Goal: Communication & Community: Answer question/provide support

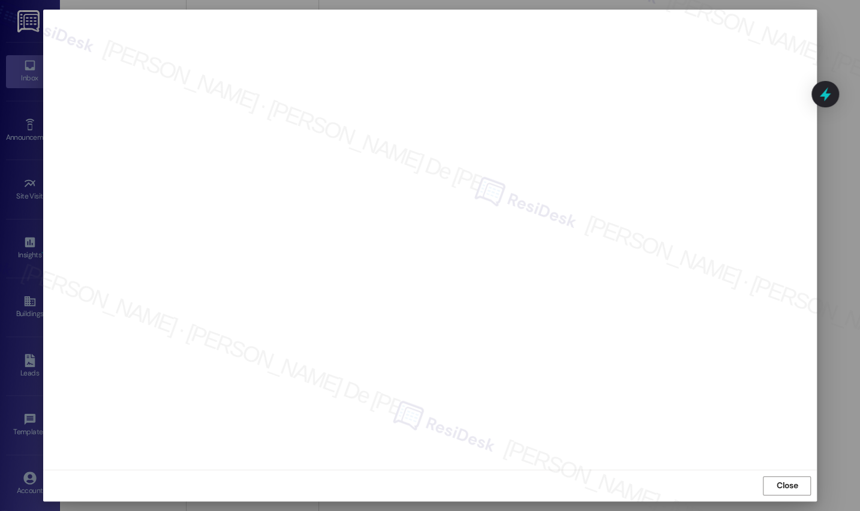
scroll to position [8508, 0]
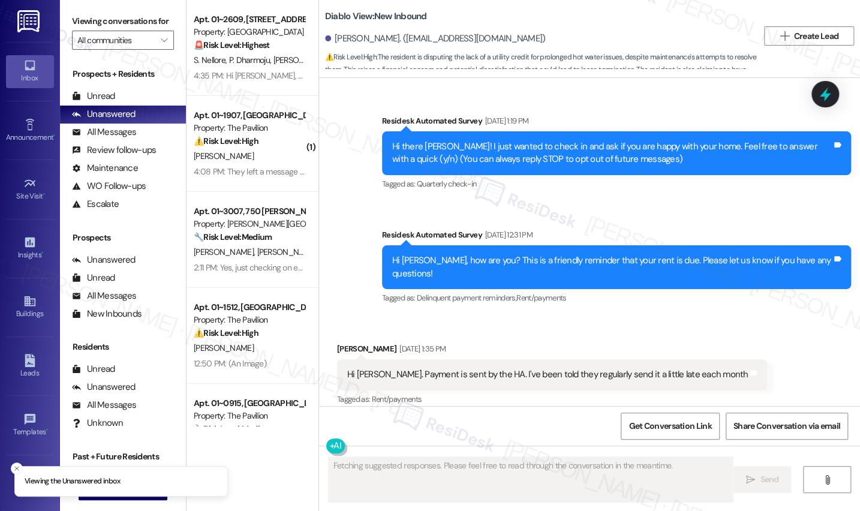
scroll to position [3825, 0]
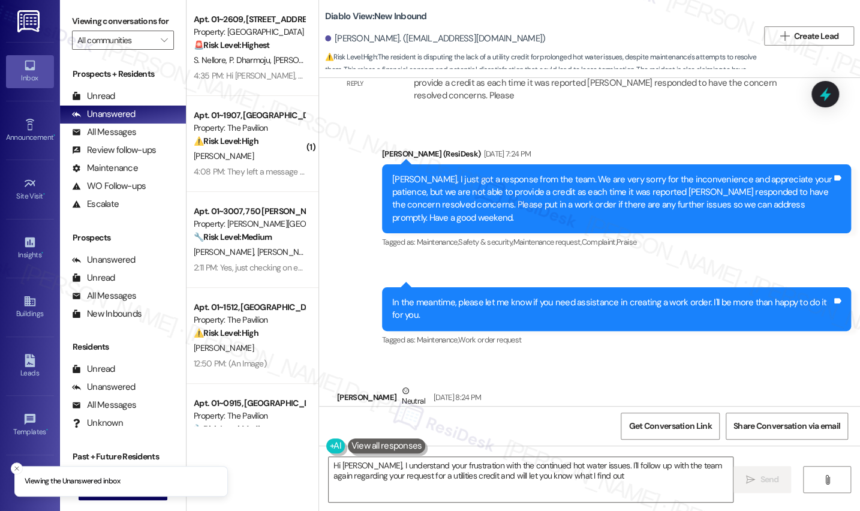
type textarea "Hi Matthew, I understand your frustration with the continued hot water issues. …"
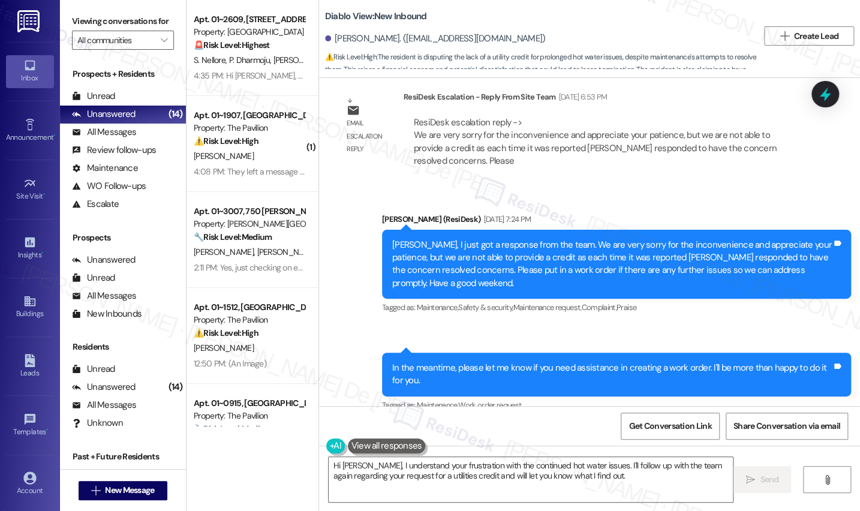
scroll to position [3939, 0]
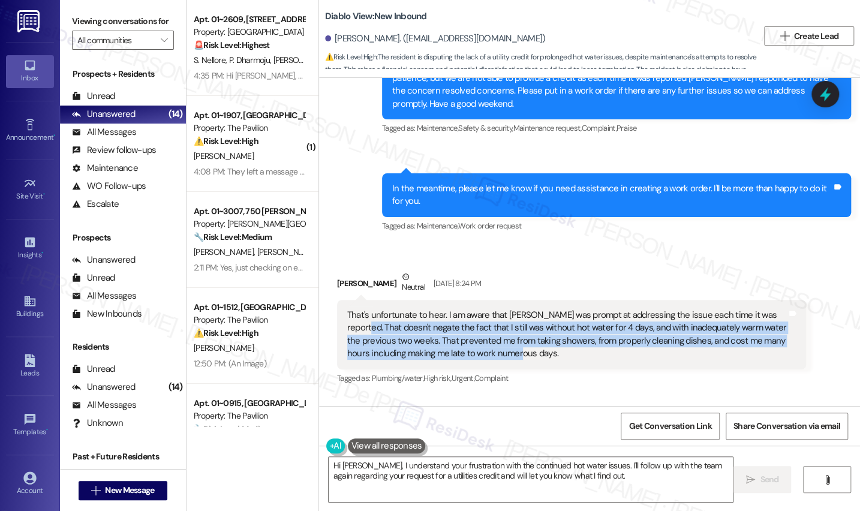
drag, startPoint x: 378, startPoint y: 248, endPoint x: 329, endPoint y: 214, distance: 59.5
type textarea "doesn't negate the fact that I still was without hot water for 4 days, and with…"
click at [337, 300] on div "That's unfortunate to hear. I am aware that Cole was prompt at addressing the i…" at bounding box center [571, 335] width 469 height 70
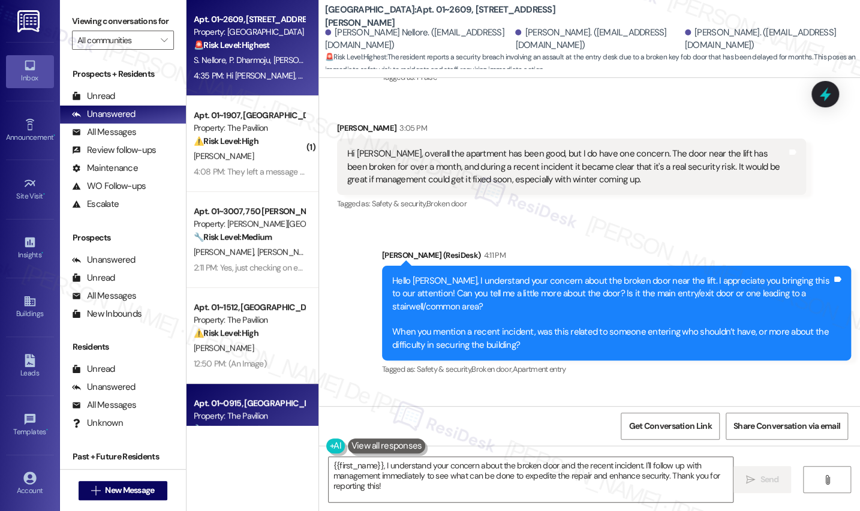
scroll to position [363, 0]
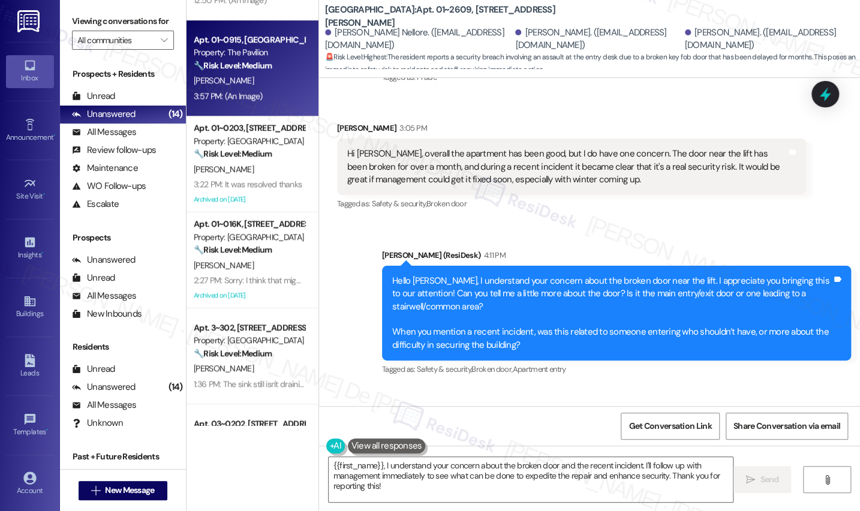
click at [278, 55] on div "Property: The Pavilion" at bounding box center [249, 52] width 111 height 13
type textarea "{{first_name}}, I understand your concern about the broken door and the recent …"
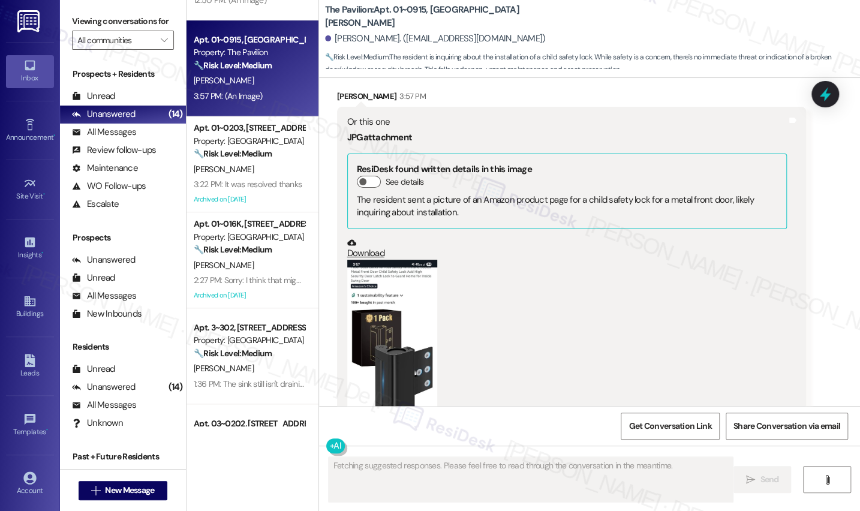
scroll to position [3638, 0]
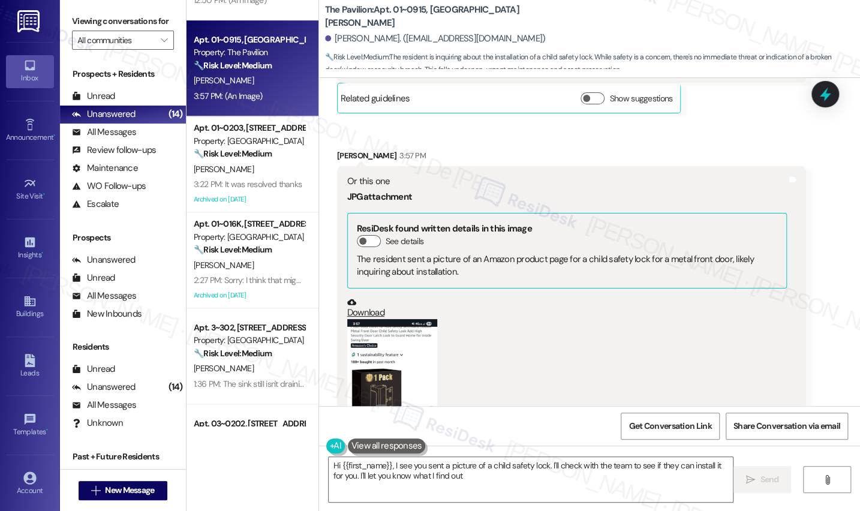
type textarea "Hi {{first_name}}, I see you sent a picture of a child safety lock. I'll check …"
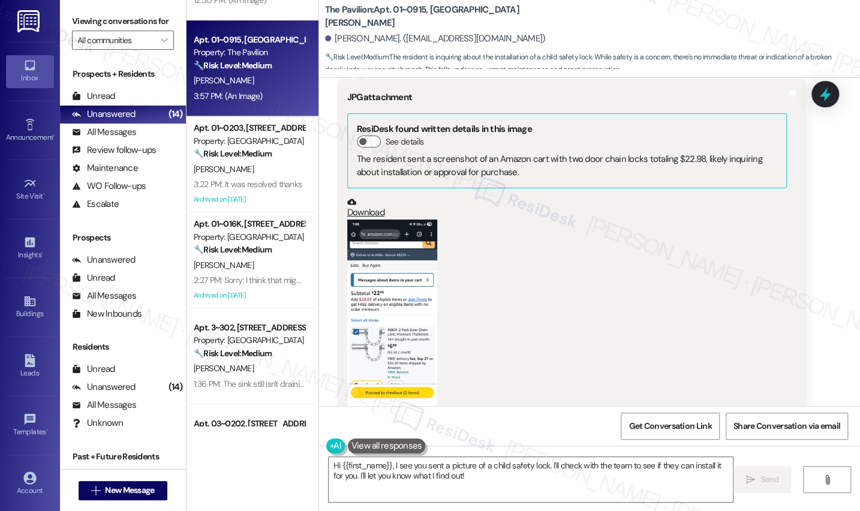
scroll to position [3274, 0]
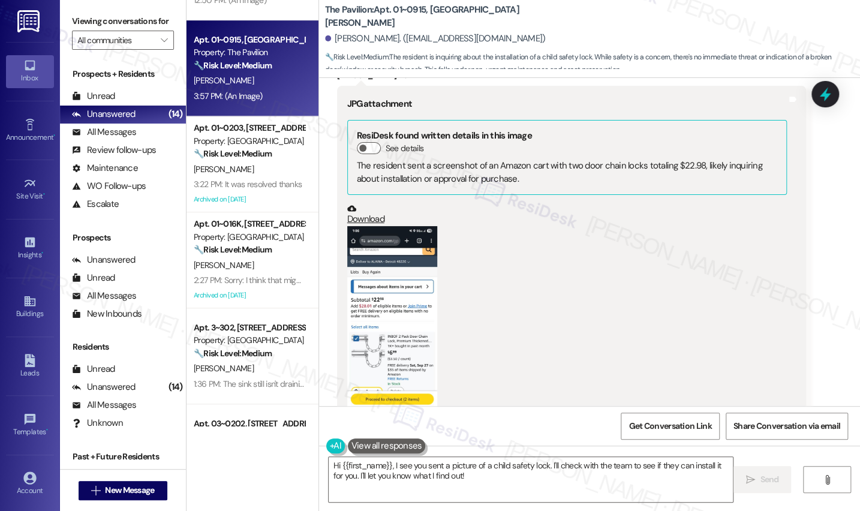
click at [347, 206] on icon at bounding box center [351, 209] width 9 height 6
click at [366, 207] on link "Download" at bounding box center [566, 214] width 439 height 21
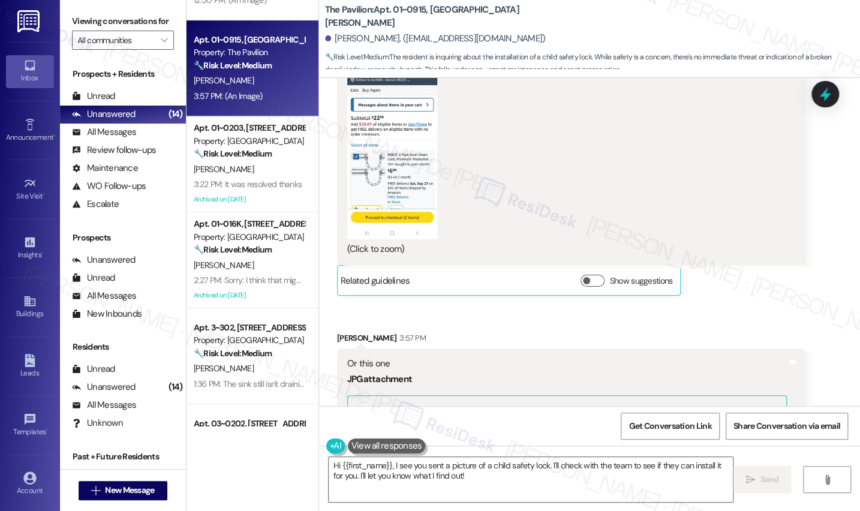
scroll to position [3637, 0]
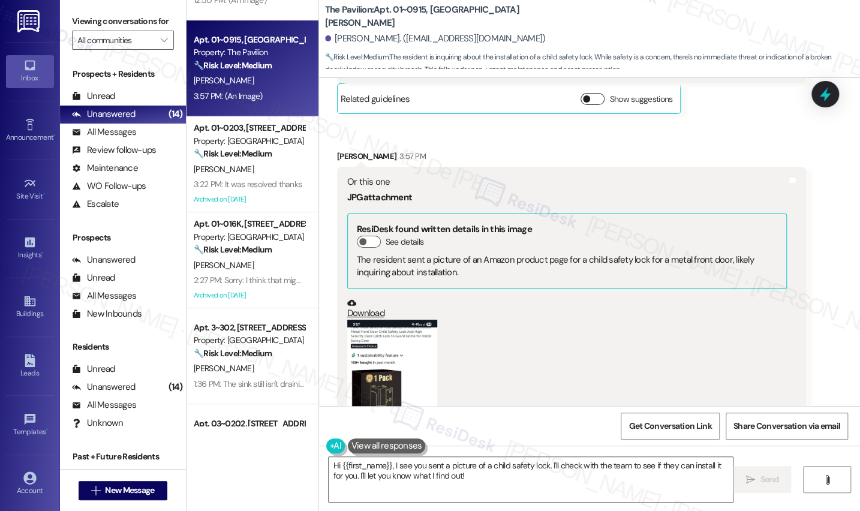
click at [587, 93] on button "Show suggestions" at bounding box center [592, 99] width 24 height 12
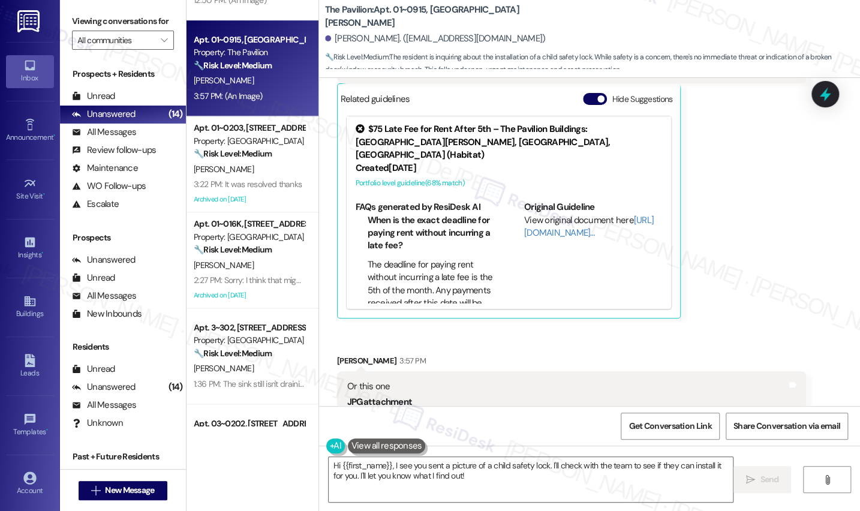
scroll to position [3819, 0]
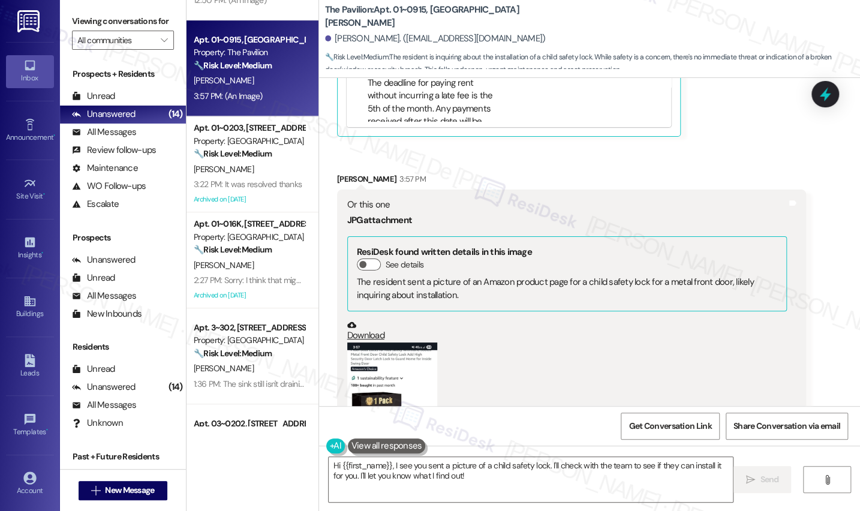
click at [365, 258] on div "See details" at bounding box center [567, 264] width 420 height 13
click at [359, 261] on span "button" at bounding box center [362, 264] width 7 height 7
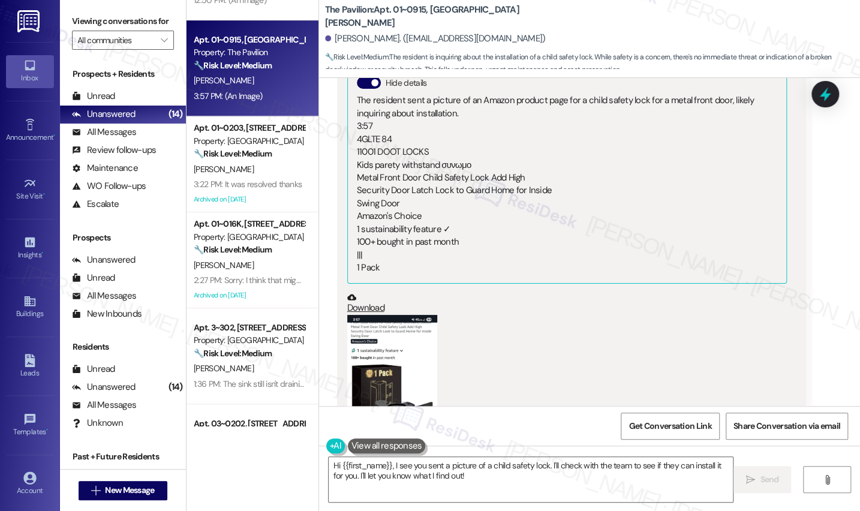
scroll to position [4182, 0]
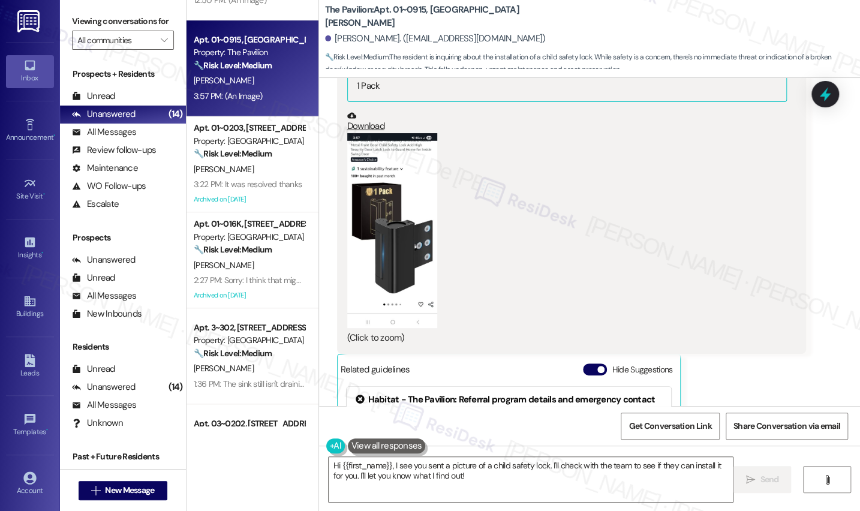
click at [372, 111] on link "Download" at bounding box center [566, 121] width 439 height 21
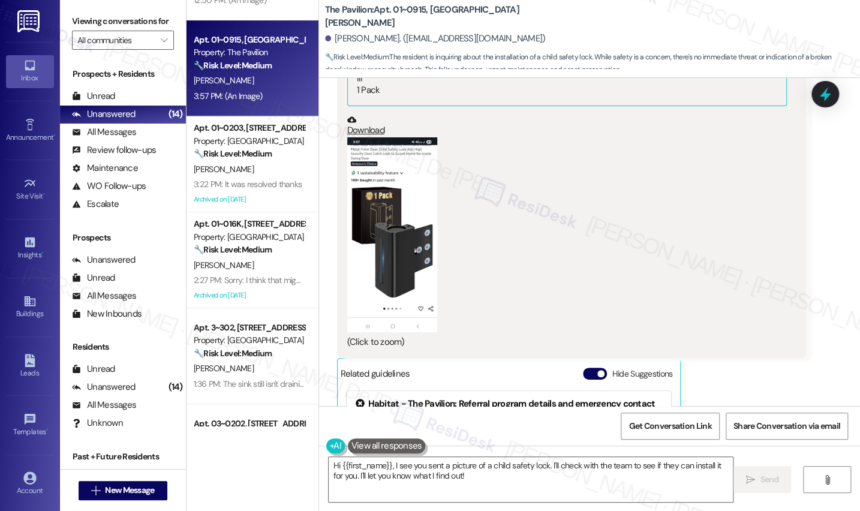
scroll to position [4359, 0]
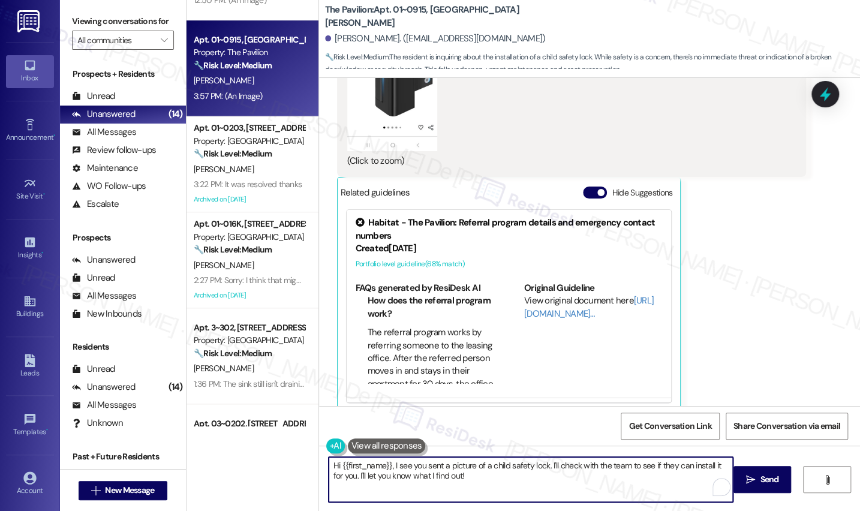
type textarea "ll check with the team to see if they can install it for you. I'll let you know…"
drag, startPoint x: 490, startPoint y: 479, endPoint x: 547, endPoint y: 460, distance: 59.9
click at [547, 460] on textarea "Hi {{first_name}}, I see you sent a picture of a child safety lock. I'll check …" at bounding box center [531, 479] width 405 height 45
drag, startPoint x: 390, startPoint y: 463, endPoint x: 309, endPoint y: 463, distance: 80.3
click at [310, 463] on div "( 1 ) Apt. 01~1907, One Lafayette Plaisance Property: The Pavilion ⚠️ Risk Leve…" at bounding box center [522, 255] width 673 height 511
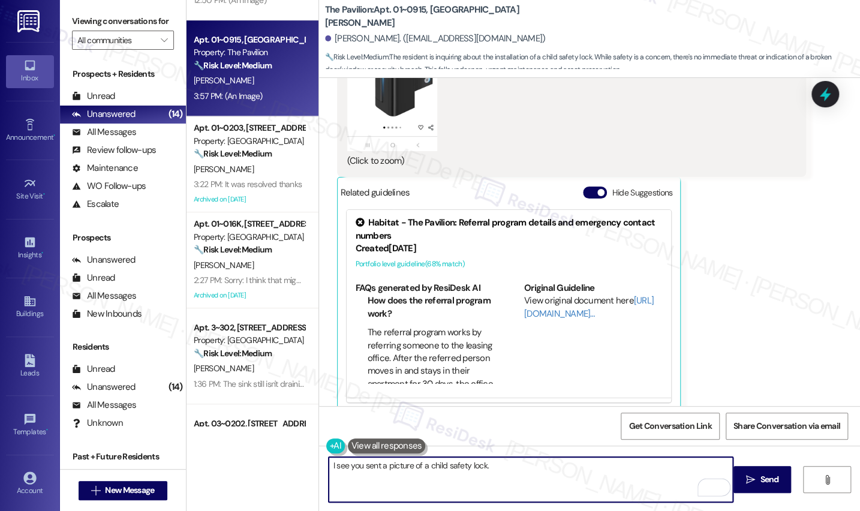
drag, startPoint x: 504, startPoint y: 465, endPoint x: 520, endPoint y: 466, distance: 15.6
click at [504, 465] on textarea "I see you sent a picture of a child safety lock." at bounding box center [531, 479] width 405 height 45
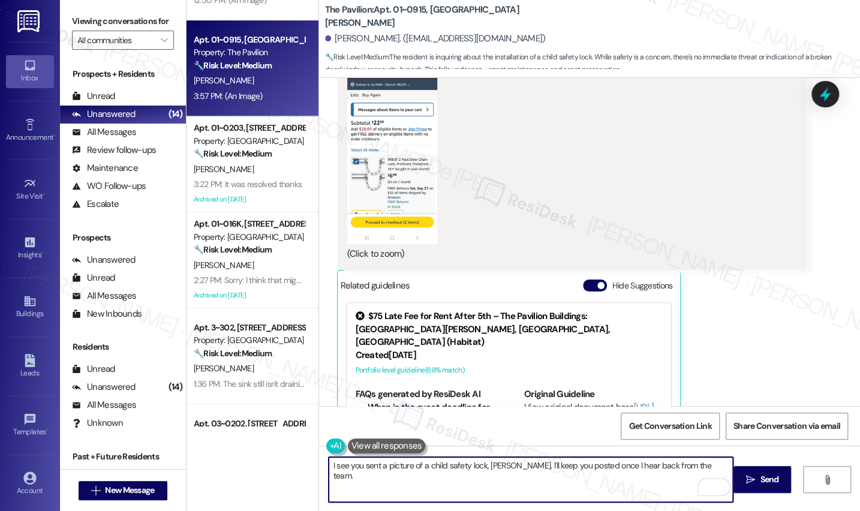
scroll to position [3996, 0]
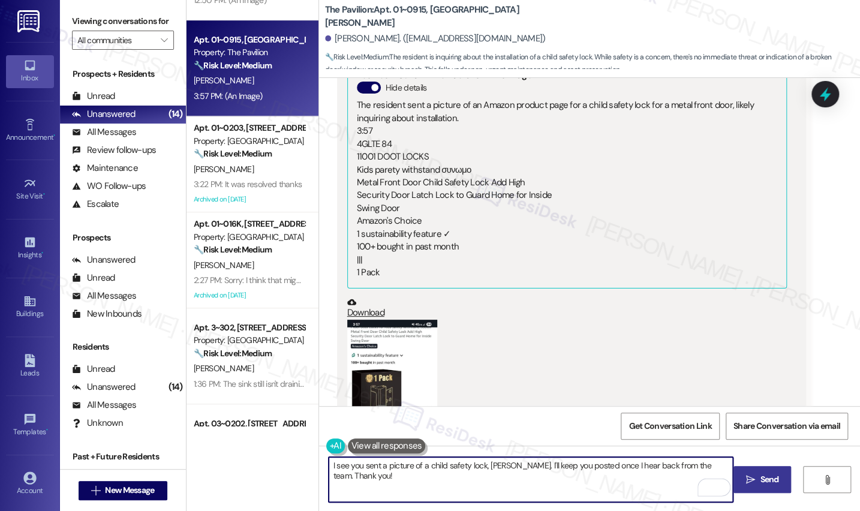
type textarea "I see you sent a picture of a child safety lock, Alaina. I'll keep you posted o…"
click at [770, 486] on button " Send" at bounding box center [762, 479] width 58 height 27
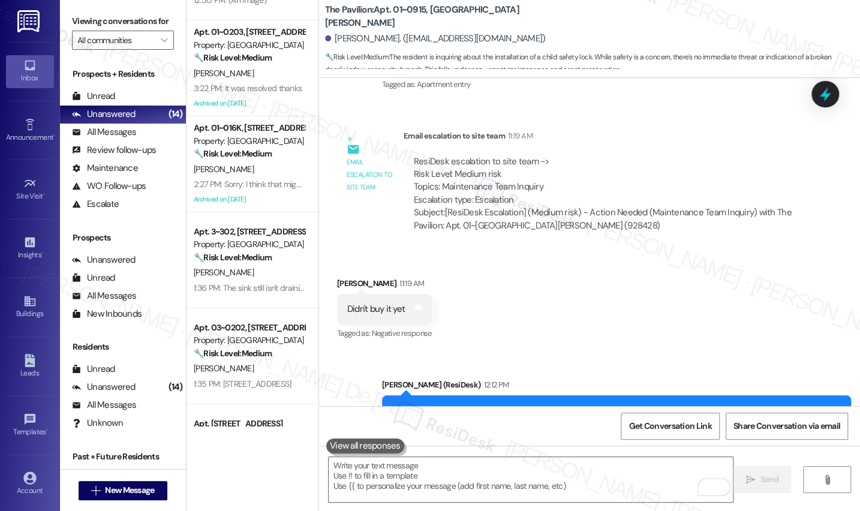
scroll to position [2724, 0]
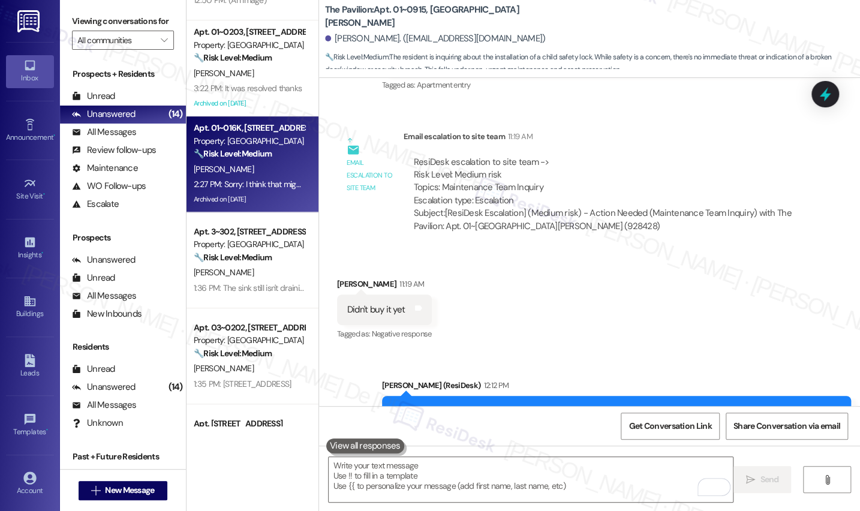
click at [219, 151] on strong "🔧 Risk Level: Medium" at bounding box center [233, 153] width 78 height 11
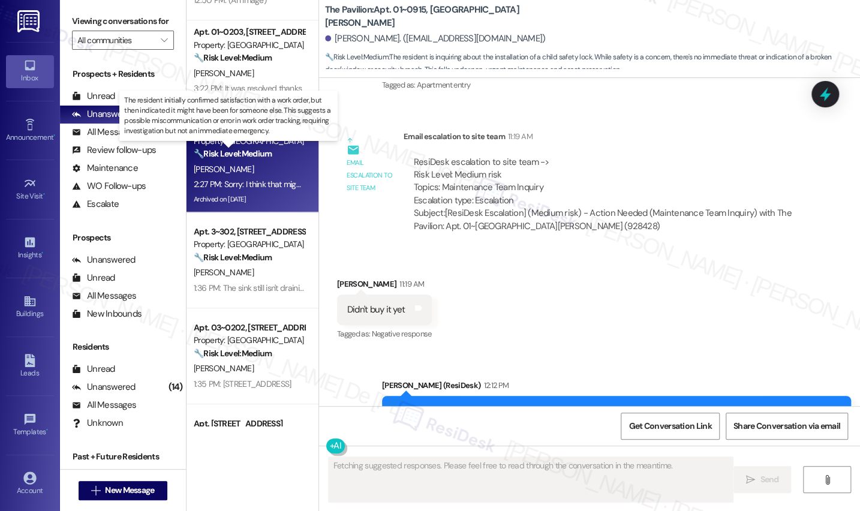
type textarea "Fetching suggested responses. Please feel free to read through the conversation…"
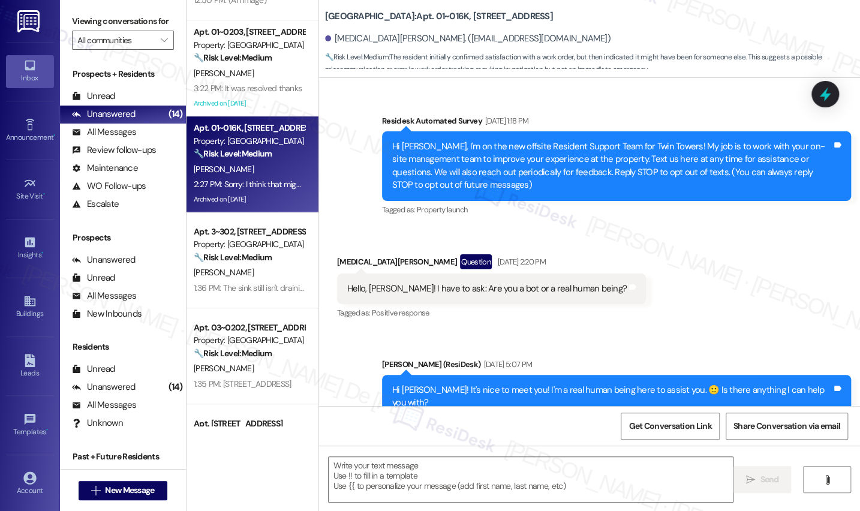
type textarea "Fetching suggested responses. Please feel free to read through the conversation…"
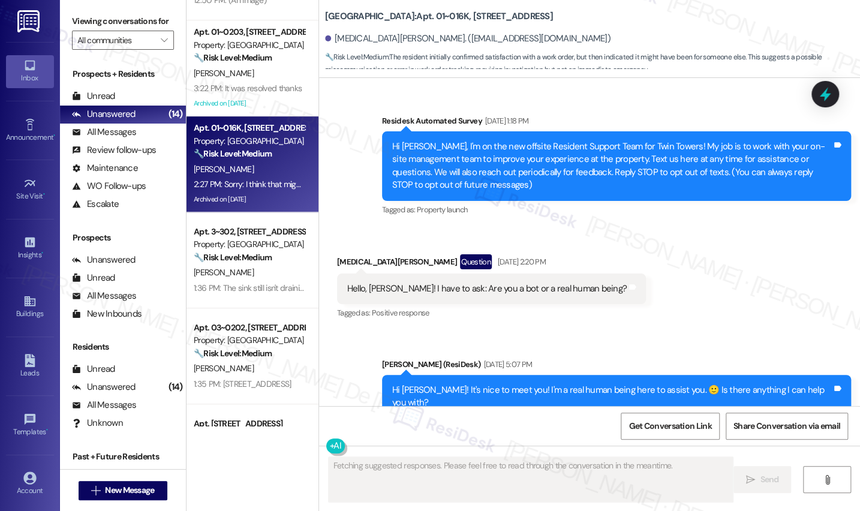
scroll to position [14418, 0]
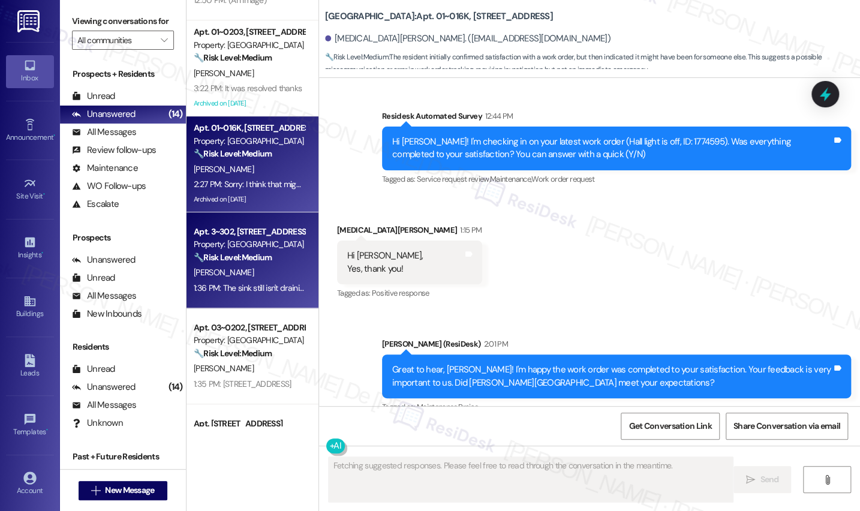
click at [267, 273] on div "D. Ortiz" at bounding box center [248, 272] width 113 height 15
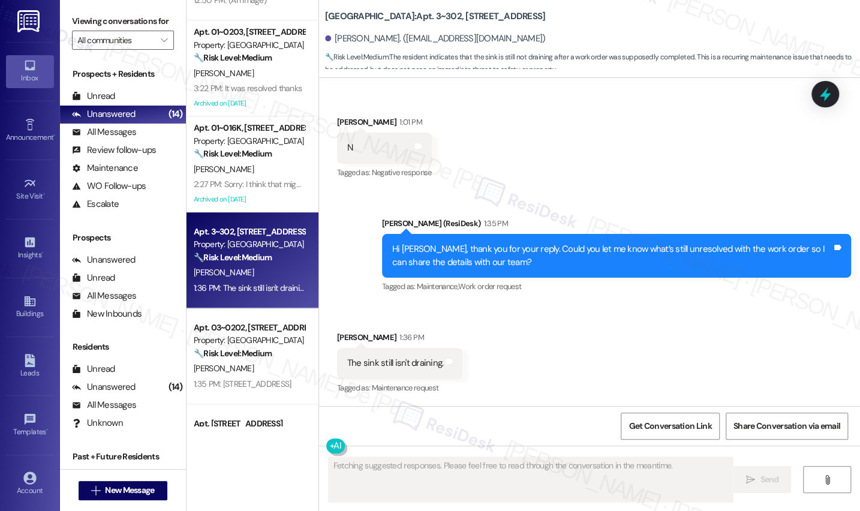
scroll to position [2670, 0]
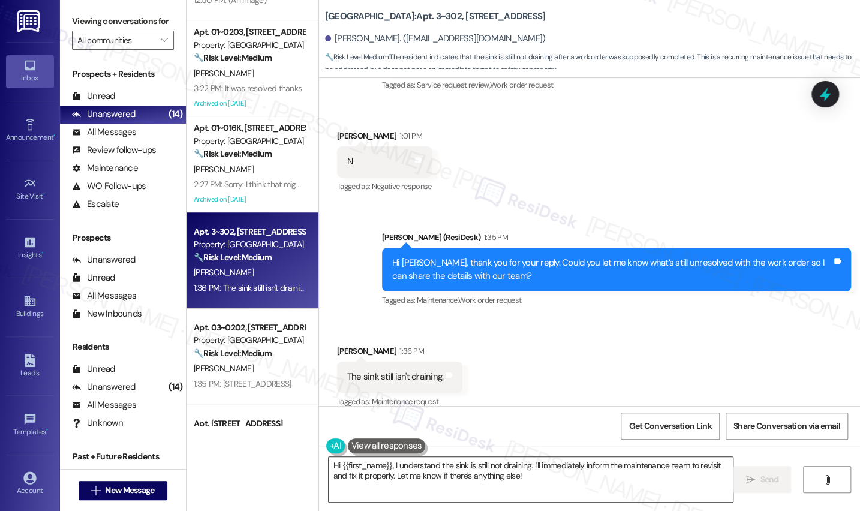
click at [595, 485] on textarea "Hi {{first_name}}, I understand the sink is still not draining. I'll immediatel…" at bounding box center [531, 479] width 405 height 45
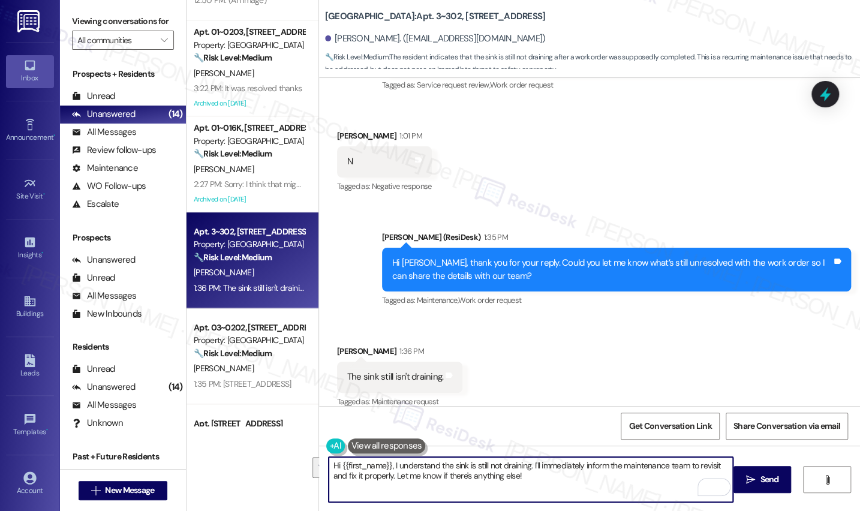
click at [528, 468] on textarea "Hi {{first_name}}, I understand the sink is still not draining. I'll immediatel…" at bounding box center [531, 479] width 405 height 45
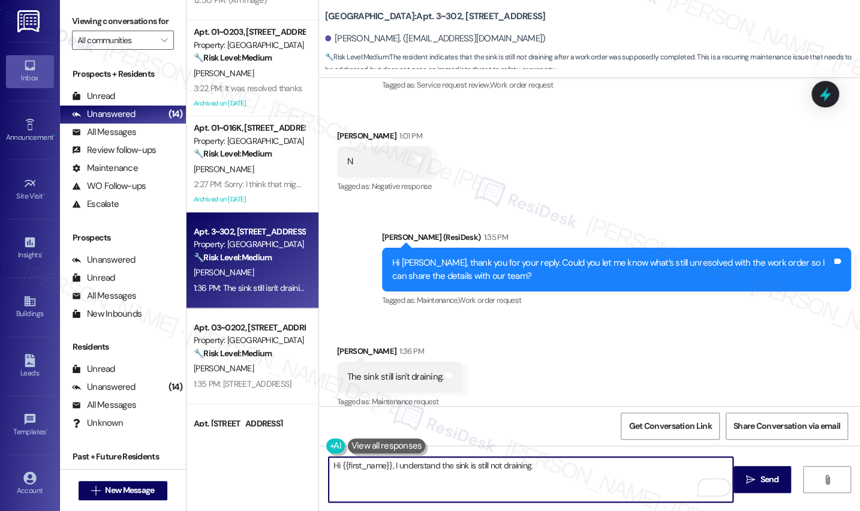
scroll to position [2488, 0]
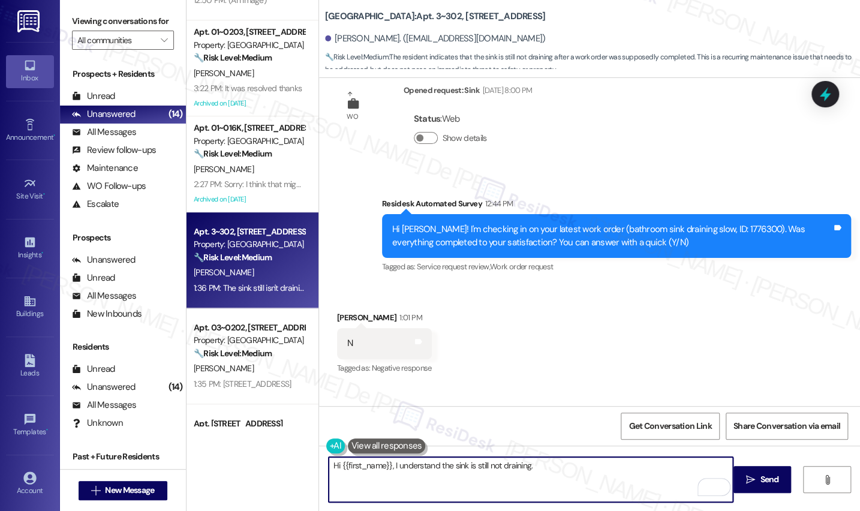
click at [709, 214] on div "Hi Daisy! I'm checking in on your latest work order (bathroom sink draining slo…" at bounding box center [616, 236] width 469 height 44
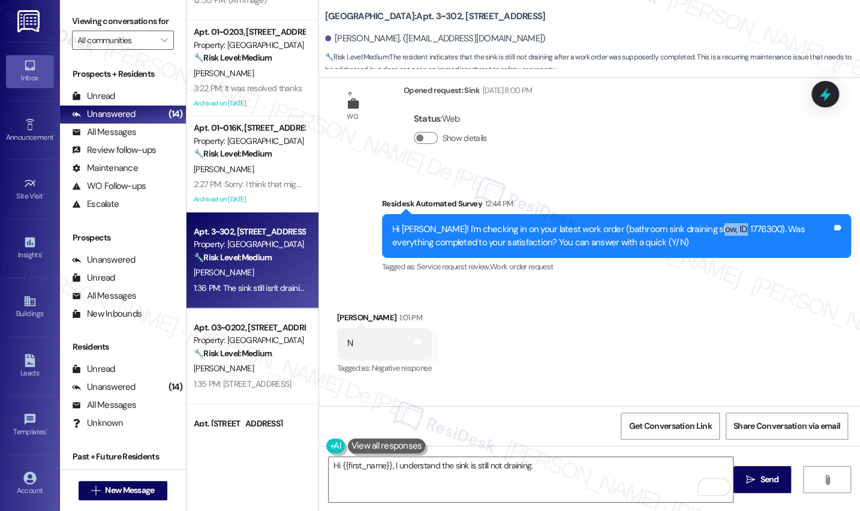
click at [709, 214] on div "Hi Daisy! I'm checking in on your latest work order (bathroom sink draining slo…" at bounding box center [616, 236] width 469 height 44
copy div "1776300"
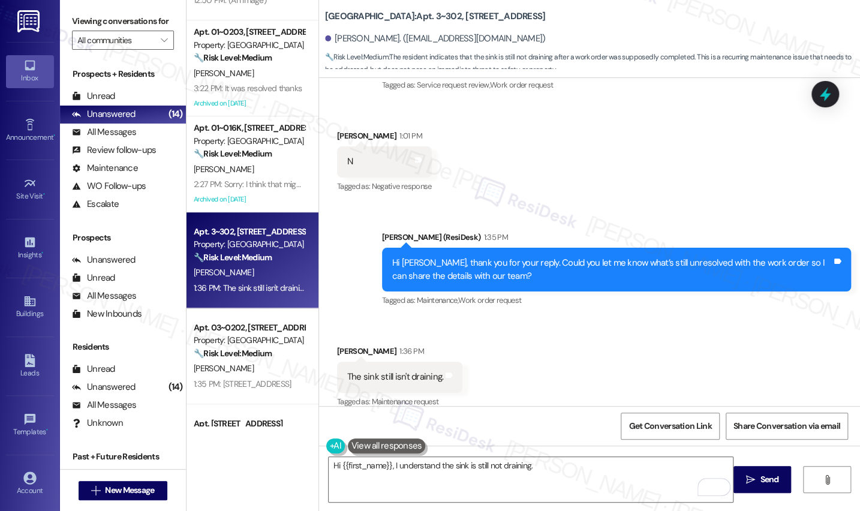
click at [225, 484] on div "( 1 ) Apt. 01~1907, One Lafayette Plaisance Property: The Pavilion ⚠️ Risk Leve…" at bounding box center [252, 255] width 132 height 511
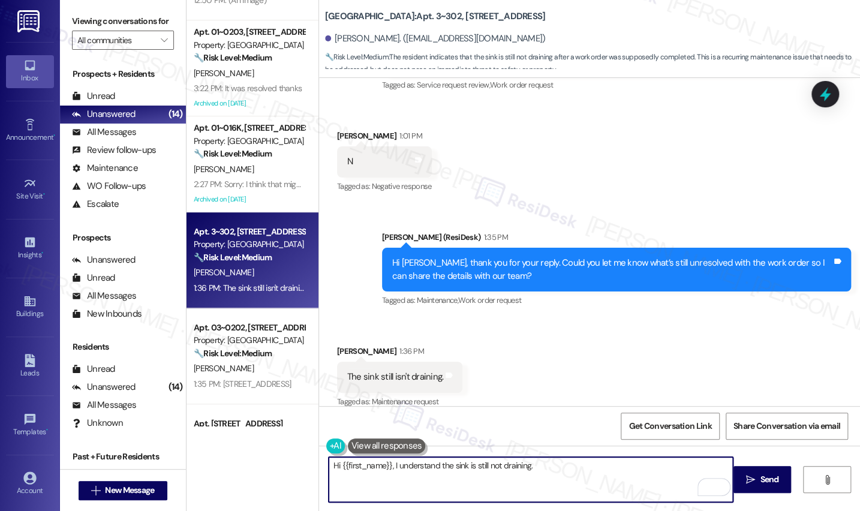
click at [549, 468] on textarea "Hi {{first_name}}, I understand the sink is still not draining." at bounding box center [531, 479] width 405 height 45
paste textarea "Thanks for letting me know — so the main issue is that your kitchen sink is sti…"
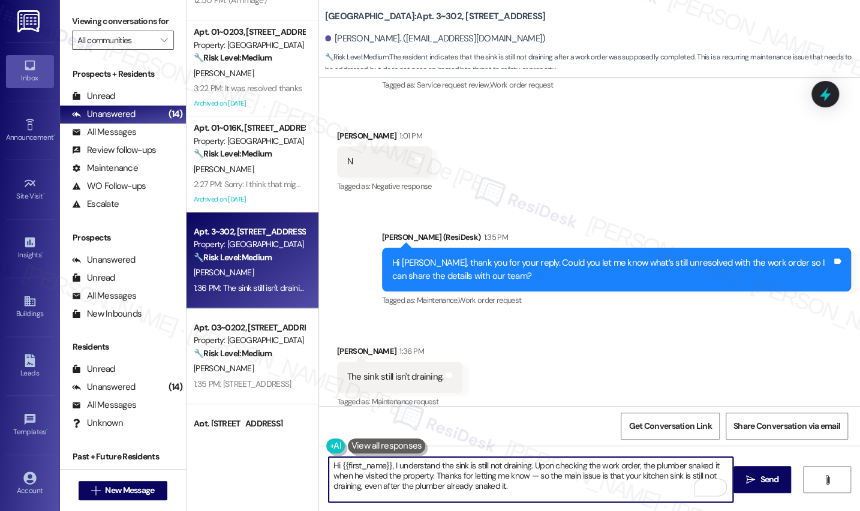
scroll to position [40, 0]
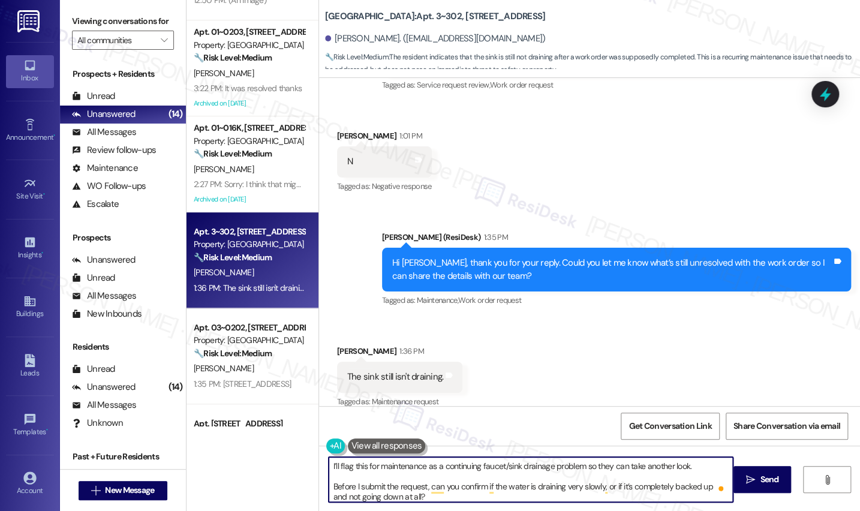
click at [569, 478] on textarea "Hi {{first_name}}, I understand the sink is still not draining. Upon checking t…" at bounding box center [531, 479] width 405 height 45
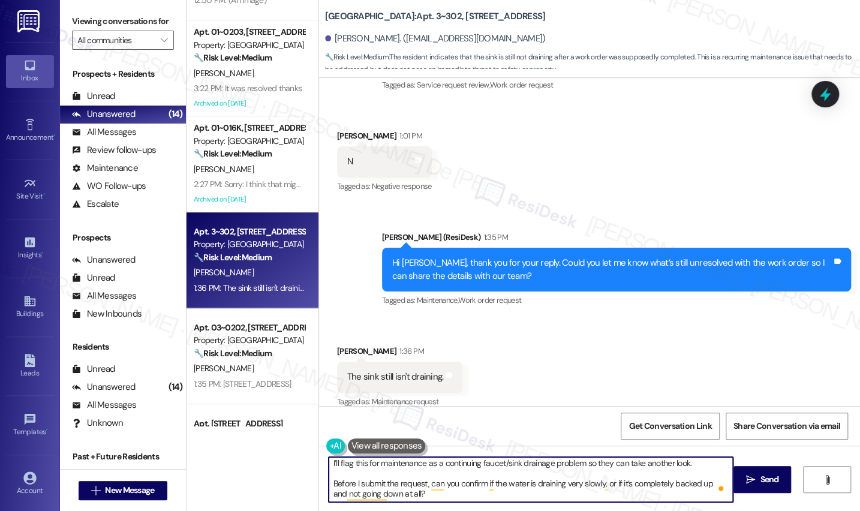
scroll to position [0, 0]
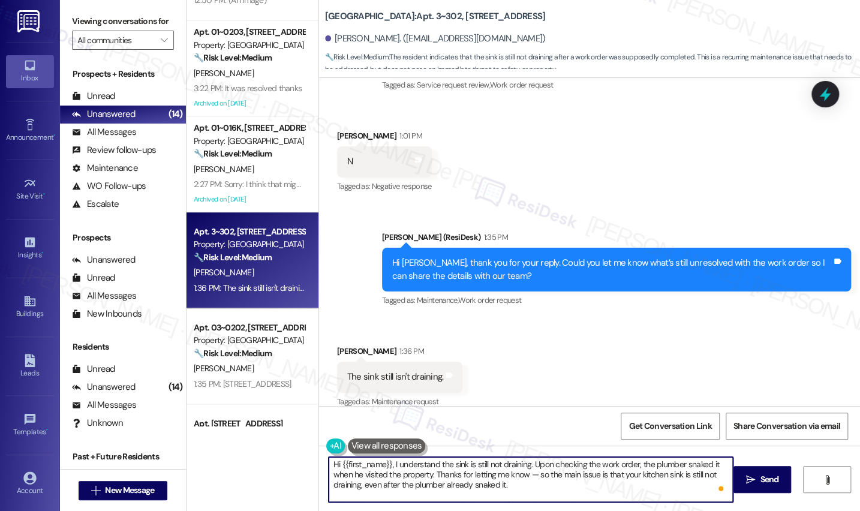
drag, startPoint x: 354, startPoint y: 475, endPoint x: 511, endPoint y: 466, distance: 157.3
click at [513, 464] on textarea "Hi {{first_name}}, I understand the sink is still not draining. Upon checking t…" at bounding box center [531, 479] width 405 height 45
click at [517, 490] on textarea "Hi {{first_name}}, I understand the sink is still not draining. Upon checking t…" at bounding box center [531, 479] width 405 height 45
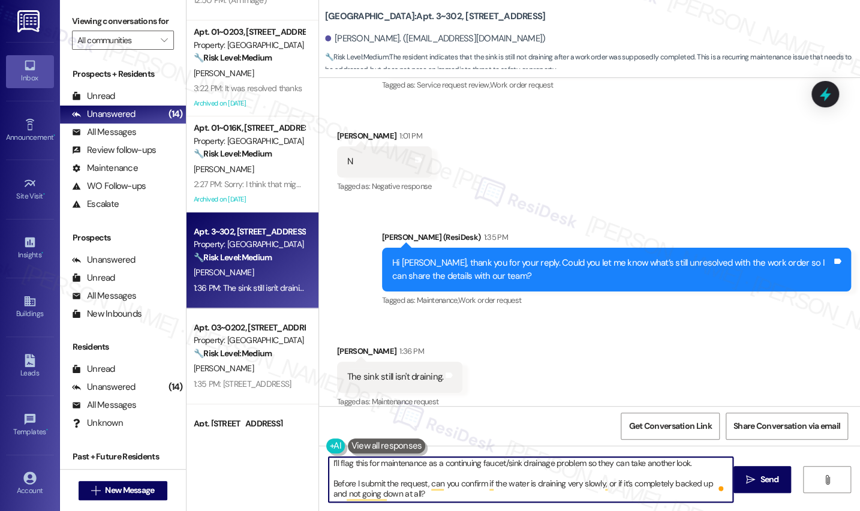
click at [585, 463] on textarea "Hi {{first_name}}, I understand the sink is still not draining. Upon checking t…" at bounding box center [531, 479] width 405 height 45
click at [329, 463] on textarea "Hi {{first_name}}, I understand the sink is still not draining. Upon checking t…" at bounding box center [531, 479] width 405 height 45
click at [330, 471] on textarea "Hi {{first_name}}, I understand the sink is still not draining. Upon checking t…" at bounding box center [531, 479] width 405 height 45
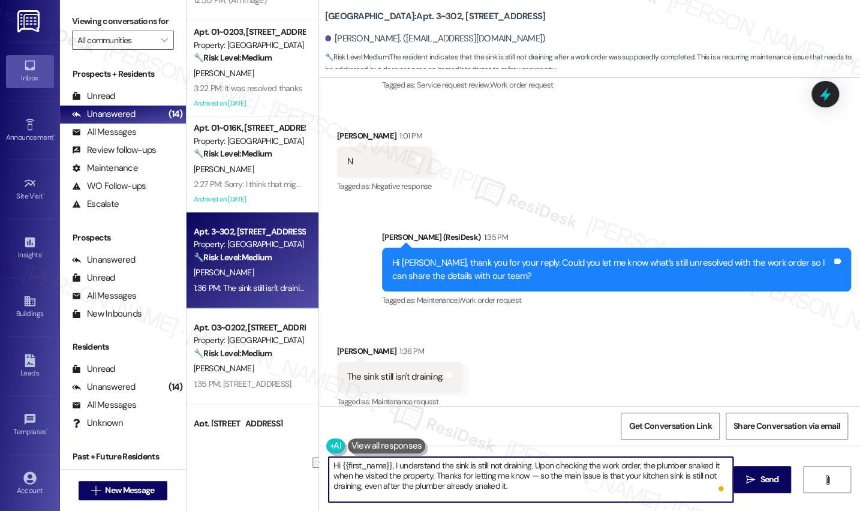
click at [524, 488] on textarea "Hi {{first_name}}, I understand the sink is still not draining. Upon checking t…" at bounding box center [531, 479] width 405 height 45
drag, startPoint x: 510, startPoint y: 484, endPoint x: 438, endPoint y: 477, distance: 72.3
click at [430, 474] on textarea "Hi {{first_name}}, I understand the sink is still not draining. Upon checking t…" at bounding box center [531, 479] width 405 height 45
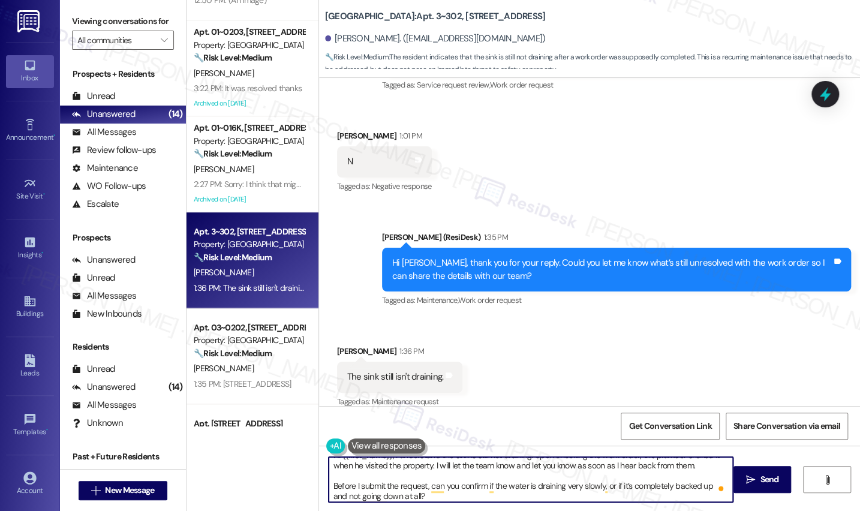
scroll to position [13, 0]
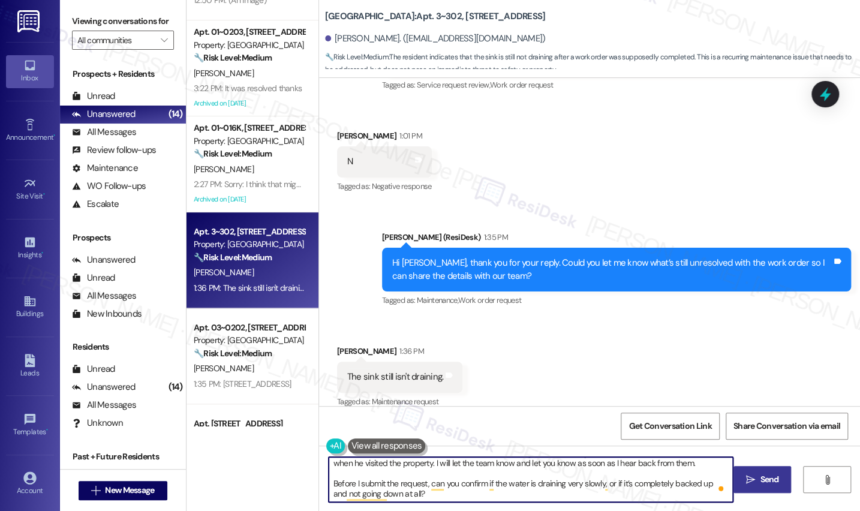
type textarea "Hi {{first_name}}, I understand the sink is still not draining. Upon checking t…"
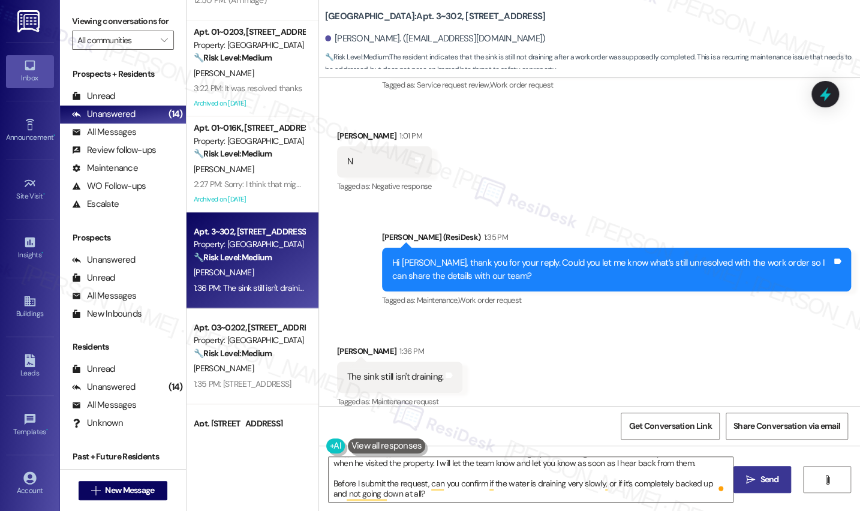
click at [746, 479] on icon "" at bounding box center [750, 480] width 9 height 10
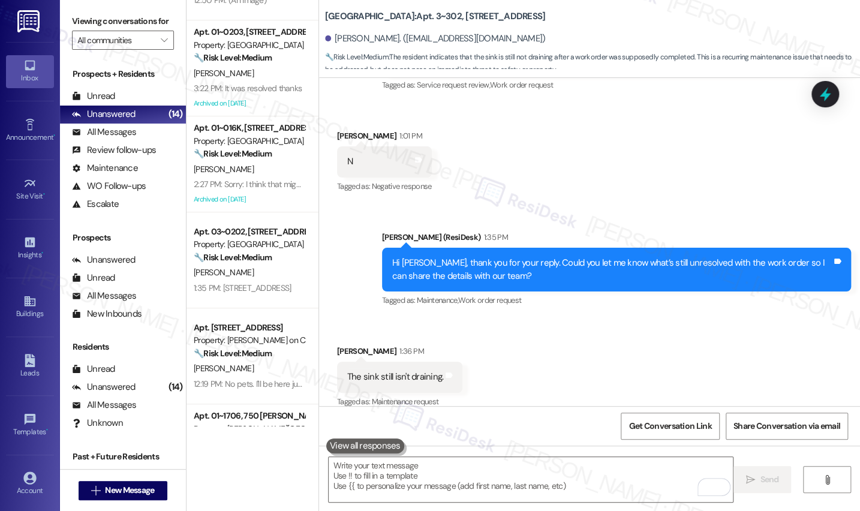
scroll to position [2805, 0]
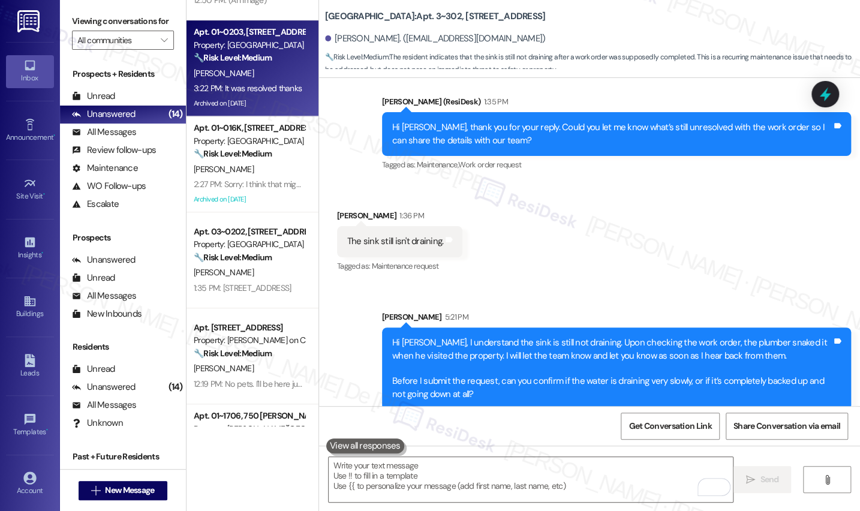
click at [246, 77] on span "A. Cholasamudram" at bounding box center [224, 73] width 60 height 11
type textarea "Fetching suggested responses. Please feel free to read through the conversation…"
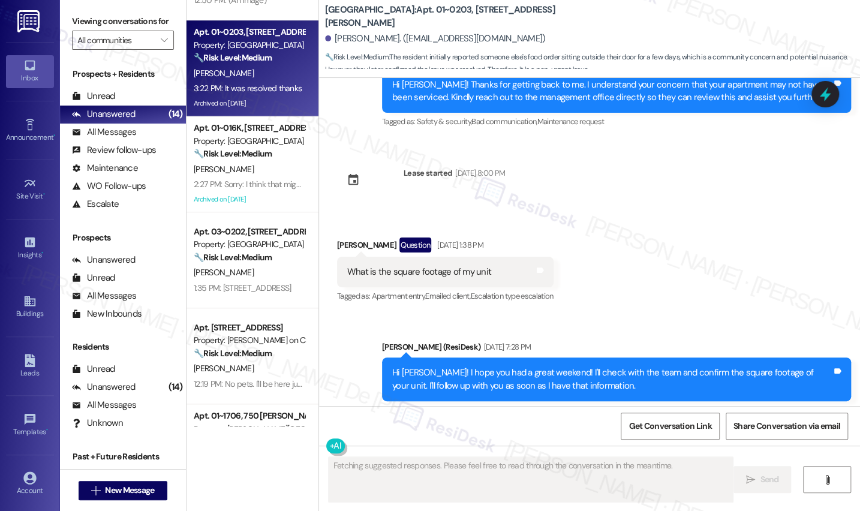
scroll to position [23151, 0]
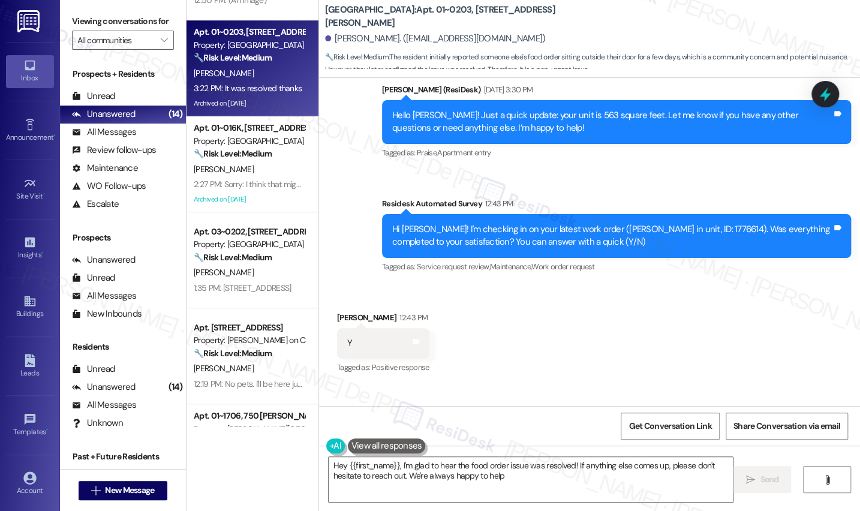
type textarea "Hey {{first_name}}, I'm glad to hear the food order issue was resolved! If anyt…"
click at [441, 478] on textarea "Hey {{first_name}}, I'm glad to hear the food order issue was resolved! If anyt…" at bounding box center [531, 479] width 405 height 45
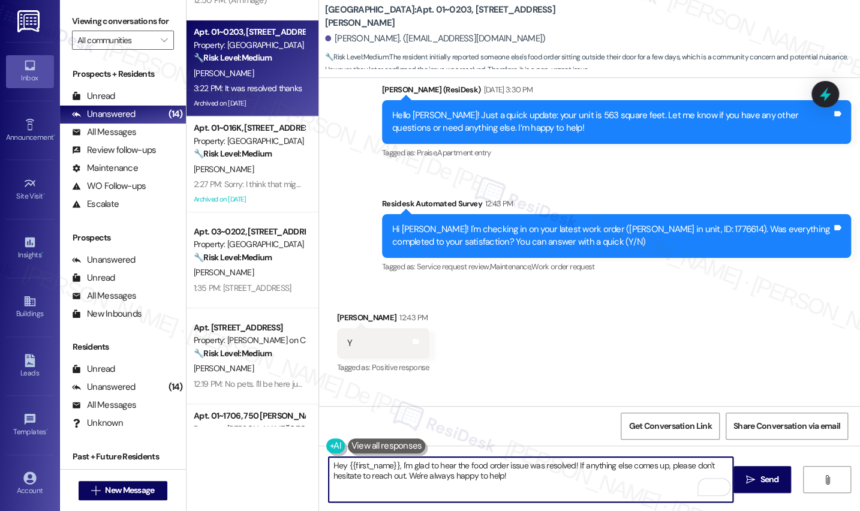
click at [541, 479] on textarea "Hey {{first_name}}, I'm glad to hear the food order issue was resolved! If anyt…" at bounding box center [531, 479] width 405 height 45
click at [746, 475] on icon "" at bounding box center [750, 480] width 9 height 10
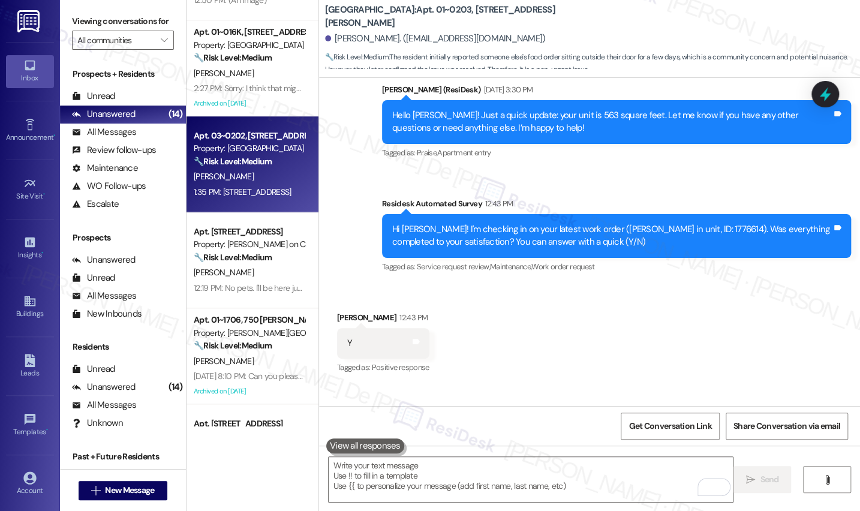
click at [237, 170] on div "[PERSON_NAME]" at bounding box center [248, 176] width 113 height 15
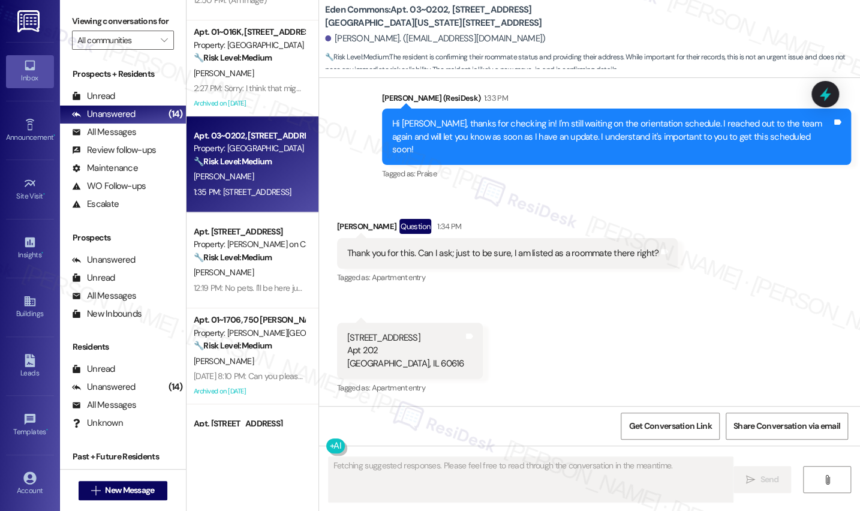
scroll to position [1263, 0]
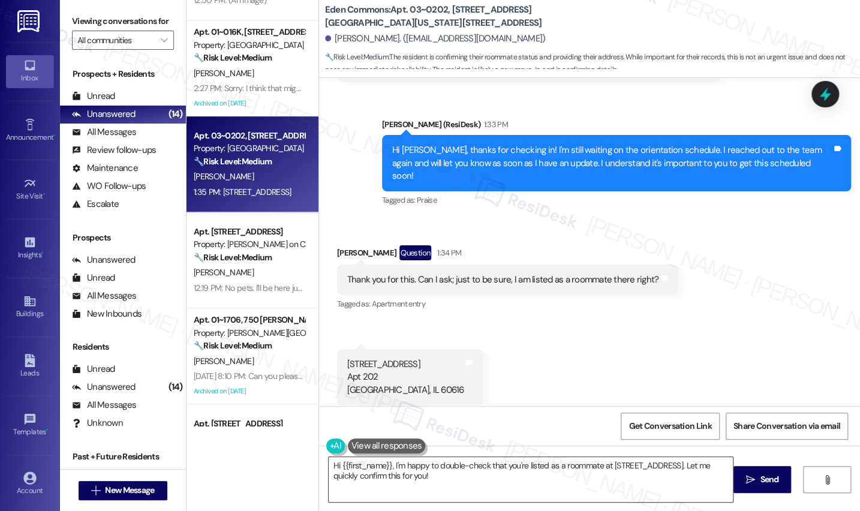
click at [535, 477] on textarea "Hi {{first_name}}, I'm happy to double-check that you're listed as a roommate a…" at bounding box center [531, 479] width 405 height 45
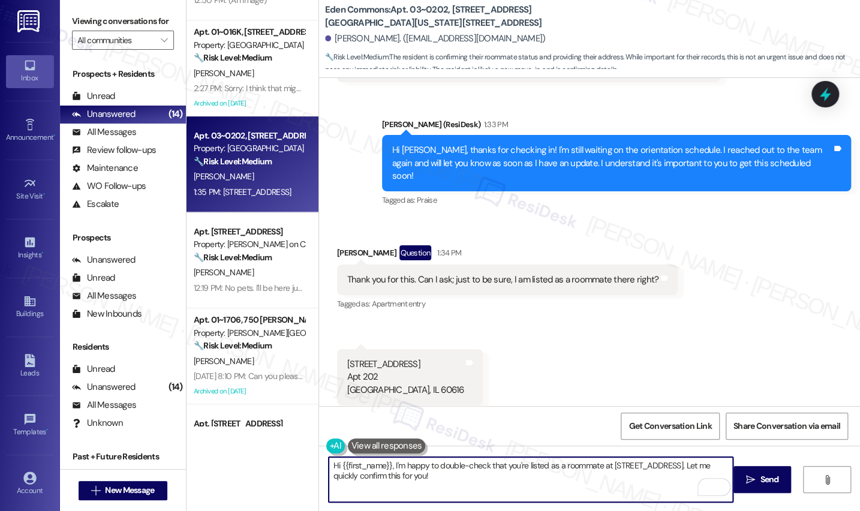
click at [351, 477] on textarea "Hi {{first_name}}, I'm happy to double-check that you're listed as a roommate a…" at bounding box center [531, 479] width 405 height 45
click at [415, 478] on textarea "Hi {{first_name}}, I'm happy to double-check that you're listed as a roommate a…" at bounding box center [531, 479] width 405 height 45
paste textarea "If something comes up, I’ll be glad to assist. Just let me know."
type textarea "Hi {{first_name}}, I'm happy to double-check that you're listed as a roommate a…"
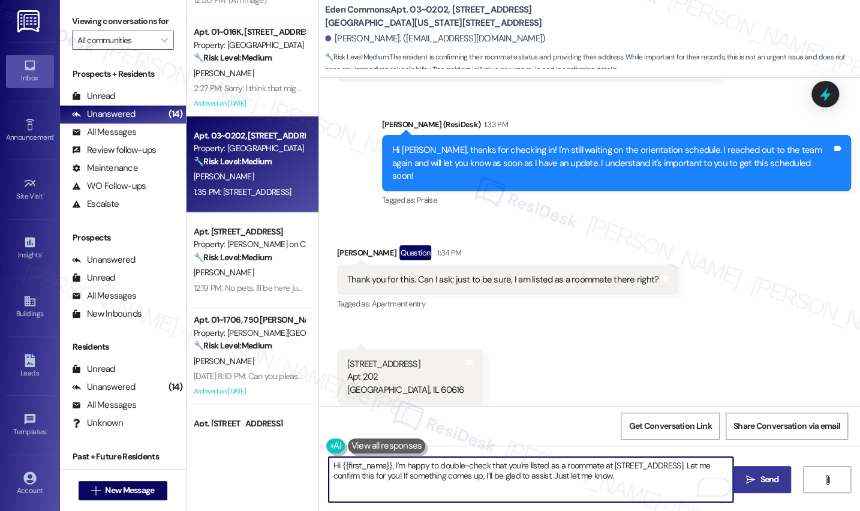
click at [760, 478] on span "Send" at bounding box center [769, 479] width 19 height 13
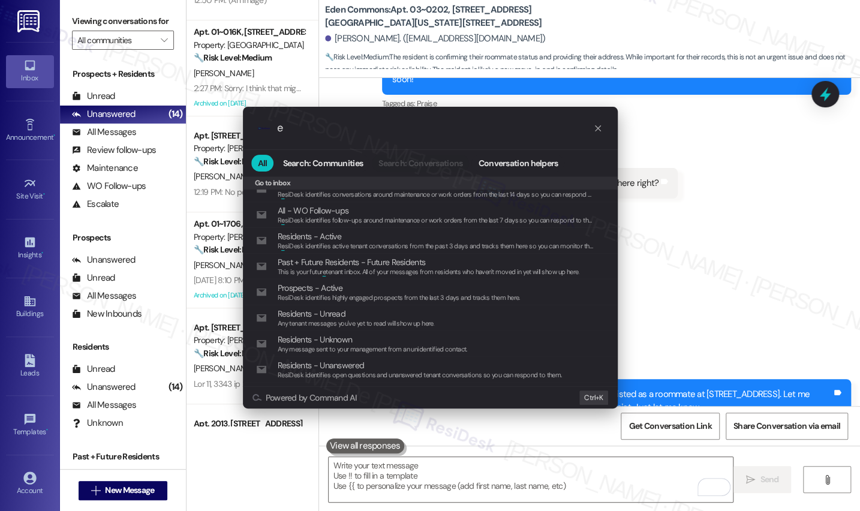
scroll to position [174, 0]
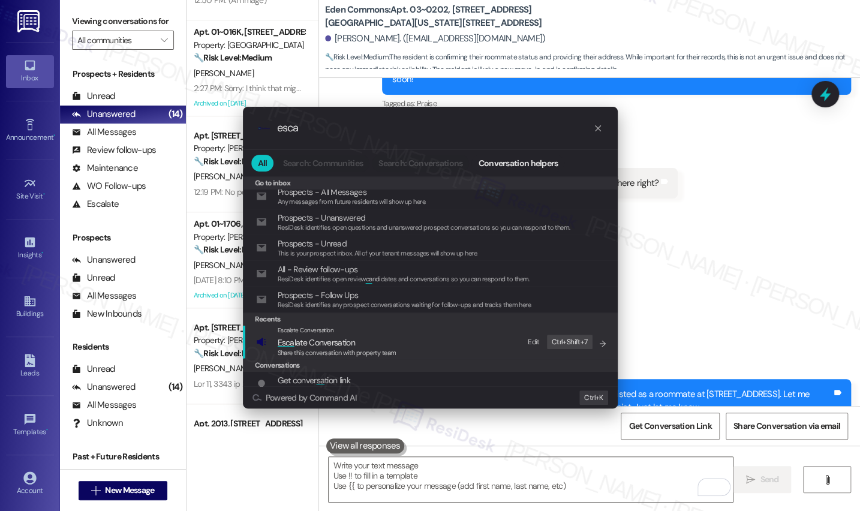
type input "esca"
click at [445, 339] on div "Escalate Conversation Esca late Conversation Share this conversation with prope…" at bounding box center [431, 342] width 351 height 32
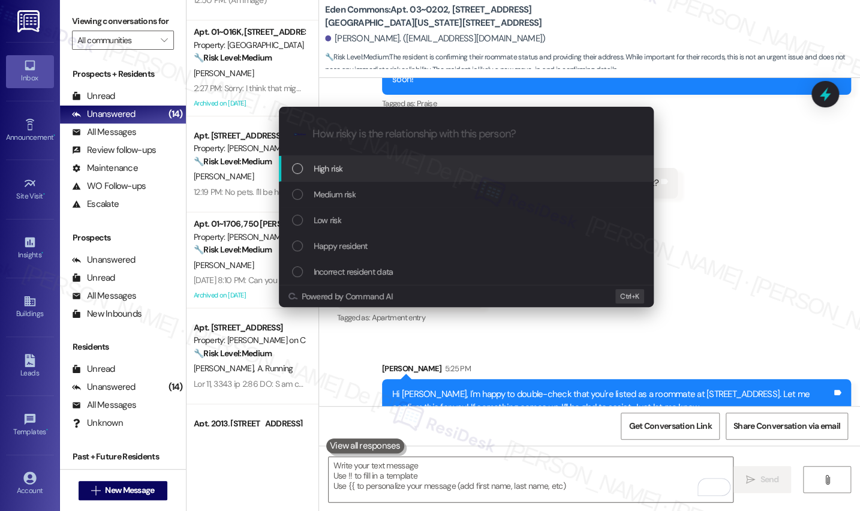
scroll to position [0, 0]
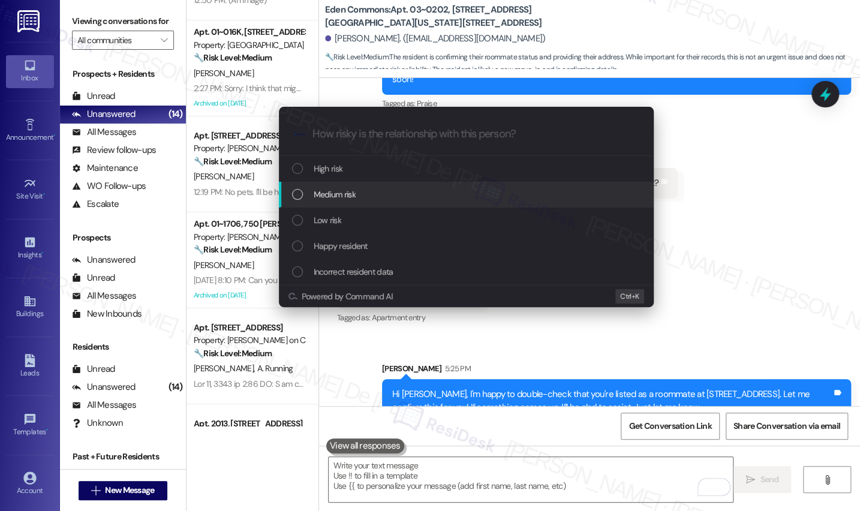
click at [394, 195] on div "Medium risk" at bounding box center [467, 194] width 351 height 13
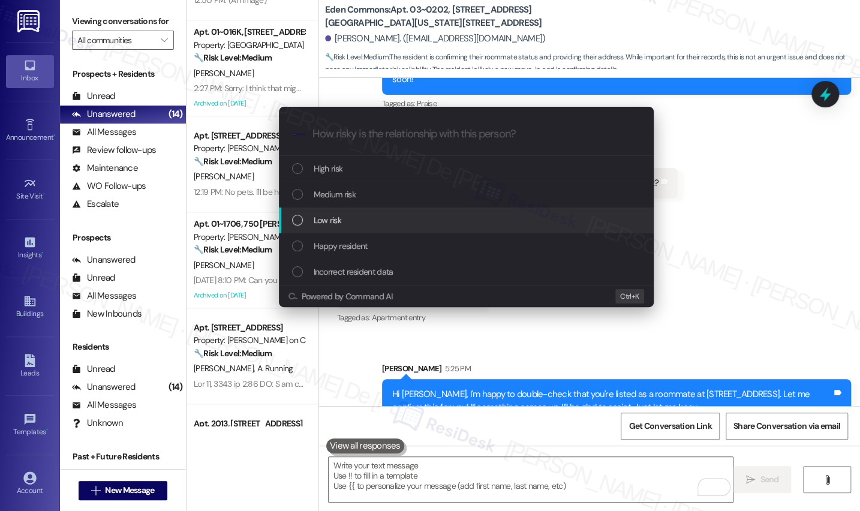
click at [375, 224] on div "Low risk" at bounding box center [467, 219] width 351 height 13
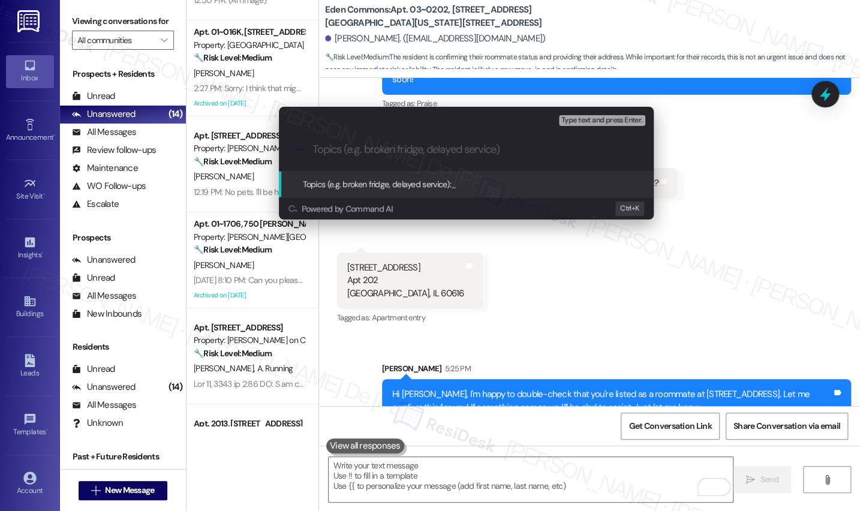
click at [400, 141] on div ".cls-1{fill:#0a055f;}.cls-2{fill:#0cc4c4;} resideskLogoBlueOrange" at bounding box center [466, 149] width 375 height 43
click at [399, 151] on input "Topics (e.g. broken fridge, delayed service)" at bounding box center [476, 149] width 326 height 13
paste input "If something comes up, I’ll be glad to assist. Just let me know."
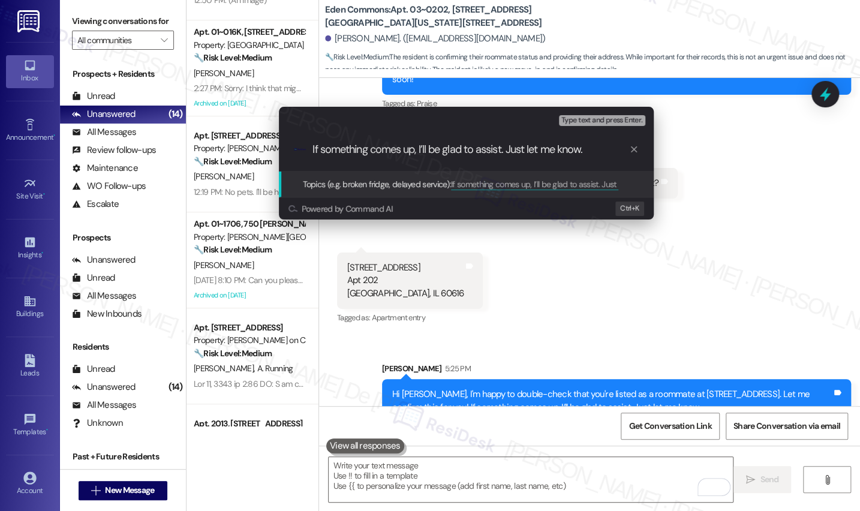
type input "If something comes up, I’ll be glad to assist. Just let me know."
click at [634, 149] on icon "progress bar" at bounding box center [634, 149] width 6 height 6
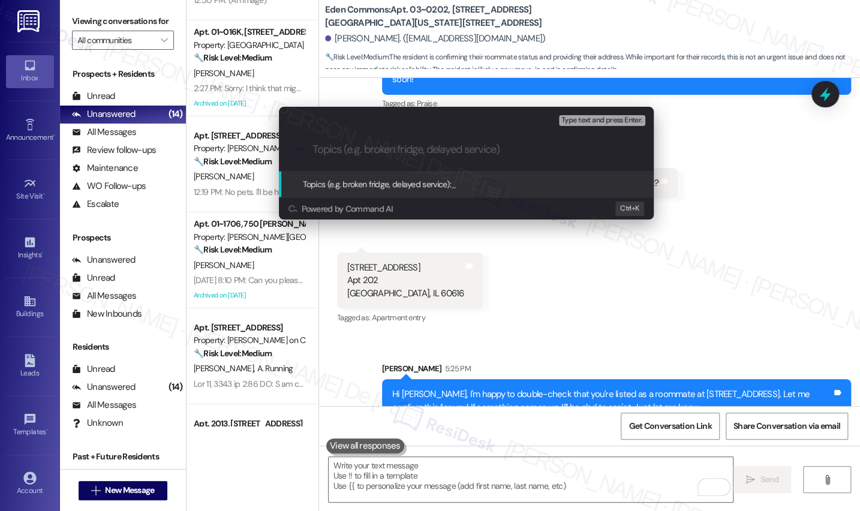
click at [432, 160] on div ".cls-1{fill:#0a055f;}.cls-2{fill:#0cc4c4;} resideskLogoBlueOrange" at bounding box center [466, 149] width 375 height 43
click at [424, 153] on input "Topics (e.g. broken fridge, delayed service)" at bounding box center [476, 149] width 326 height 13
drag, startPoint x: 423, startPoint y: 150, endPoint x: 431, endPoint y: 149, distance: 7.8
click at [426, 150] on input "Topics (e.g. broken fridge, delayed service)" at bounding box center [476, 149] width 326 height 13
click at [435, 147] on input "Topics (e.g. broken fridge, delayed service)" at bounding box center [476, 149] width 326 height 13
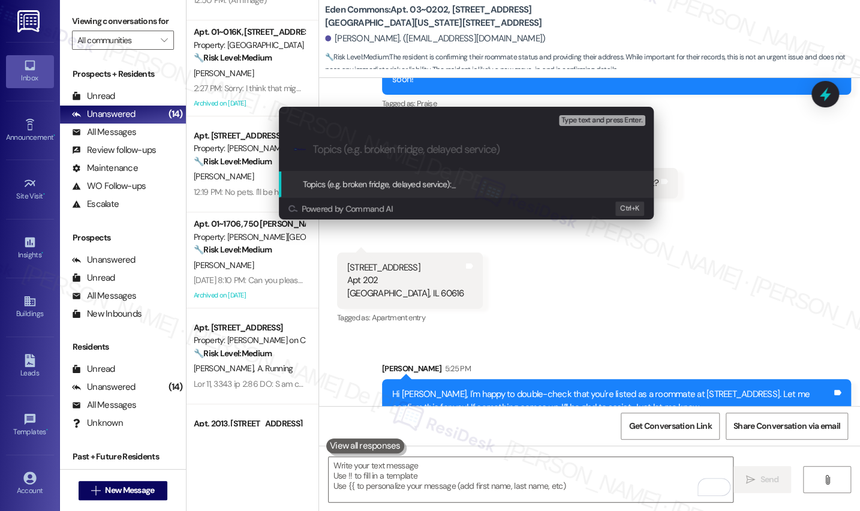
click at [450, 147] on input "Topics (e.g. broken fridge, delayed service)" at bounding box center [476, 149] width 326 height 13
type input "Resident details"
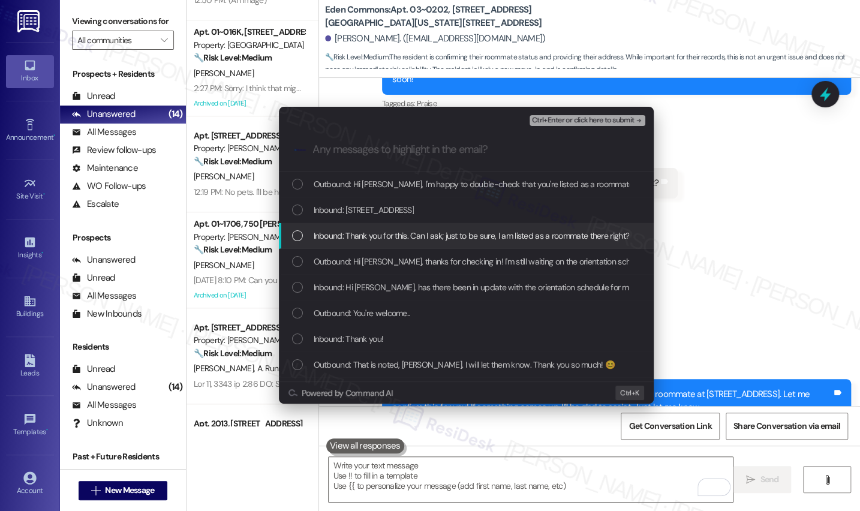
click at [442, 233] on span "Inbound: Thank you for this. Can I ask; just to be sure, I am listed as a roomm…" at bounding box center [472, 235] width 316 height 13
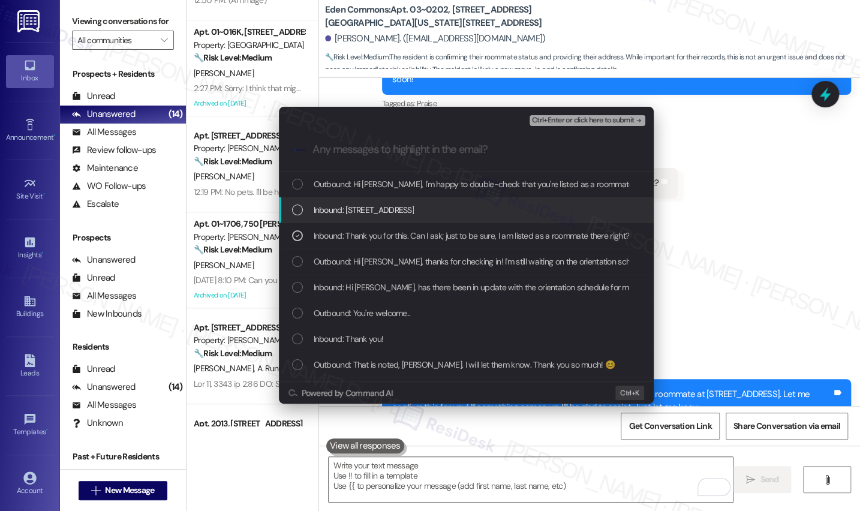
click at [414, 212] on span "Inbound: 2740 S Prairie Ave Apt 202 Chicago, IL 60616" at bounding box center [364, 209] width 101 height 13
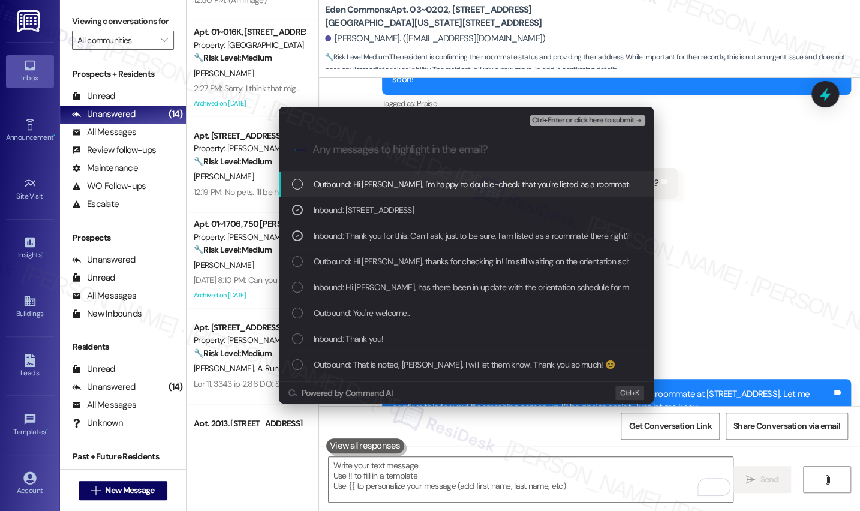
click at [469, 186] on span "Outbound: Hi Victor, I'm happy to double-check that you're listed as a roommate…" at bounding box center [668, 183] width 709 height 13
click at [544, 125] on button "Ctrl+Enter or click here to submit" at bounding box center [587, 120] width 116 height 11
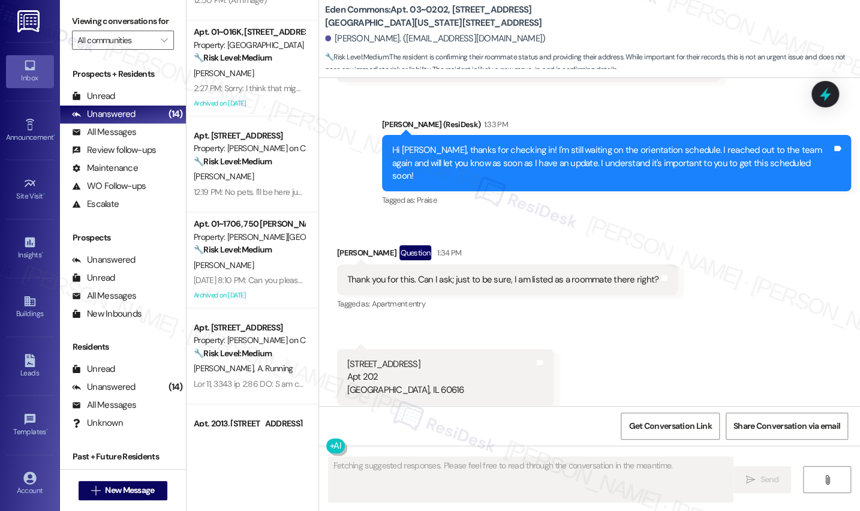
scroll to position [1378, 0]
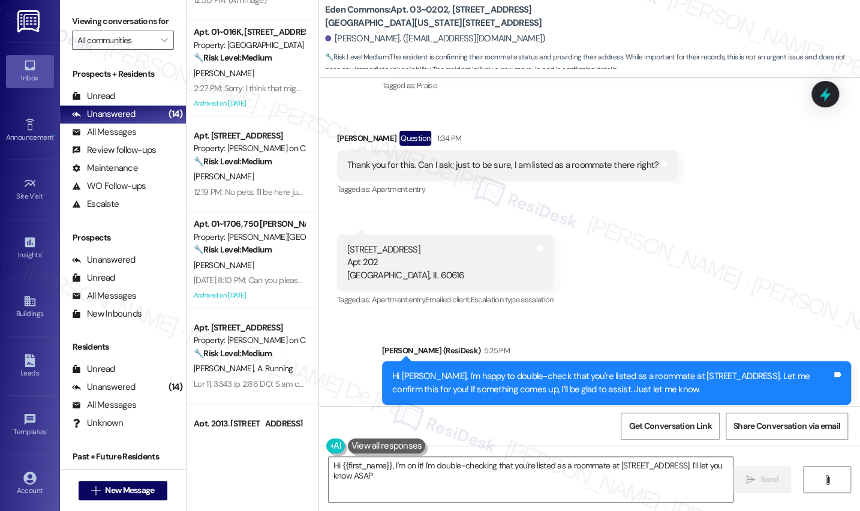
type textarea "Hi {{first_name}}, I'm on it! I'm double-checking that you're listed as a roomm…"
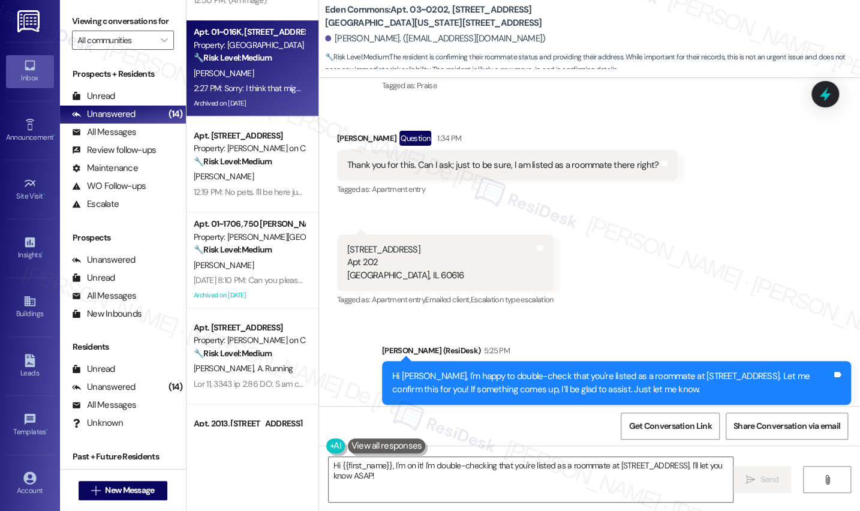
click at [228, 40] on div "Property: [GEOGRAPHIC_DATA]" at bounding box center [249, 45] width 111 height 13
type textarea "Fetching suggested responses. Please feel free to read through the conversation…"
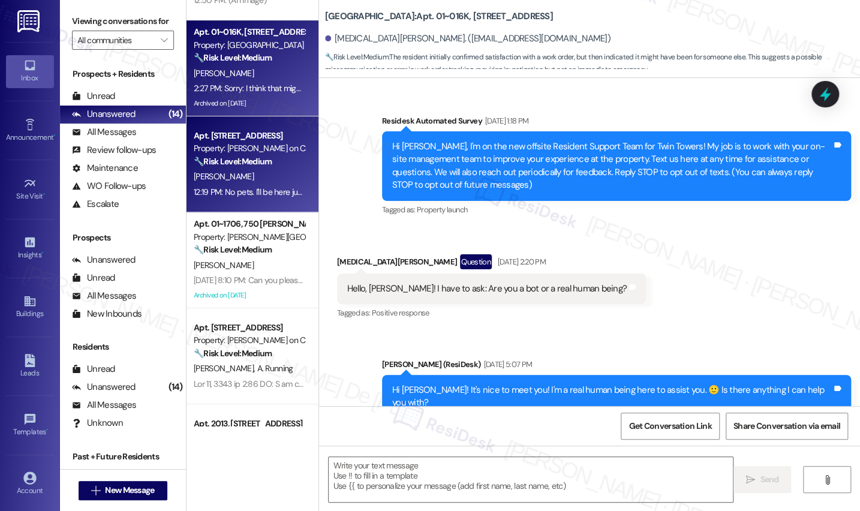
type textarea "Fetching suggested responses. Please feel free to read through the conversation…"
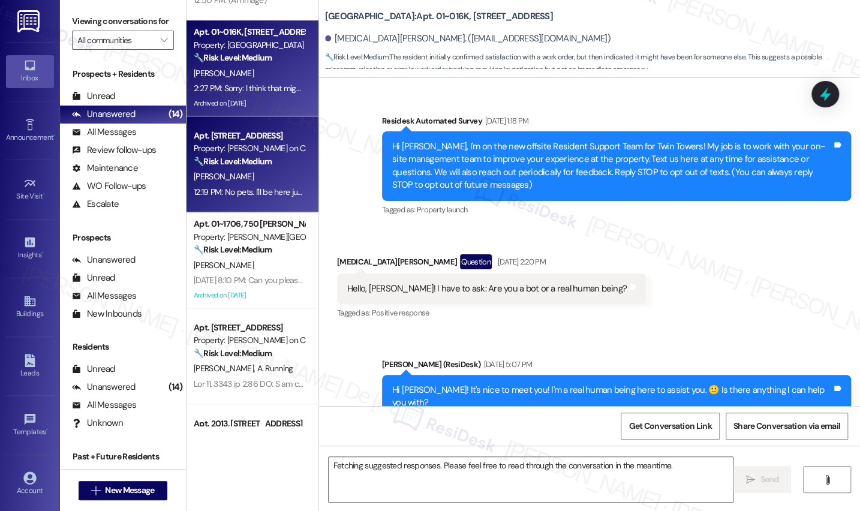
scroll to position [14417, 0]
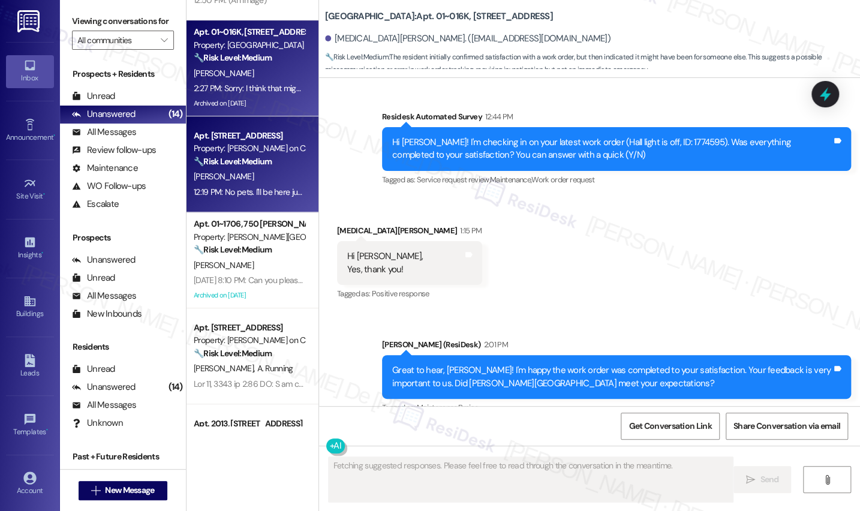
click at [242, 151] on div "Property: Cassidy on Canal" at bounding box center [249, 148] width 111 height 13
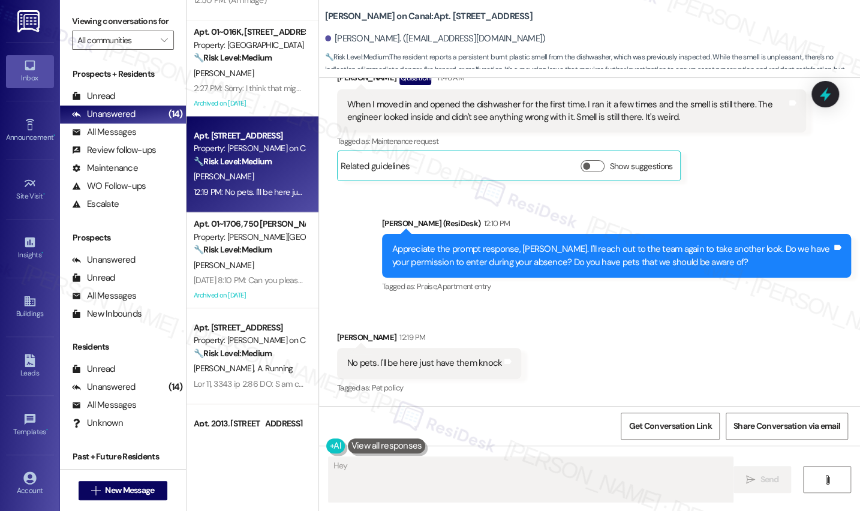
scroll to position [670, 0]
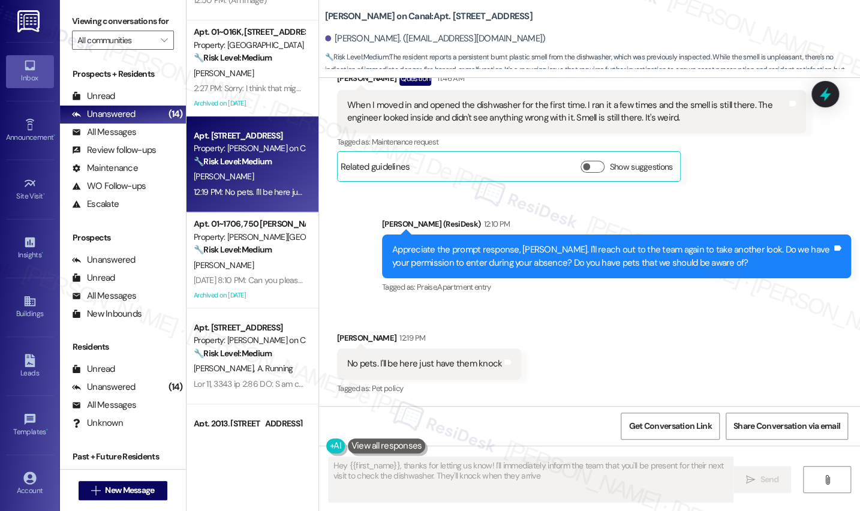
type textarea "Hey {{first_name}}, thanks for letting us know! I'll immediately inform the tea…"
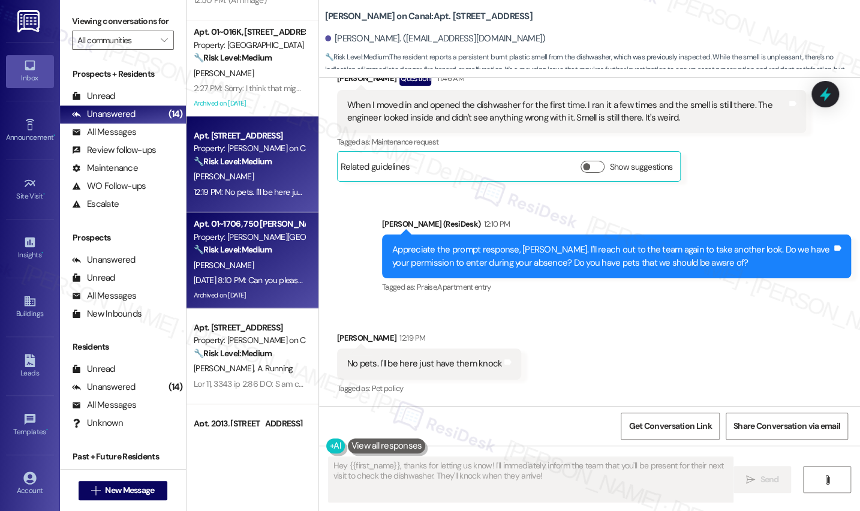
click at [246, 251] on strong "🔧 Risk Level: Medium" at bounding box center [233, 249] width 78 height 11
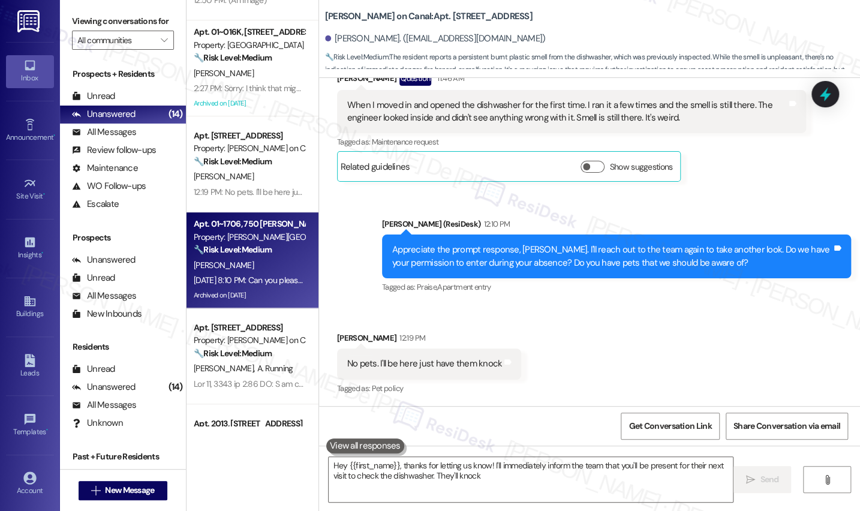
type textarea "Hey {{first_name}}, thanks for letting us know! I'll immediately inform the tea…"
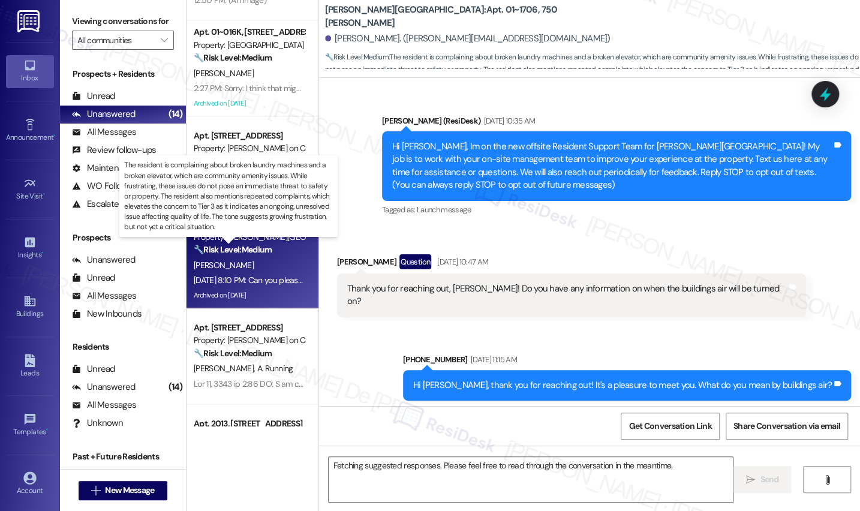
scroll to position [16819, 0]
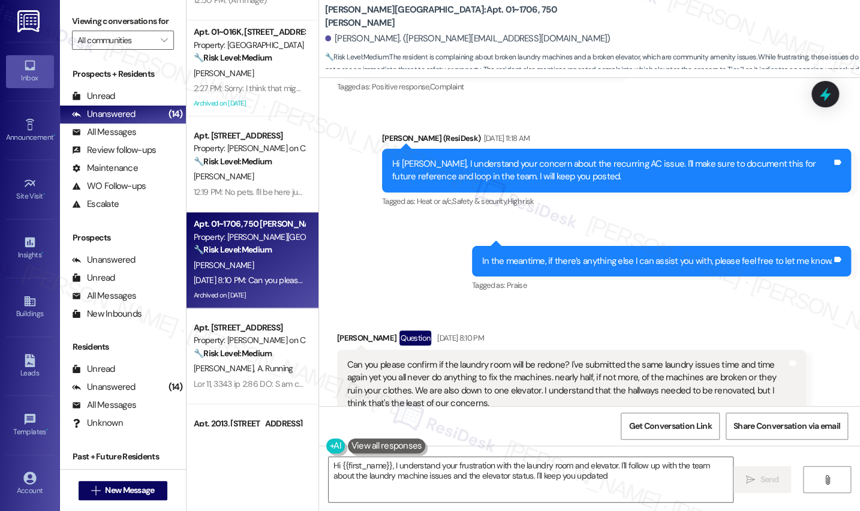
type textarea "Hi {{first_name}}, I understand your frustration with the laundry room and elev…"
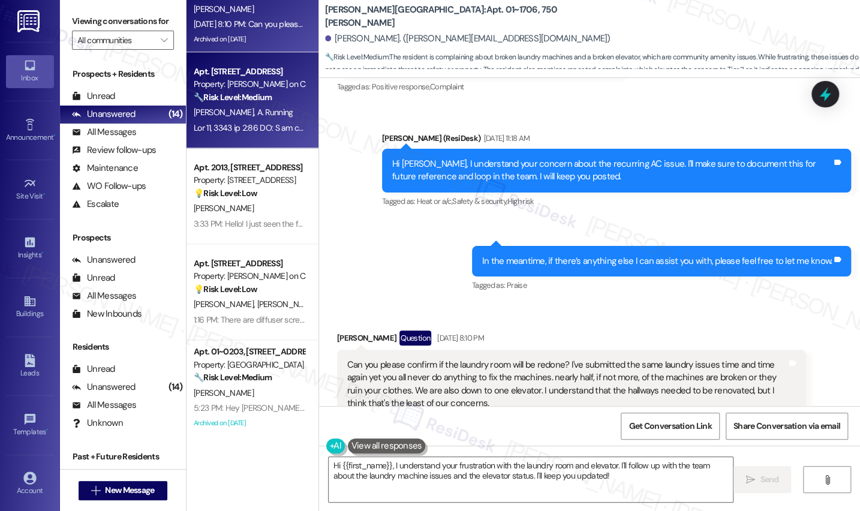
scroll to position [725, 0]
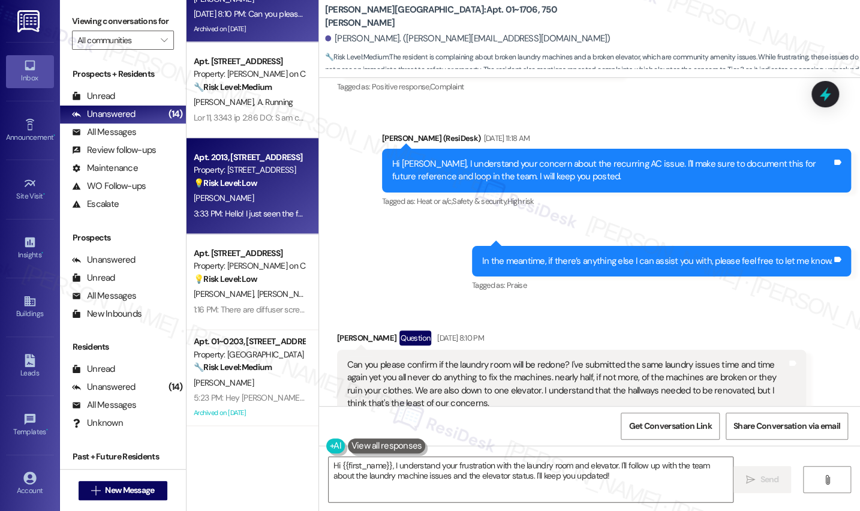
click at [266, 174] on div "Property: 1333 S Wabash" at bounding box center [249, 170] width 111 height 13
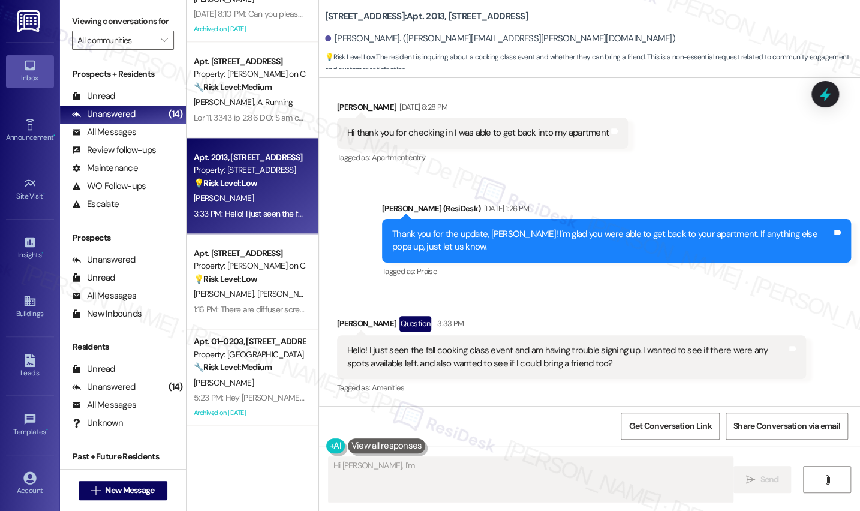
scroll to position [739, 0]
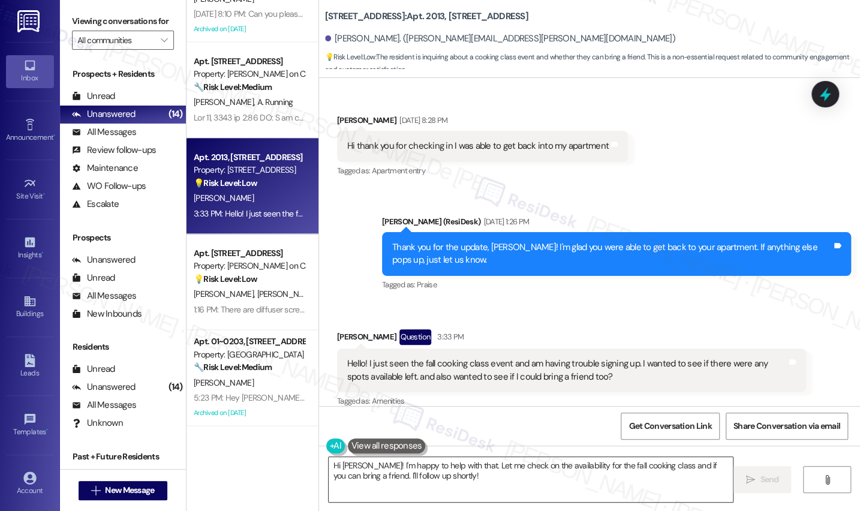
click at [441, 475] on textarea "Hi Allison! I'm happy to help with that. Let me check on the availability for t…" at bounding box center [531, 479] width 405 height 45
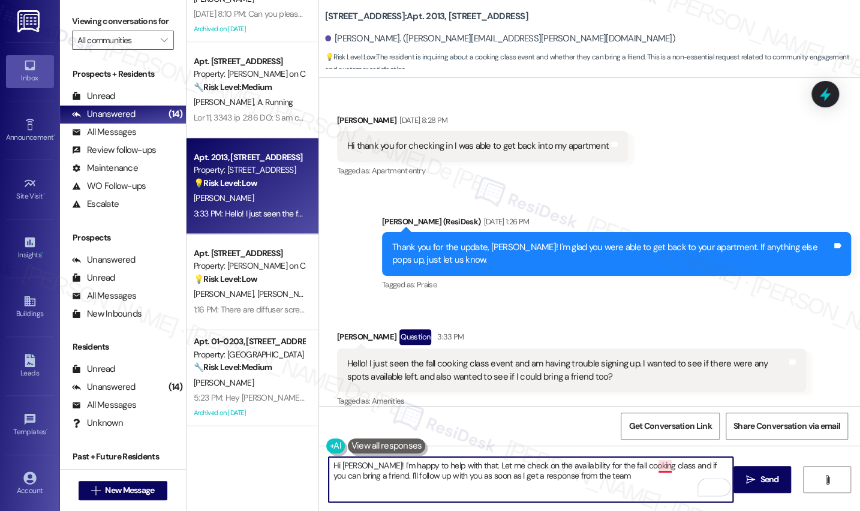
click at [659, 465] on textarea "Hi Allison! I'm happy to help with that. Let me check on the availability for t…" at bounding box center [531, 479] width 405 height 45
click at [596, 471] on textarea "Hi Allison! I'm happy to help with that. Let me check on the availability for t…" at bounding box center [531, 479] width 405 height 45
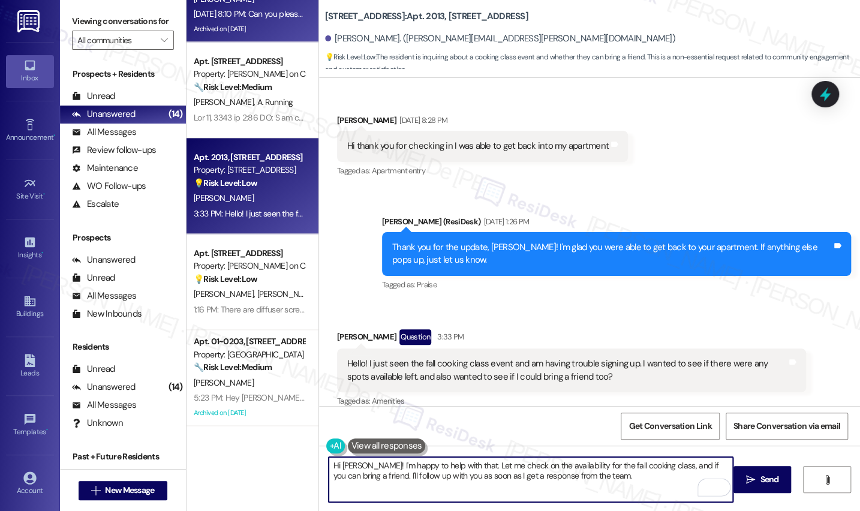
type textarea "Hi Allison! I'm happy to help with that. Let me check on the availability for t…"
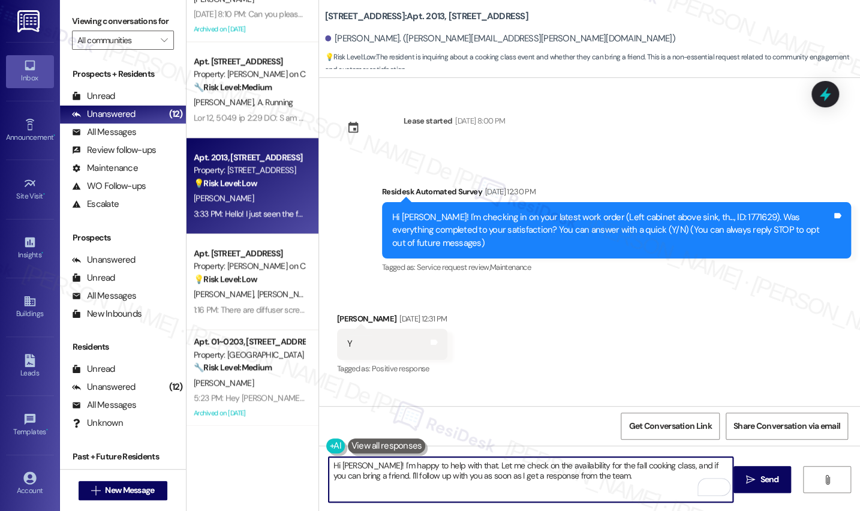
scroll to position [7694, 0]
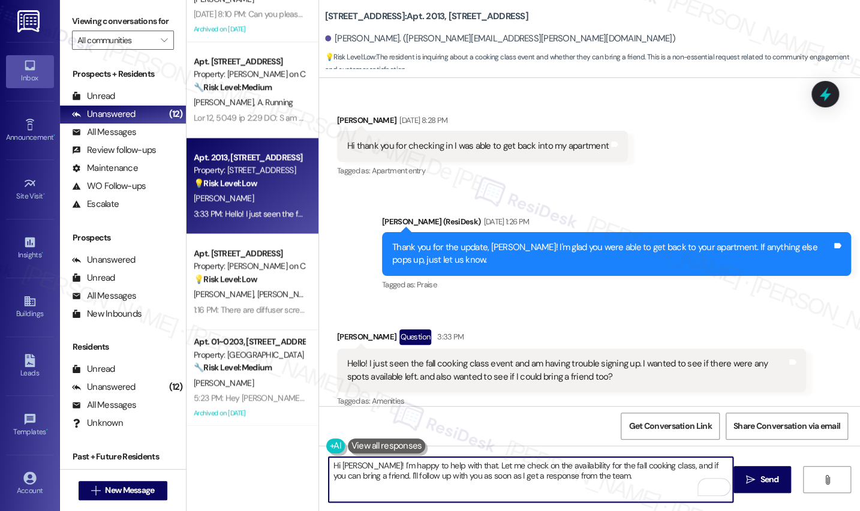
paste textarea "In the meantime, please don’t hesitate to let me know if there’s anything else …"
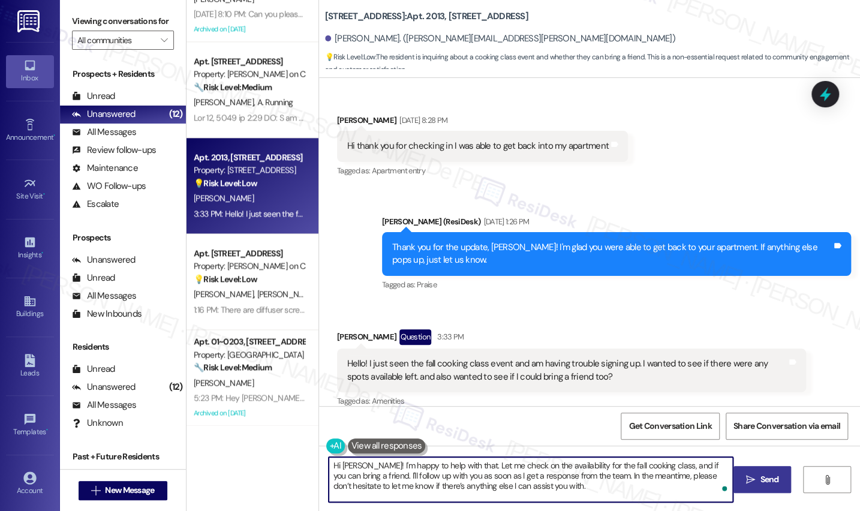
type textarea "Hi Allison! I'm happy to help with that. Let me check on the availability for t…"
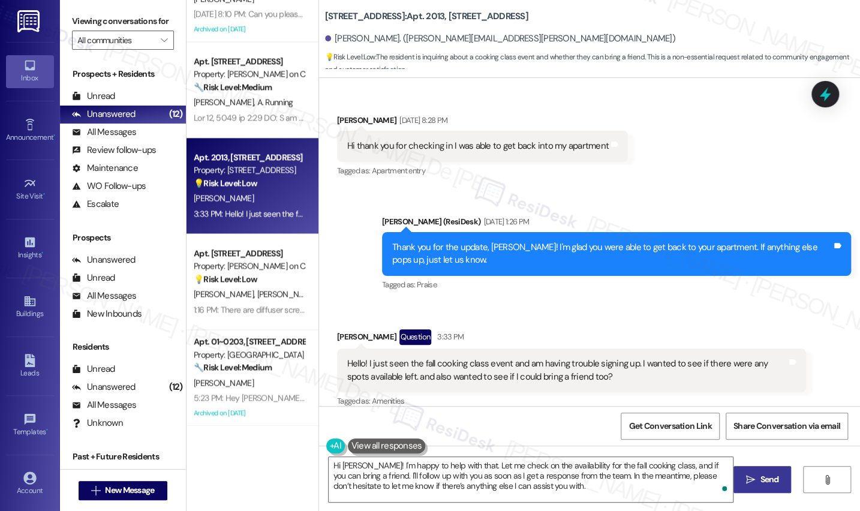
click at [749, 480] on icon "" at bounding box center [750, 480] width 9 height 10
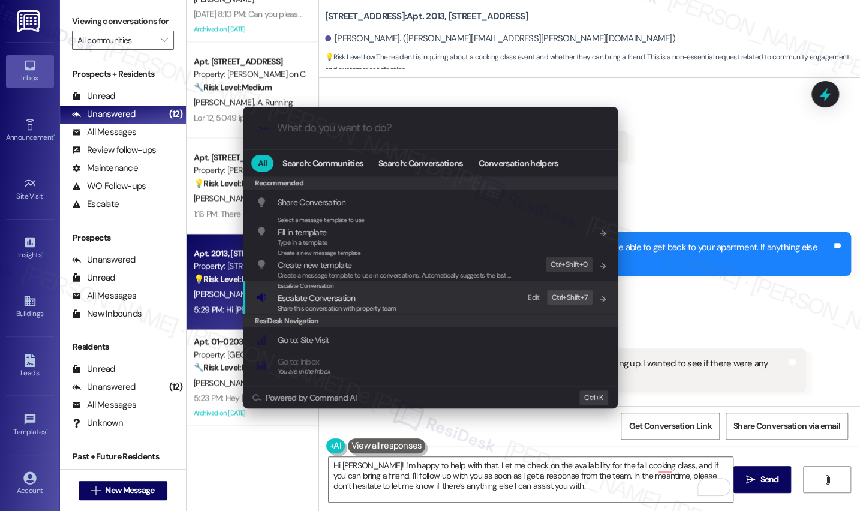
click at [472, 305] on div "Escalate Conversation Escalate Conversation Share this conversation with proper…" at bounding box center [431, 297] width 351 height 32
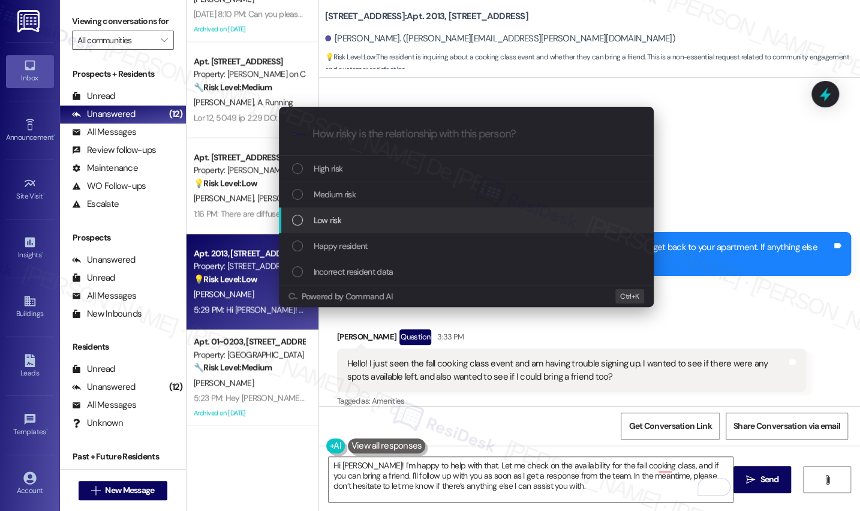
click at [316, 225] on span "Low risk" at bounding box center [328, 219] width 28 height 13
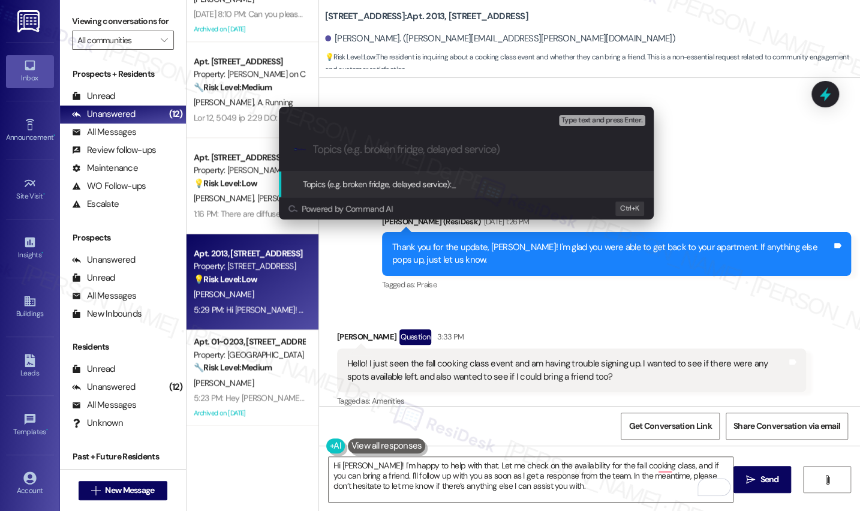
click at [372, 144] on input "Topics (e.g. broken fridge, delayed service)" at bounding box center [476, 149] width 326 height 13
type input "Fall Cooking Class Availability"
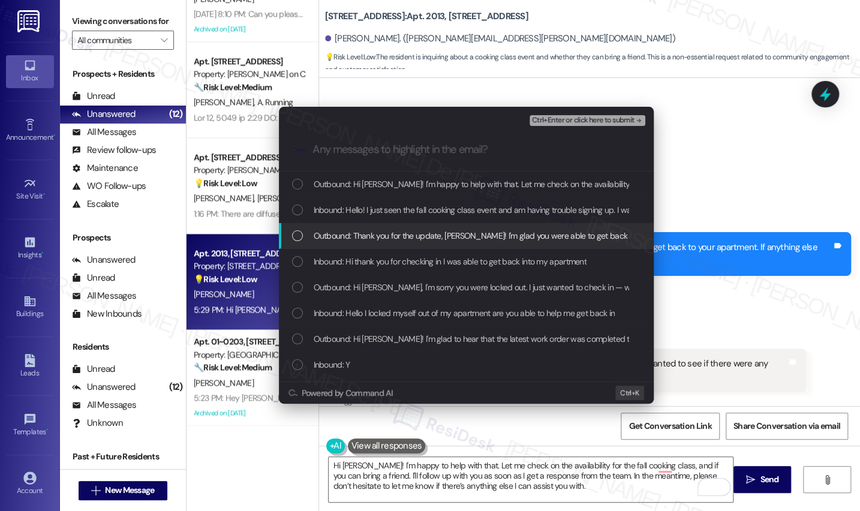
click at [390, 239] on span "Outbound: Thank you for the update, Allison! I'm glad you were able to get back…" at bounding box center [575, 235] width 523 height 13
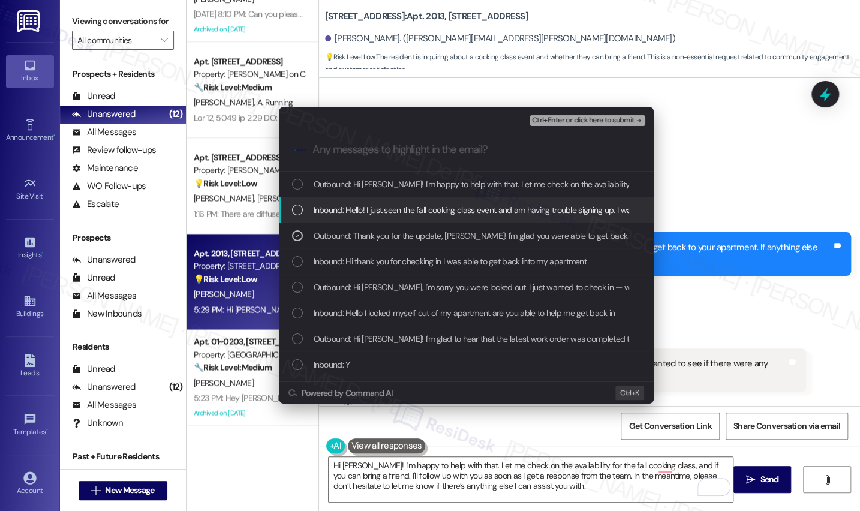
click at [409, 204] on span "Inbound: Hello! I just seen the fall cooking class event and am having trouble …" at bounding box center [647, 209] width 666 height 13
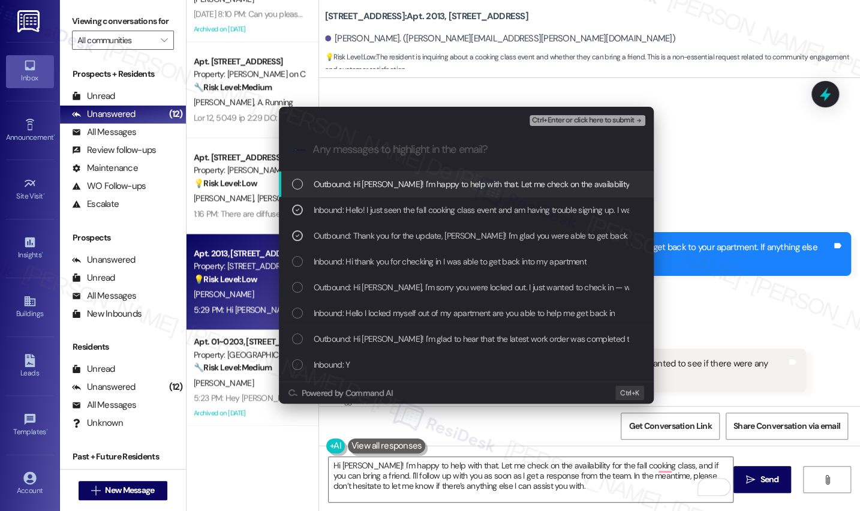
click at [432, 185] on span "Outbound: Hi Allison! I'm happy to help with that. Let me check on the availabi…" at bounding box center [846, 183] width 1064 height 13
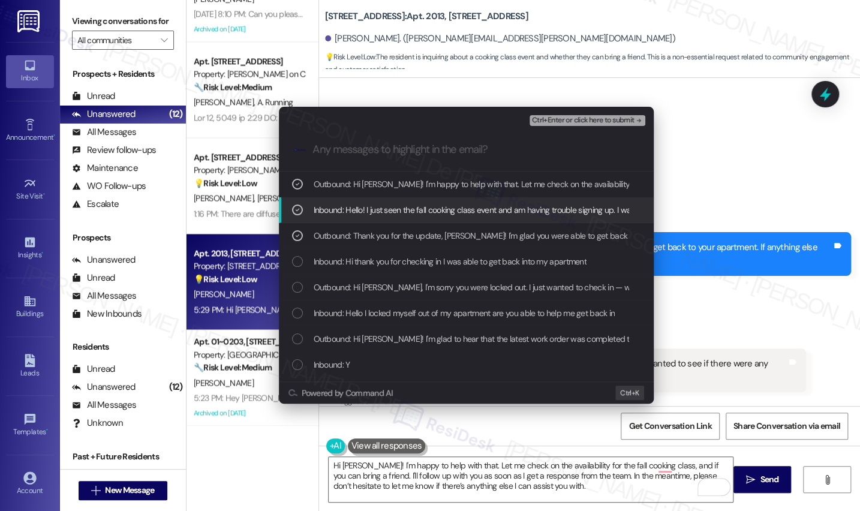
click at [618, 128] on div ".cls-1{fill:#0a055f;}.cls-2{fill:#0cc4c4;} resideskLogoBlueOrange" at bounding box center [466, 149] width 375 height 43
click at [612, 117] on span "Ctrl+Enter or click here to submit" at bounding box center [583, 120] width 103 height 8
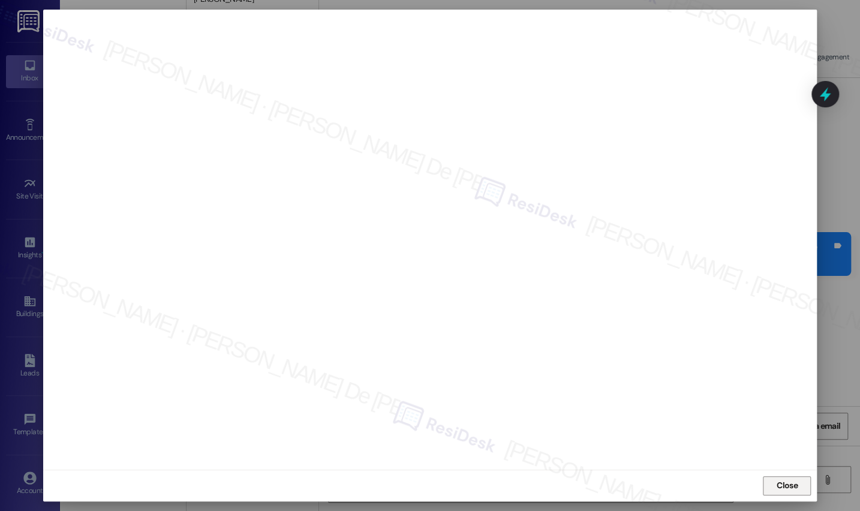
click at [785, 492] on span "Close" at bounding box center [787, 486] width 26 height 18
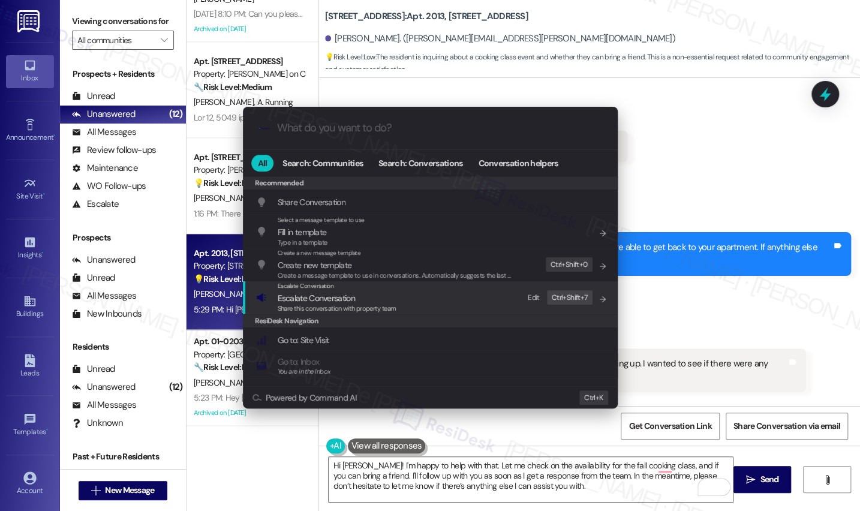
click at [413, 279] on span "Create a message template to use in conversations. Automatically suggests the l…" at bounding box center [418, 275] width 281 height 8
click at [385, 300] on span "Escalate Conversation" at bounding box center [337, 297] width 119 height 13
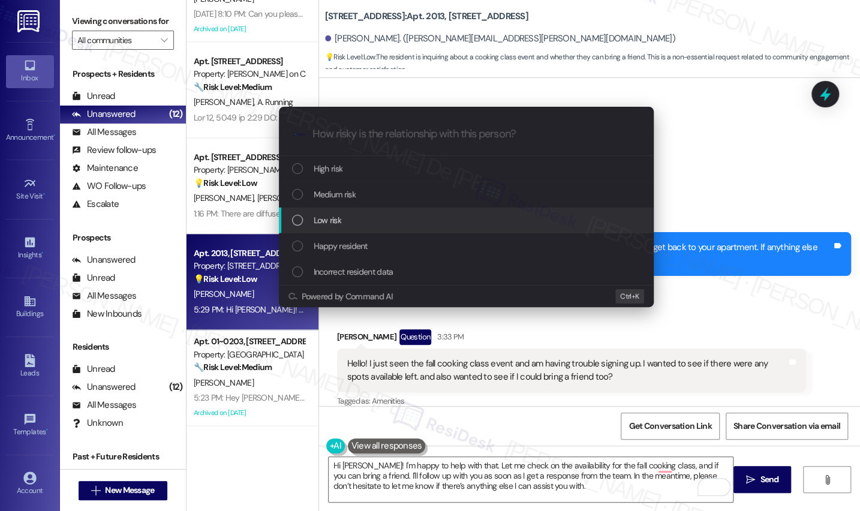
click at [362, 222] on div "Low risk" at bounding box center [467, 219] width 351 height 13
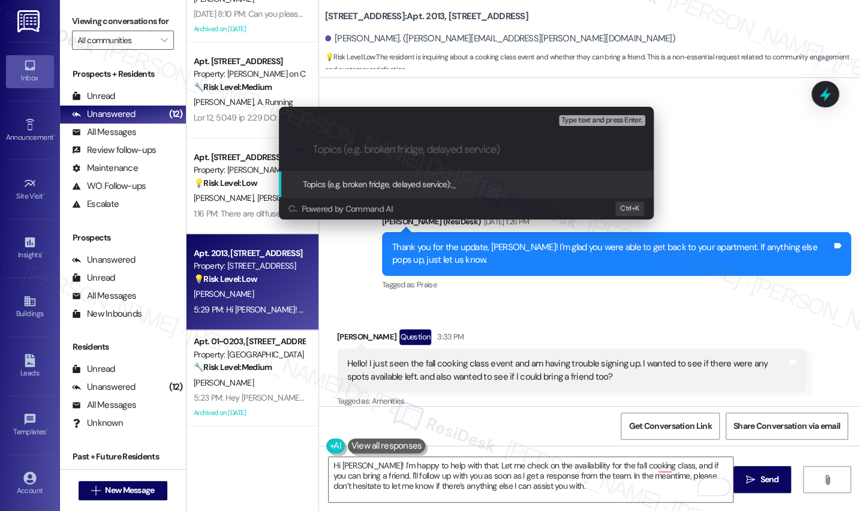
click at [394, 151] on input "Topics (e.g. broken fridge, delayed service)" at bounding box center [476, 149] width 326 height 13
paste input "Fall Cooking Class Availability"
type input "Fall Cooking Class Availability"
click at [593, 121] on span "Type text and press Enter." at bounding box center [601, 120] width 81 height 8
click at [593, 120] on span "Type text and press Enter." at bounding box center [601, 120] width 81 height 8
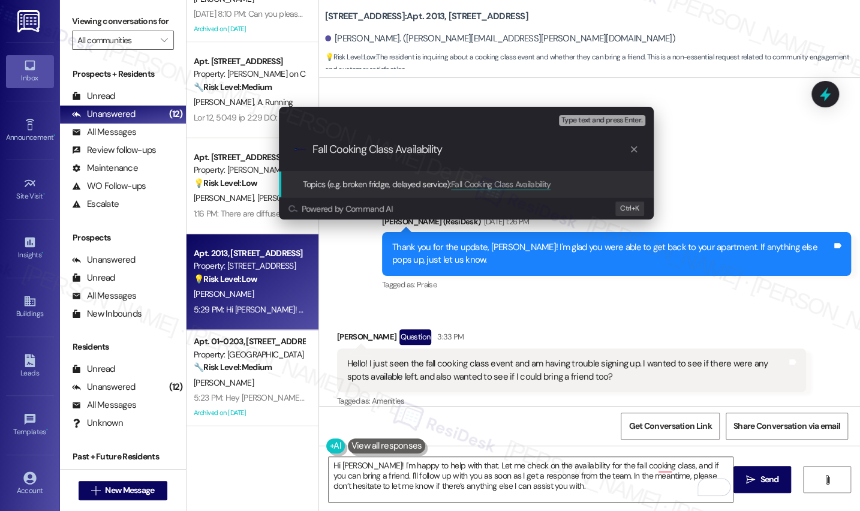
click at [593, 119] on span "Type text and press Enter." at bounding box center [601, 120] width 81 height 8
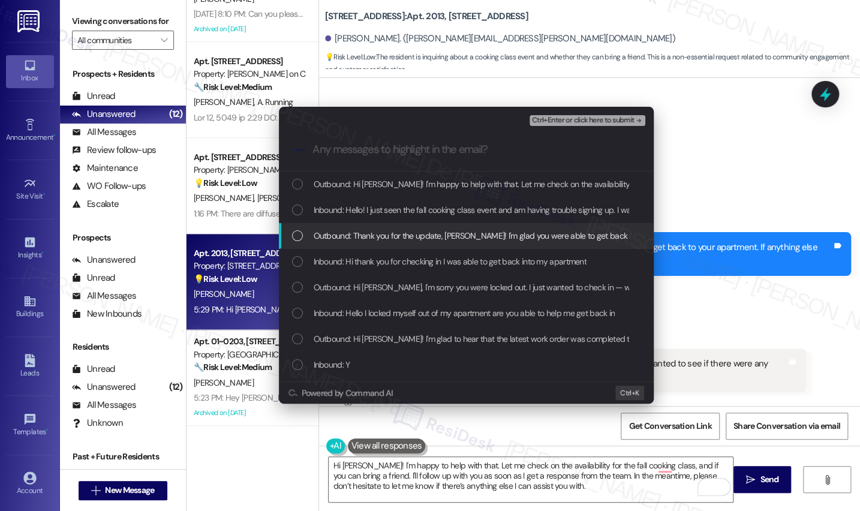
click at [463, 233] on span "Outbound: Thank you for the update, Allison! I'm glad you were able to get back…" at bounding box center [575, 235] width 523 height 13
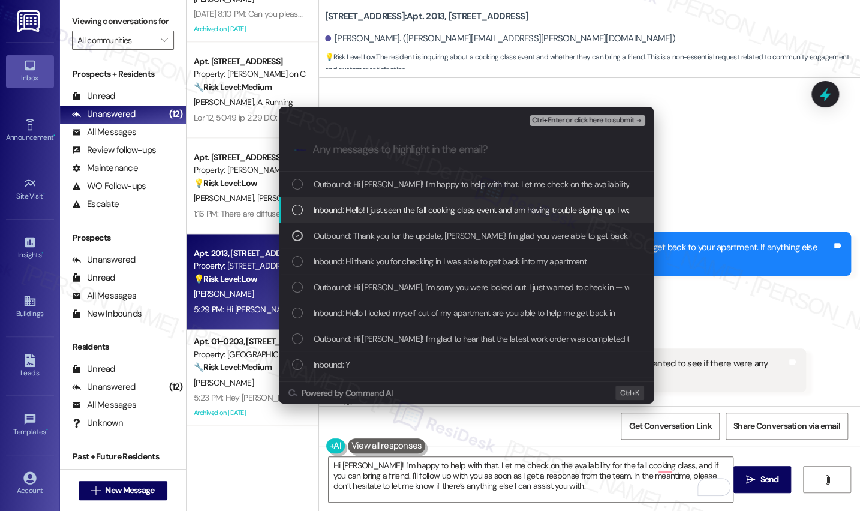
click at [462, 208] on span "Inbound: Hello! I just seen the fall cooking class event and am having trouble …" at bounding box center [647, 209] width 666 height 13
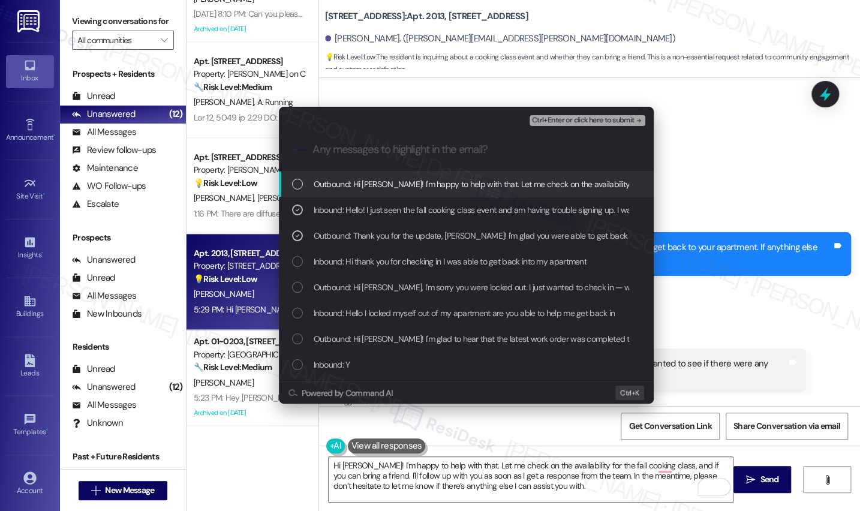
click at [477, 180] on span "Outbound: Hi Allison! I'm happy to help with that. Let me check on the availabi…" at bounding box center [846, 183] width 1064 height 13
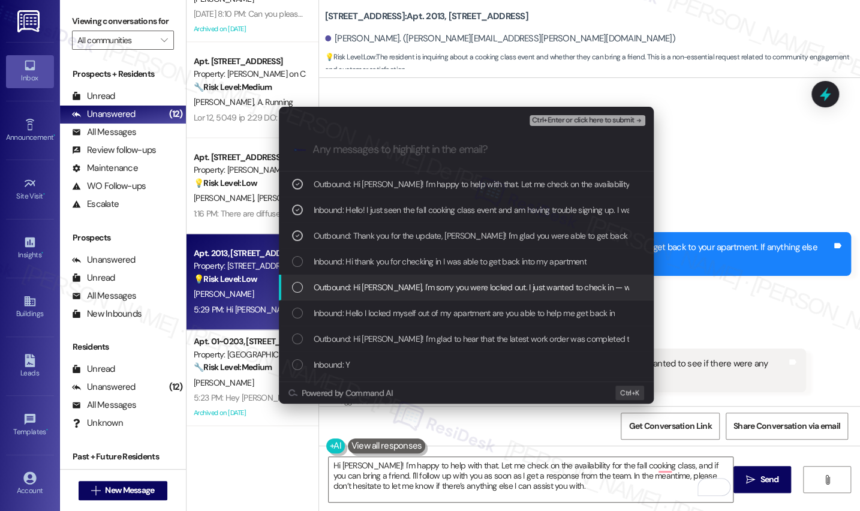
click at [606, 120] on span "Ctrl+Enter or click here to submit" at bounding box center [583, 120] width 103 height 8
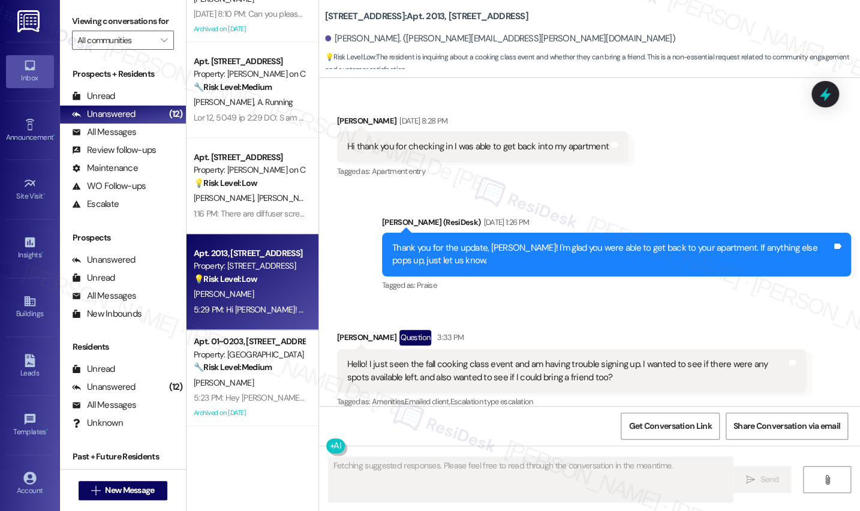
scroll to position [630, 0]
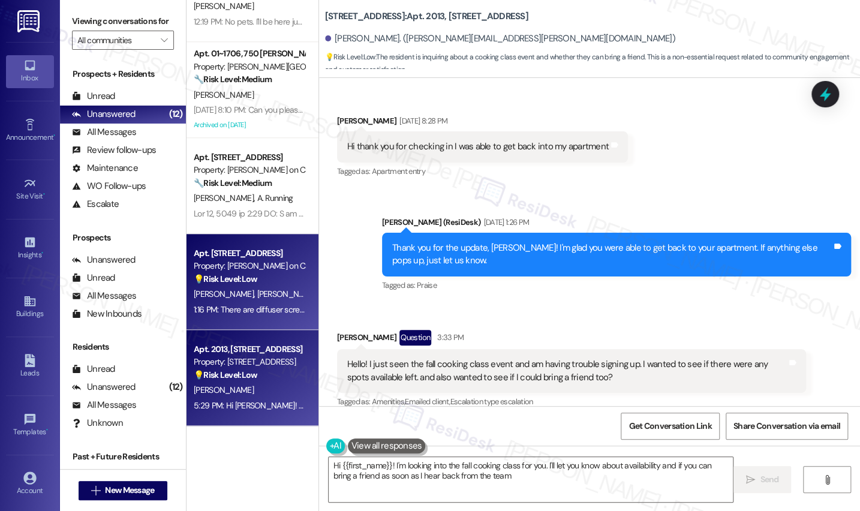
type textarea "Hi {{first_name}}! I'm looking into the fall cooking class for you. I'll let yo…"
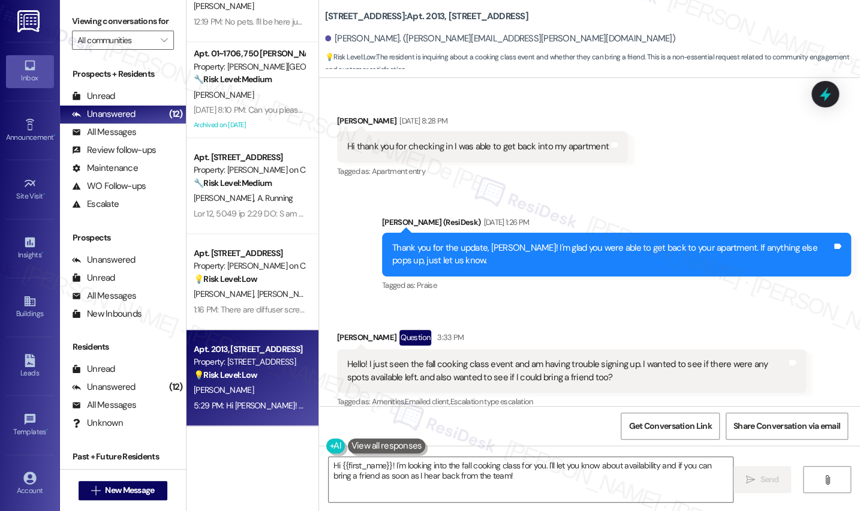
scroll to position [448, 0]
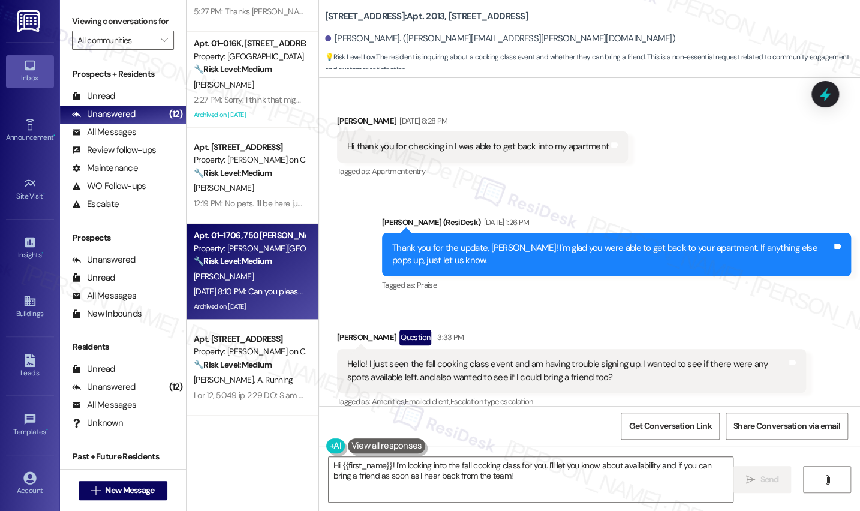
click at [244, 268] on div "Apt. 01~1706, 750 N. Dearborn Property: Asbury Plaza 🔧 Risk Level: Medium The r…" at bounding box center [248, 248] width 113 height 41
type textarea "Fetching suggested responses. Please feel free to read through the conversation…"
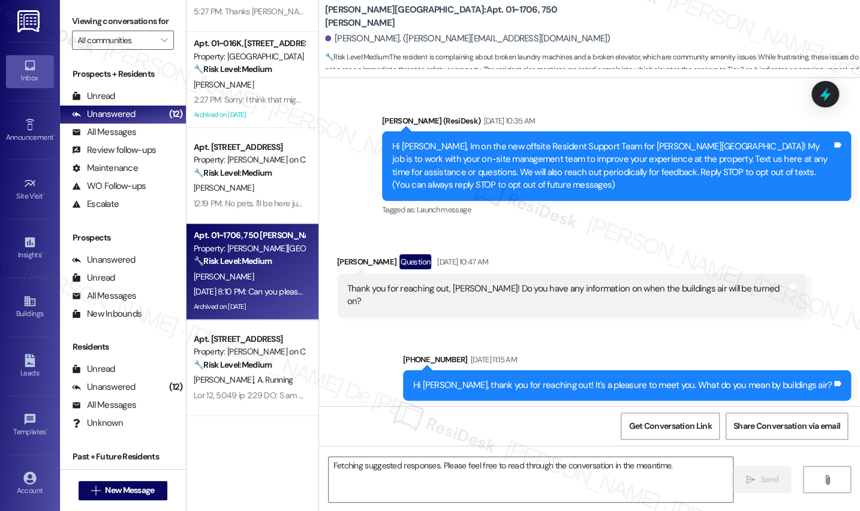
scroll to position [16819, 0]
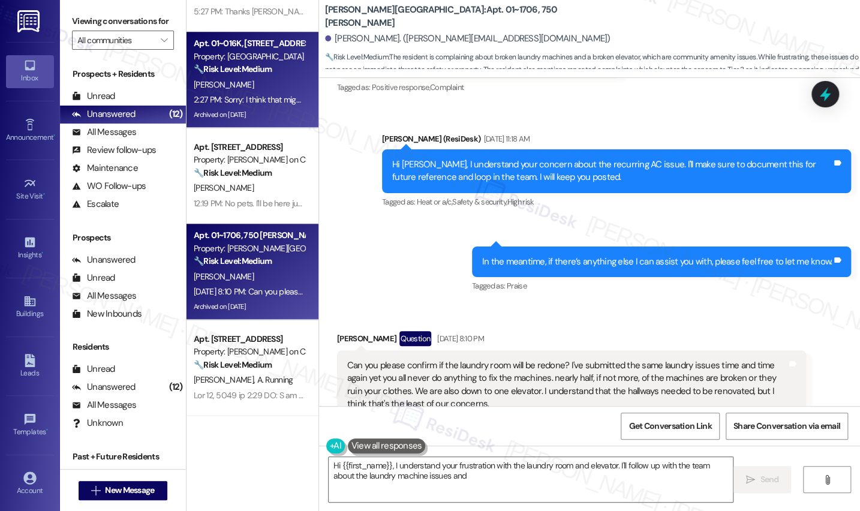
type textarea "Hi {{first_name}}, I understand your frustration with the laundry room and elev…"
click at [257, 91] on div "[PERSON_NAME]" at bounding box center [248, 84] width 113 height 15
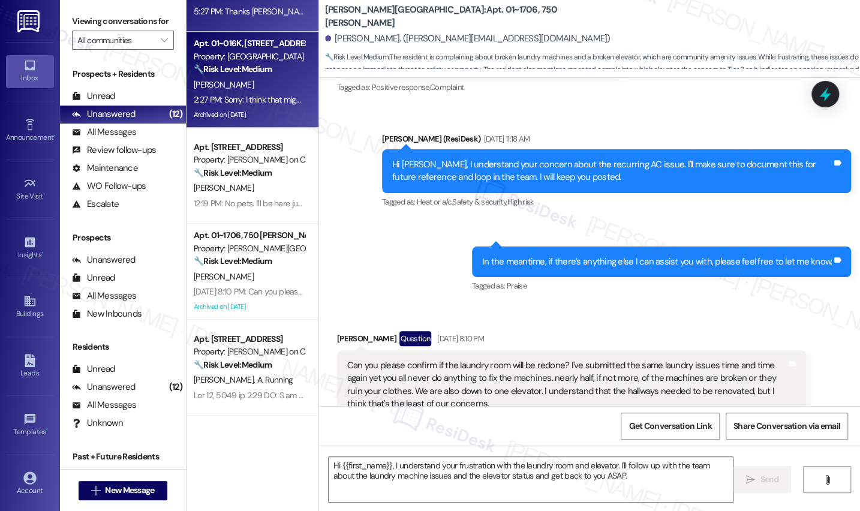
type textarea "Fetching suggested responses. Please feel free to read through the conversation…"
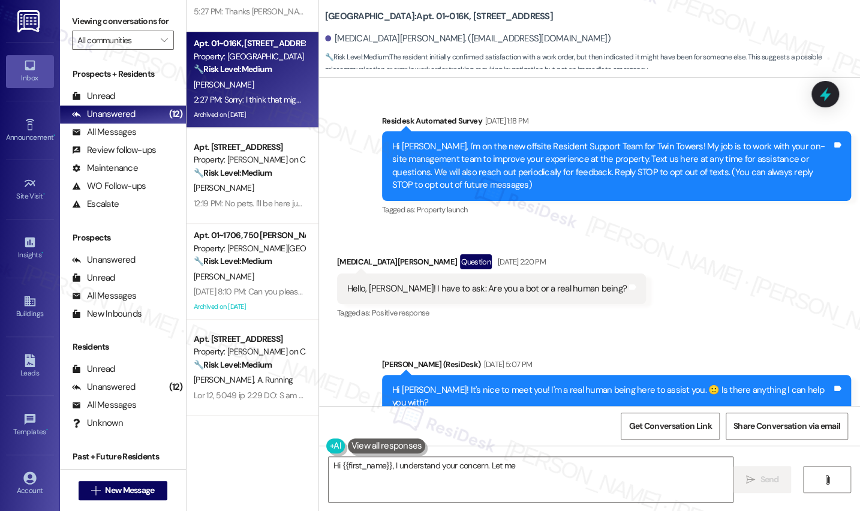
scroll to position [14418, 0]
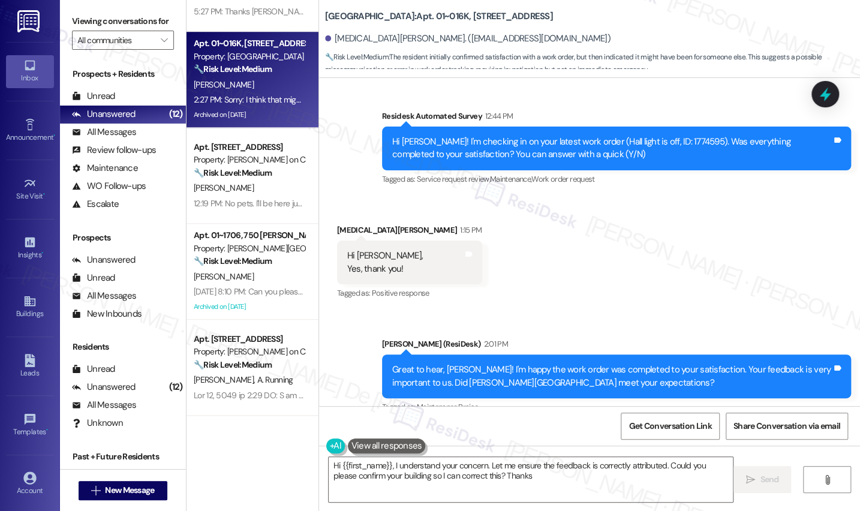
type textarea "Hi {{first_name}}, I understand your concern. Let me ensure the feedback is cor…"
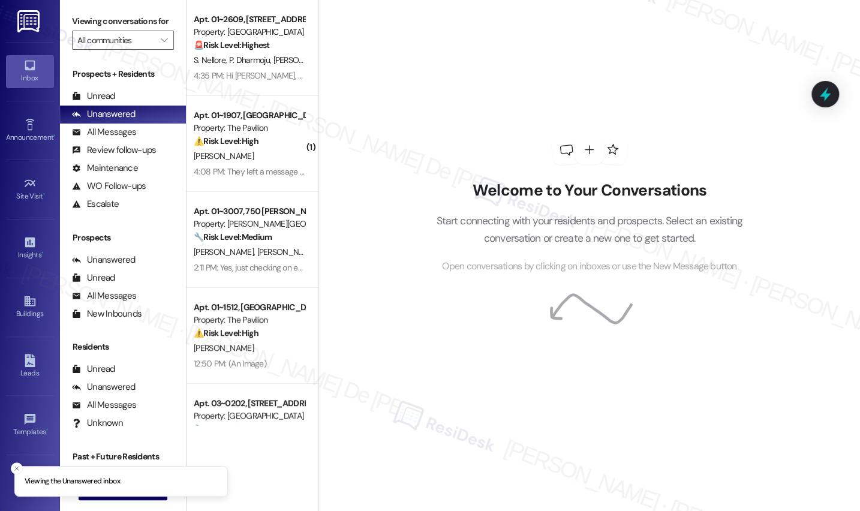
scroll to position [8508, 0]
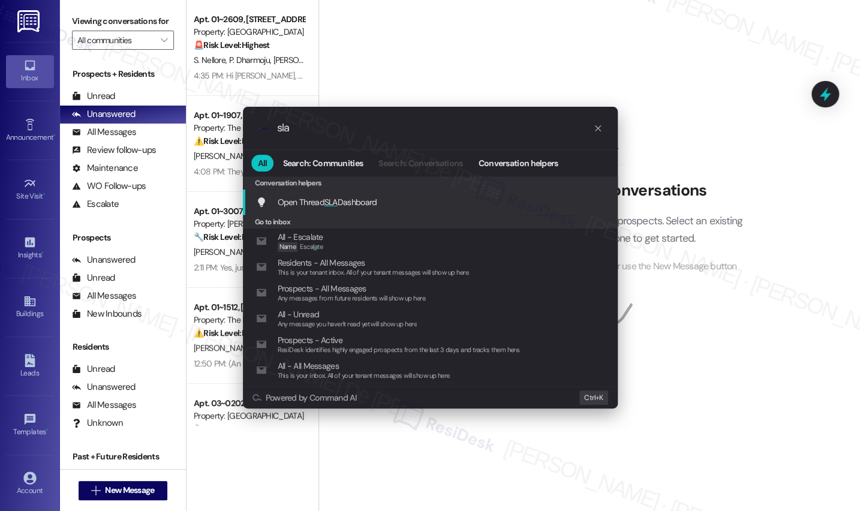
type input "sla"
click at [394, 197] on div "Open Thread SLA Dashboard Add shortcut" at bounding box center [431, 201] width 351 height 13
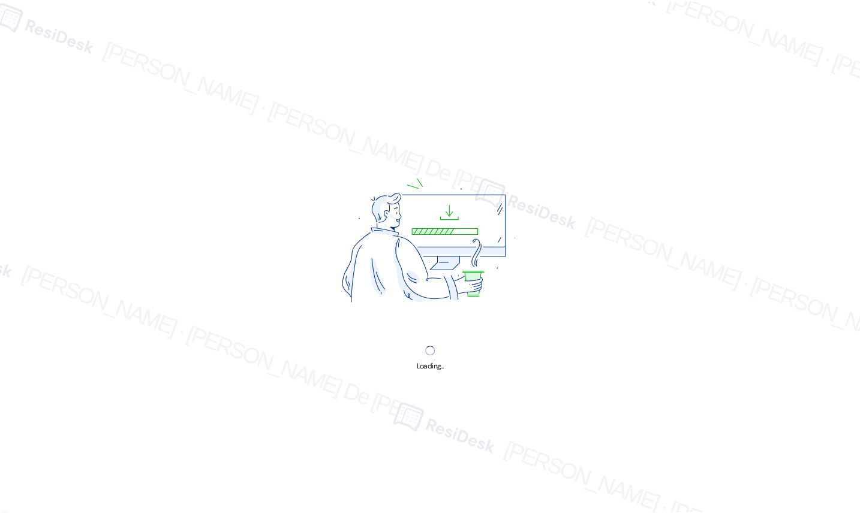
scroll to position [8508, 0]
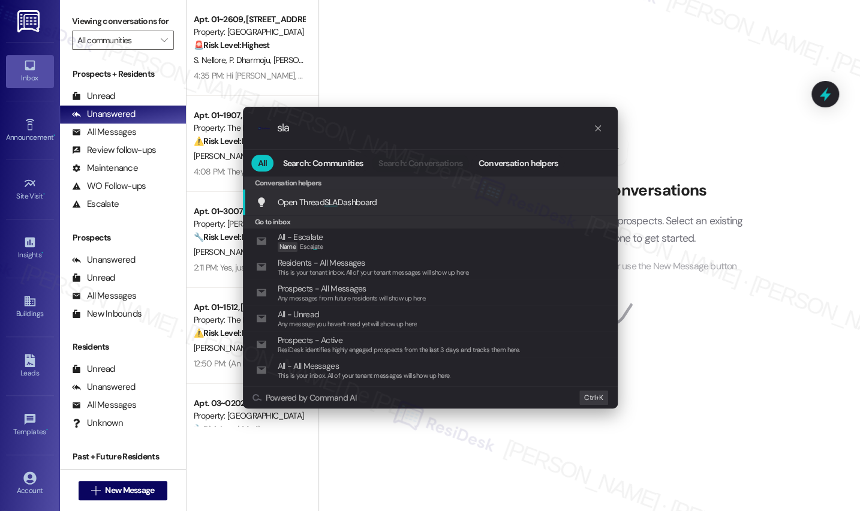
type input "sla"
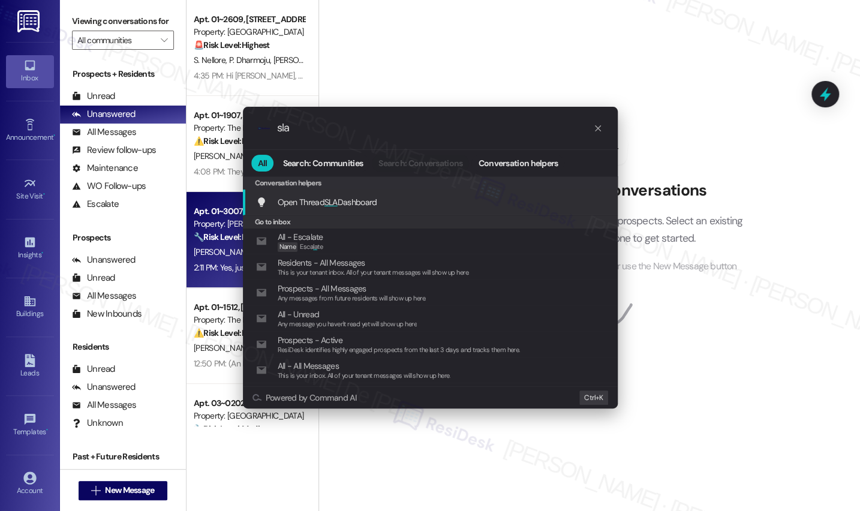
click at [299, 195] on span "Open Thread SLA Dashboard" at bounding box center [328, 201] width 100 height 13
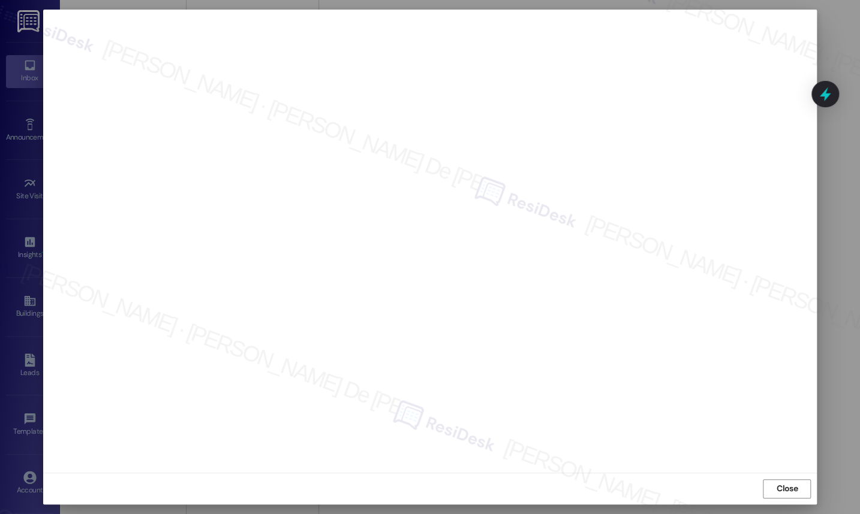
scroll to position [8504, 0]
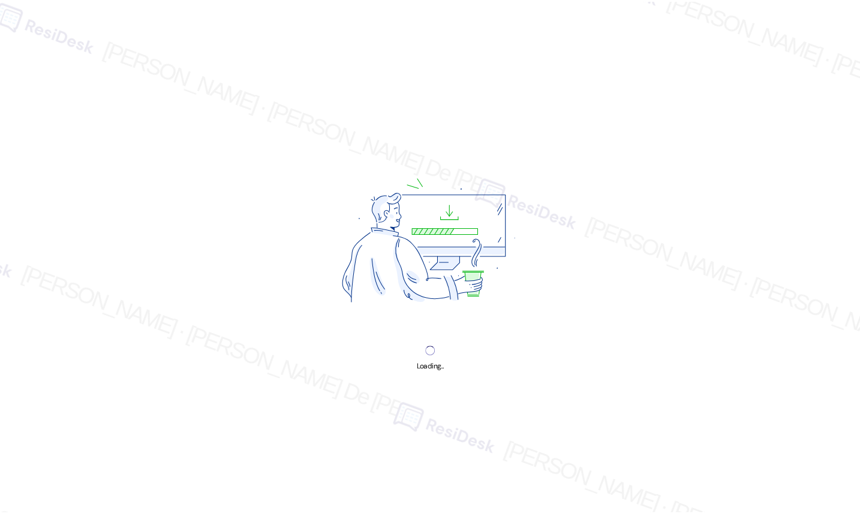
scroll to position [8508, 0]
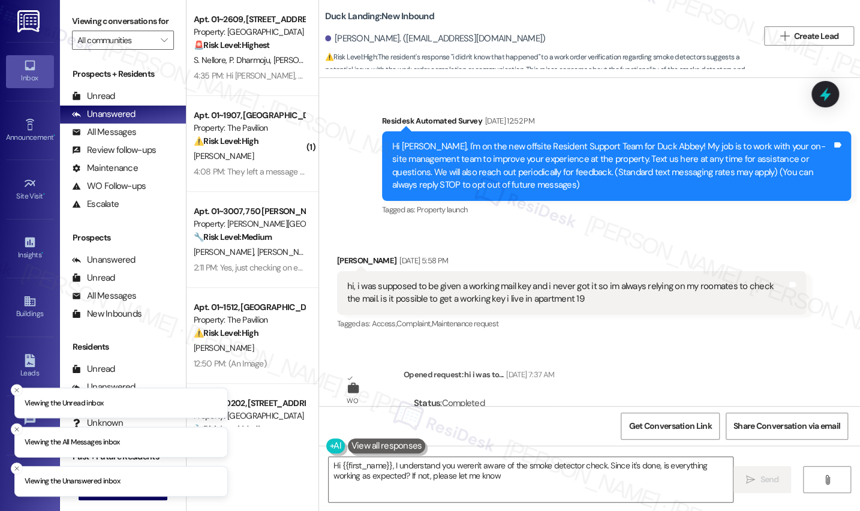
type textarea "Hi {{first_name}}, I understand you weren't aware of the smoke detector check. …"
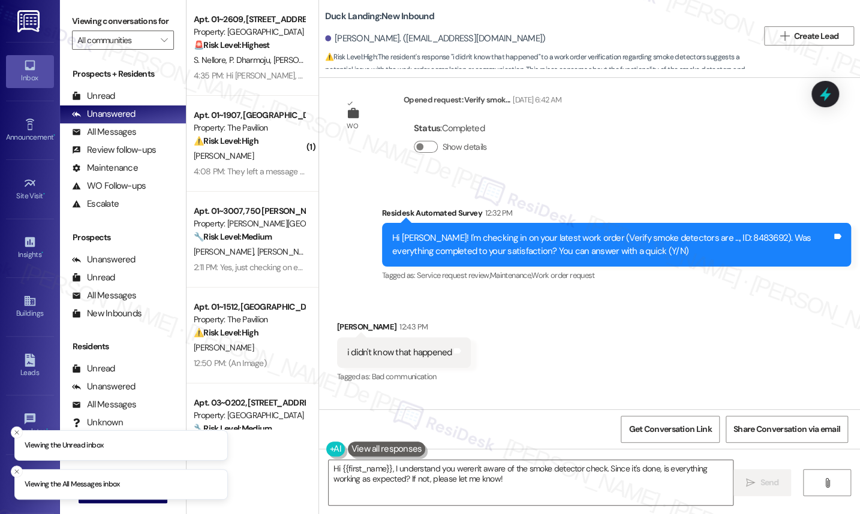
scroll to position [4796, 0]
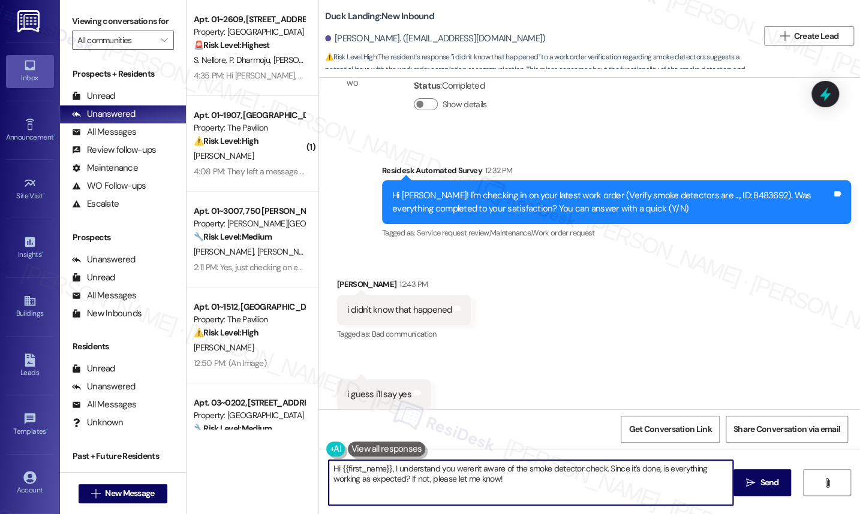
click at [554, 484] on textarea "Hi {{first_name}}, I understand you weren't aware of the smoke detector check. …" at bounding box center [531, 482] width 405 height 45
drag, startPoint x: 527, startPoint y: 477, endPoint x: 158, endPoint y: 405, distance: 376.3
click at [158, 405] on div "Viewing conversations for All communities  Prospects + Residents Unread (0) Un…" at bounding box center [460, 257] width 800 height 514
click at [785, 477] on button " Send" at bounding box center [762, 482] width 58 height 27
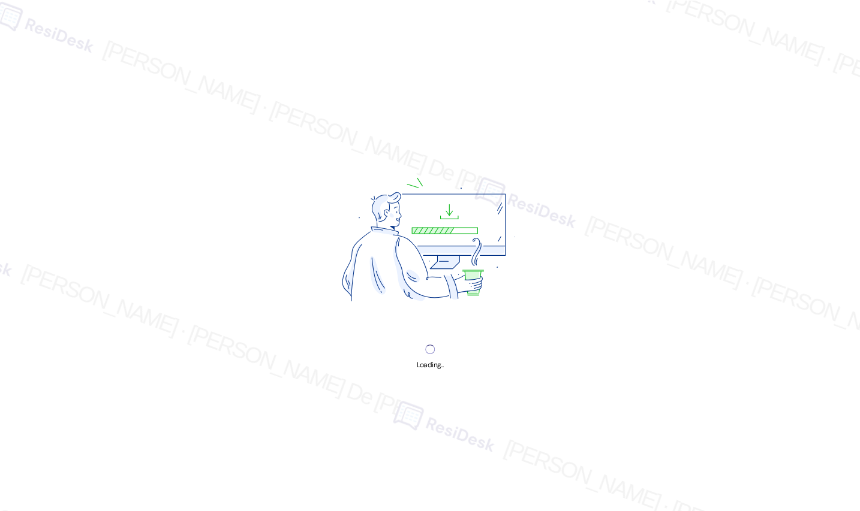
scroll to position [8508, 0]
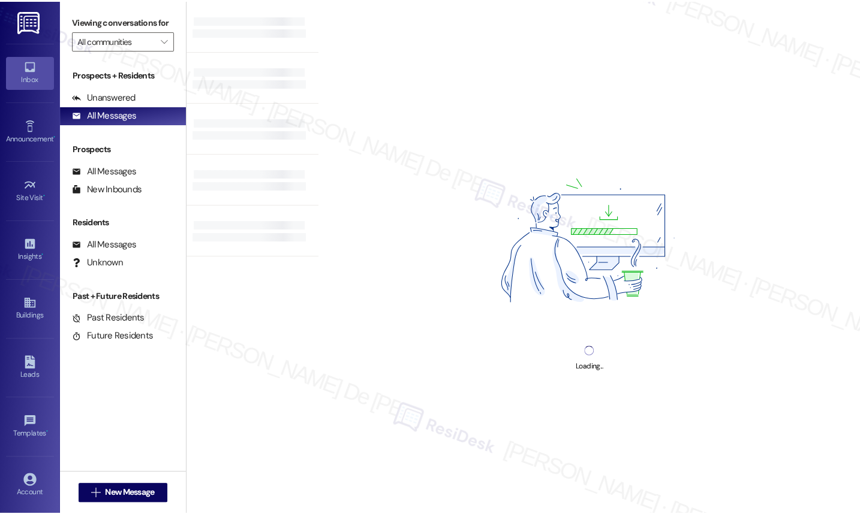
scroll to position [8507, 0]
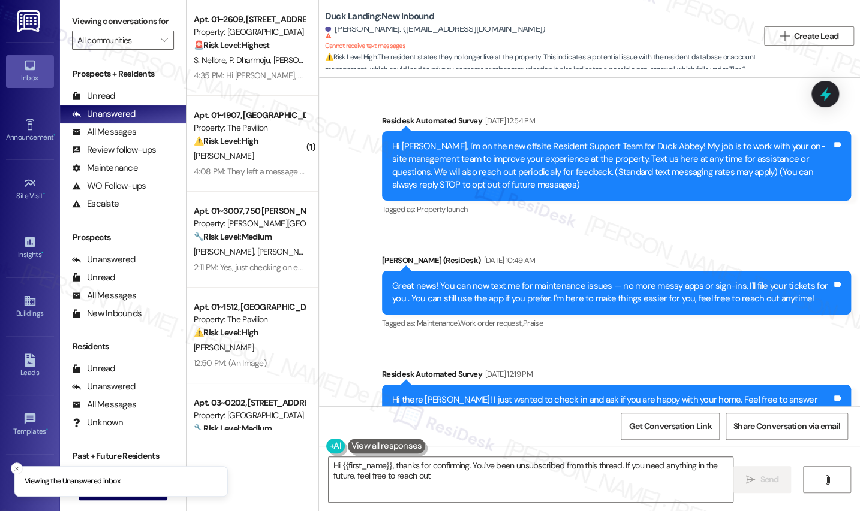
type textarea "Hi {{first_name}}, thanks for confirming. You've been unsubscribed from this th…"
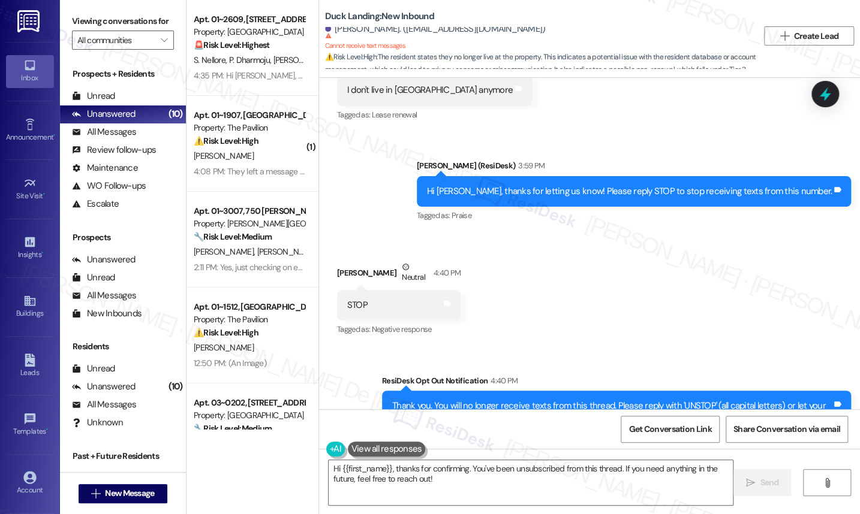
scroll to position [1519, 0]
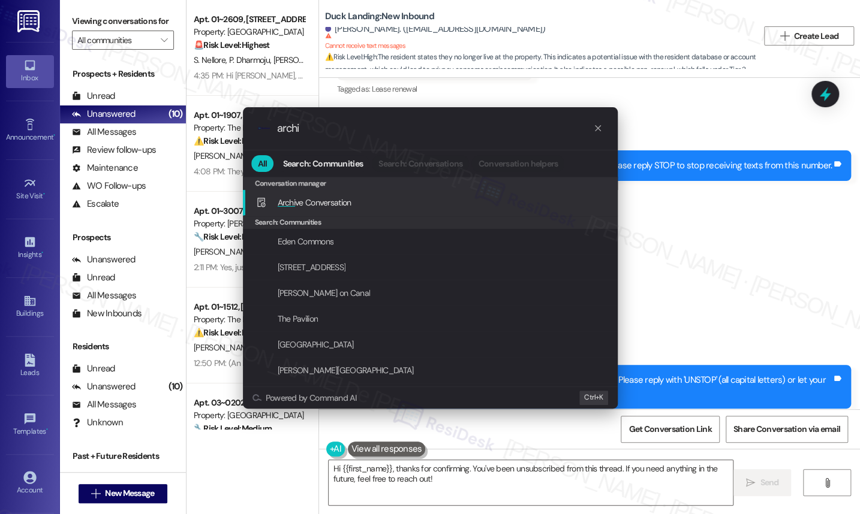
type input "archi"
click at [441, 197] on div "Archi ve Conversation Add shortcut" at bounding box center [431, 202] width 351 height 13
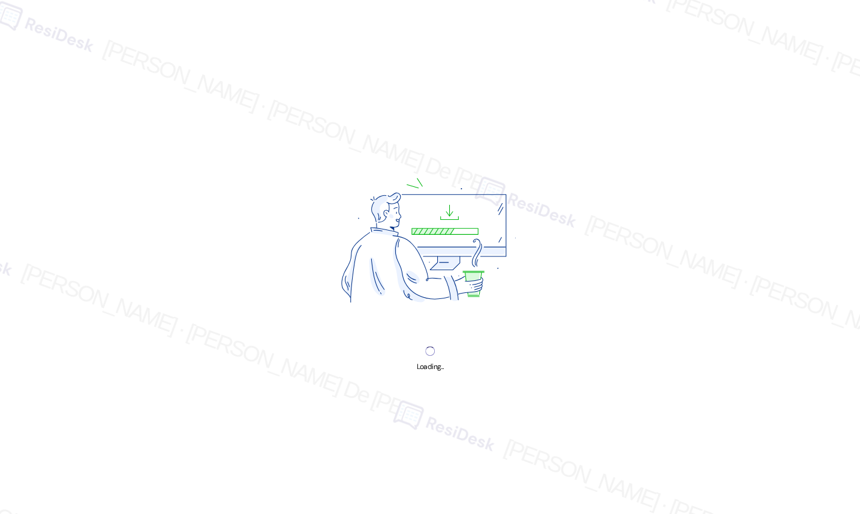
scroll to position [8504, 0]
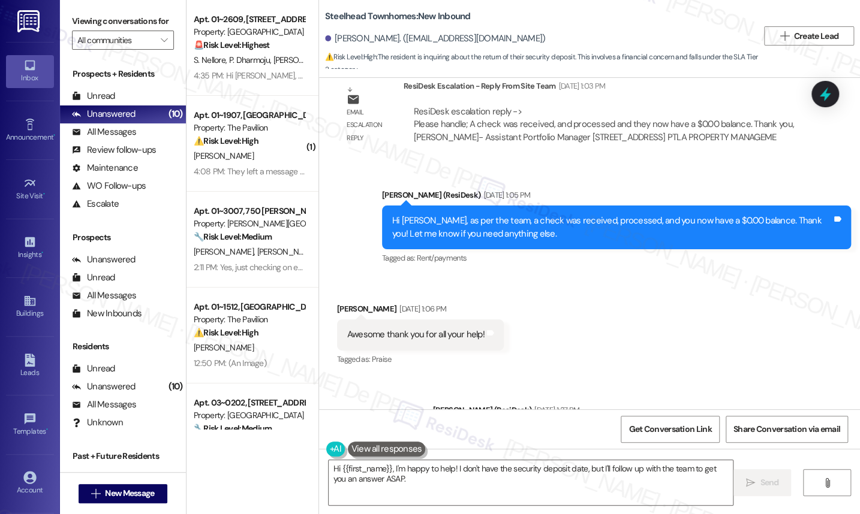
scroll to position [2468, 0]
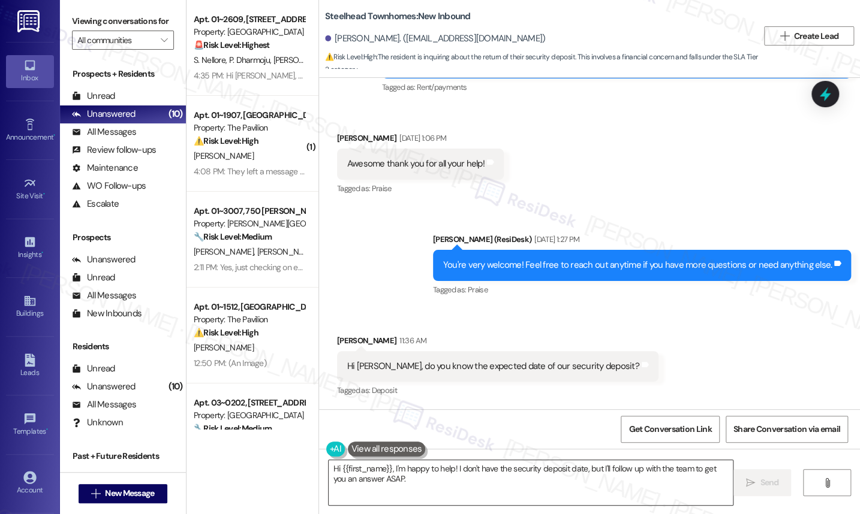
click at [496, 469] on textarea "Hi {{first_name}}, I'm happy to help! I don't have the security deposit date, b…" at bounding box center [531, 482] width 405 height 45
click at [495, 469] on textarea "Hi {{first_name}}, I'm happy to help! I don't have the security deposit date, b…" at bounding box center [531, 482] width 405 height 45
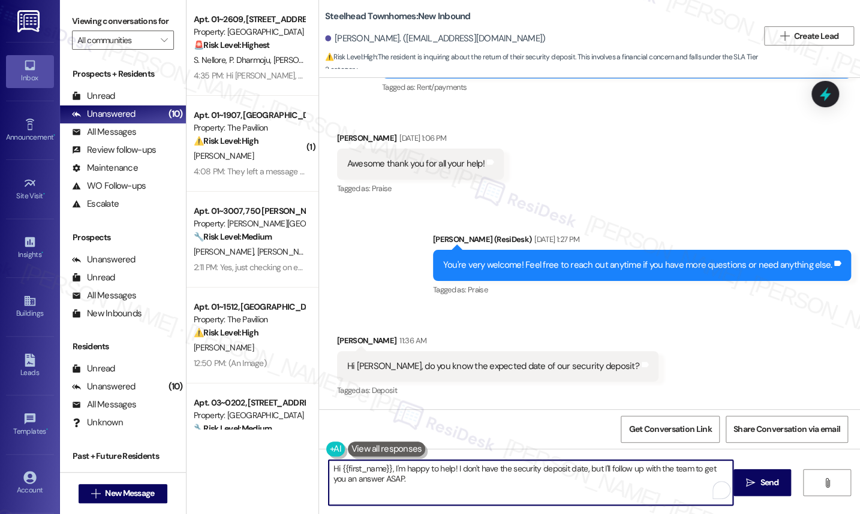
drag, startPoint x: 637, startPoint y: 471, endPoint x: 452, endPoint y: 470, distance: 185.3
click at [452, 470] on textarea "Hi {{first_name}}, I'm happy to help! I don't have the security deposit date, b…" at bounding box center [531, 482] width 405 height 45
click at [333, 469] on textarea "Hi {{first_name}}, I'm happy to help! I don't have the security deposit date, b…" at bounding box center [531, 482] width 405 height 45
click at [403, 478] on textarea "H{{first_name}}, I'm happy to help! I don't have the security deposit date, but…" at bounding box center [531, 482] width 405 height 45
drag, startPoint x: 331, startPoint y: 472, endPoint x: 339, endPoint y: 472, distance: 7.8
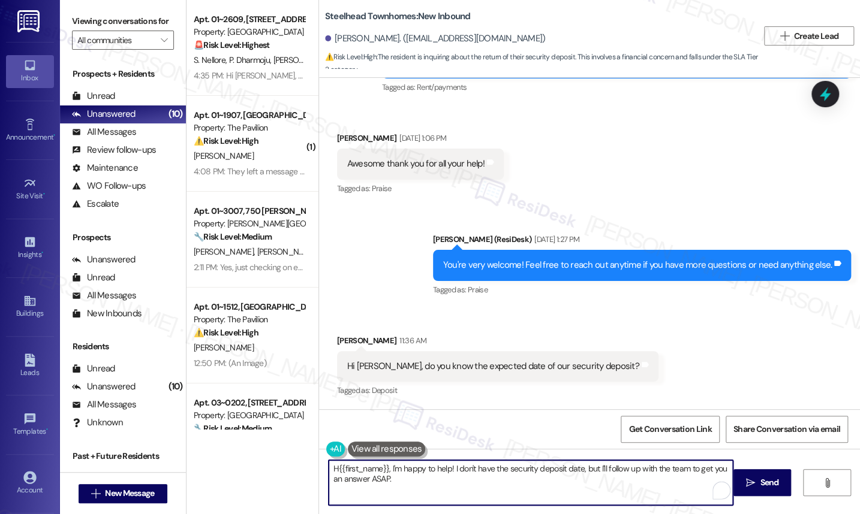
click at [331, 472] on textarea "H{{first_name}}, I'm happy to help! I don't have the security deposit date, but…" at bounding box center [531, 482] width 405 height 45
click at [591, 468] on textarea "Hello {{first_name}}, I'm happy to help! I don't have the security deposit date…" at bounding box center [531, 482] width 405 height 45
click at [557, 471] on textarea "Hello {{first_name}}, I'm happy to help! Let me confirm that information from t…" at bounding box center [531, 482] width 405 height 45
click at [579, 468] on textarea "Hello {{first_name}}, I'm happy to help! Let me confirm the expected date for y…" at bounding box center [531, 482] width 405 height 45
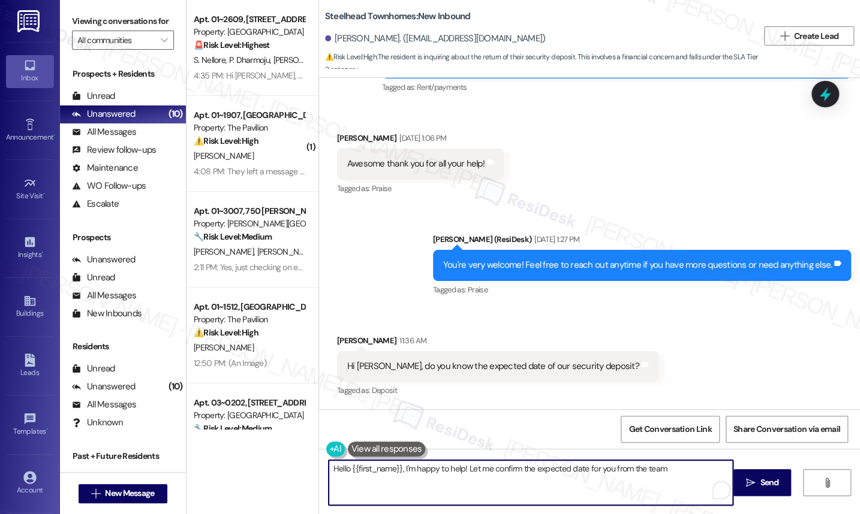
click at [609, 467] on textarea "Hello {{first_name}}, I'm happy to help! Let me confirm the expected date for y…" at bounding box center [531, 482] width 405 height 45
click at [434, 481] on textarea "Hello {{first_name}}, I'm happy to help! Let me confirm the expected date for y…" at bounding box center [531, 482] width 405 height 45
click at [438, 477] on textarea "Hello {{first_name}}, I'm happy to help! Let me confirm the expected date for y…" at bounding box center [531, 482] width 405 height 45
click at [625, 480] on textarea "Hello {{first_name}}, I'm happy to help! Let me confirm the expected date for y…" at bounding box center [531, 482] width 405 height 45
paste textarea "If something comes up, I’ll be glad to assist. Just let me know."
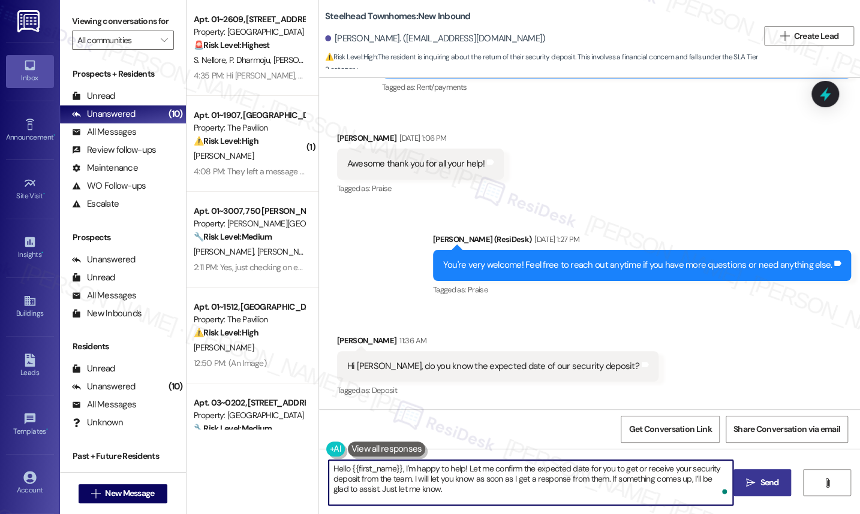
type textarea "Hello {{first_name}}, I'm happy to help! Let me confirm the expected date for y…"
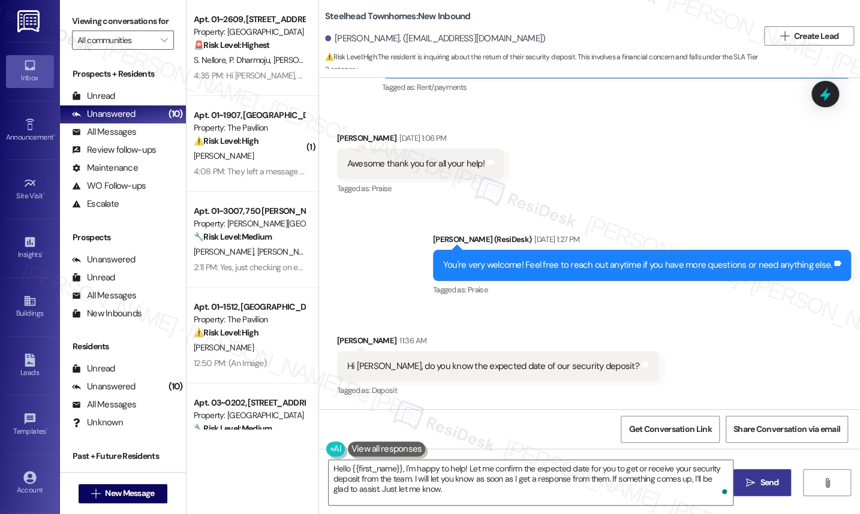
click at [760, 480] on span "Send" at bounding box center [769, 483] width 19 height 13
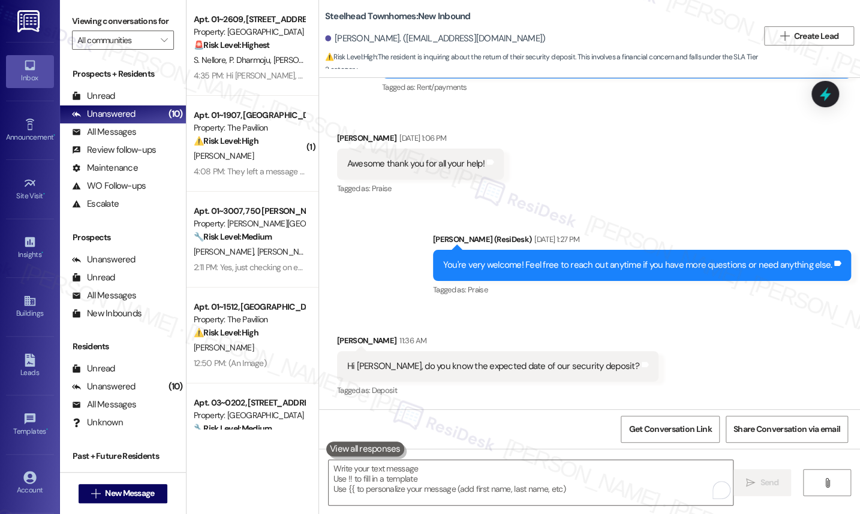
click at [542, 332] on div "Received via SMS Luke Brauner 11:36 AM Hi Sarah, do you know the expected date …" at bounding box center [497, 367] width 339 height 83
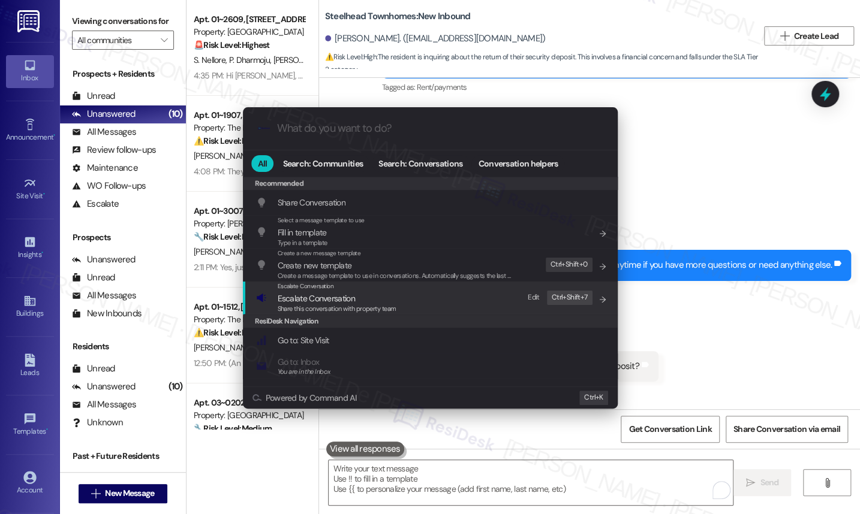
click at [396, 301] on div "Escalate Conversation Escalate Conversation Share this conversation with proper…" at bounding box center [431, 298] width 351 height 32
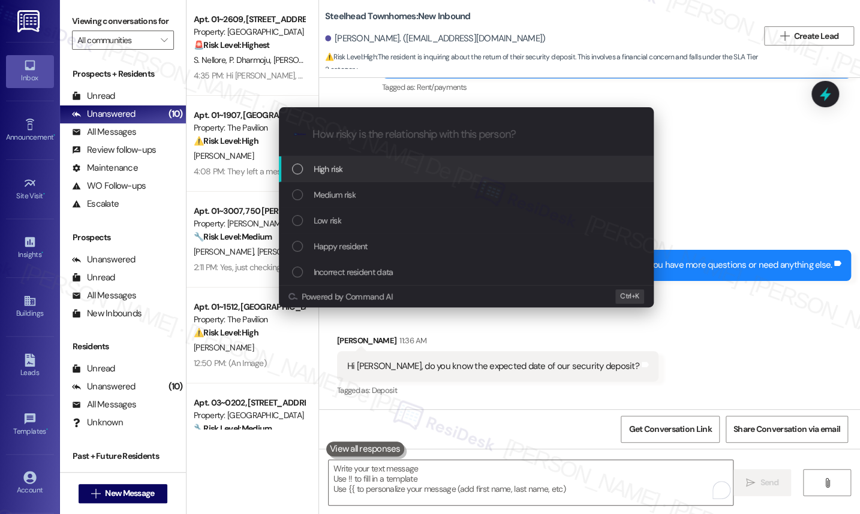
click at [378, 173] on div "High risk" at bounding box center [467, 168] width 351 height 13
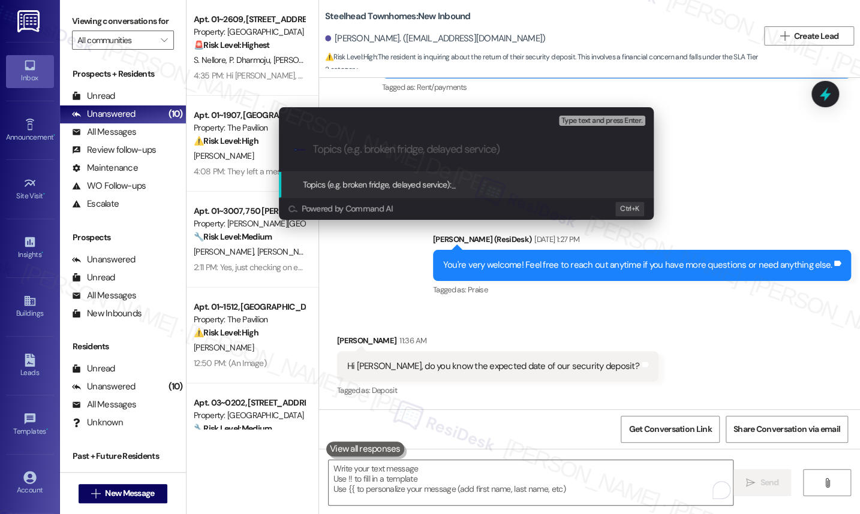
click at [396, 138] on div ".cls-1{fill:#0a055f;}.cls-2{fill:#0cc4c4;} resideskLogoBlueOrange" at bounding box center [466, 149] width 375 height 43
click at [456, 154] on input "Topics (e.g. broken fridge, delayed service)" at bounding box center [476, 149] width 326 height 13
type input "Security Deposit Inquiry"
click at [583, 114] on div "Type text and press Enter." at bounding box center [603, 121] width 88 height 16
click at [573, 119] on span "Type text and press Enter." at bounding box center [601, 121] width 81 height 8
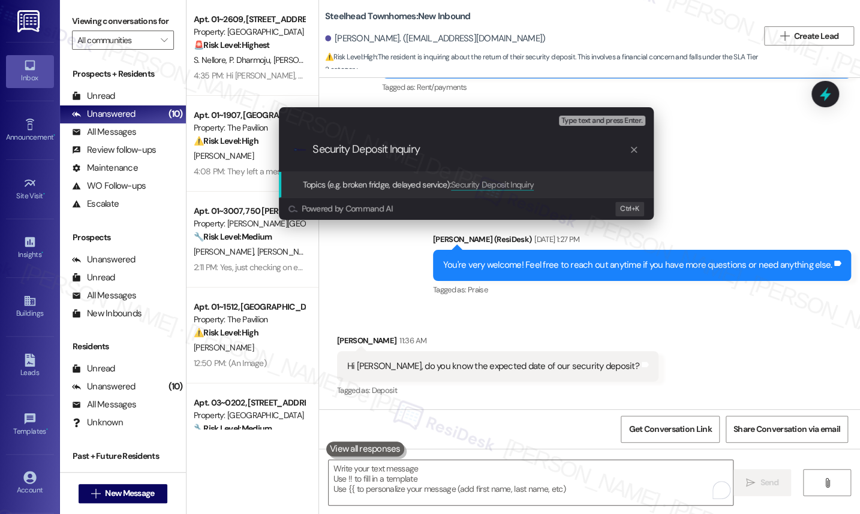
click at [475, 154] on input "Security Deposit Inquiry" at bounding box center [471, 149] width 316 height 13
click at [582, 126] on button "Type text and press Enter." at bounding box center [602, 121] width 86 height 11
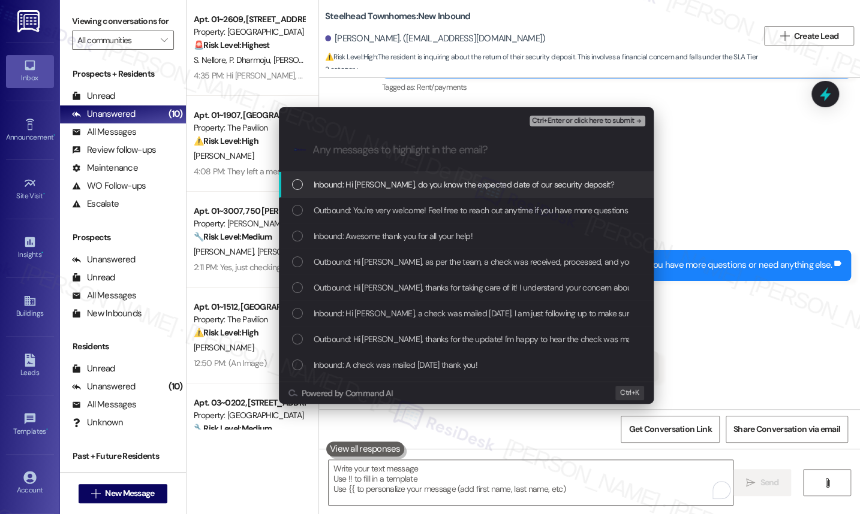
click at [486, 185] on span "Inbound: Hi Sarah, do you know the expected date of our security deposit?" at bounding box center [464, 184] width 300 height 13
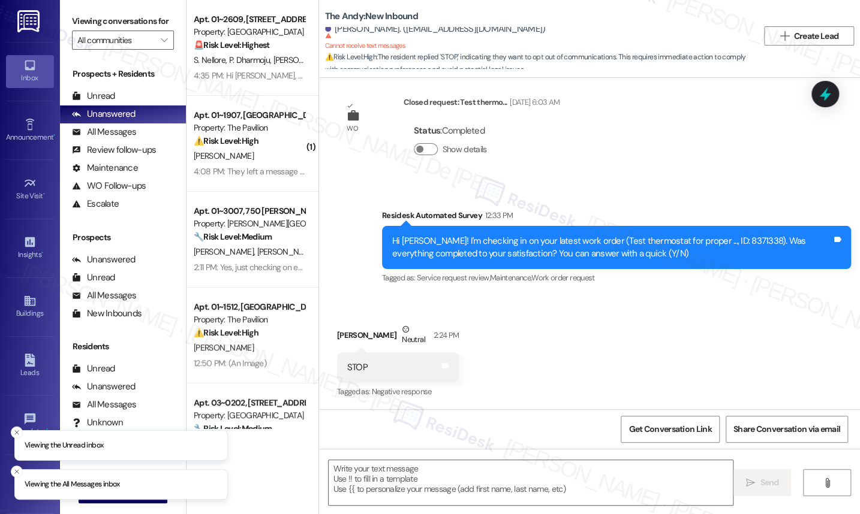
scroll to position [448, 0]
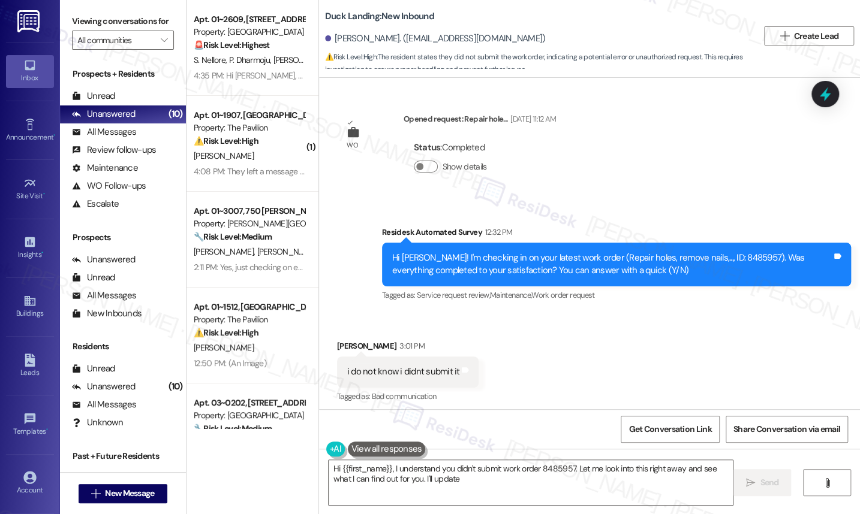
scroll to position [2934, 0]
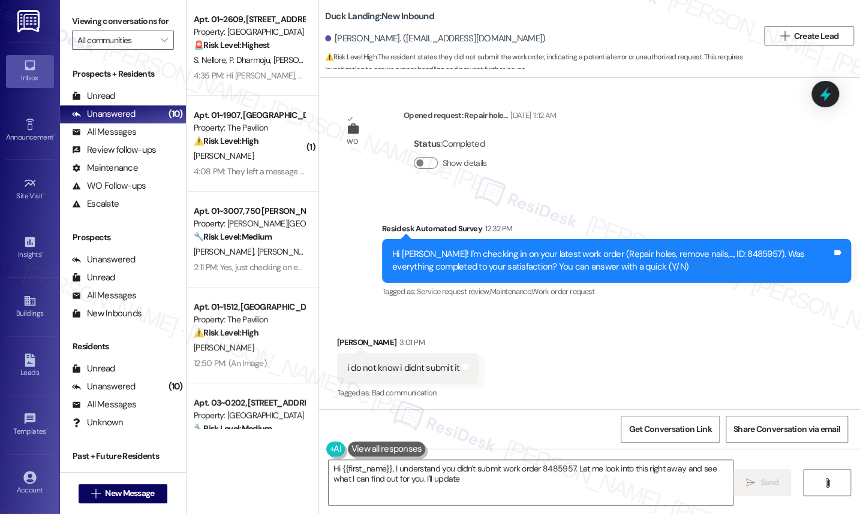
click at [520, 62] on span "⚠️ Risk Level: High : The resident states they did not submit the work order, i…" at bounding box center [541, 64] width 433 height 26
click at [653, 471] on textarea "Hi {{first_name}}, I understand you didn't submit work order 8485957. Let me lo…" at bounding box center [531, 482] width 405 height 45
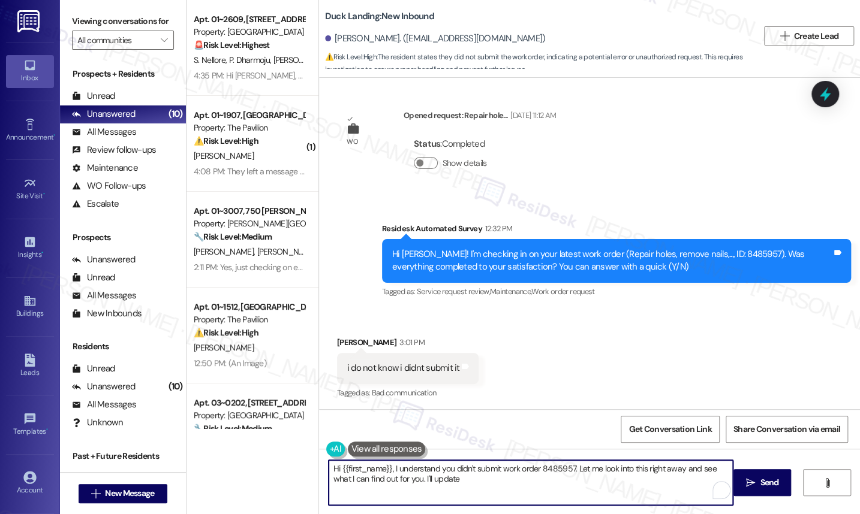
click at [676, 471] on textarea "Hi {{first_name}}, I understand you didn't submit work order 8485957. Let me lo…" at bounding box center [531, 482] width 405 height 45
type textarea "ay"
drag, startPoint x: 677, startPoint y: 470, endPoint x: 627, endPoint y: 474, distance: 51.1
click at [627, 474] on textarea "Hi {{first_name}}, I understand you didn't submit work order 8485957. Let me lo…" at bounding box center [531, 482] width 405 height 45
click at [629, 474] on textarea "Hi {{first_name}}, I understand you didn't submit work order 8485957. Let me lo…" at bounding box center [531, 482] width 405 height 45
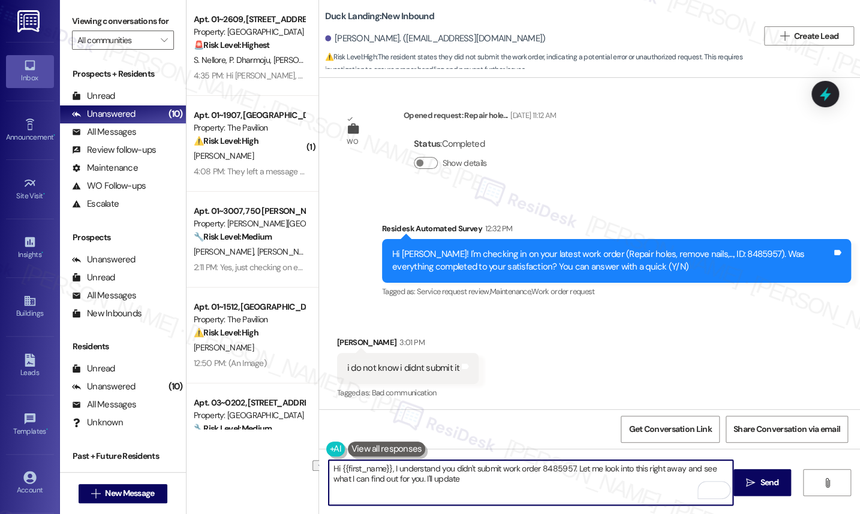
drag, startPoint x: 630, startPoint y: 467, endPoint x: 677, endPoint y: 470, distance: 48.1
click at [677, 470] on textarea "Hi {{first_name}}, I understand you didn't submit work order 8485957. Let me lo…" at bounding box center [531, 482] width 405 height 45
click at [616, 480] on textarea "Hi {{first_name}}, I understand you didn't submit work order 8485957. Let me lo…" at bounding box center [531, 482] width 405 height 45
drag, startPoint x: 628, startPoint y: 469, endPoint x: 677, endPoint y: 471, distance: 49.2
click at [677, 471] on textarea "Hi {{first_name}}, I understand you didn't submit work order 8485957. Let me lo…" at bounding box center [531, 482] width 405 height 45
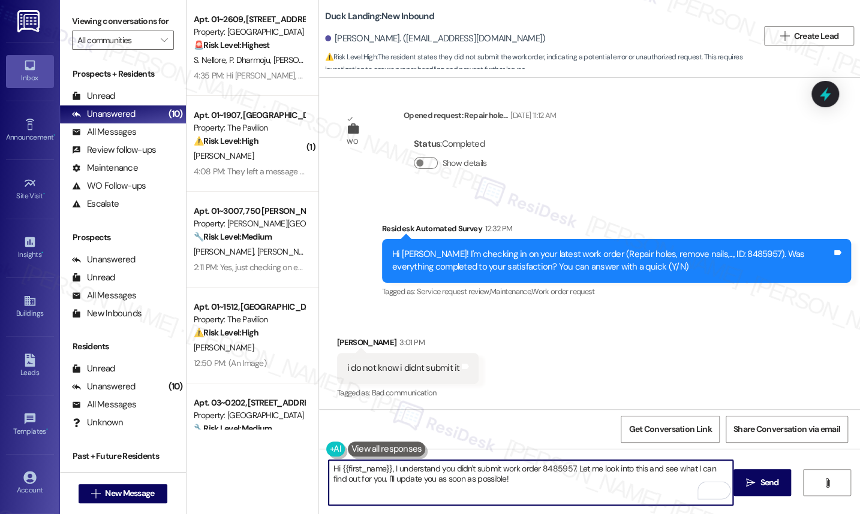
click at [477, 478] on textarea "Hi {{first_name}}, I understand you didn't submit work order 8485957. Let me lo…" at bounding box center [531, 482] width 405 height 45
type textarea "Hi {{first_name}}, I understand you didn't submit work order 8485957. Let me lo…"
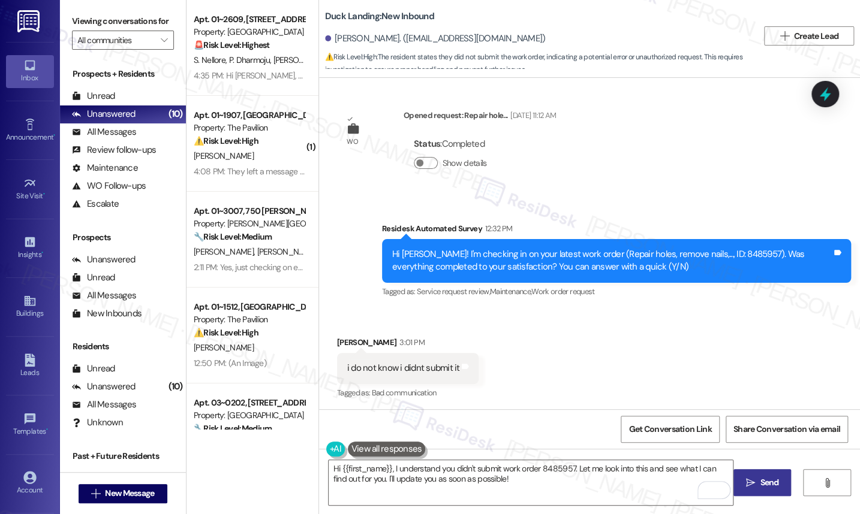
click at [772, 483] on span "Send" at bounding box center [769, 483] width 19 height 13
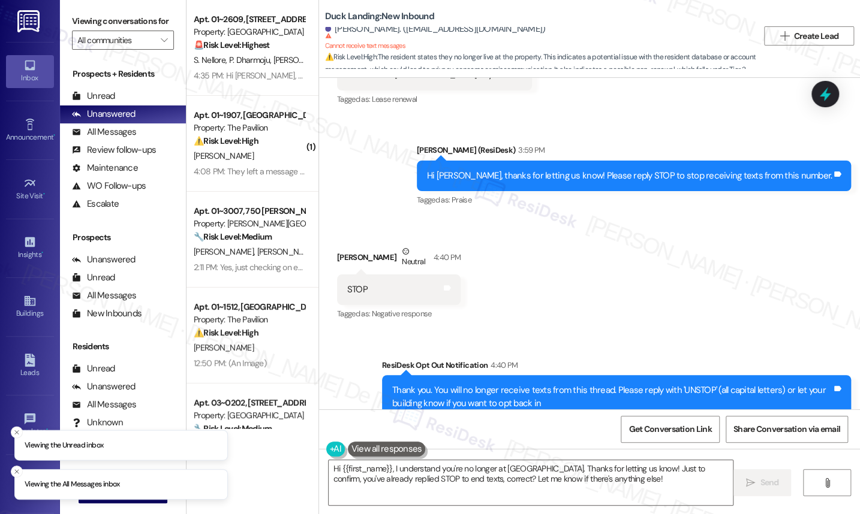
scroll to position [1519, 0]
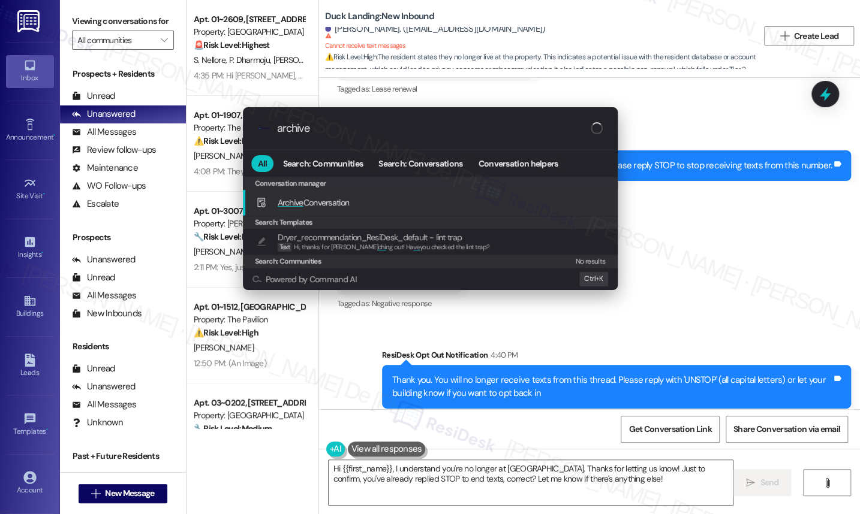
type input "archive"
click at [317, 196] on span "Archive Conversation" at bounding box center [314, 202] width 72 height 13
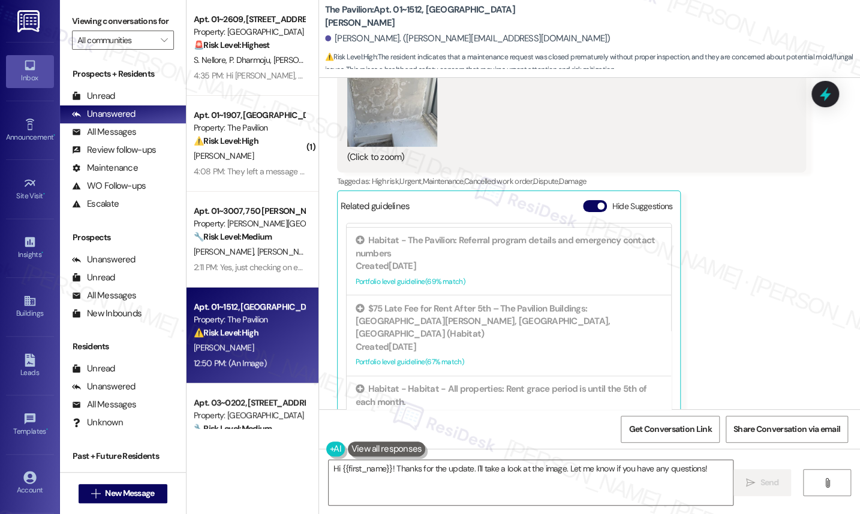
scroll to position [609, 0]
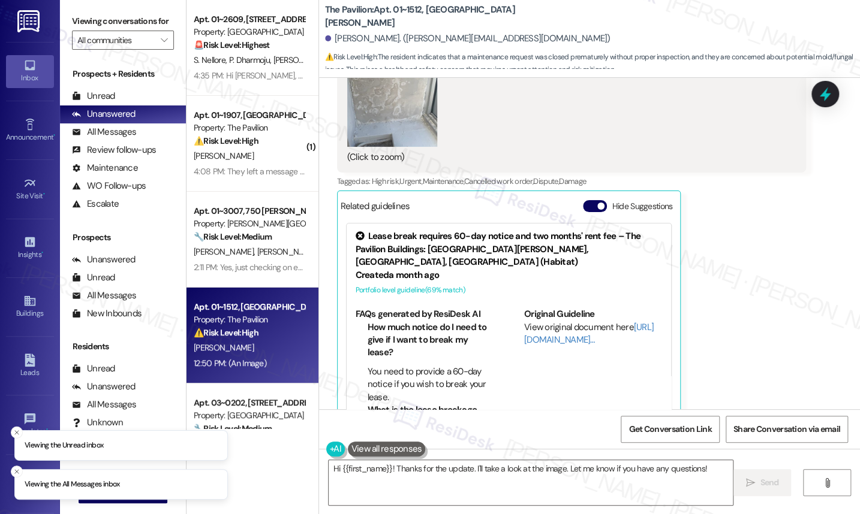
scroll to position [197, 0]
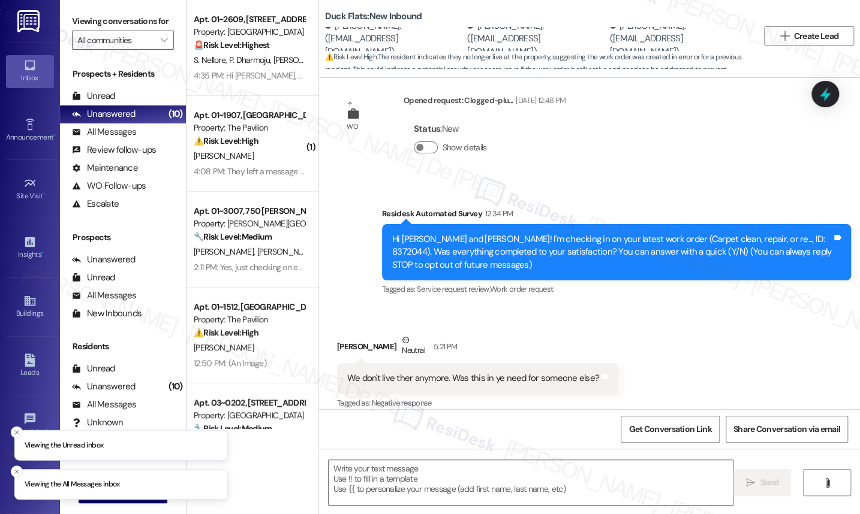
scroll to position [32, 0]
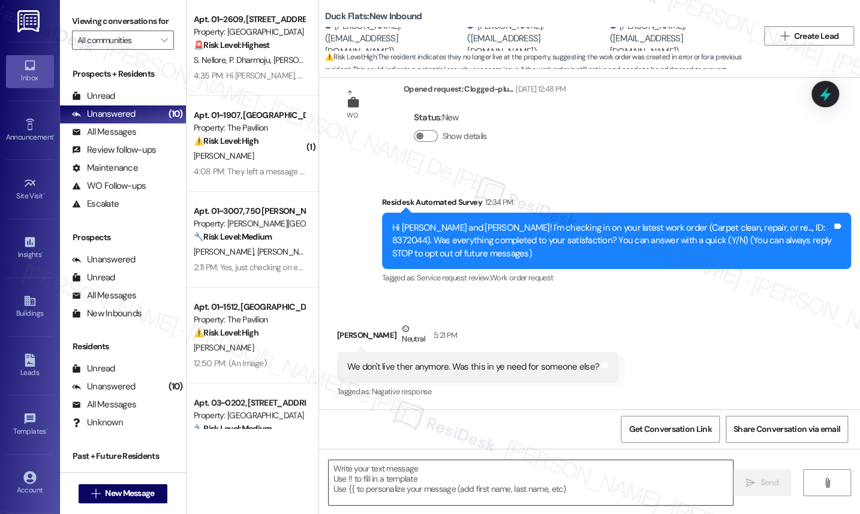
click at [487, 475] on textarea at bounding box center [531, 482] width 405 height 45
click at [469, 482] on textarea at bounding box center [531, 482] width 405 height 45
click at [399, 486] on textarea at bounding box center [531, 482] width 405 height 45
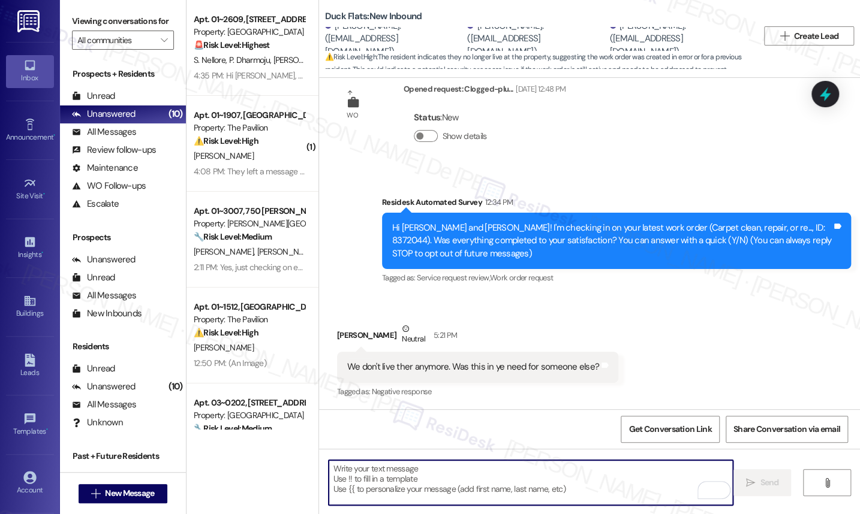
click at [418, 468] on textarea "To enrich screen reader interactions, please activate Accessibility in Grammarl…" at bounding box center [531, 482] width 405 height 45
paste textarea ""Thanks for letting us know, {{first_name}}! I'll update our records to reflect…"
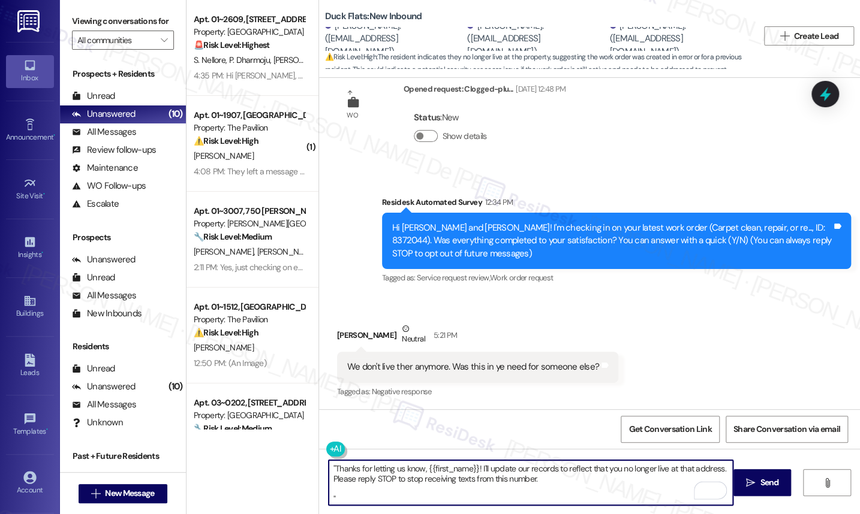
click at [332, 468] on textarea ""Thanks for letting us know, {{first_name}}! I'll update our records to reflect…" at bounding box center [531, 482] width 405 height 45
click at [330, 466] on textarea ""Thanks for letting us know, {{first_name}}! I'll update our records to reflect…" at bounding box center [531, 482] width 405 height 45
click at [379, 501] on textarea "Thanks for letting us know, {{first_name}}! I'll update our records to reflect …" at bounding box center [531, 482] width 405 height 45
click at [484, 474] on textarea "Thanks for letting us know, {{first_name}}! I'll update our records to reflect …" at bounding box center [531, 482] width 405 height 45
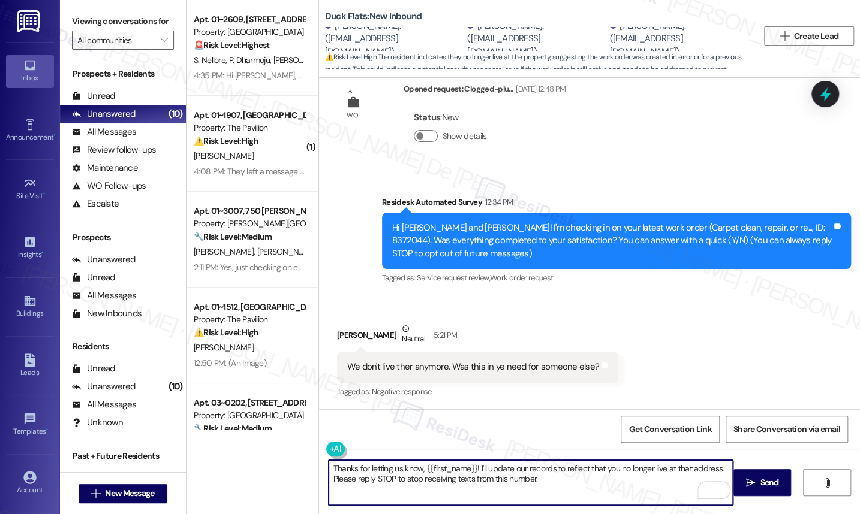
click at [484, 474] on textarea "Thanks for letting us know, {{first_name}}! I'll update our records to reflect …" at bounding box center [531, 482] width 405 height 45
type textarea "Thanks for letting us know, {{first_name}}! I'll update our records to reflect …"
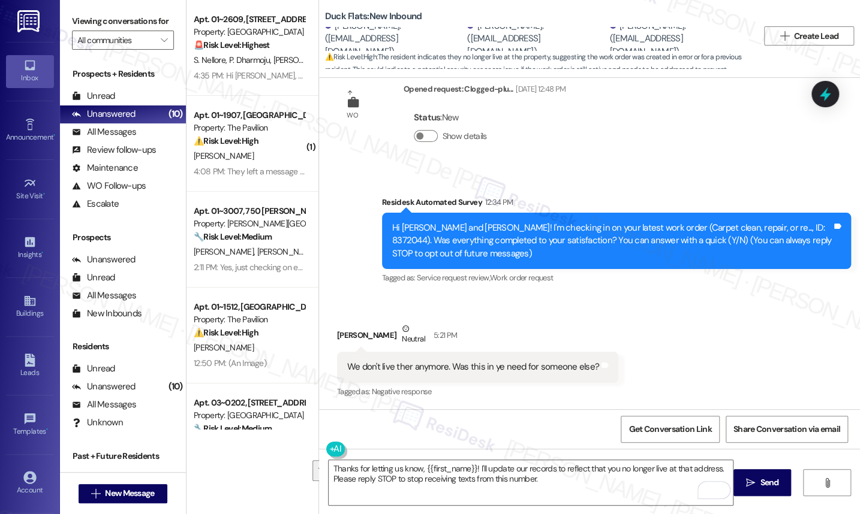
click at [493, 421] on div "Get Conversation Link Share Conversation via email" at bounding box center [589, 429] width 541 height 40
click at [757, 486] on span "Send" at bounding box center [768, 483] width 23 height 13
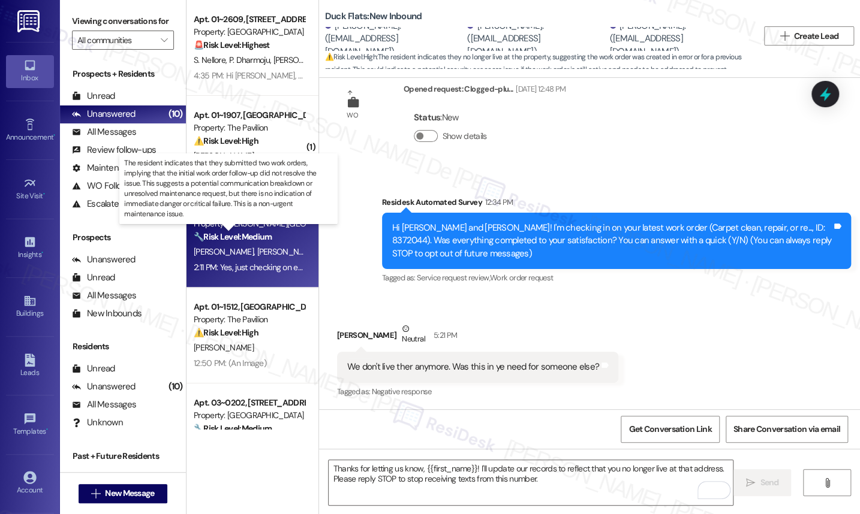
type textarea "i"
click at [257, 239] on strong "🔧 Risk Level: Medium" at bounding box center [233, 236] width 78 height 11
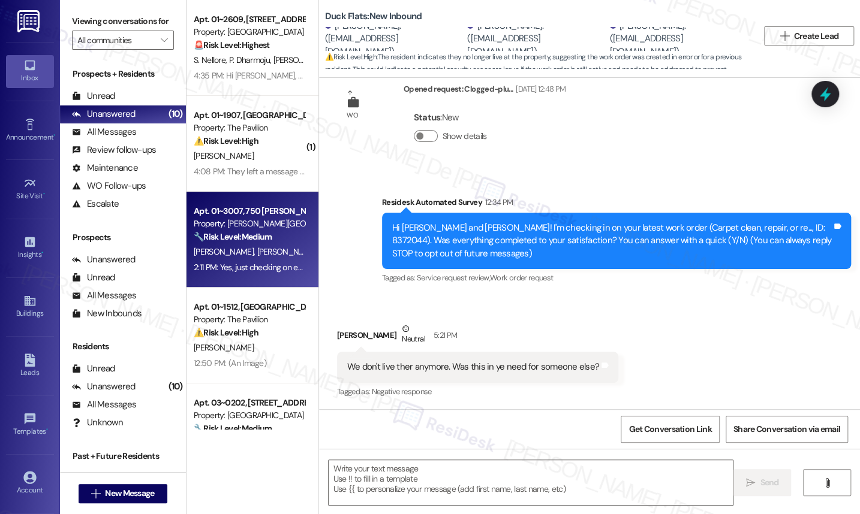
type textarea "Fetching suggested responses. Please feel free to read through the conversation…"
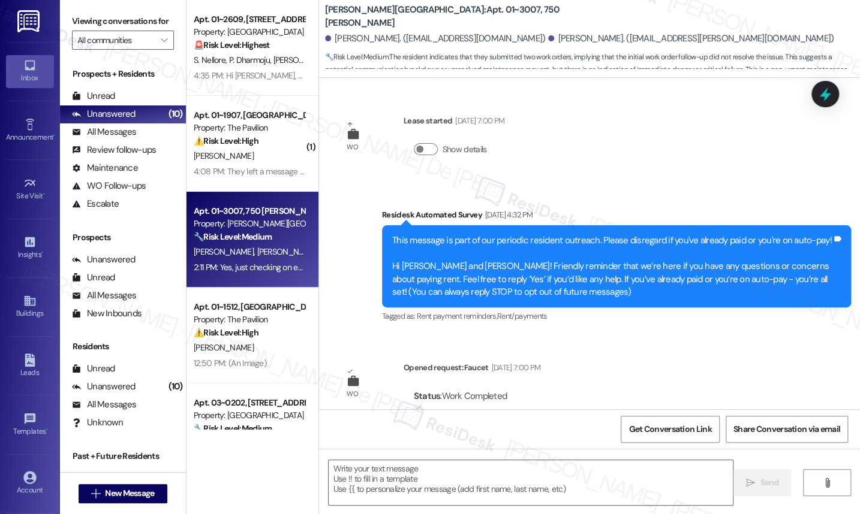
scroll to position [6702, 0]
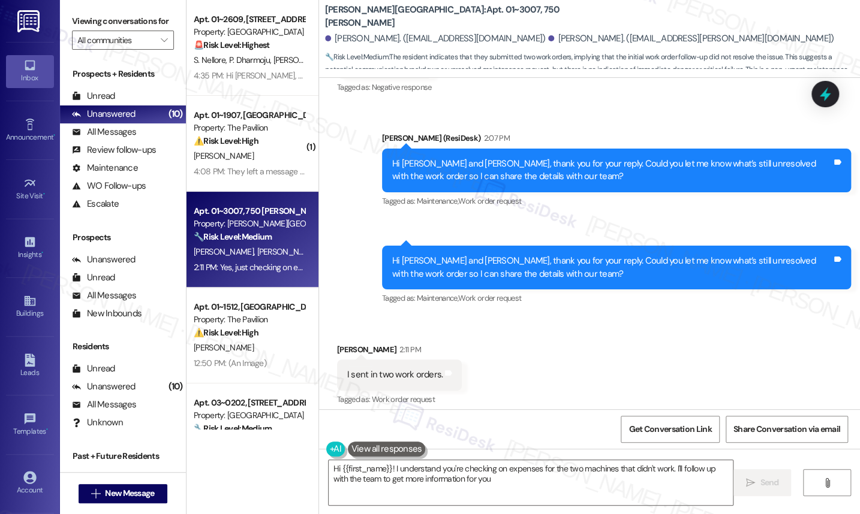
type textarea "Hi {{first_name}}! I understand you're checking on expenses for the two machine…"
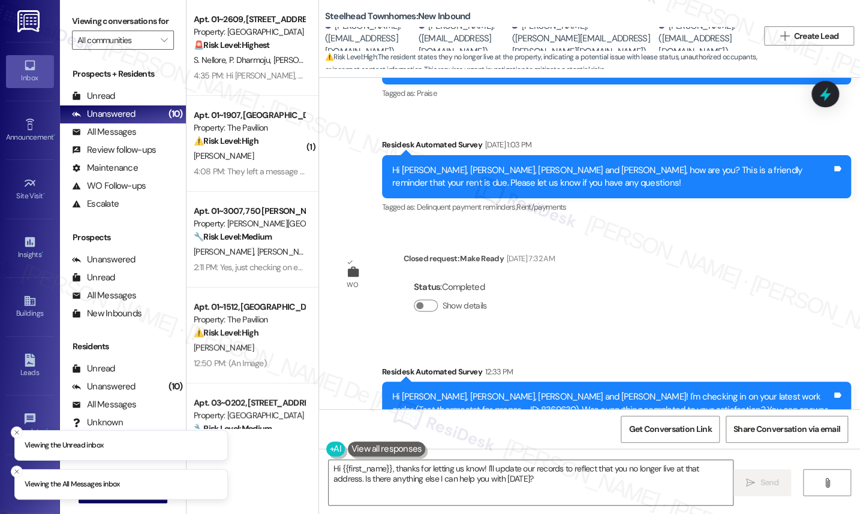
scroll to position [6888, 0]
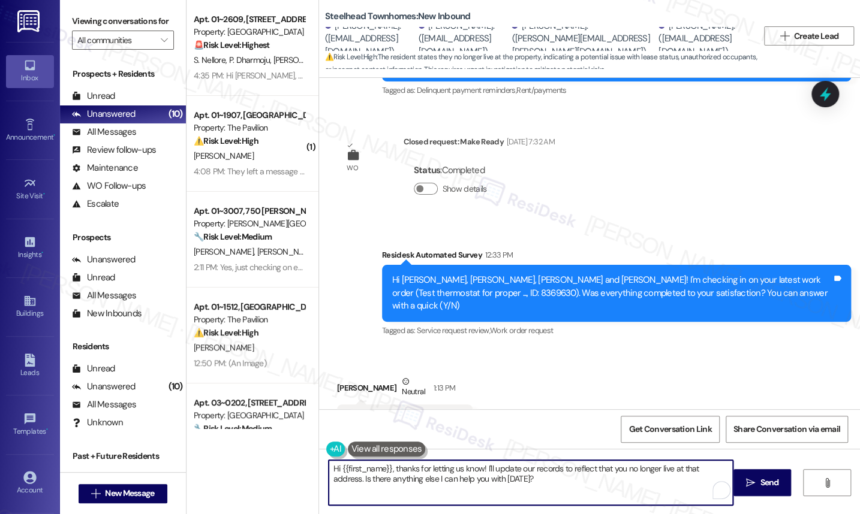
click at [479, 480] on textarea "Hi {{first_name}}, thanks for letting us know! I'll update our records to refle…" at bounding box center [531, 482] width 405 height 45
click at [551, 481] on textarea "Hi {{first_name}}, thanks for letting us know! I'll update our records to refle…" at bounding box center [531, 482] width 405 height 45
drag, startPoint x: 520, startPoint y: 483, endPoint x: 309, endPoint y: 488, distance: 211.7
click at [309, 488] on div "Apt. 01~2609, 233 East Wacker Property: Columbus Plaza 🚨 Risk Level: Highest Th…" at bounding box center [522, 257] width 673 height 514
paste textarea "Please reply STOP to stop receiving texts from this number."
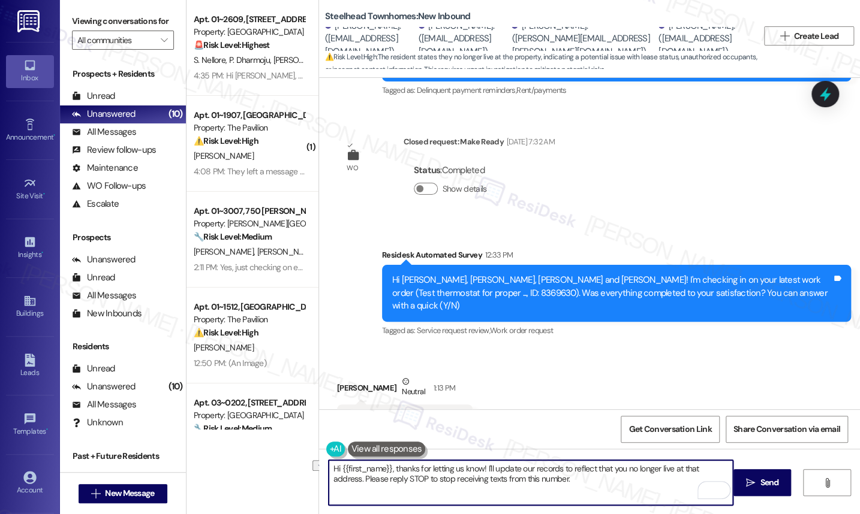
drag, startPoint x: 391, startPoint y: 469, endPoint x: 264, endPoint y: 460, distance: 126.8
click at [269, 466] on div "Apt. 01~2609, 233 East Wacker Property: Columbus Plaza 🚨 Risk Level: Highest Th…" at bounding box center [522, 257] width 673 height 514
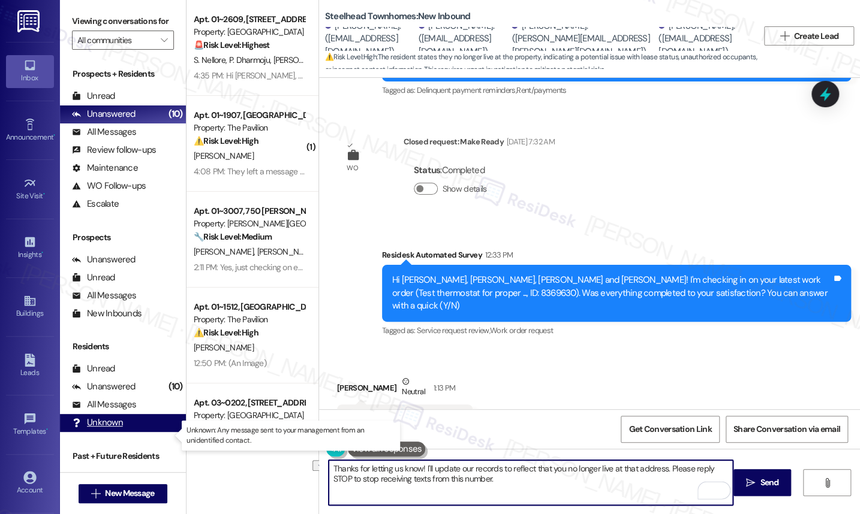
drag, startPoint x: 484, startPoint y: 474, endPoint x: 148, endPoint y: 441, distance: 337.9
click at [148, 441] on div "Viewing conversations for All communities  Prospects + Residents Unread (0) Un…" at bounding box center [460, 257] width 800 height 514
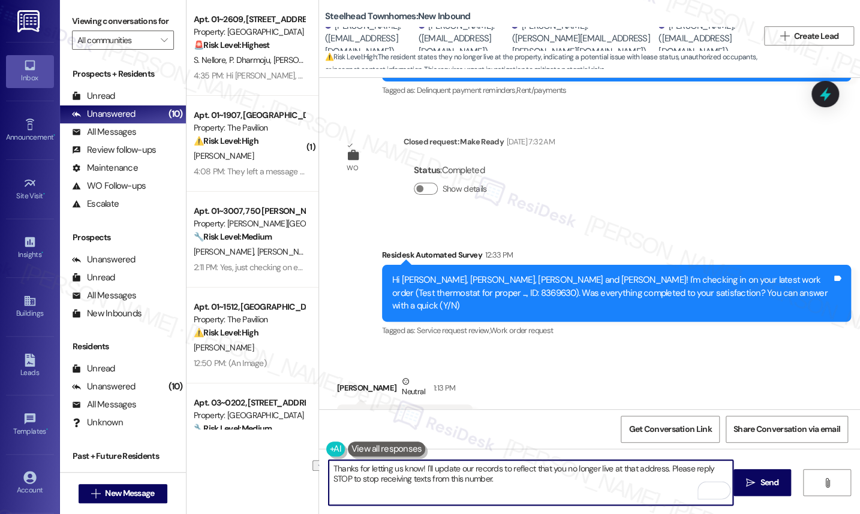
click at [558, 495] on textarea "Thanks for letting us know! I'll update our records to reflect that you no long…" at bounding box center [531, 482] width 405 height 45
type textarea "Thanks for letting us know! I'll update our records to reflect that you no long…"
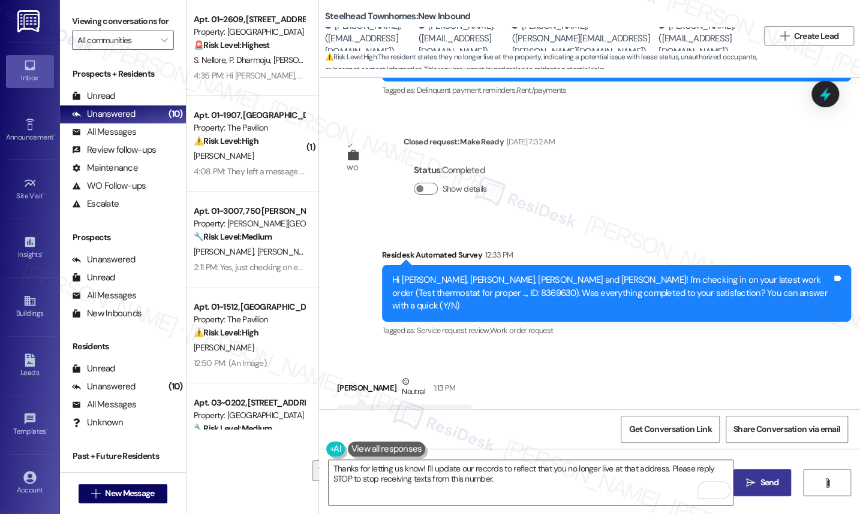
drag, startPoint x: 767, startPoint y: 480, endPoint x: 761, endPoint y: 483, distance: 6.2
type textarea "Thanks for letting us know! I'll update our records to reflect that you no long…"
click at [764, 481] on span "Send" at bounding box center [769, 483] width 19 height 13
click at [536, 348] on div "Received via SMS Eamon Goodnough Neutral 1:13 PM We don't live there anymore Ta…" at bounding box center [589, 405] width 541 height 114
click at [518, 489] on textarea "Thanks for letting us know! I'll update our records to reflect that you no long…" at bounding box center [531, 482] width 405 height 45
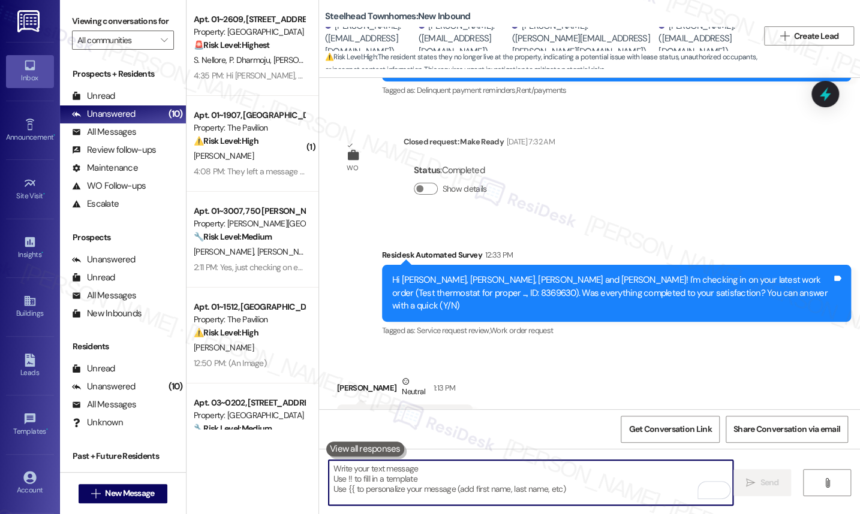
paste textarea "Please reply STOP to stop receiving texts from this number."
type textarea "Please reply STOP to stop receiving texts from this number."
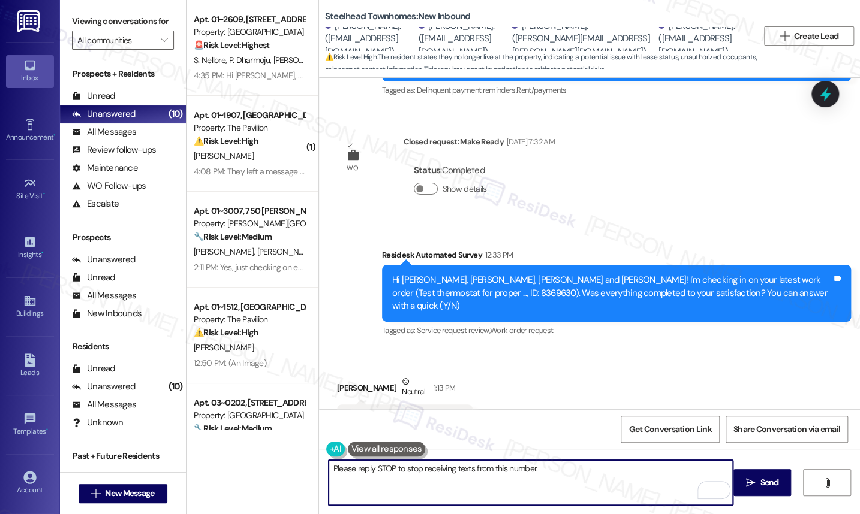
click at [463, 478] on textarea "Please reply STOP to stop receiving texts from this number." at bounding box center [531, 482] width 405 height 45
click at [463, 480] on textarea "Please reply STOP to stop receiving texts from this number." at bounding box center [531, 482] width 405 height 45
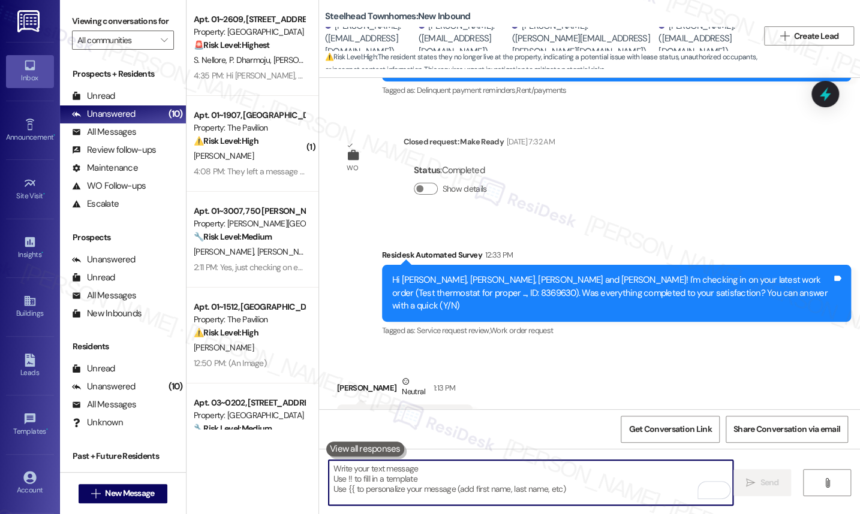
click at [392, 445] on button at bounding box center [365, 449] width 78 height 15
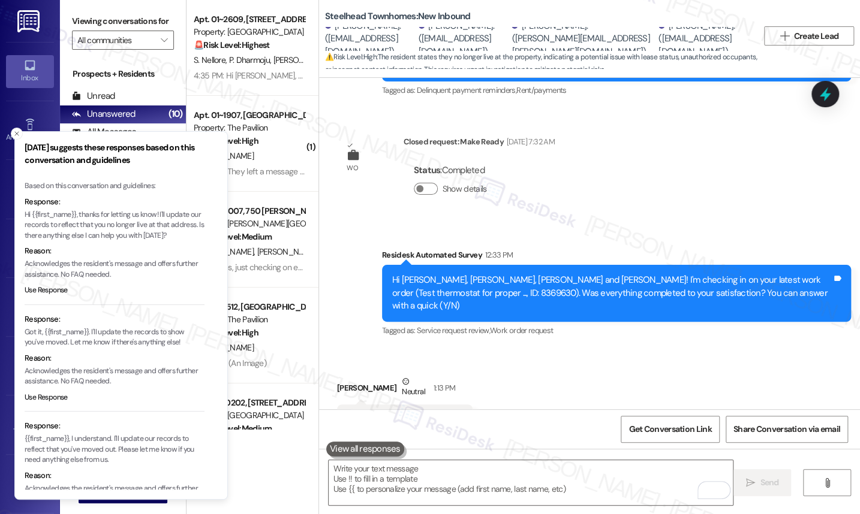
click at [104, 213] on p "Hi {{first_name}}, thanks for letting us know! I'll update our records to refle…" at bounding box center [115, 226] width 180 height 32
copy p "Hi {{first_name}}, thanks for letting us know! I'll update our records to refle…"
click at [499, 477] on textarea "To enrich screen reader interactions, please activate Accessibility in Grammarl…" at bounding box center [531, 482] width 405 height 45
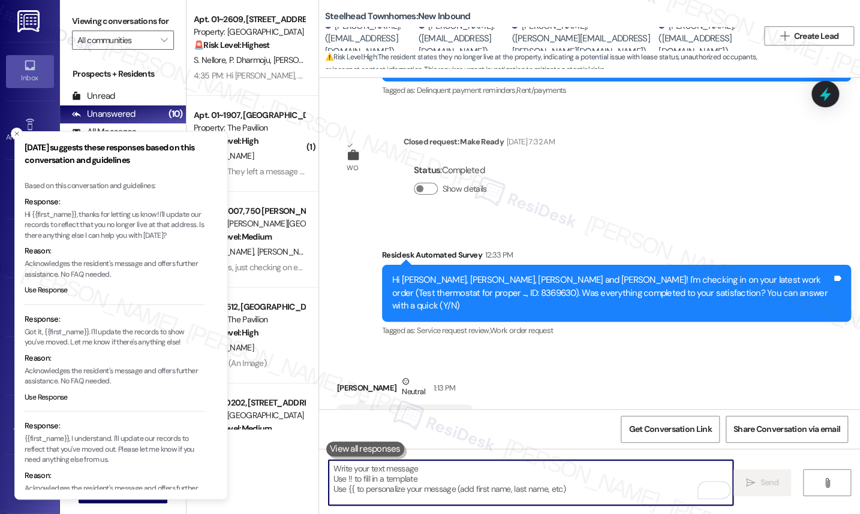
click at [499, 477] on textarea "To enrich screen reader interactions, please activate Accessibility in Grammarl…" at bounding box center [531, 482] width 405 height 45
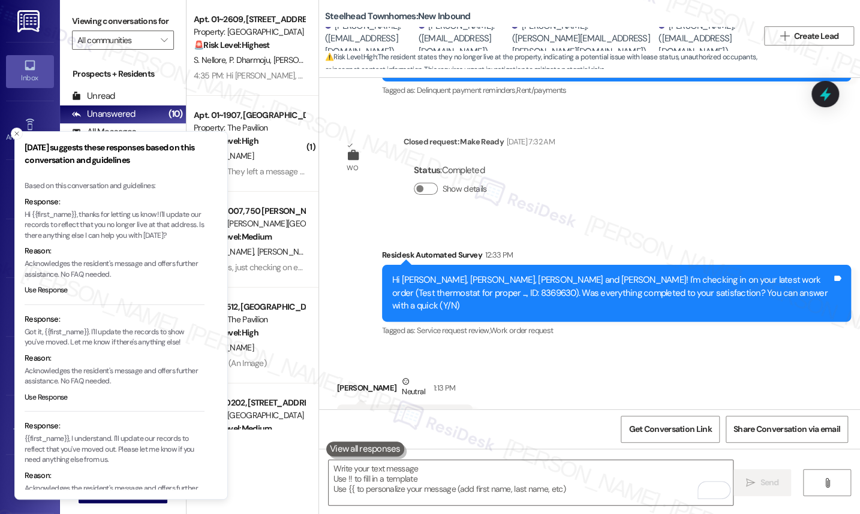
click at [784, 348] on div "Received via SMS Eamon Goodnough Neutral 1:13 PM We don't live there anymore Ta…" at bounding box center [589, 405] width 541 height 114
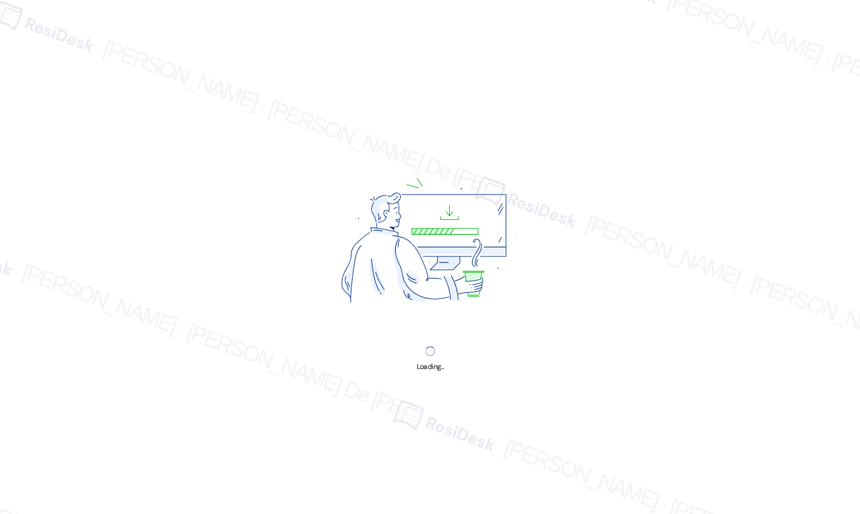
scroll to position [8504, 0]
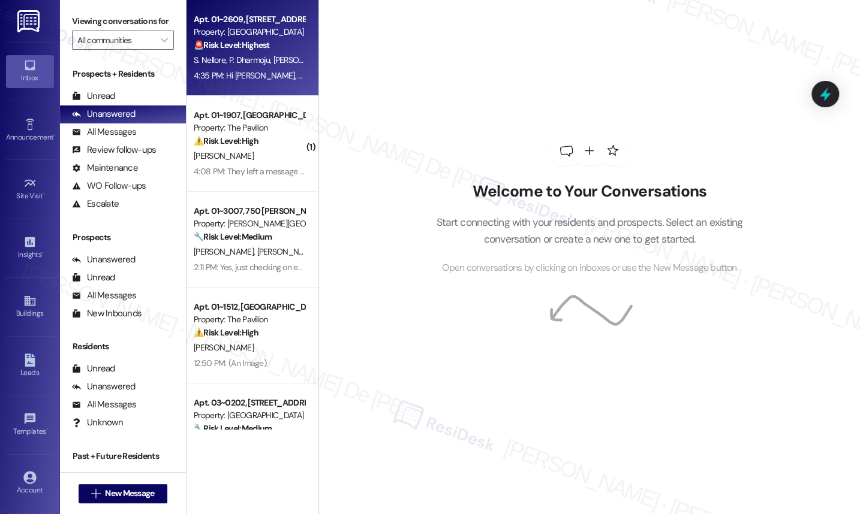
click at [236, 46] on strong "🚨 Risk Level: Highest" at bounding box center [232, 45] width 76 height 11
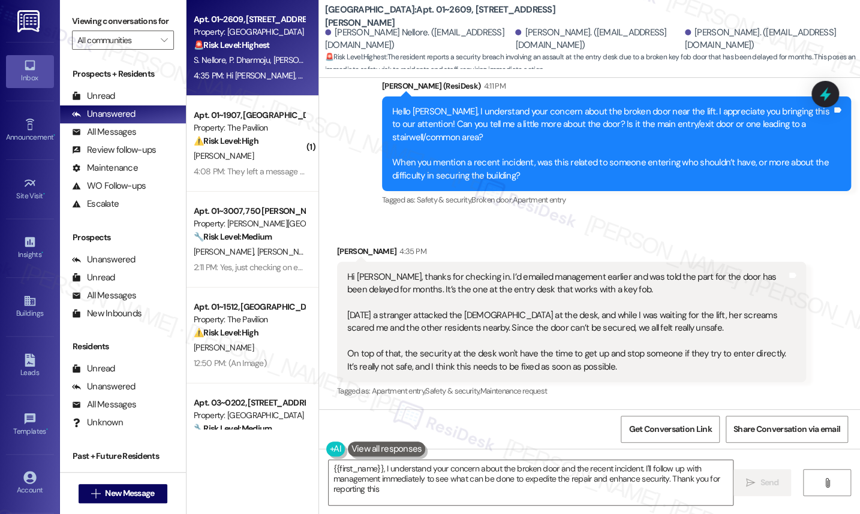
scroll to position [1262, 0]
type textarea "{{first_name}}, I understand your concern about the broken door and the recent …"
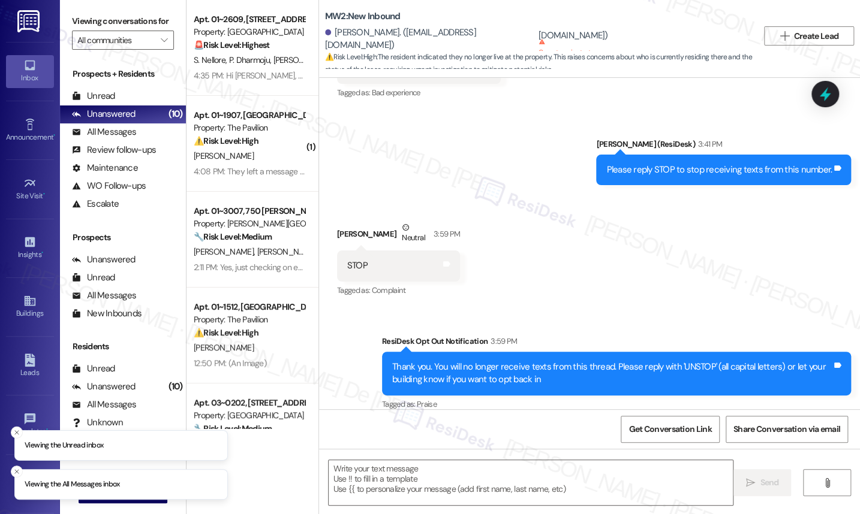
scroll to position [444, 0]
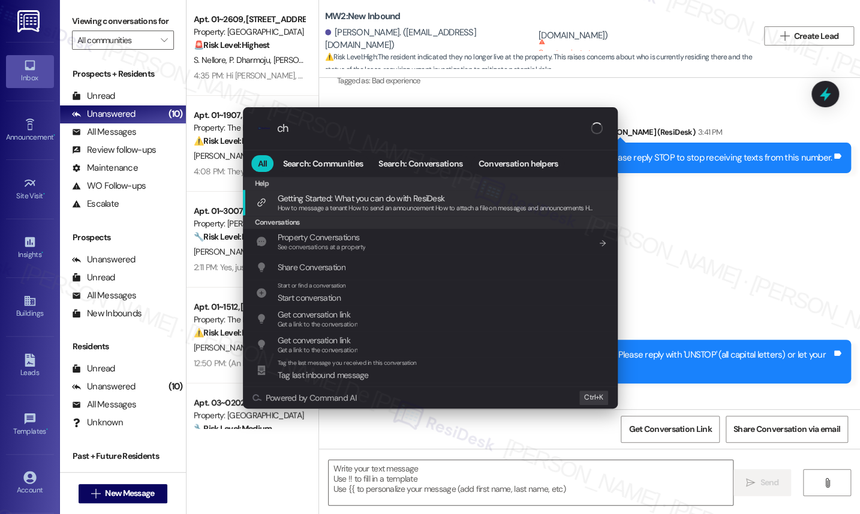
type input "c"
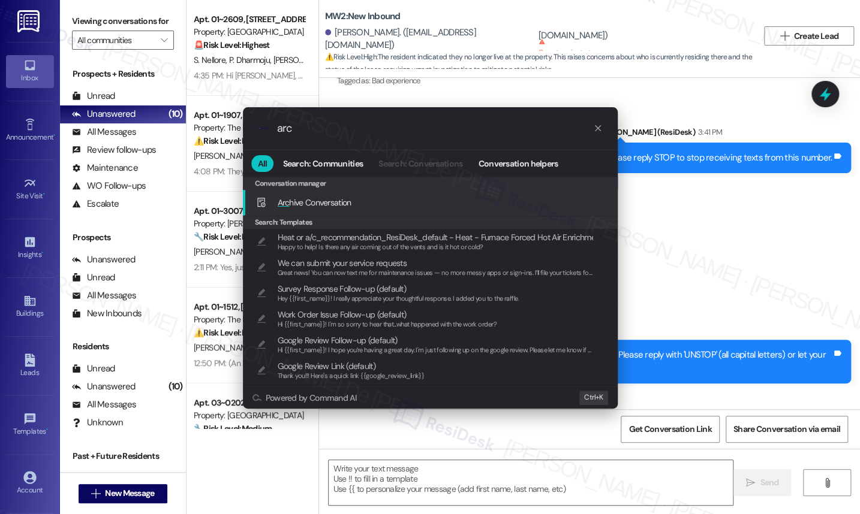
type input "arch"
click at [342, 204] on span "Arch ive Conversation" at bounding box center [315, 202] width 74 height 11
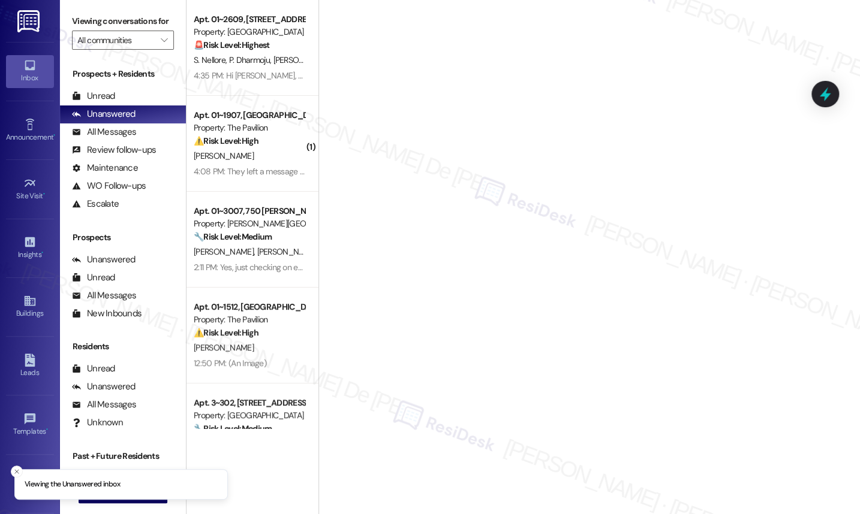
scroll to position [8504, 0]
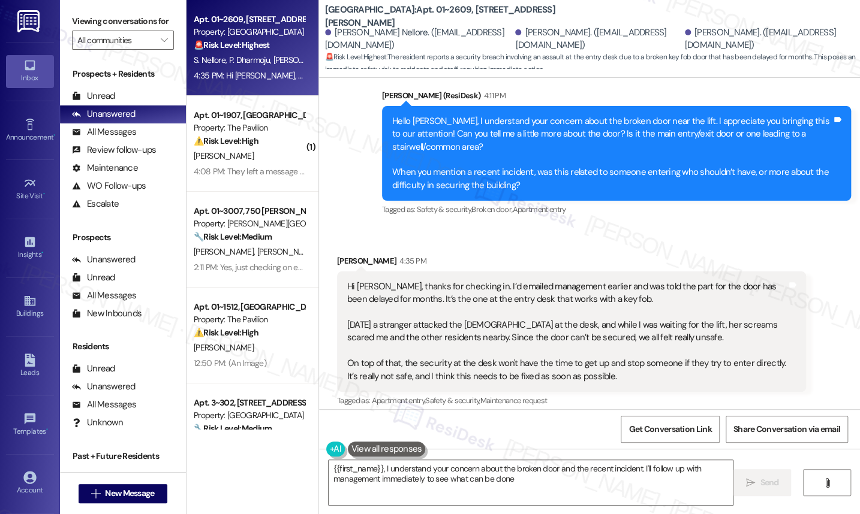
scroll to position [1262, 0]
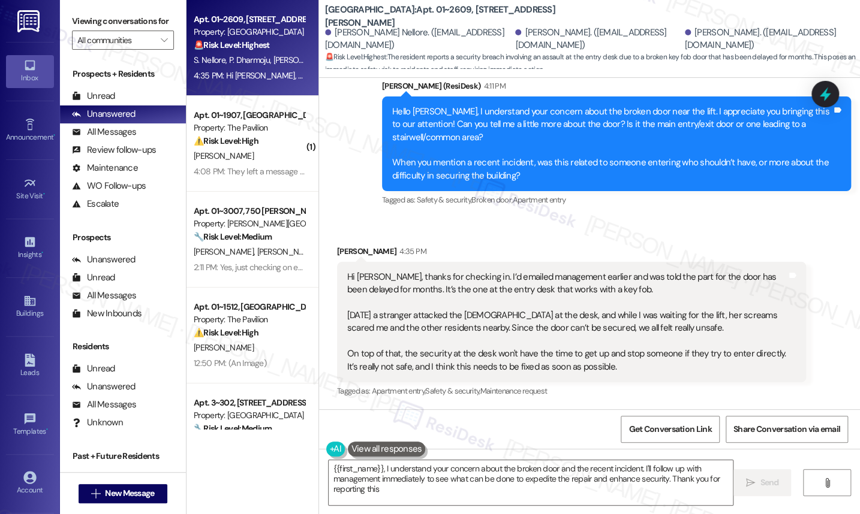
type textarea "{{first_name}}, I understand your concern about the broken door and the recent …"
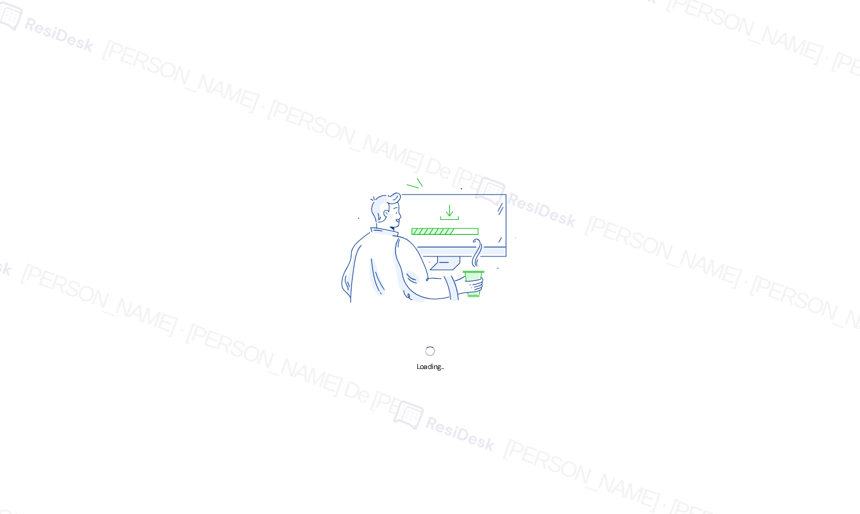
scroll to position [8504, 0]
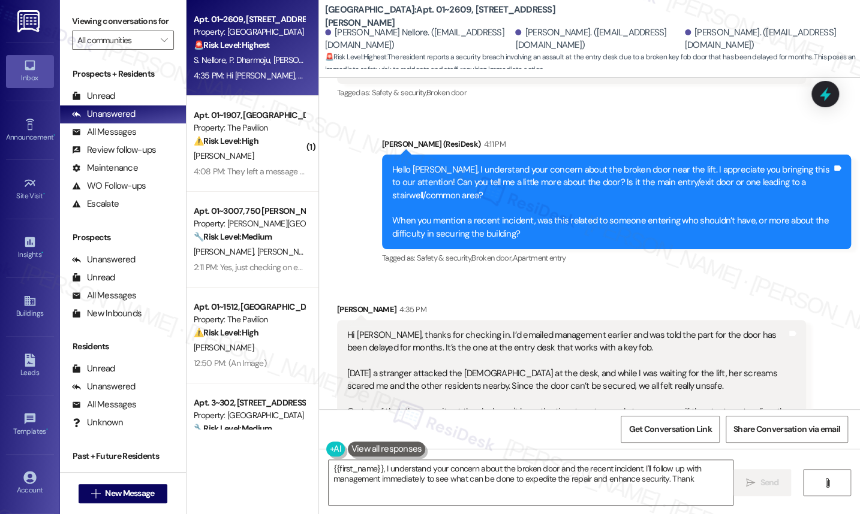
scroll to position [1262, 0]
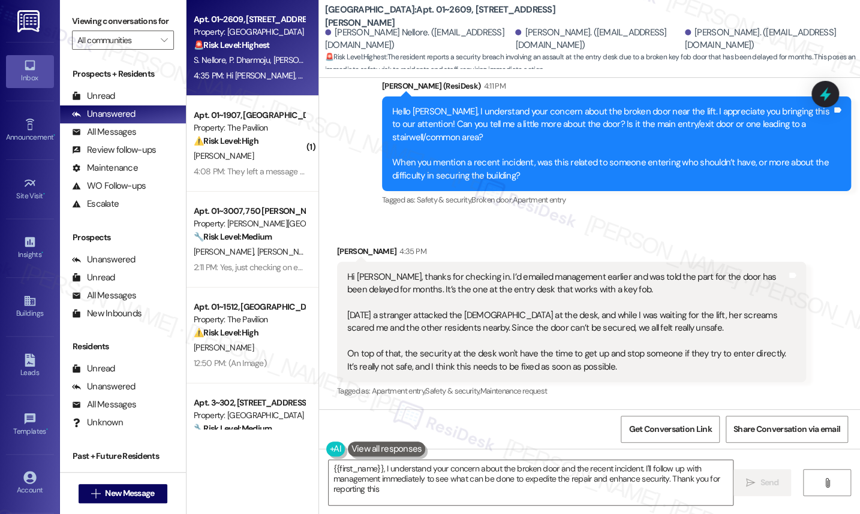
type textarea "{{first_name}}, I understand your concern about the broken door and the recent …"
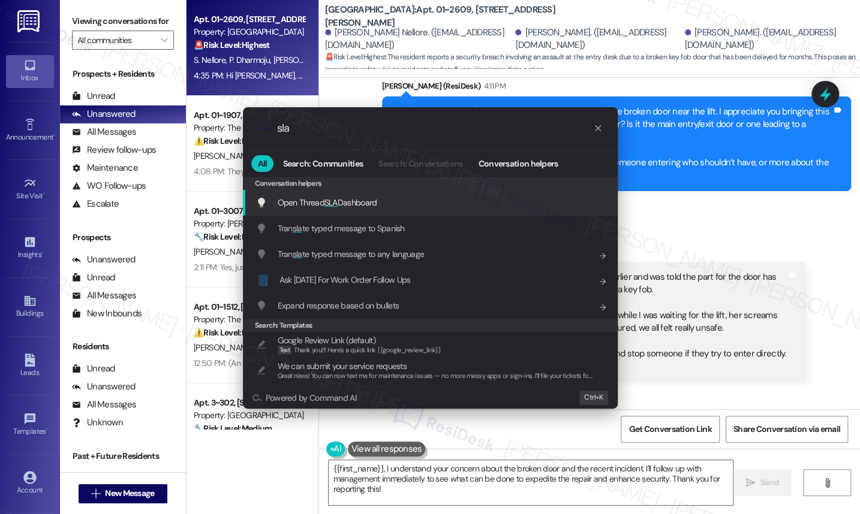
type input "sla"
click at [412, 212] on div "Open Thread SLA Dashboard Add shortcut" at bounding box center [430, 203] width 375 height 26
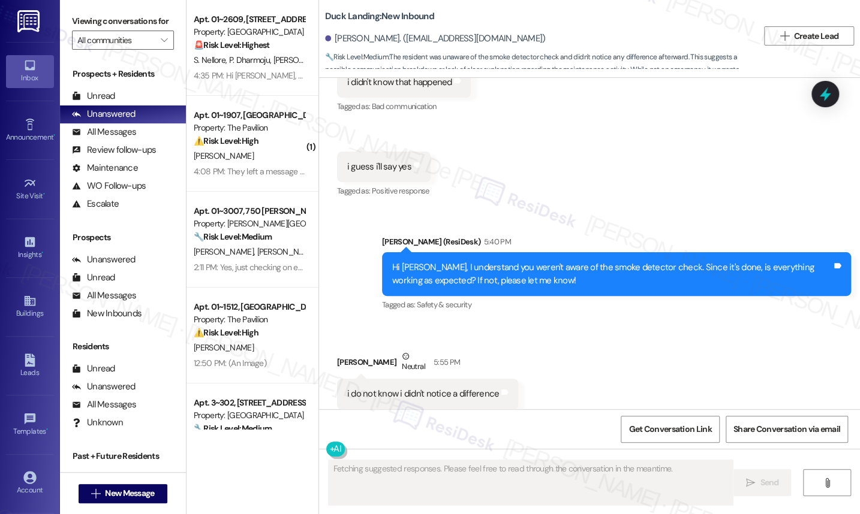
scroll to position [5024, 0]
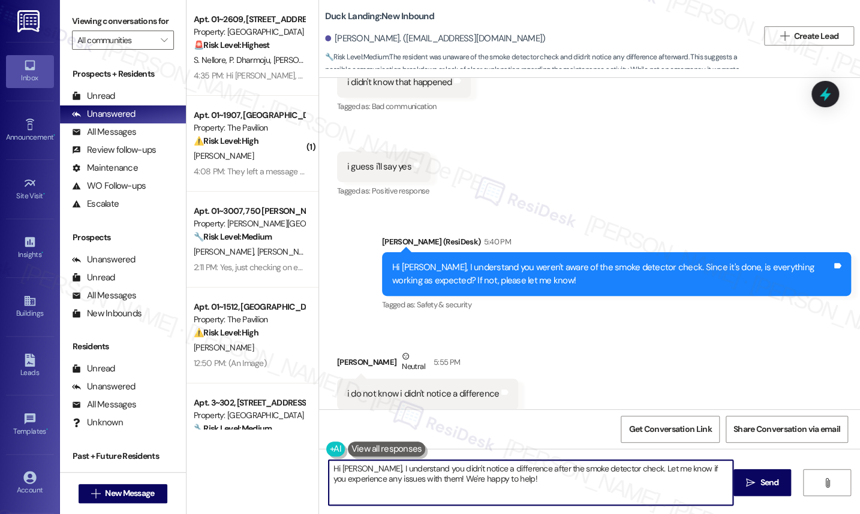
drag, startPoint x: 414, startPoint y: 469, endPoint x: 293, endPoint y: 468, distance: 121.1
click at [293, 468] on div "Apt. 01~2609, 233 East Wacker Property: Columbus Plaza 🚨 Risk Level: Highest Th…" at bounding box center [522, 257] width 673 height 514
click at [566, 466] on textarea "No worries, since you didn't notice a difference after the smoke detector check…" at bounding box center [531, 482] width 405 height 45
click at [505, 484] on textarea "No worries, since you didn't notice a difference after the smoke detector check…" at bounding box center [531, 482] width 405 height 45
type textarea "No worries, since you didn't notice a difference after the smoke detector check…"
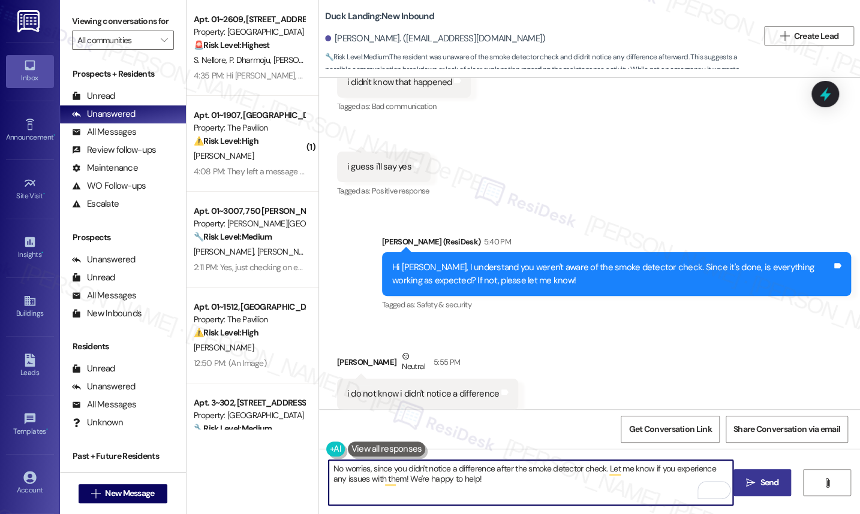
click at [751, 486] on icon "" at bounding box center [750, 483] width 9 height 10
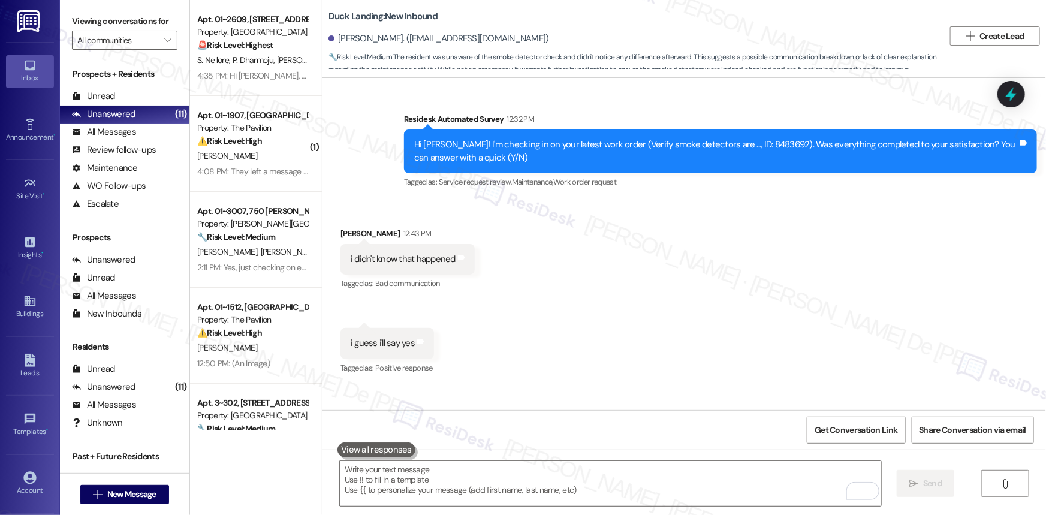
scroll to position [4805, 0]
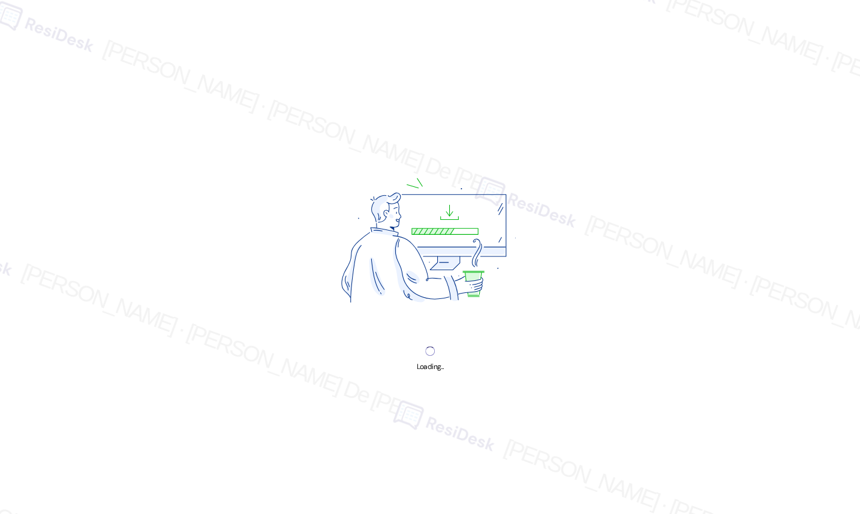
scroll to position [8504, 0]
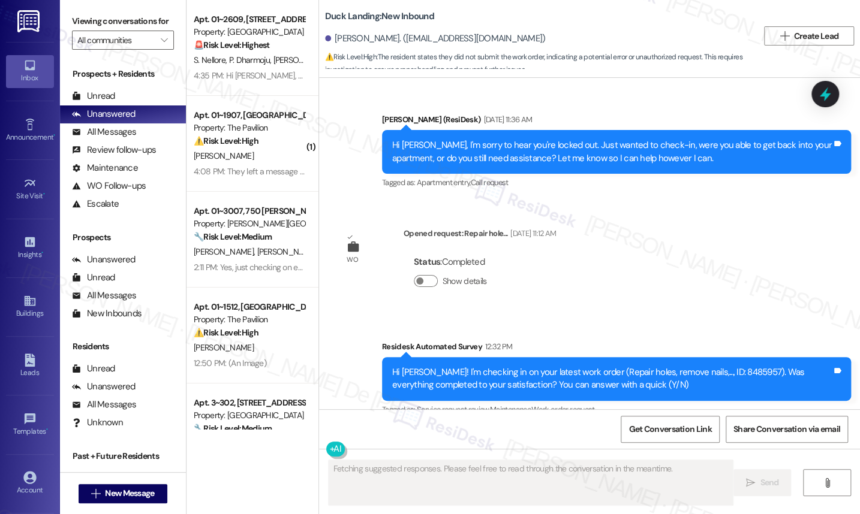
scroll to position [2934, 0]
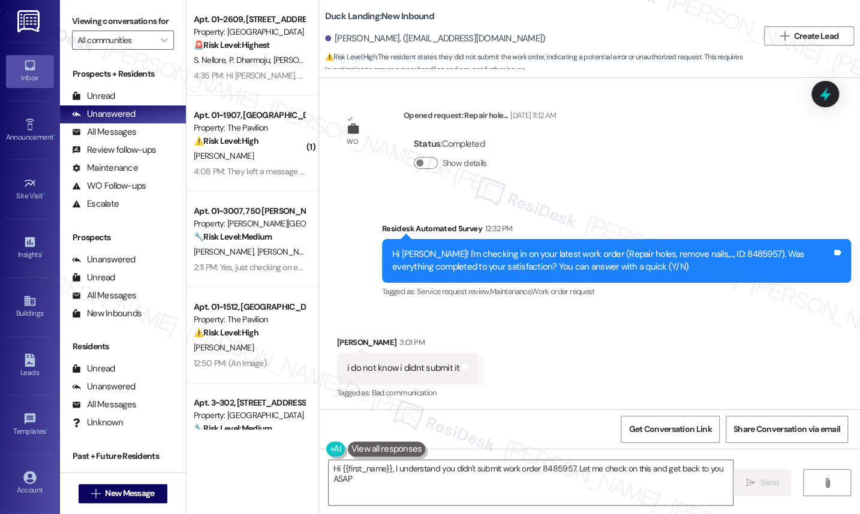
type textarea "Hi {{first_name}}, I understand you didn't submit work order 8485957. Let me ch…"
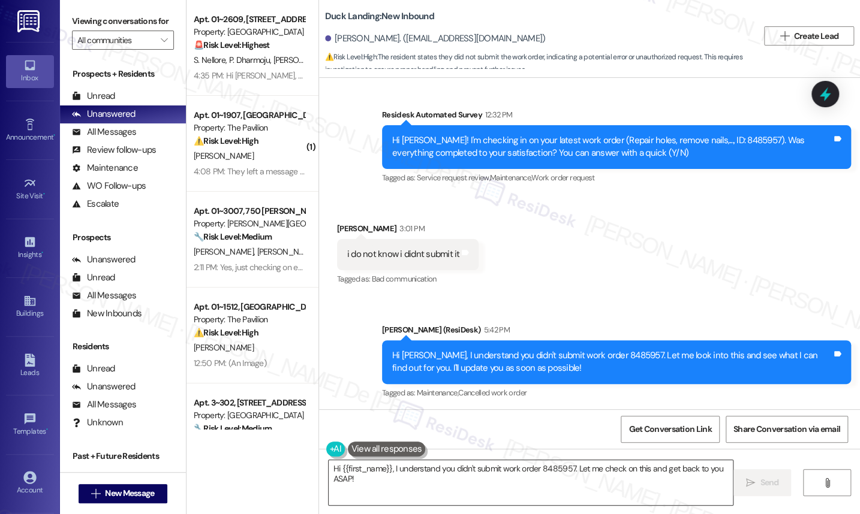
click at [554, 474] on textarea "Hi {{first_name}}, I understand you didn't submit work order 8485957. Let me ch…" at bounding box center [531, 482] width 405 height 45
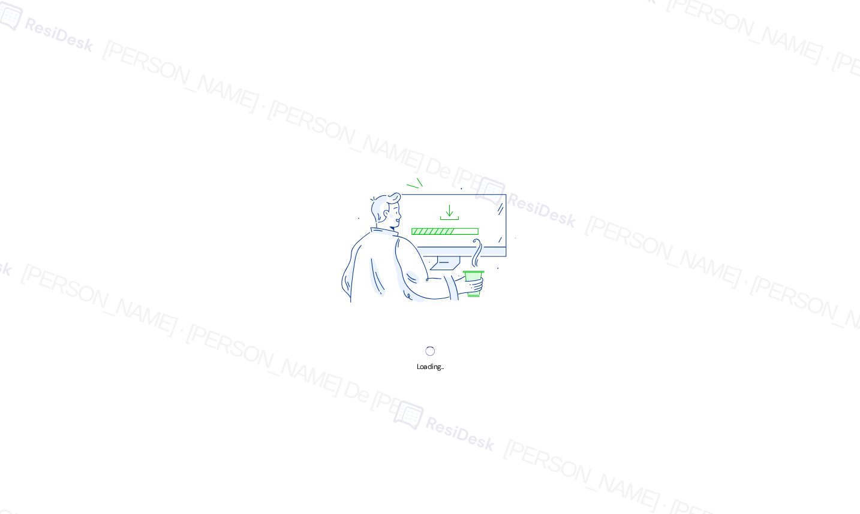
scroll to position [8504, 0]
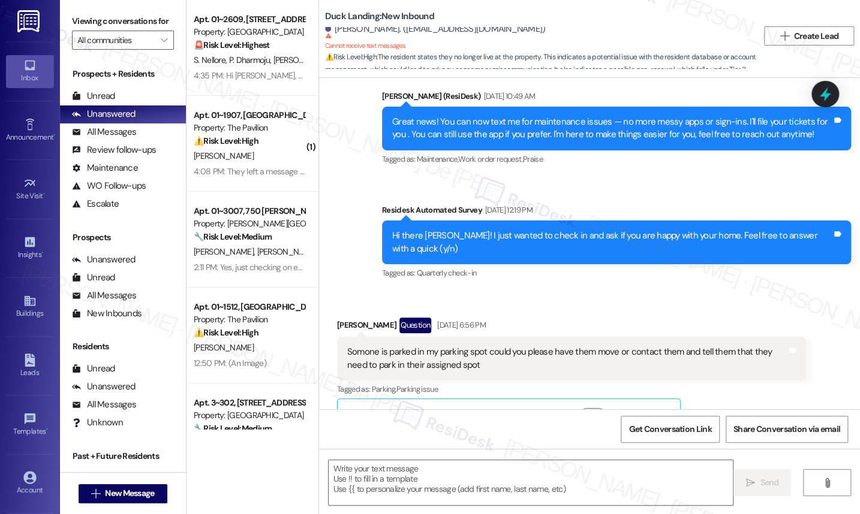
type textarea "Fetching suggested responses. Please feel free to read through the conversation…"
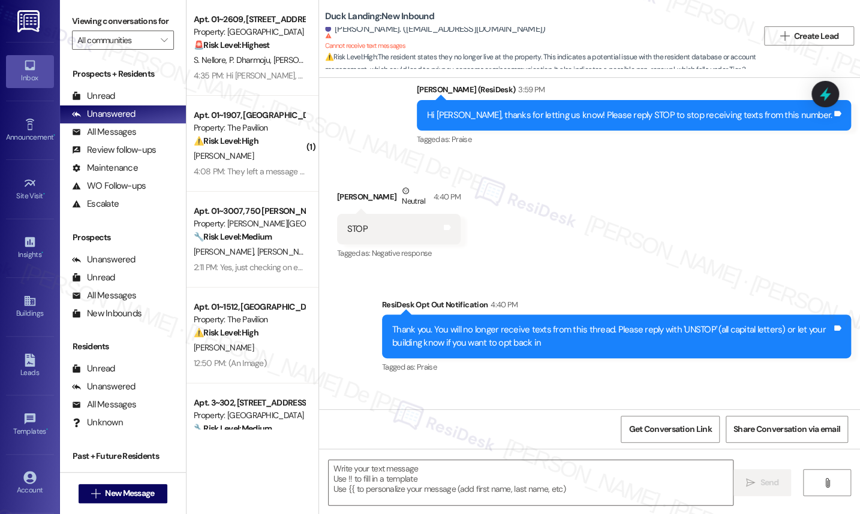
scroll to position [1607, 0]
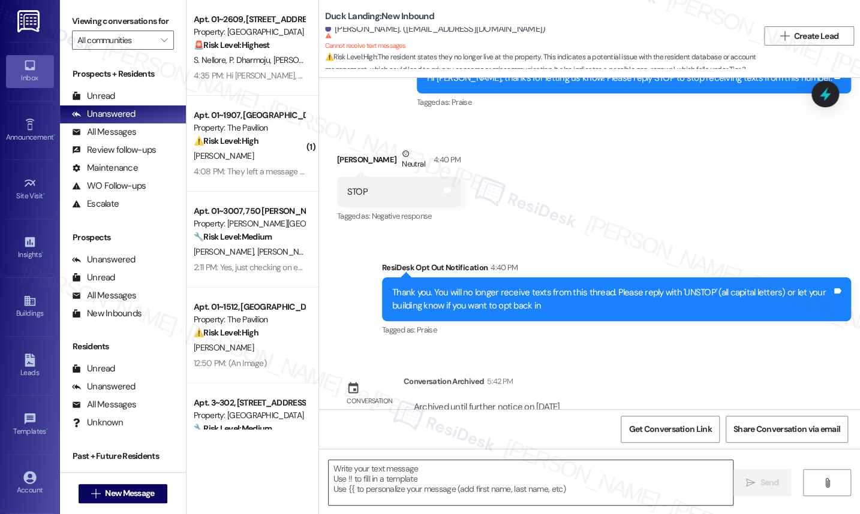
click at [514, 465] on textarea at bounding box center [531, 482] width 405 height 45
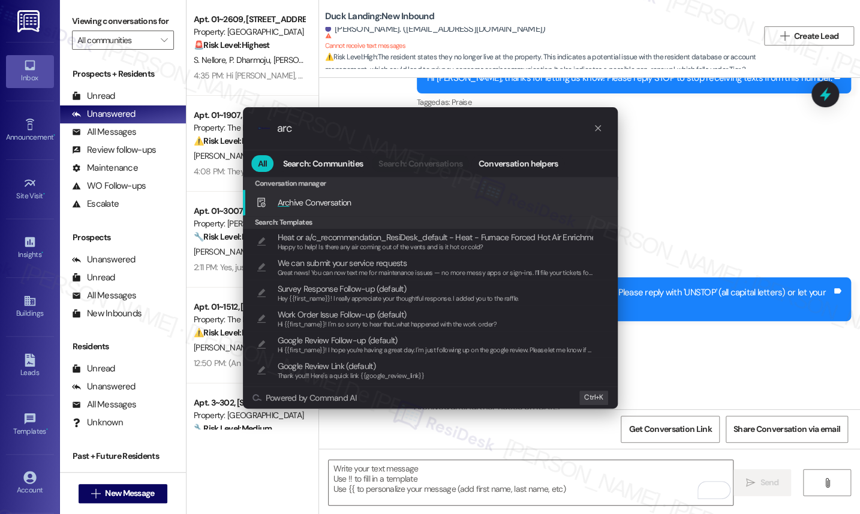
click at [365, 203] on div "Arc hive Conversation Add shortcut" at bounding box center [431, 202] width 351 height 13
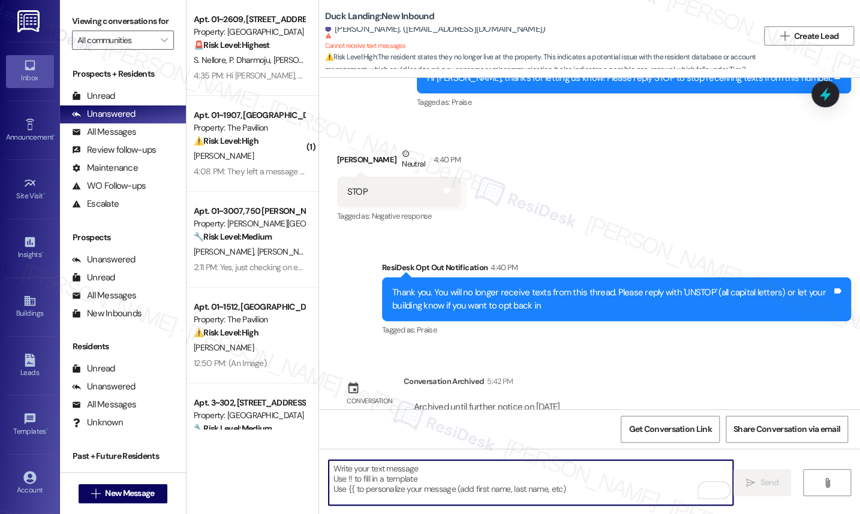
click at [438, 483] on textarea "To enrich screen reader interactions, please activate Accessibility in Grammarl…" at bounding box center [531, 482] width 405 height 45
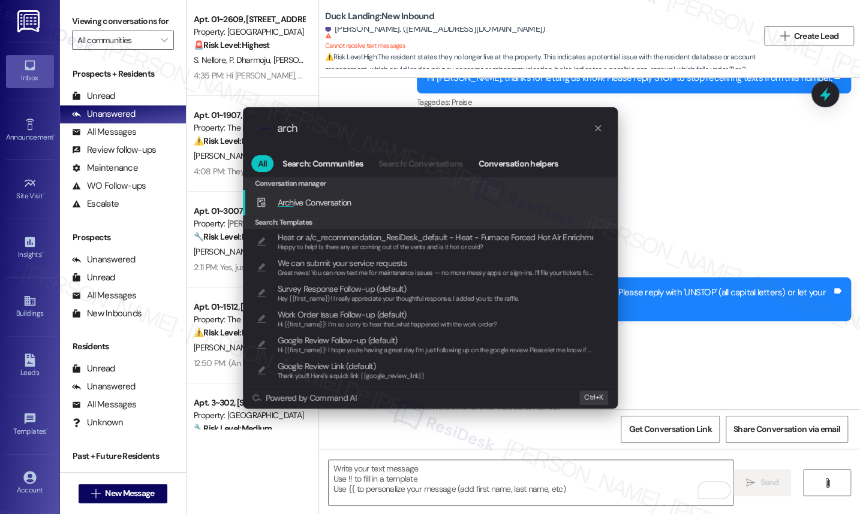
type input "arch"
click at [376, 203] on div "Arch ive Conversation Add shortcut" at bounding box center [431, 202] width 351 height 13
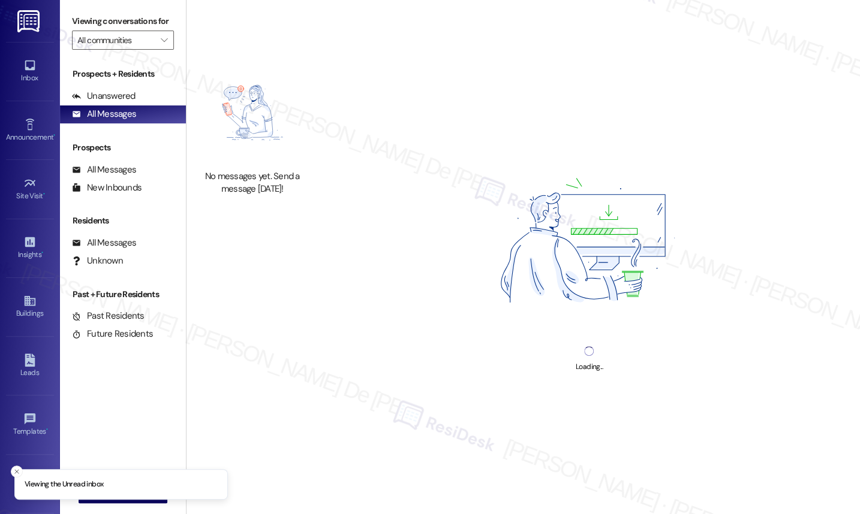
scroll to position [8504, 0]
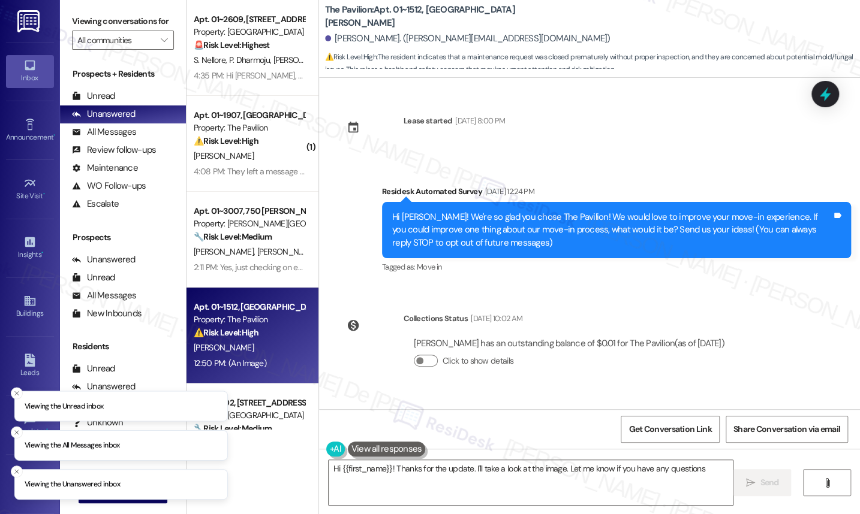
type textarea "Hi {{first_name}}! Thanks for the update. I'll take a look at the image. Let me…"
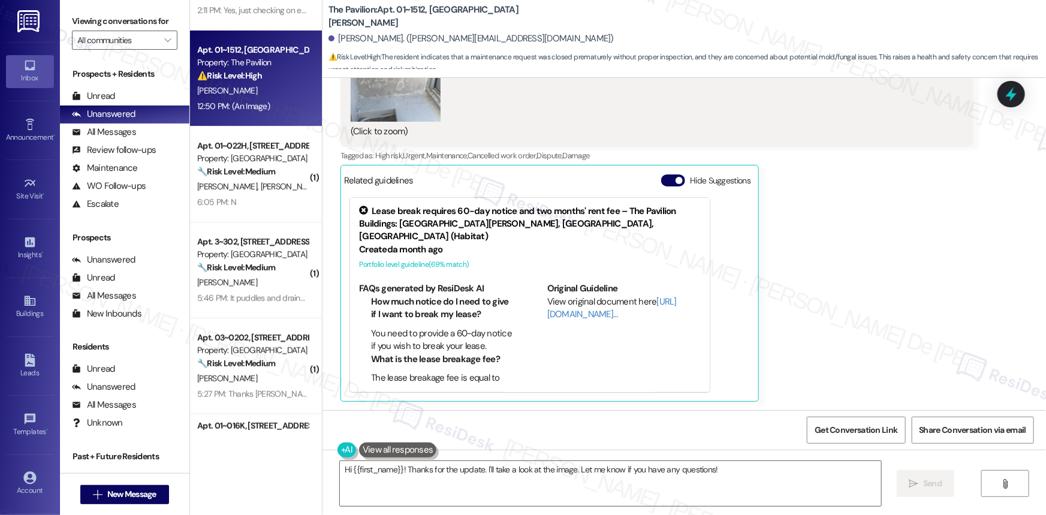
scroll to position [181, 0]
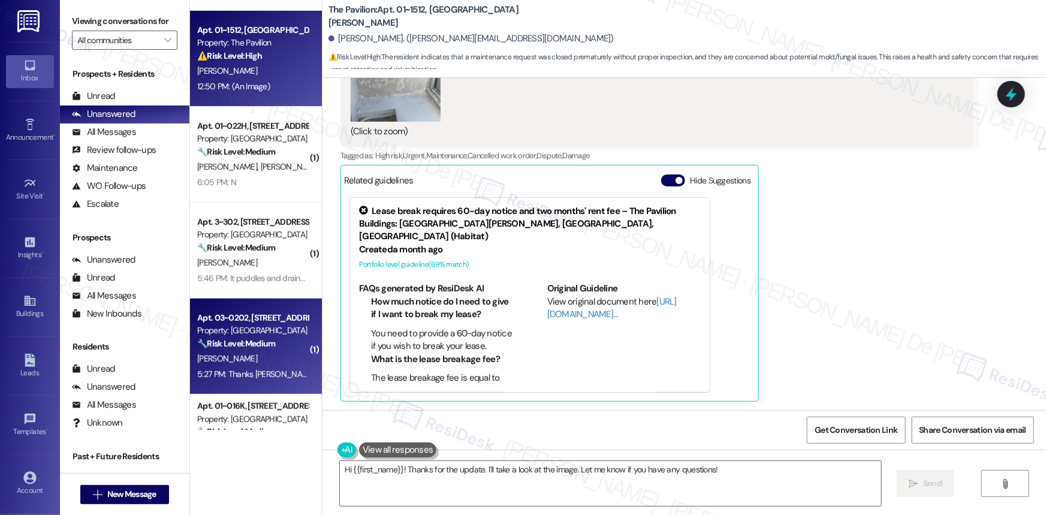
click at [235, 377] on div "5:27 PM: Thanks [PERSON_NAME] 5:27 PM: Thanks [PERSON_NAME]" at bounding box center [256, 374] width 118 height 11
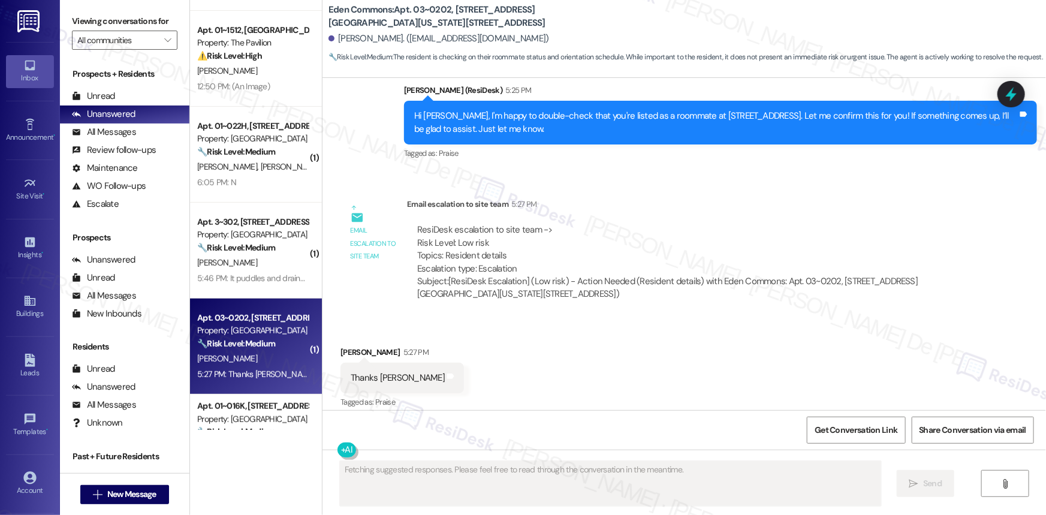
scroll to position [1583, 0]
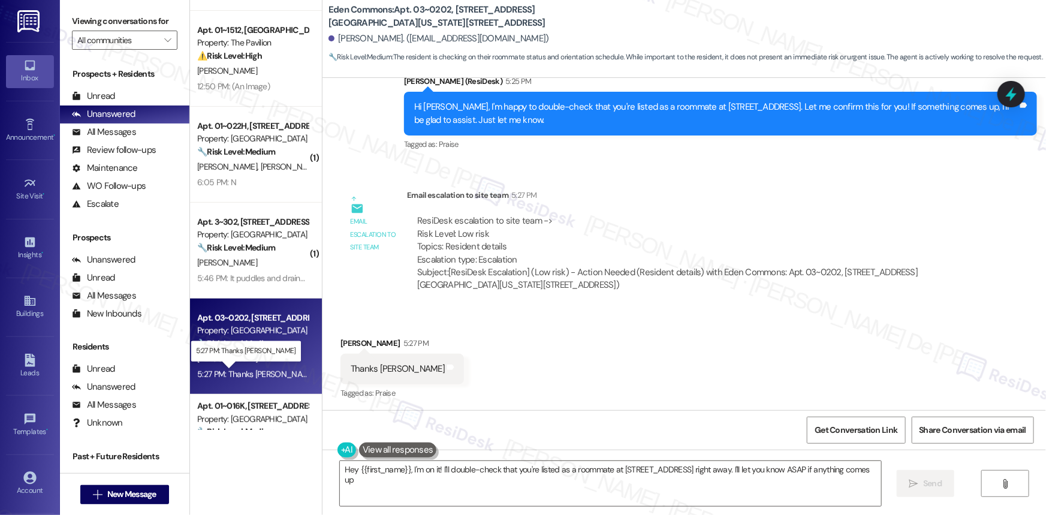
type textarea "Hey {{first_name}}, I'm on it! I'll double-check that you're listed as a roomma…"
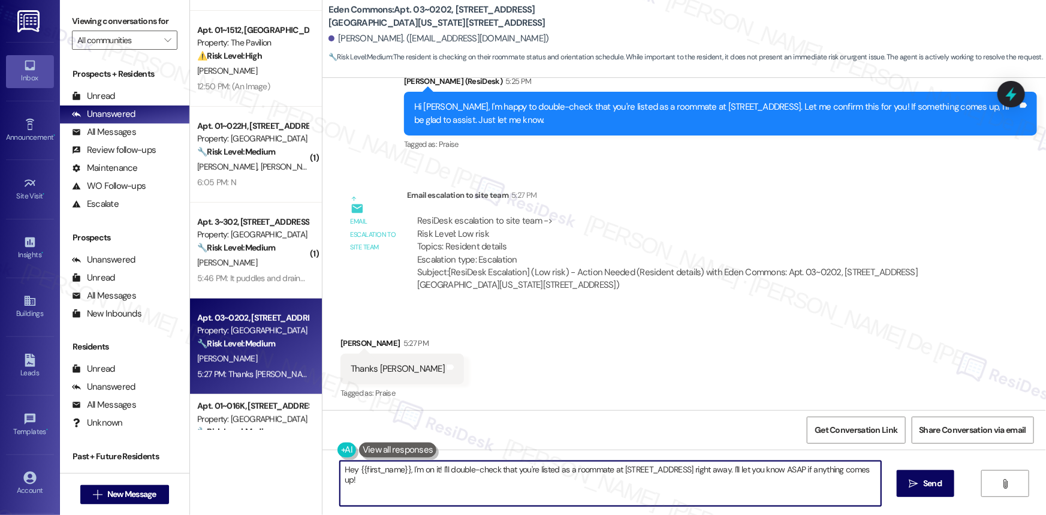
type textarea "up!"
drag, startPoint x: 414, startPoint y: 483, endPoint x: 312, endPoint y: 447, distance: 107.5
click at [312, 447] on div "Apt. 01~2609, [STREET_ADDRESS][PERSON_NAME] Property: [GEOGRAPHIC_DATA] 🚨 Risk …" at bounding box center [618, 257] width 856 height 515
type textarea "a"
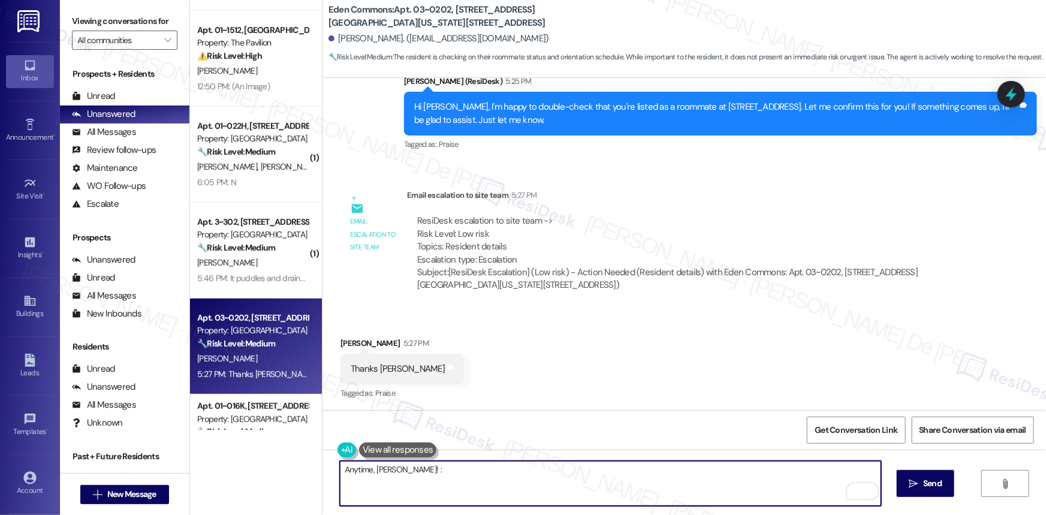
type textarea "Anytime, [PERSON_NAME]! :)"
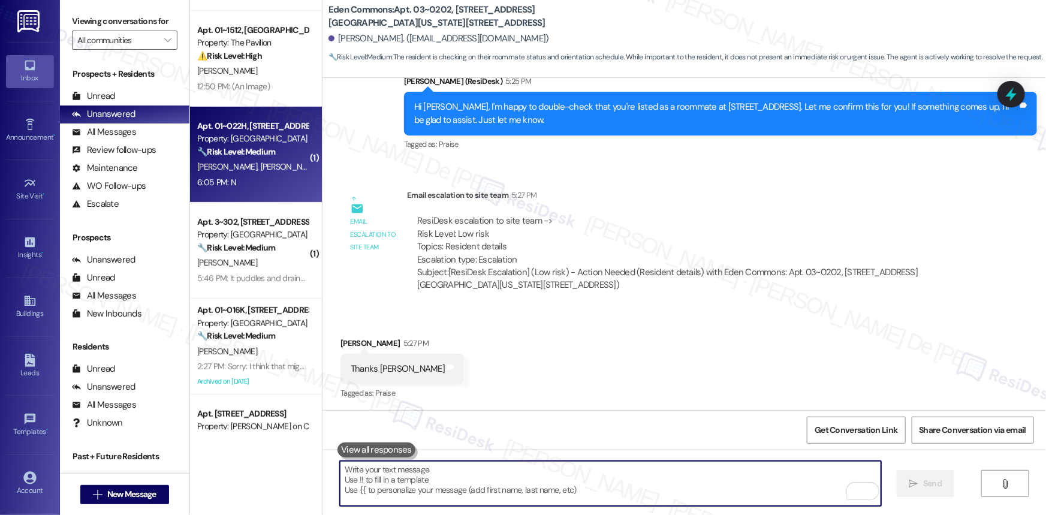
click at [252, 182] on div "6:05 PM: N 6:05 PM: N" at bounding box center [252, 182] width 113 height 15
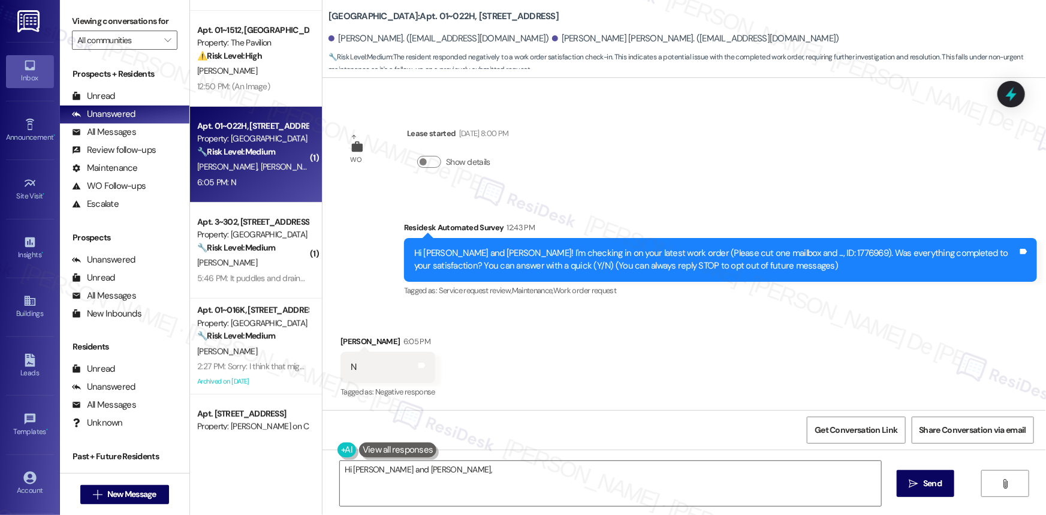
scroll to position [109, 0]
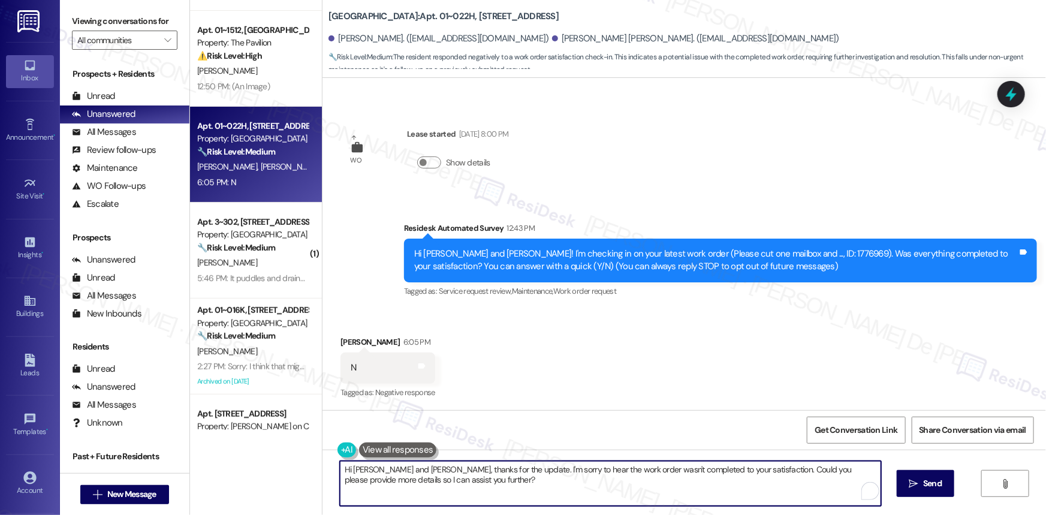
click at [477, 481] on textarea "Hi [PERSON_NAME] and [PERSON_NAME], thanks for the update. I'm sorry to hear th…" at bounding box center [610, 483] width 541 height 45
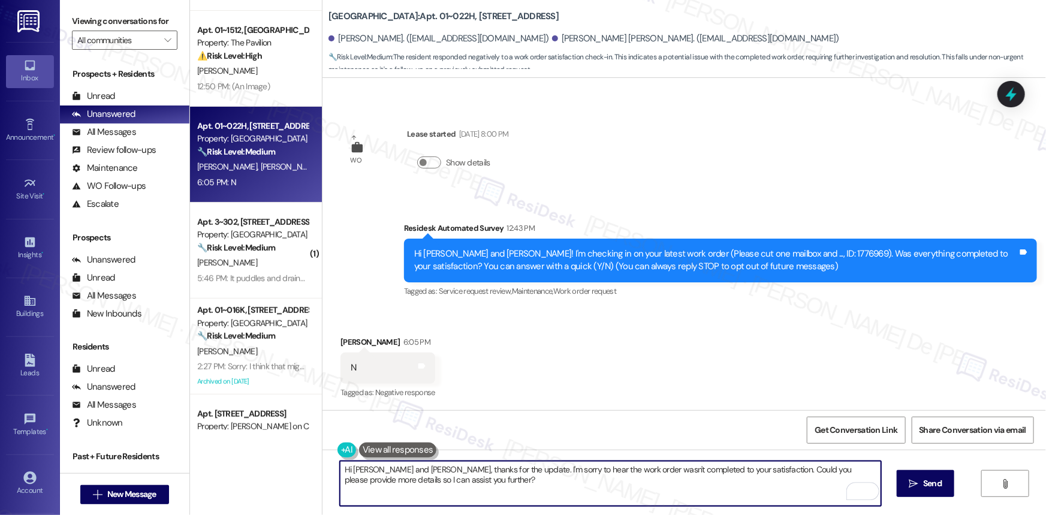
click at [477, 481] on textarea "Hi [PERSON_NAME] and [PERSON_NAME], thanks for the update. I'm sorry to hear th…" at bounding box center [610, 483] width 541 height 45
paste textarea "{{first_name}}, I understand that the work order was not completed to your sati…"
drag, startPoint x: 396, startPoint y: 468, endPoint x: 423, endPoint y: 476, distance: 28.1
click at [396, 468] on textarea "Hi {{first_name}}, I understand that the work order was not completed to your s…" at bounding box center [610, 483] width 541 height 45
type textarea "Hi [PERSON_NAME], I understand that the work order was not completed to your sa…"
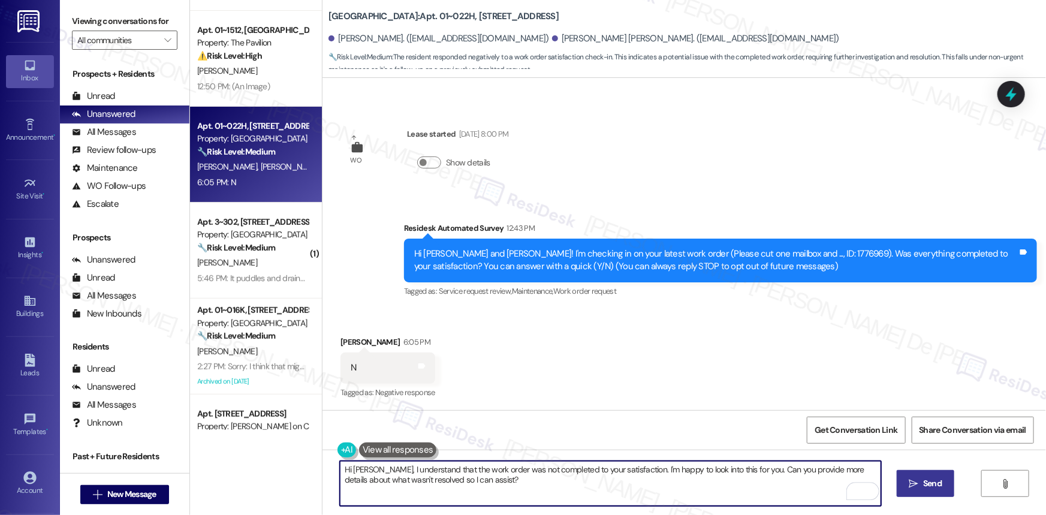
click at [859, 472] on button " Send" at bounding box center [926, 483] width 58 height 27
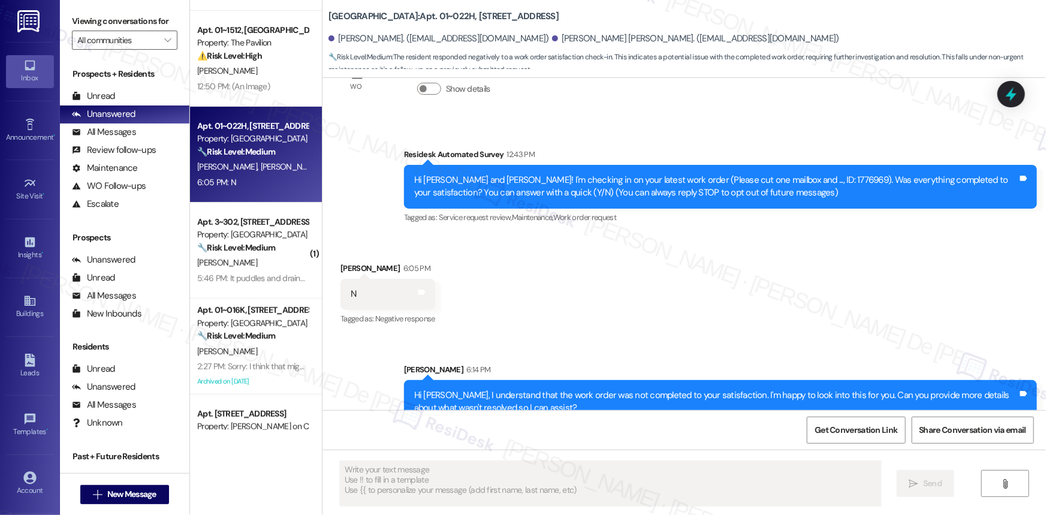
scroll to position [205, 0]
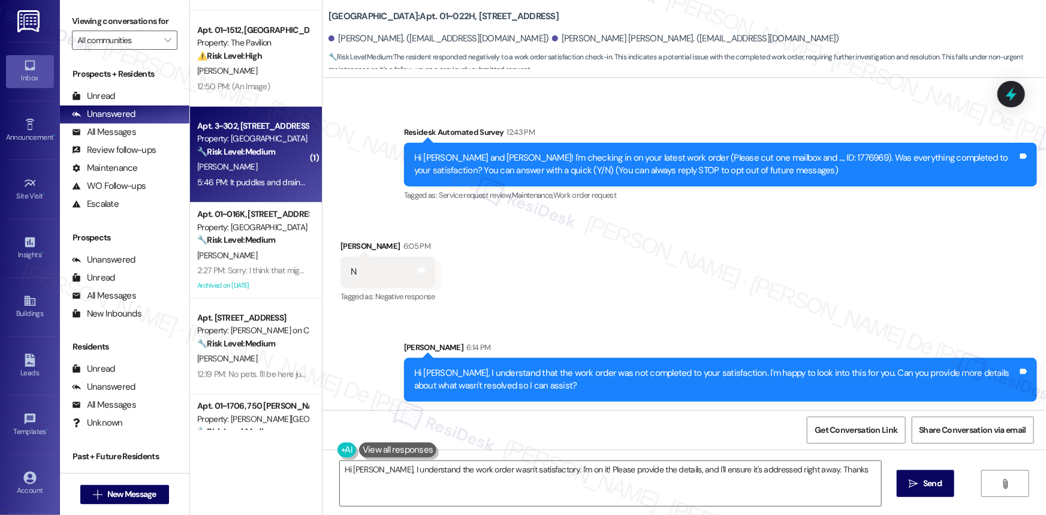
type textarea "Hi [PERSON_NAME], I understand the work order wasn't satisfactory. I'm on it! P…"
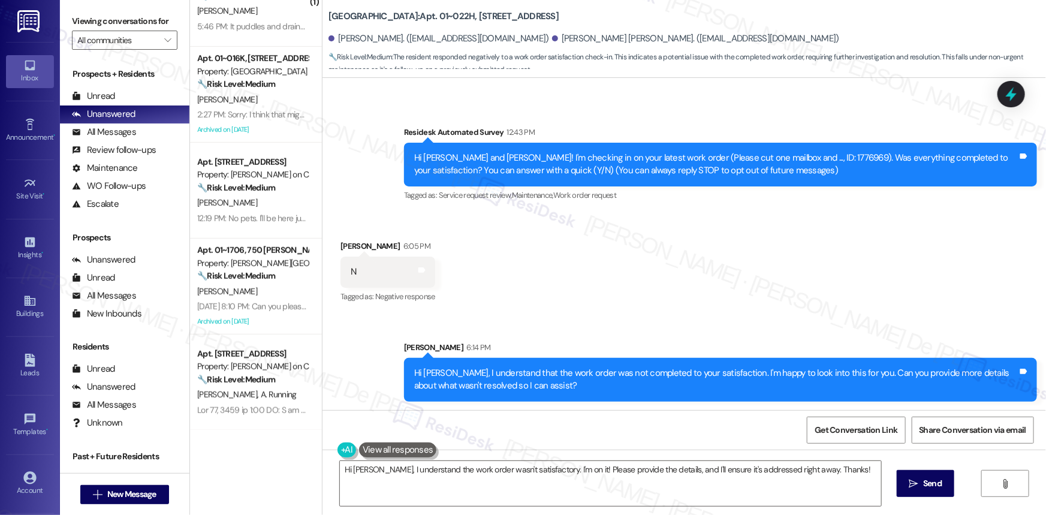
scroll to position [363, 0]
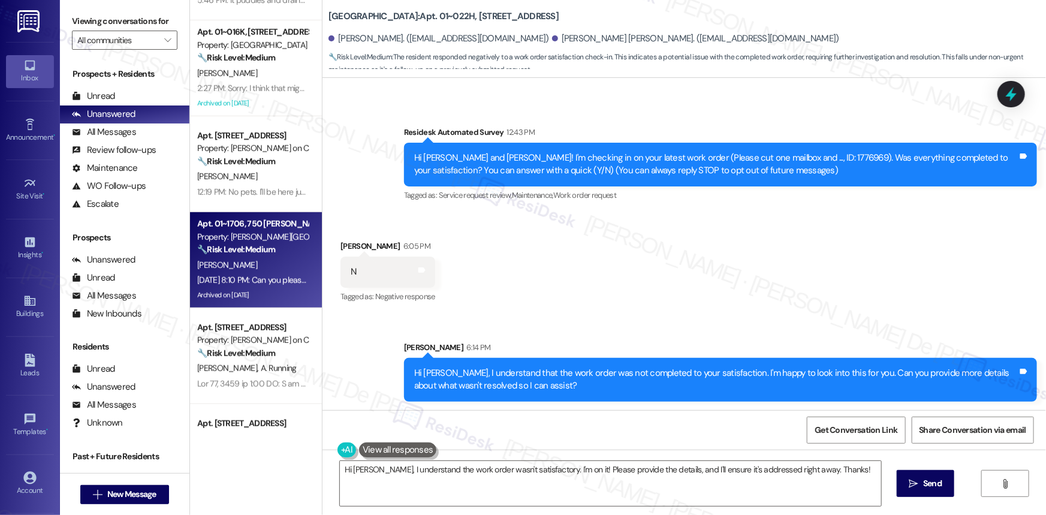
click at [246, 270] on div "[PERSON_NAME]" at bounding box center [252, 265] width 113 height 15
type textarea "Fetching suggested responses. Please feel free to read through the conversation…"
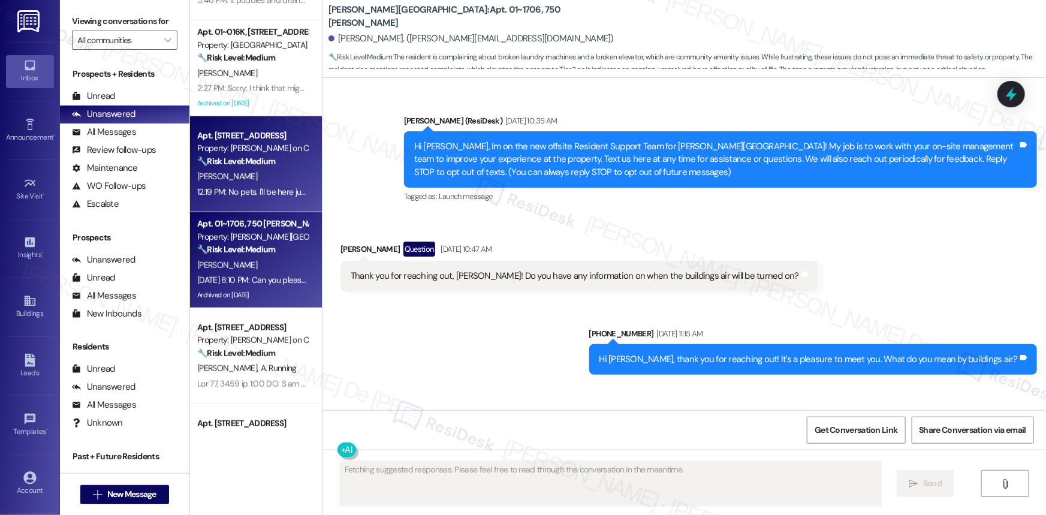
type textarea "Fetching suggested responses. Please feel free to read through the conversation…"
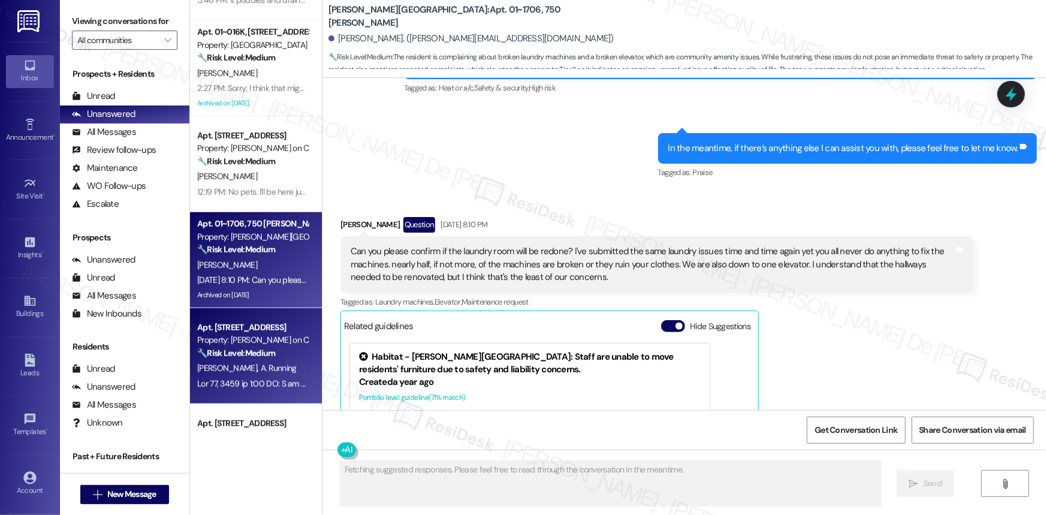
click at [254, 326] on div "Apt. [STREET_ADDRESS]" at bounding box center [252, 327] width 111 height 13
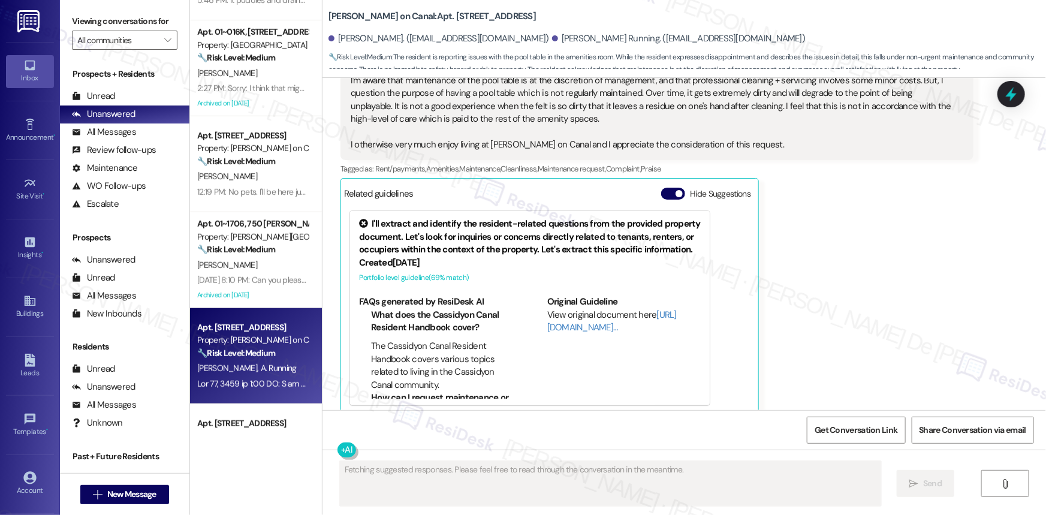
scroll to position [739, 0]
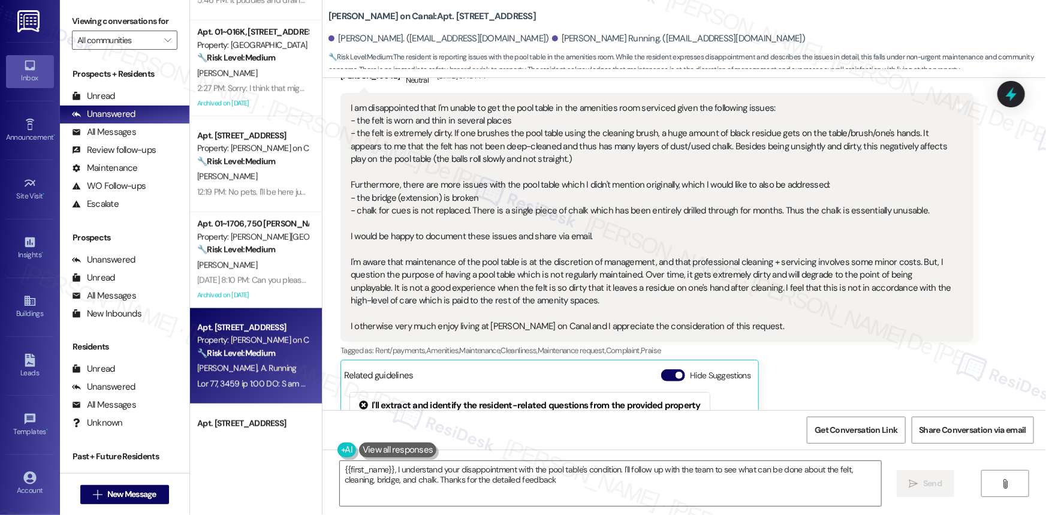
type textarea "{{first_name}}, I understand your disappointment with the pool table's conditio…"
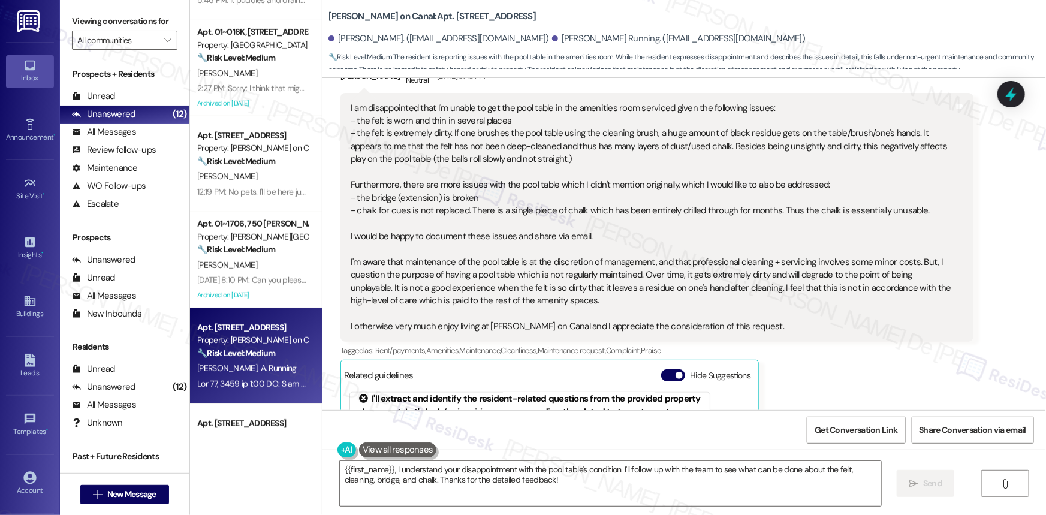
scroll to position [921, 0]
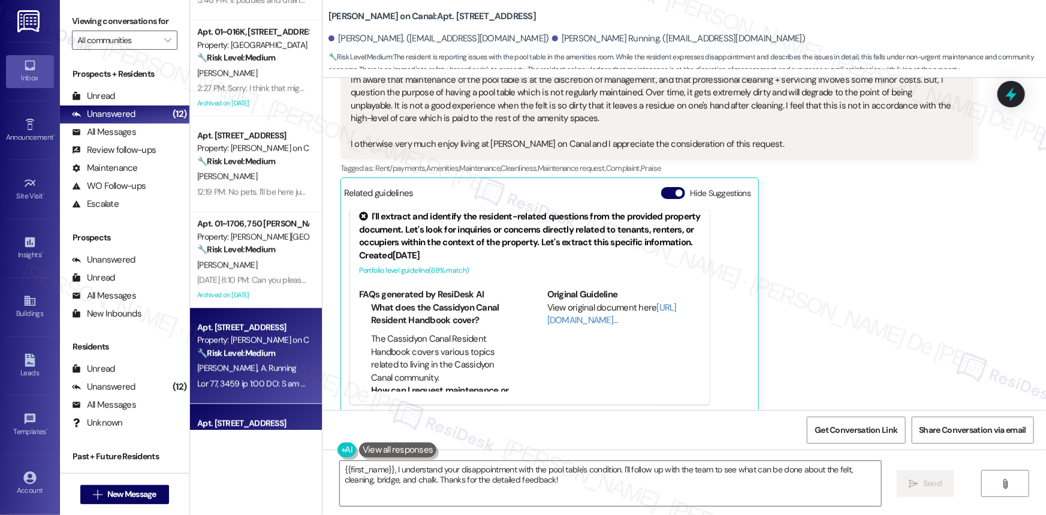
click at [222, 418] on div "Apt. 904, 350 N Canal St" at bounding box center [252, 423] width 111 height 13
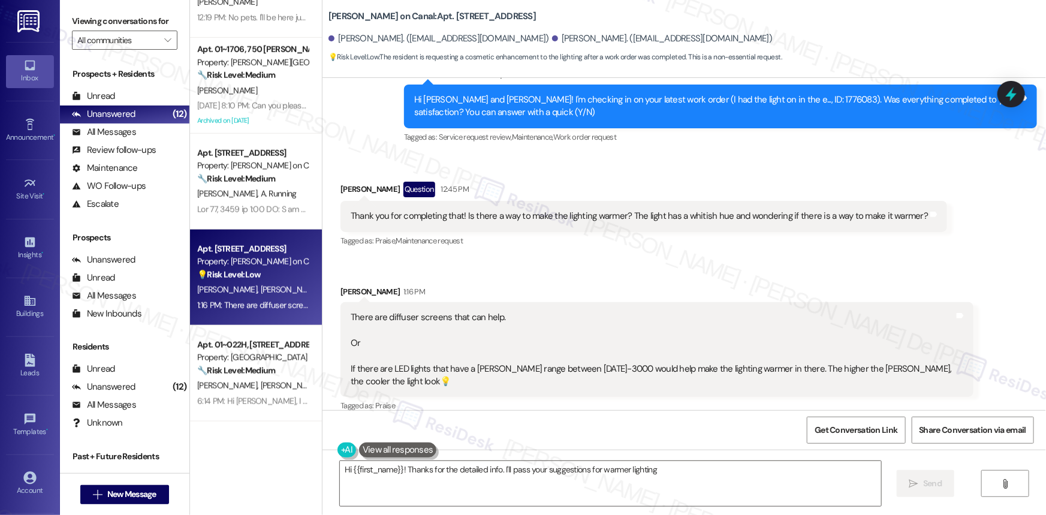
scroll to position [721, 0]
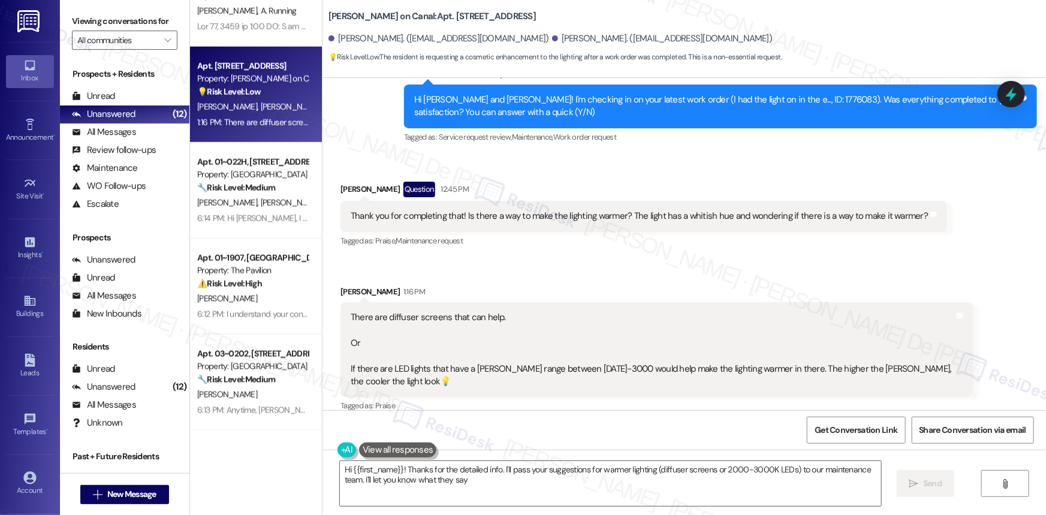
type textarea "Hi {{first_name}}! Thanks for the detailed info. I'll pass your suggestions for…"
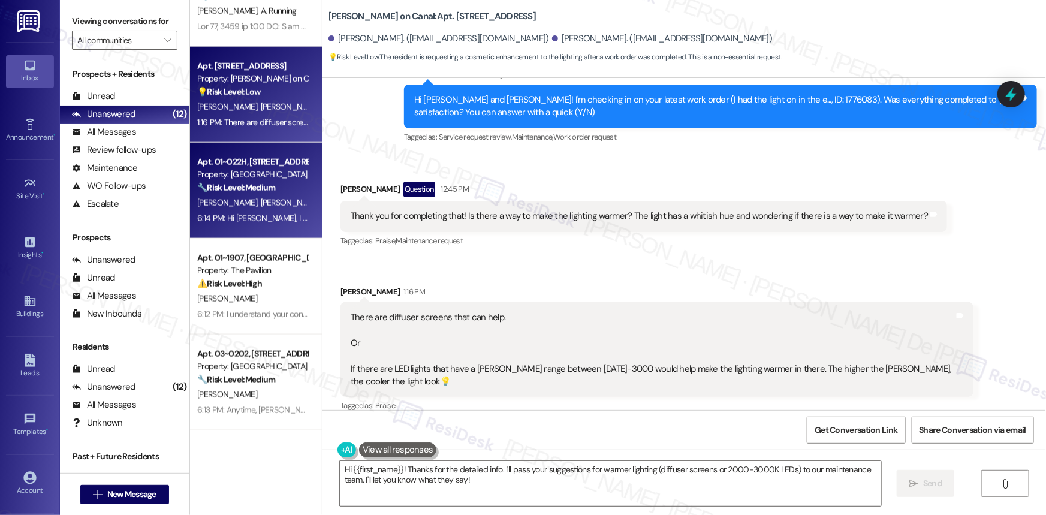
click at [263, 195] on div "R. Cook G. Shaw" at bounding box center [252, 202] width 113 height 15
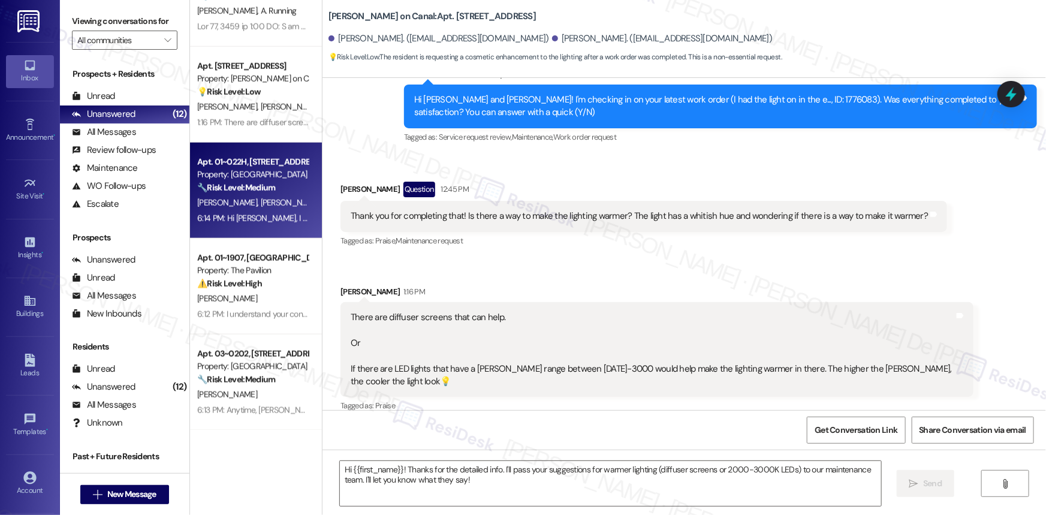
type textarea "Fetching suggested responses. Please feel free to read through the conversation…"
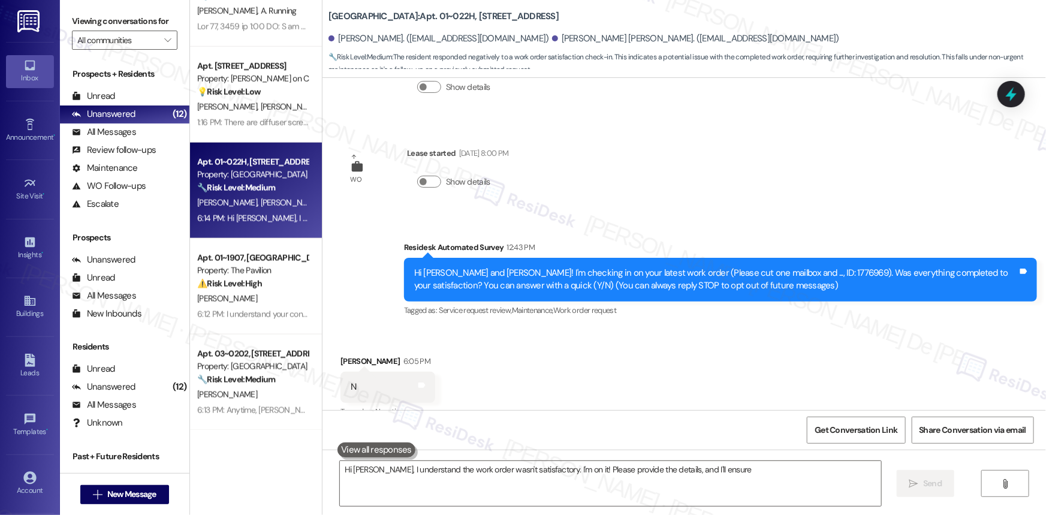
scroll to position [109, 0]
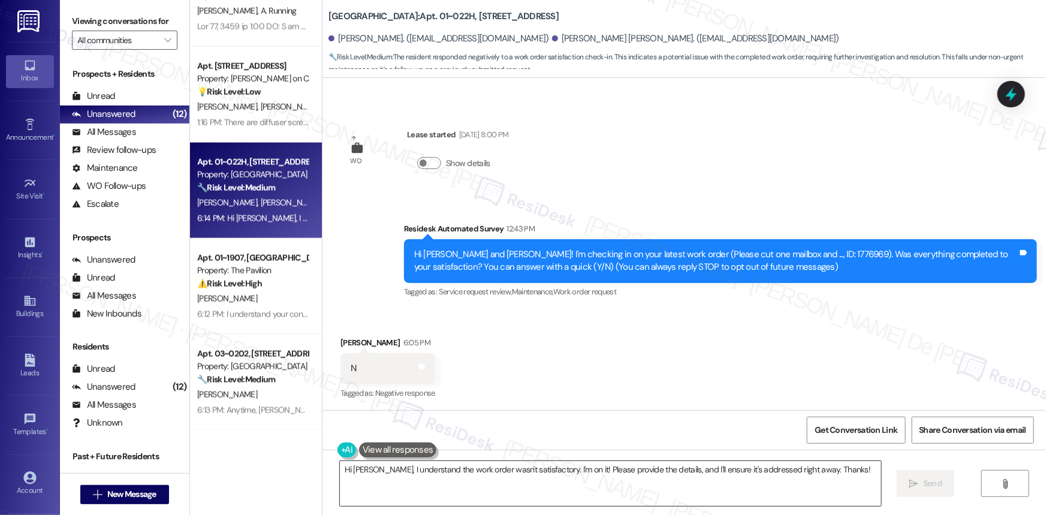
click at [429, 489] on textarea "Hi Rosemary, I understand the work order wasn't satisfactory. I'm on it! Please…" at bounding box center [610, 483] width 541 height 45
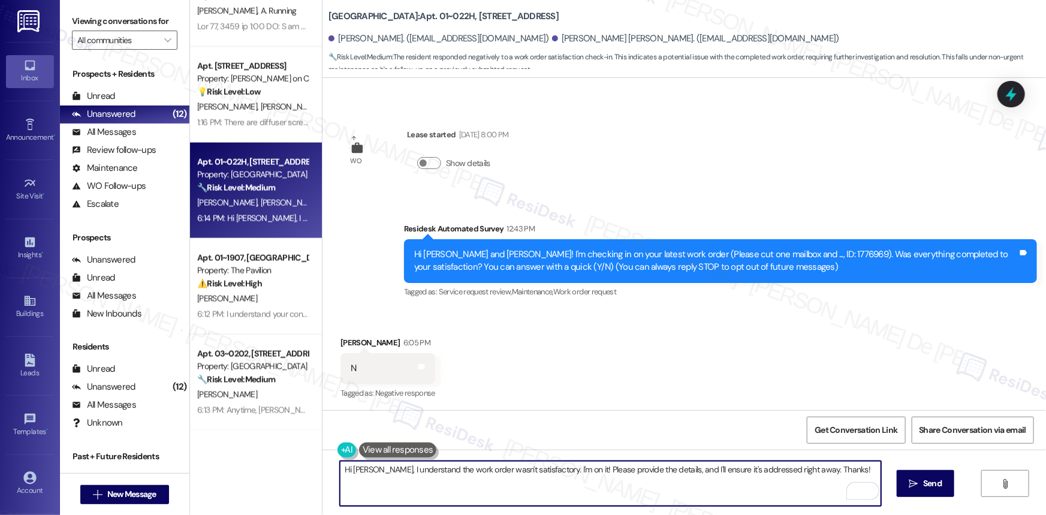
click at [606, 430] on div "Get Conversation Link Share Conversation via email" at bounding box center [685, 430] width 724 height 40
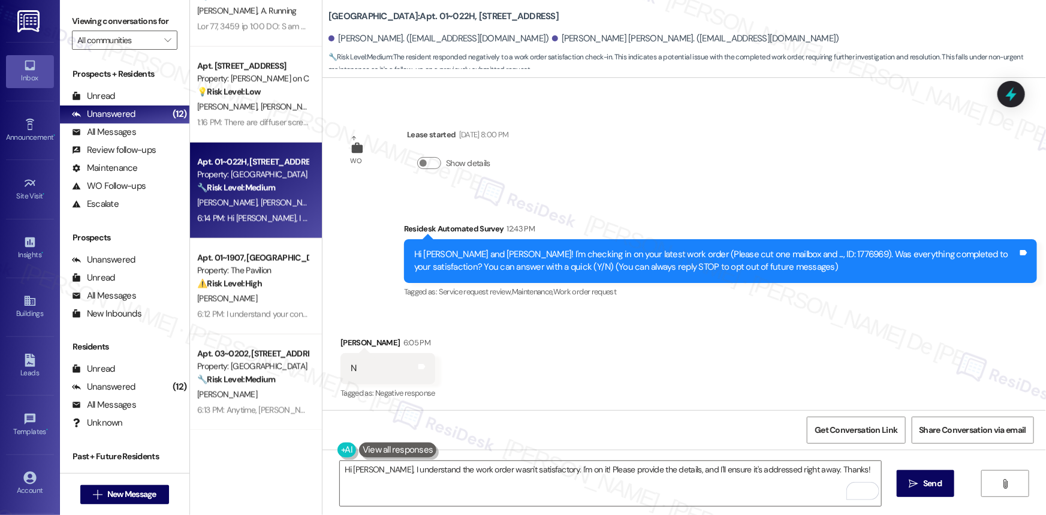
click at [631, 349] on div "Received via SMS Rosemary Cook 6:05 PM N Tags and notes Tagged as: Negative res…" at bounding box center [685, 359] width 724 height 101
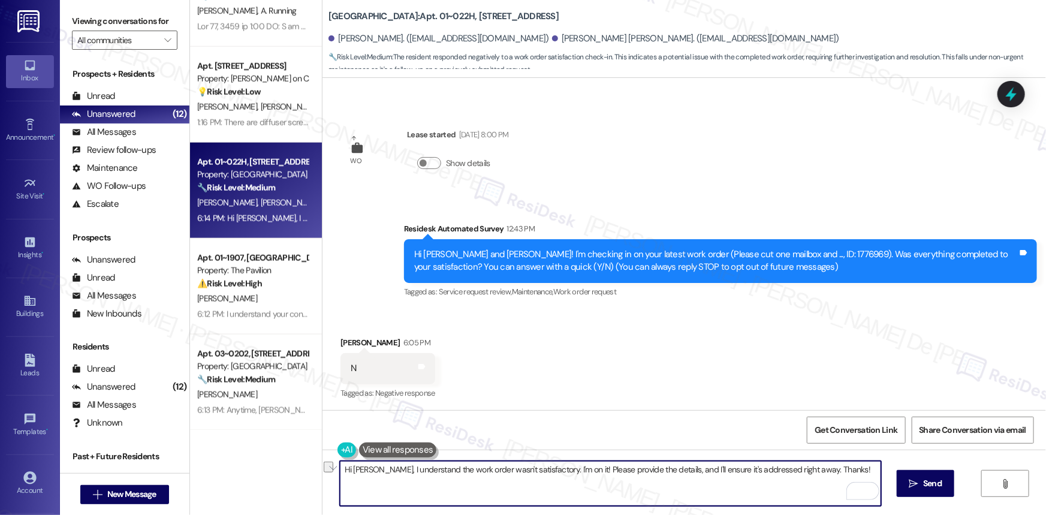
drag, startPoint x: 686, startPoint y: 470, endPoint x: 1046, endPoint y: 508, distance: 361.1
click at [859, 508] on div "Hi Rosemary, I understand the work order wasn't satisfactory. I'm on it! Please…" at bounding box center [685, 495] width 724 height 90
paste textarea "I'm happy to look into this for you."
type textarea "Hi Rosemary, I understand the work order wasn't satisfactory. I'm on it! Please…"
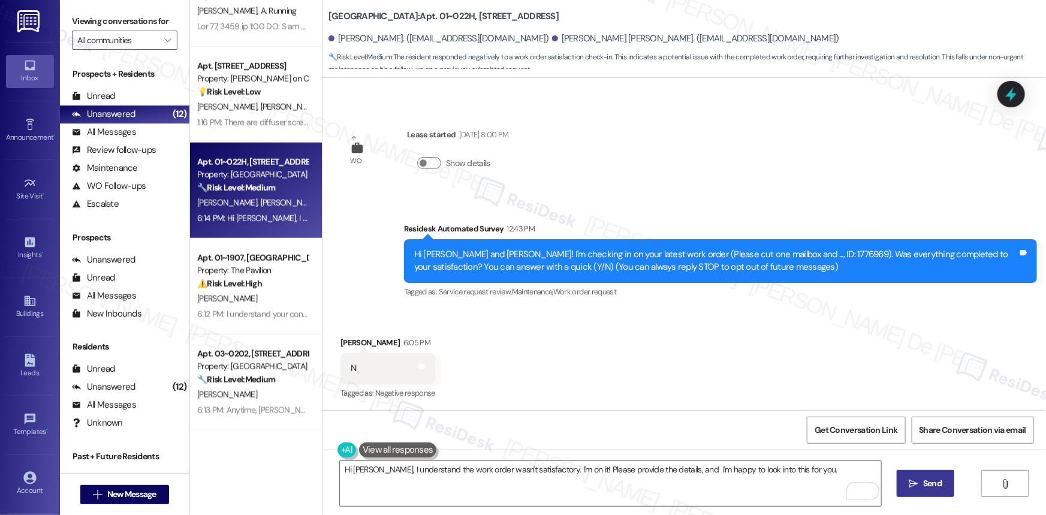
click at [859, 479] on icon "" at bounding box center [913, 484] width 9 height 10
type textarea "Hi {{first_name}}, I understand the work order wasn't completed to your satisfa…"
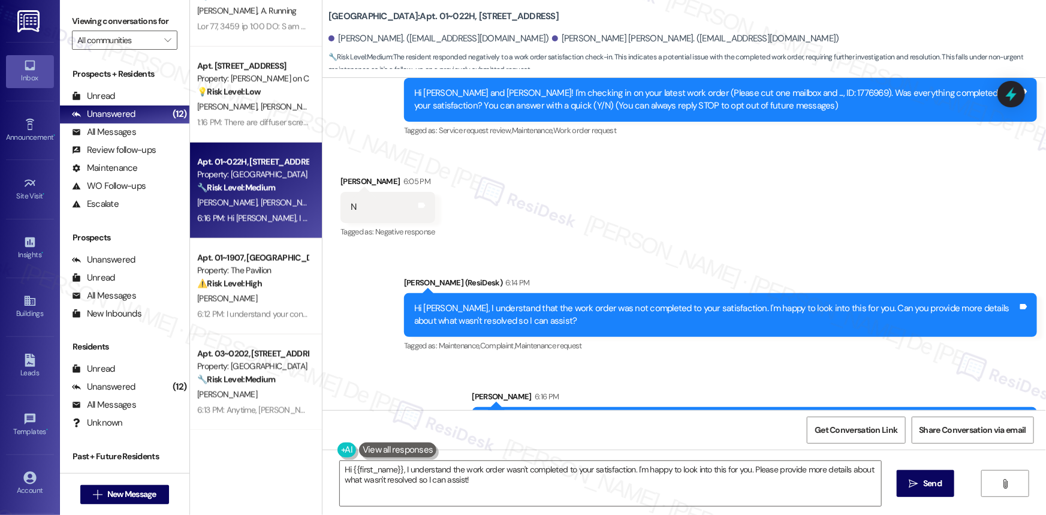
scroll to position [306, 0]
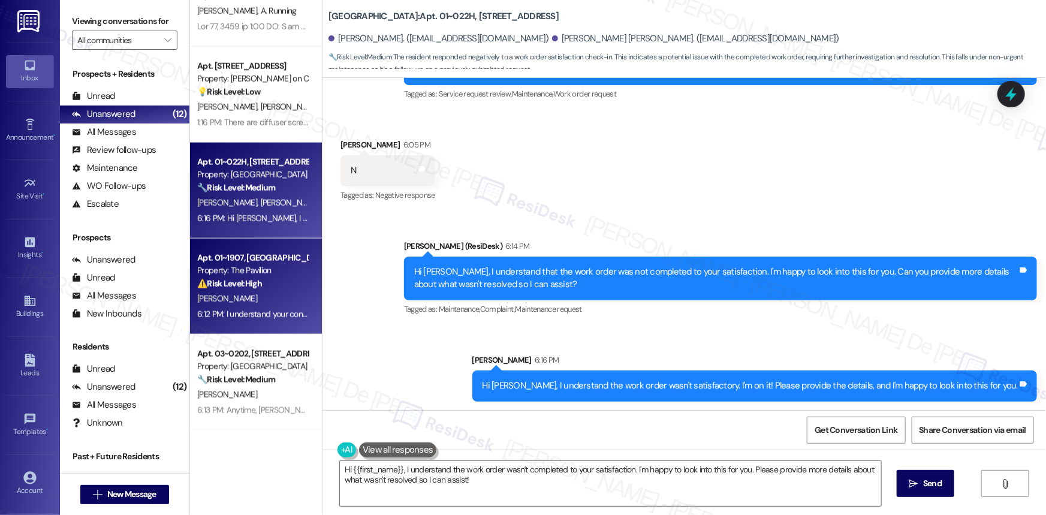
click at [248, 267] on div "Property: The Pavilion" at bounding box center [252, 270] width 111 height 13
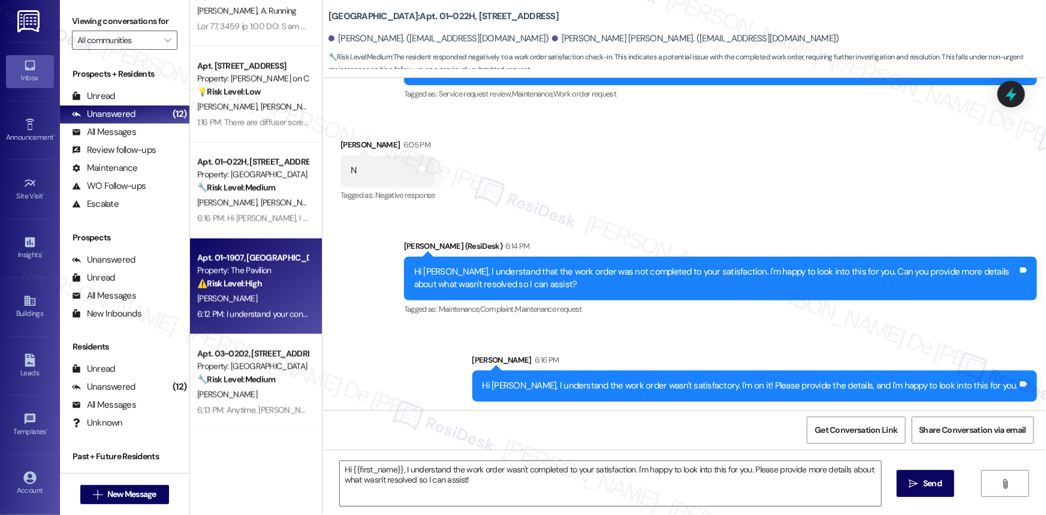
type textarea "Fetching suggested responses. Please feel free to read through the conversation…"
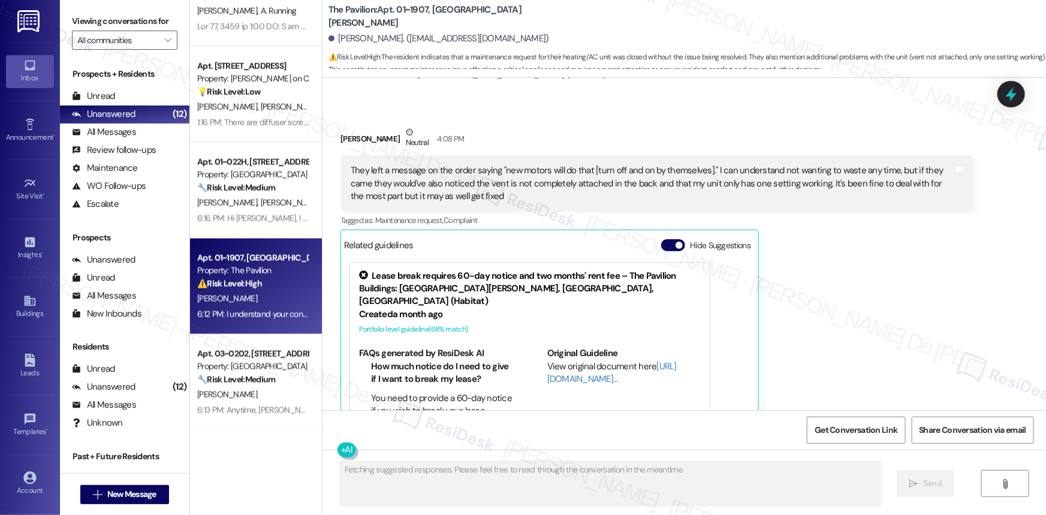
scroll to position [6524, 0]
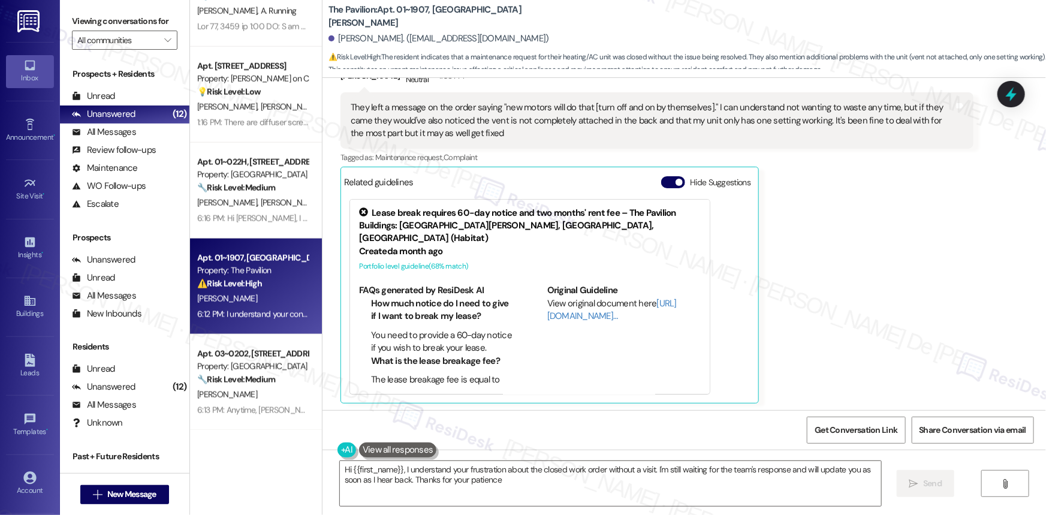
type textarea "Hi {{first_name}}, I understand your frustration about the closed work order wi…"
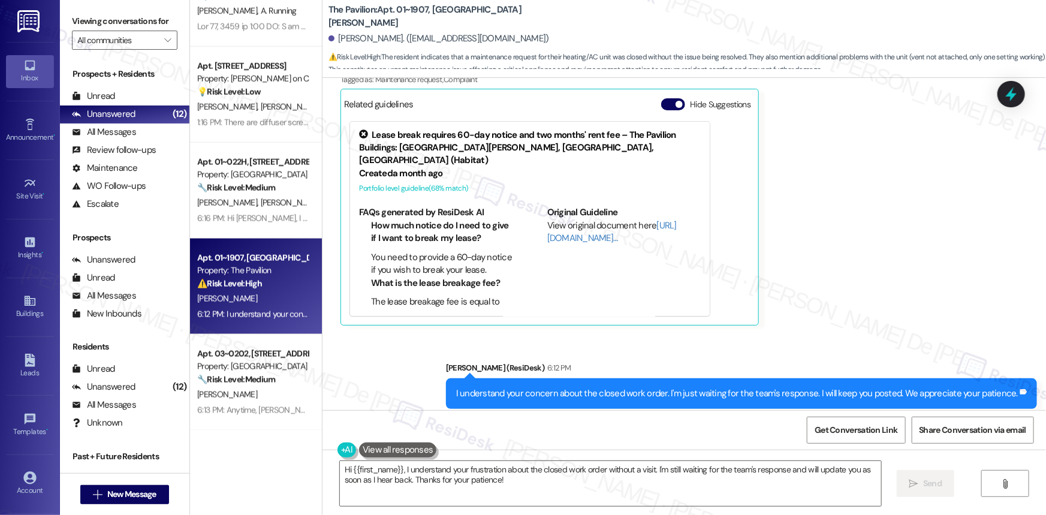
scroll to position [6625, 0]
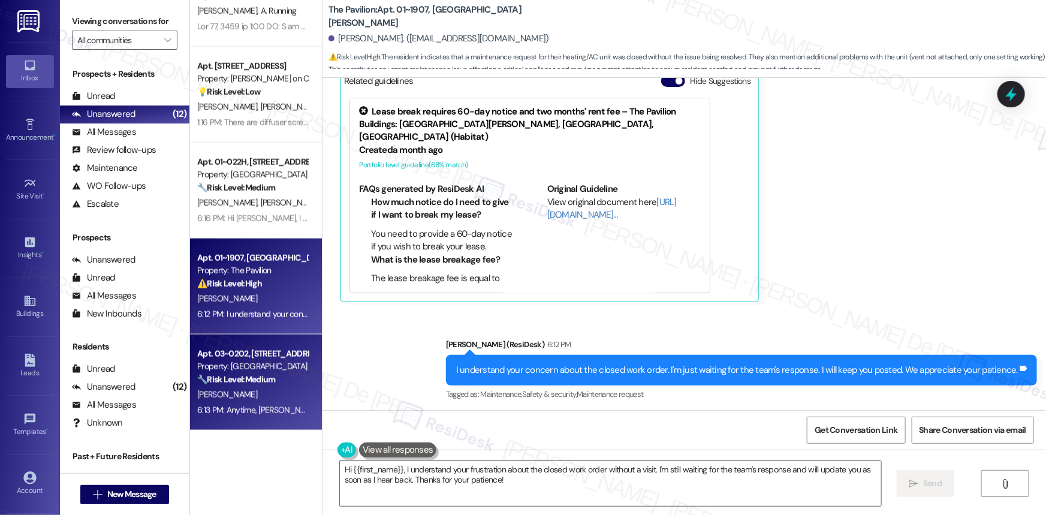
click at [219, 352] on div "Apt. 03~0202, [STREET_ADDRESS][GEOGRAPHIC_DATA][US_STATE][STREET_ADDRESS]" at bounding box center [252, 354] width 111 height 13
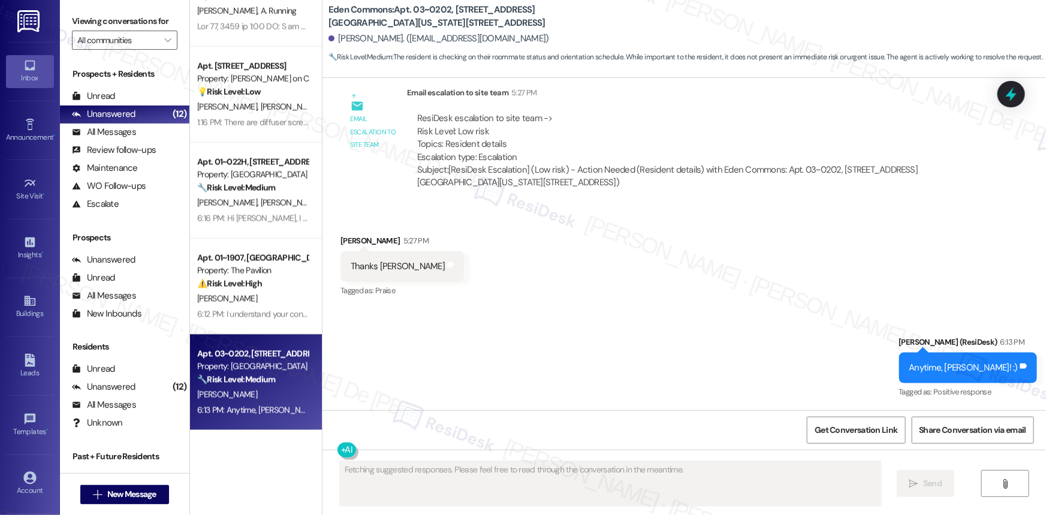
scroll to position [1685, 0]
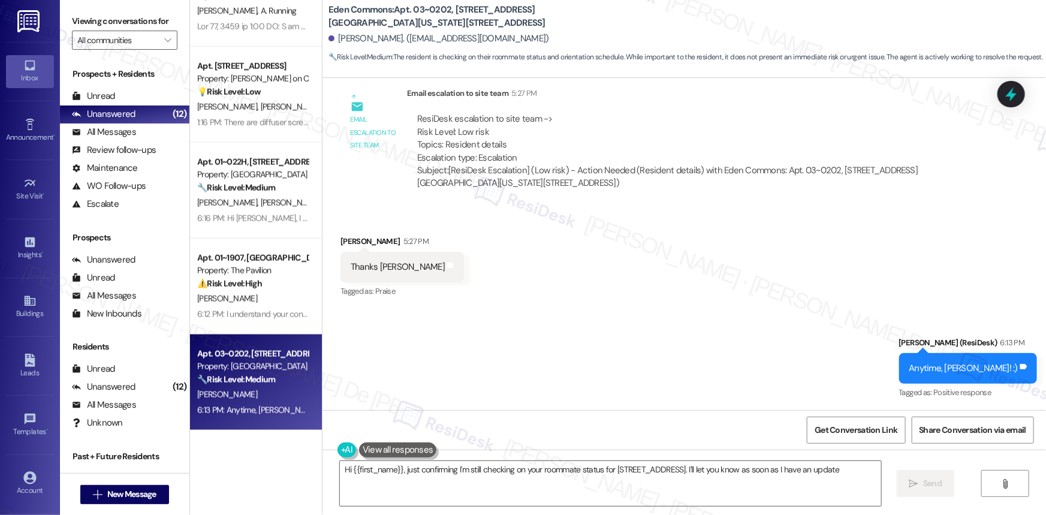
type textarea "Hi {{first_name}}, just confirming I'm still checking on your roommate status f…"
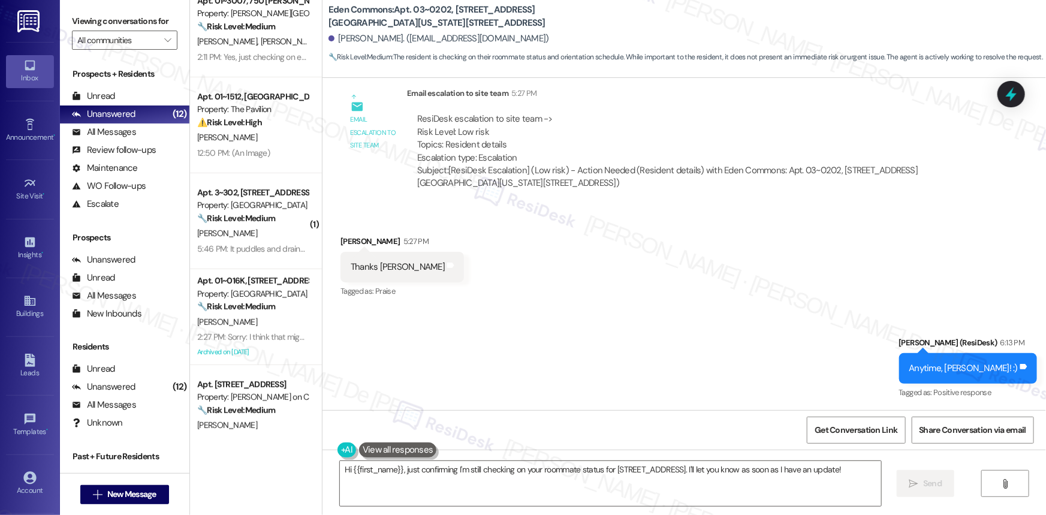
scroll to position [0, 0]
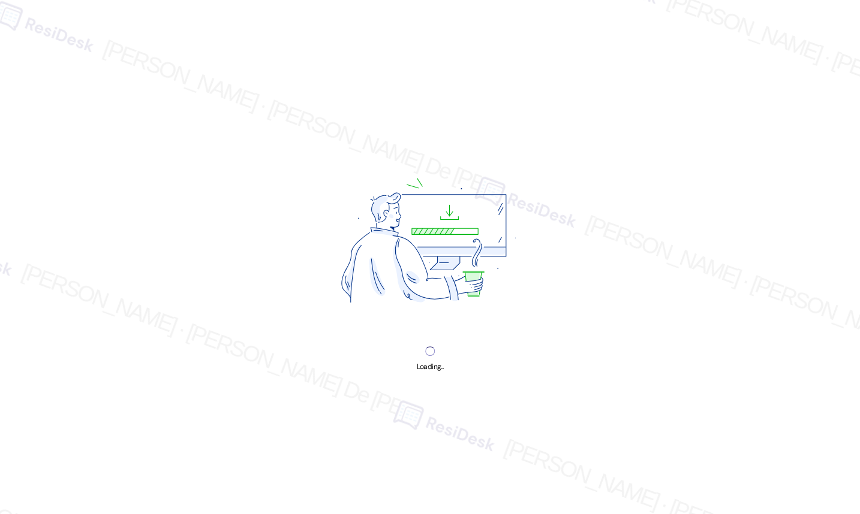
scroll to position [8504, 0]
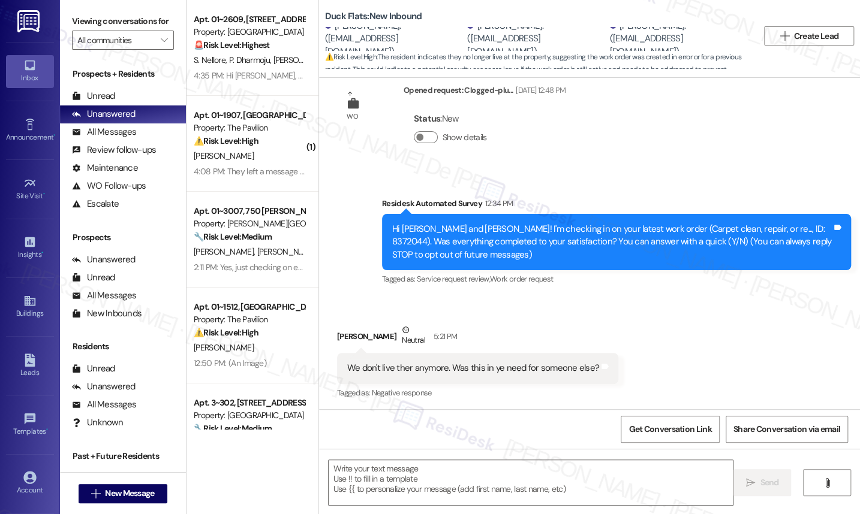
scroll to position [31, 0]
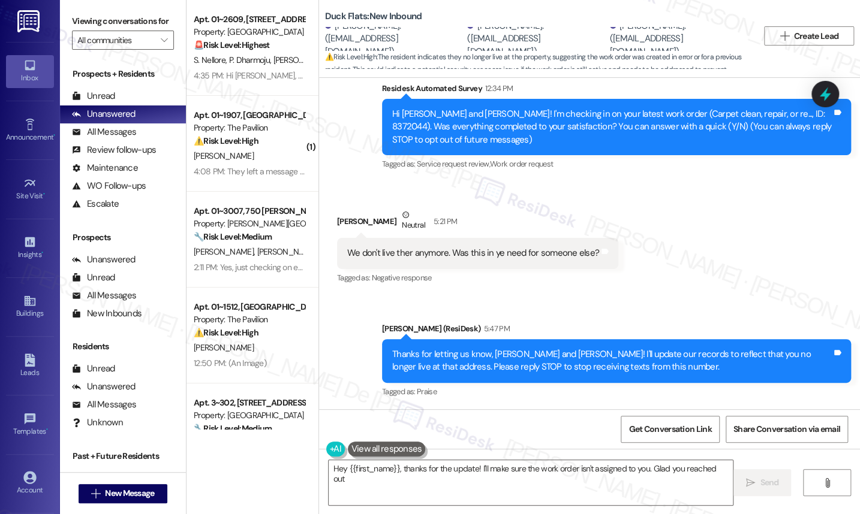
type textarea "Hey {{first_name}}, thanks for the update! I'll make sure the work order isn't …"
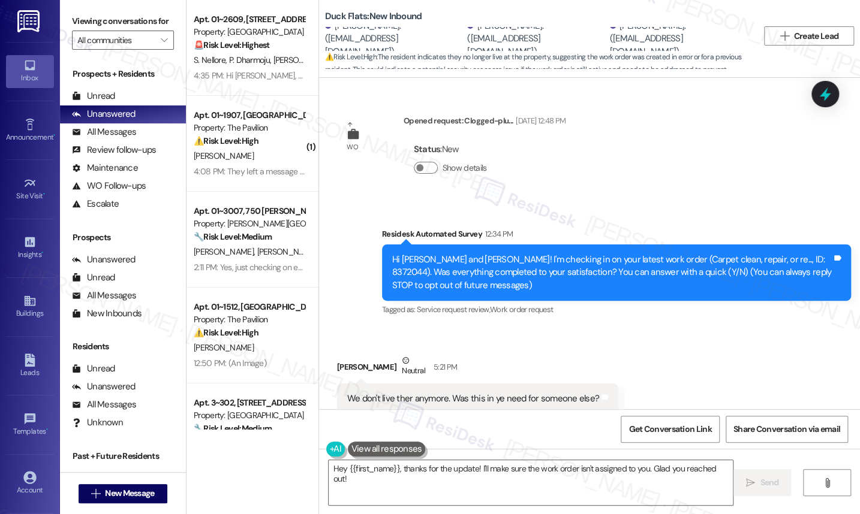
scroll to position [146, 0]
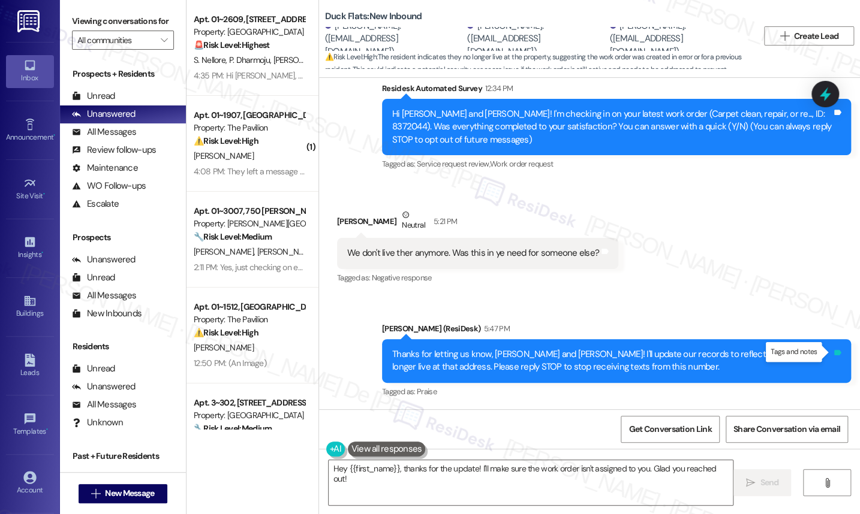
click at [835, 349] on icon at bounding box center [837, 352] width 9 height 9
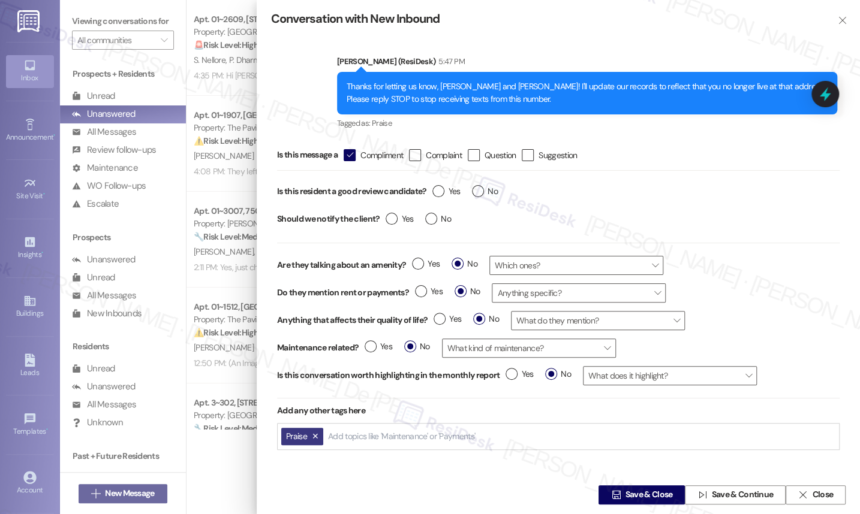
click at [392, 456] on div "Is this message a  Compliment  Complaint  Question  Suggestion Is this resi…" at bounding box center [558, 320] width 574 height 360
click at [402, 438] on input "Add topics like 'Maintenance' or 'Payments'" at bounding box center [402, 437] width 149 height 10
type input "remove"
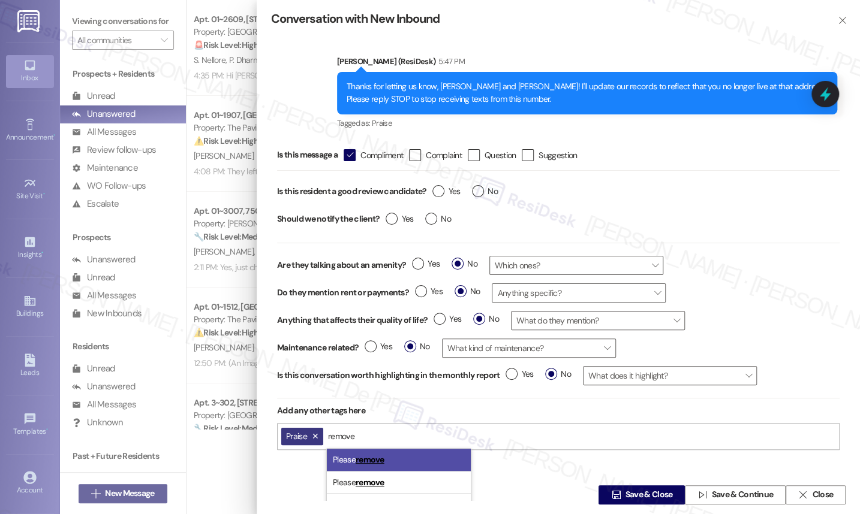
click at [364, 464] on mark "remove" at bounding box center [370, 459] width 29 height 11
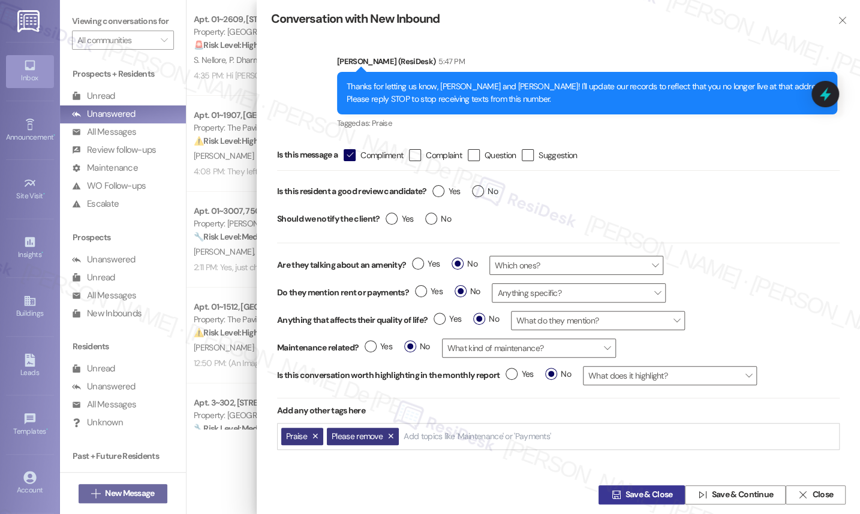
click at [647, 500] on span "Save & Close" at bounding box center [648, 495] width 47 height 13
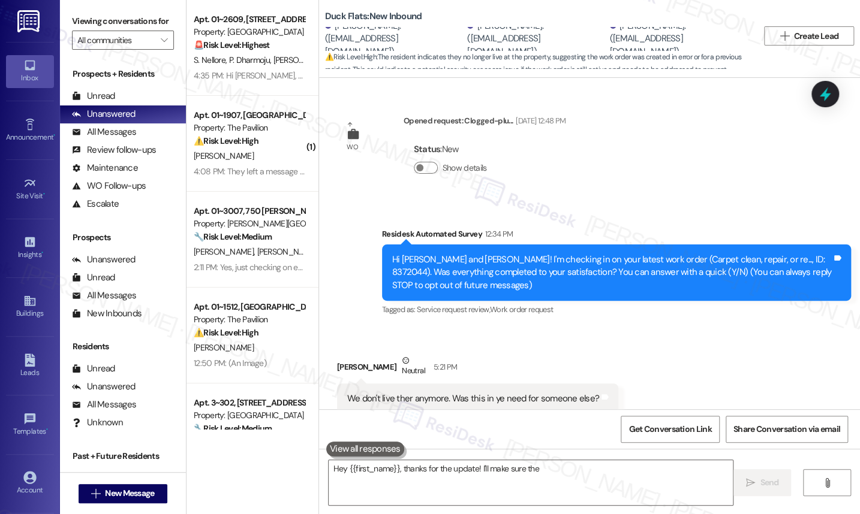
scroll to position [31, 0]
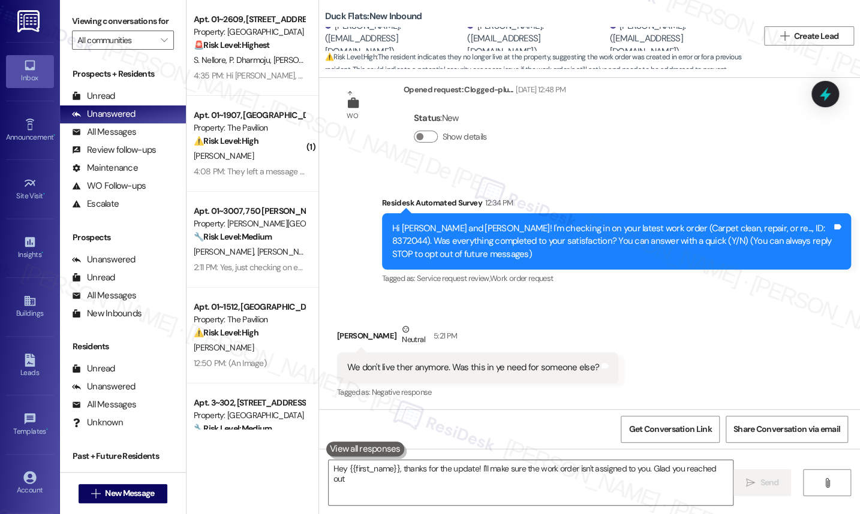
type textarea "Hey {{first_name}}, thanks for the update! I'll make sure the work order isn't …"
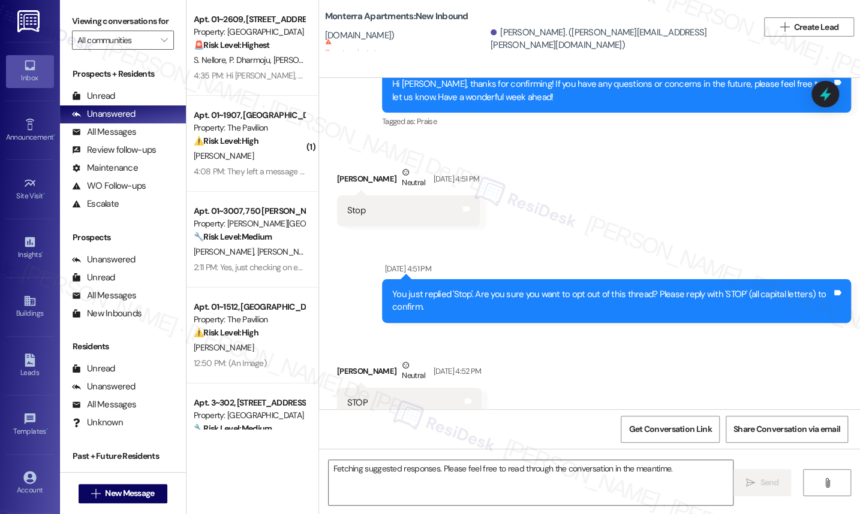
scroll to position [5407, 0]
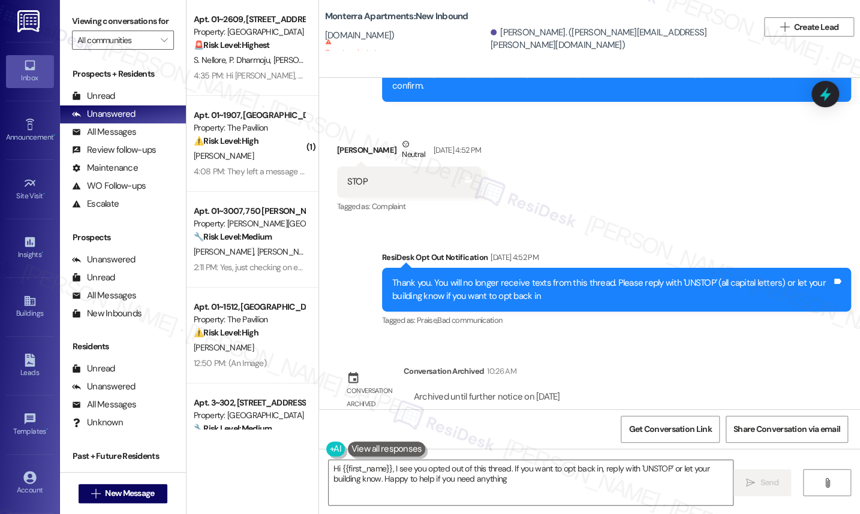
type textarea "Hi {{first_name}}, I see you opted out of this thread. If you want to opt back …"
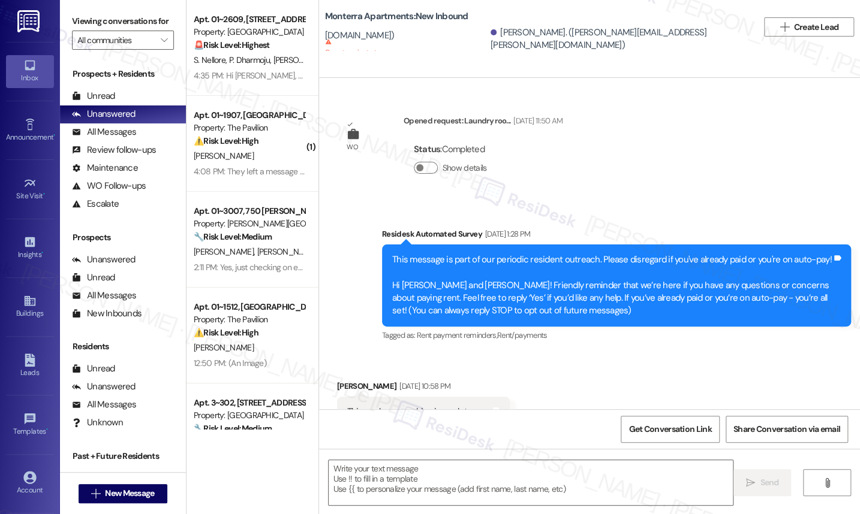
scroll to position [5407, 0]
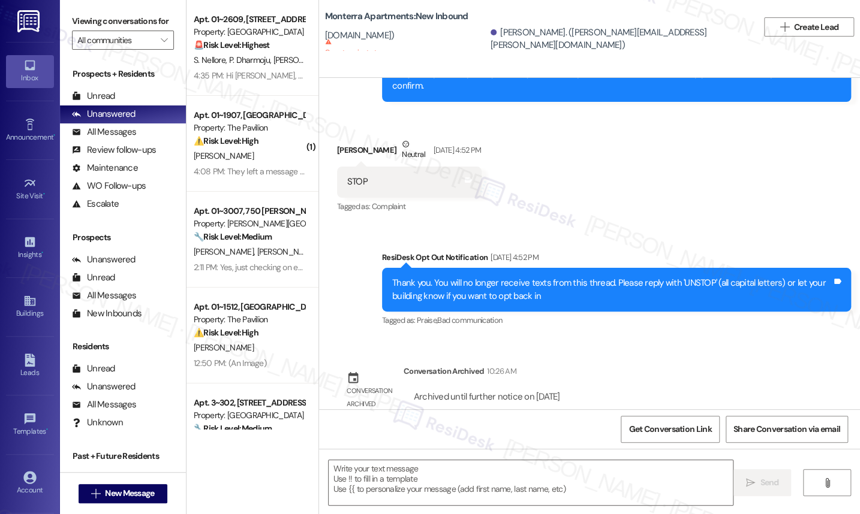
type textarea "Fetching suggested responses. Please feel free to read through the conversation…"
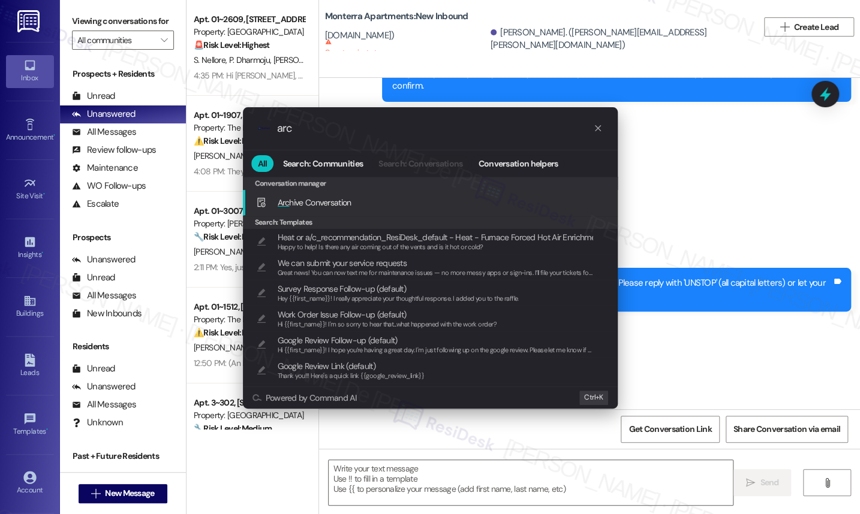
click at [369, 209] on div "Arc hive Conversation Add shortcut" at bounding box center [431, 202] width 351 height 13
type input "arc"
click at [366, 197] on div "Arc hive Conversation Add shortcut" at bounding box center [431, 202] width 351 height 13
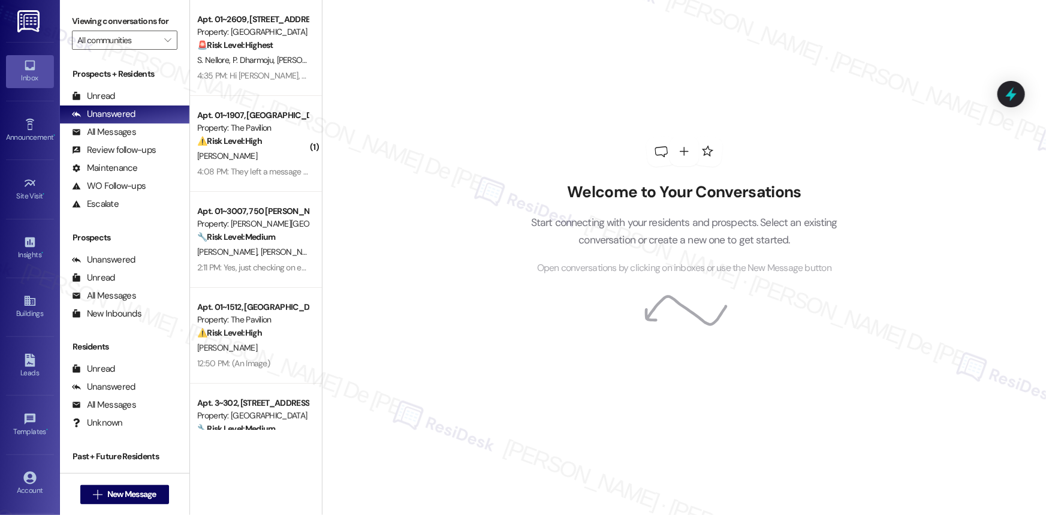
scroll to position [8504, 0]
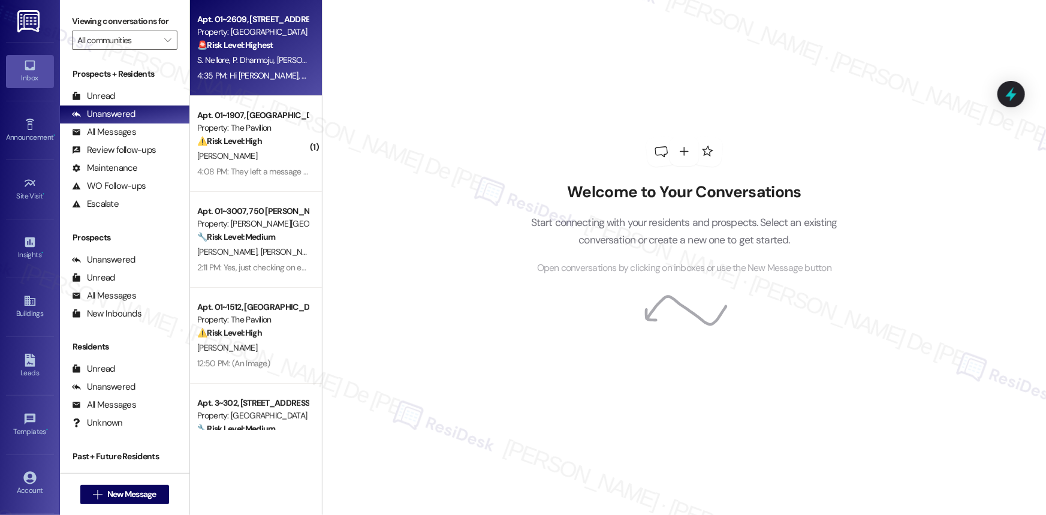
type textarea "h"
click at [239, 65] on div "S. Nellore P. Dharmoju [PERSON_NAME]" at bounding box center [252, 60] width 113 height 15
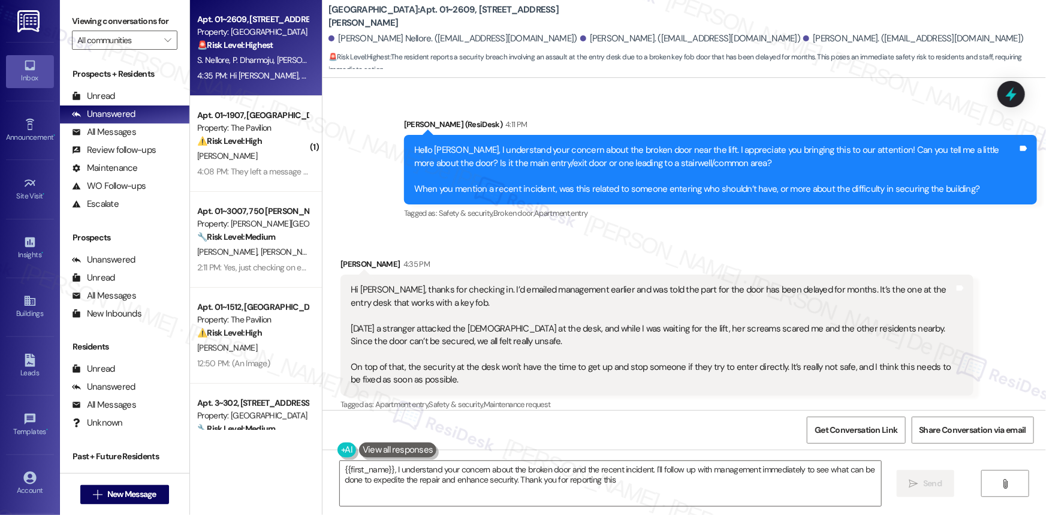
type textarea "{{first_name}}, I understand your concern about the broken door and the recent …"
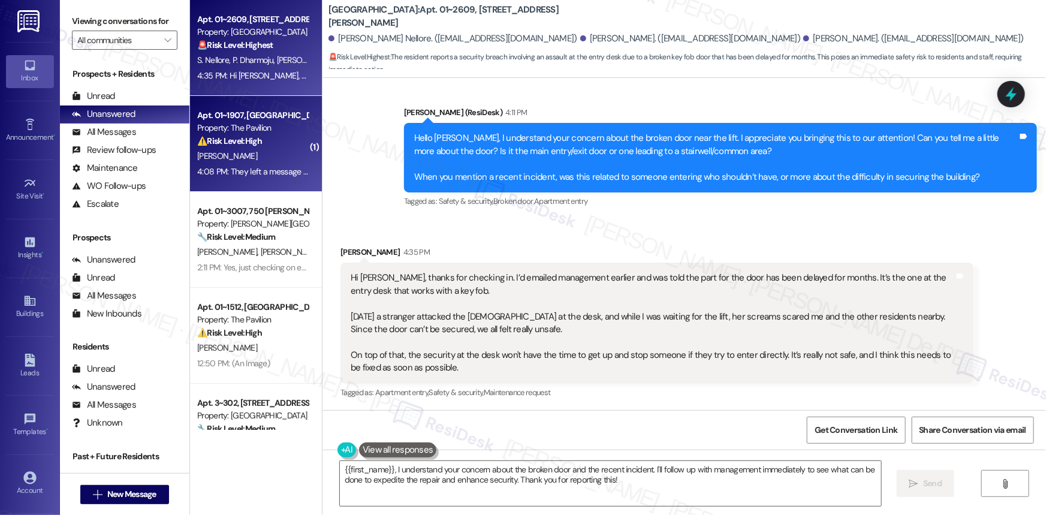
click at [245, 174] on div "4:08 PM: They left a message on the order saying "new motors will do that [turn…" at bounding box center [830, 171] width 1267 height 11
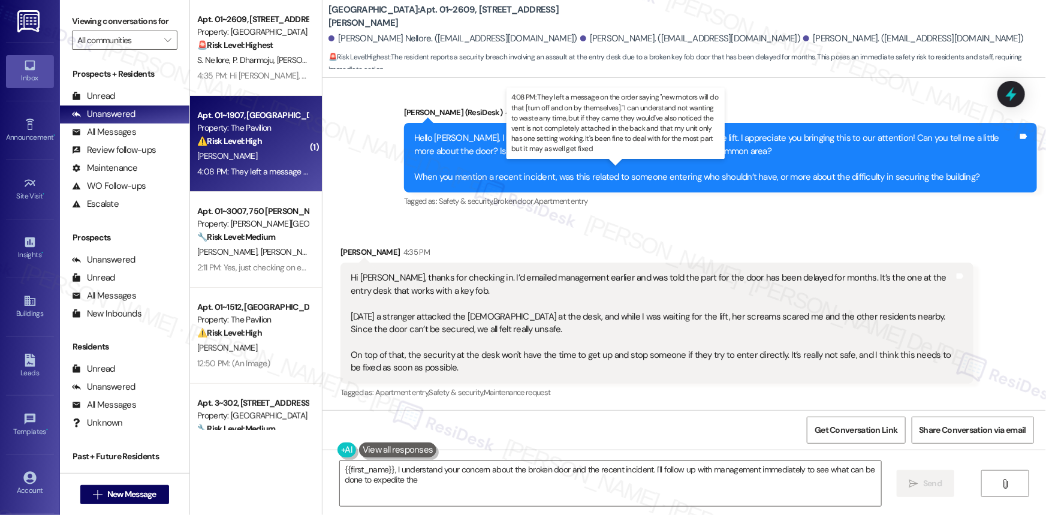
type textarea "{{first_name}}, I understand your concern about the broken door and the recent …"
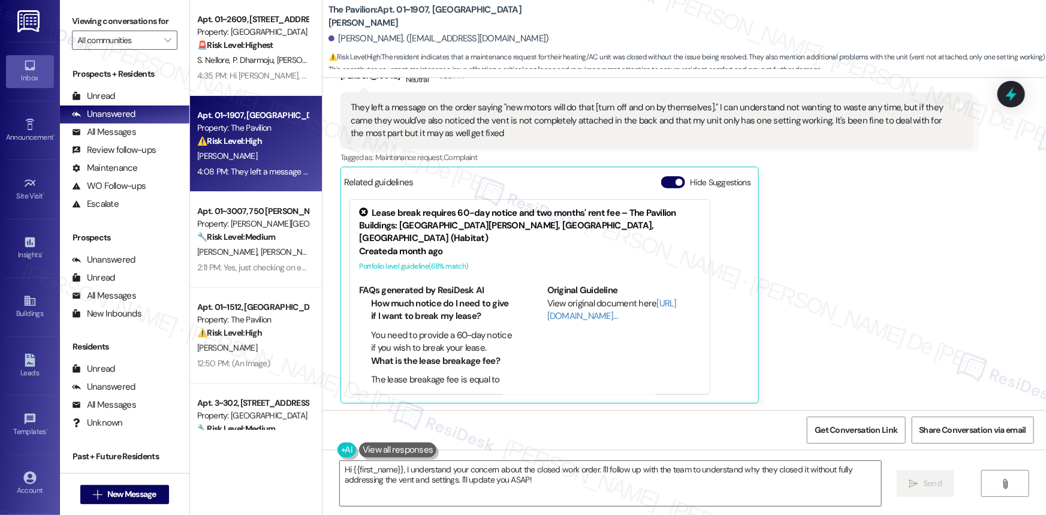
scroll to position [117, 0]
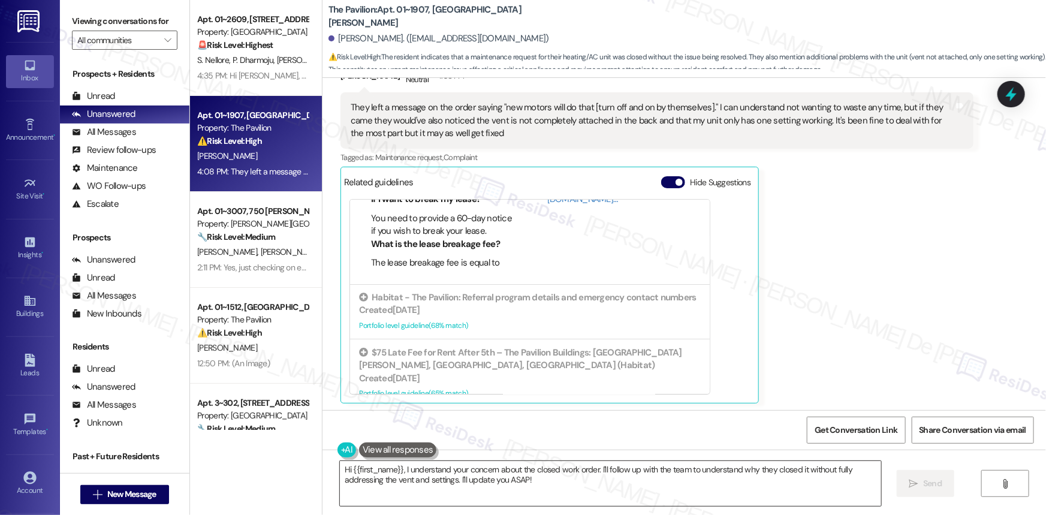
click at [566, 475] on textarea "Hi {{first_name}}, I understand your concern about the closed work order. I'll …" at bounding box center [610, 483] width 541 height 45
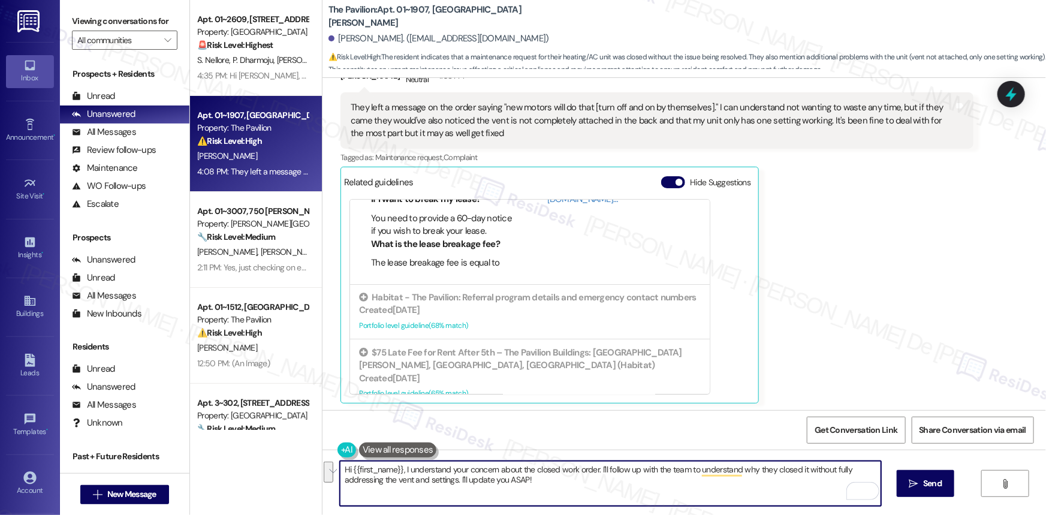
drag, startPoint x: 582, startPoint y: 486, endPoint x: 598, endPoint y: 470, distance: 22.5
click at [598, 470] on textarea "Hi {{first_name}}, I understand your concern about the closed work order. I'll …" at bounding box center [610, 483] width 541 height 45
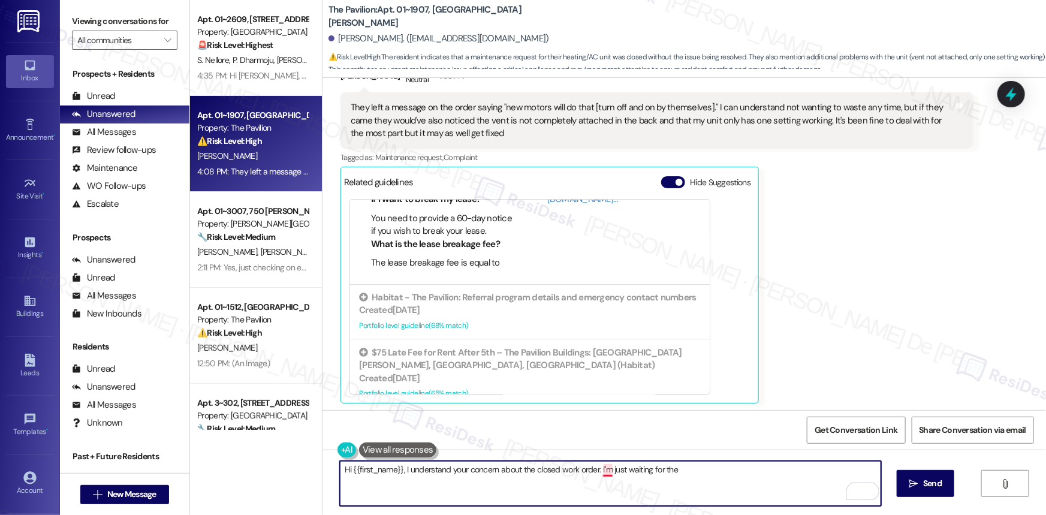
click at [603, 474] on textarea "Hi {{first_name}}, I understand your concern about the closed work order. I''m …" at bounding box center [610, 483] width 541 height 45
click at [668, 469] on textarea "Hi {{first_name}}, I understand your concern about the closed work order. I' ju…" at bounding box center [610, 483] width 541 height 45
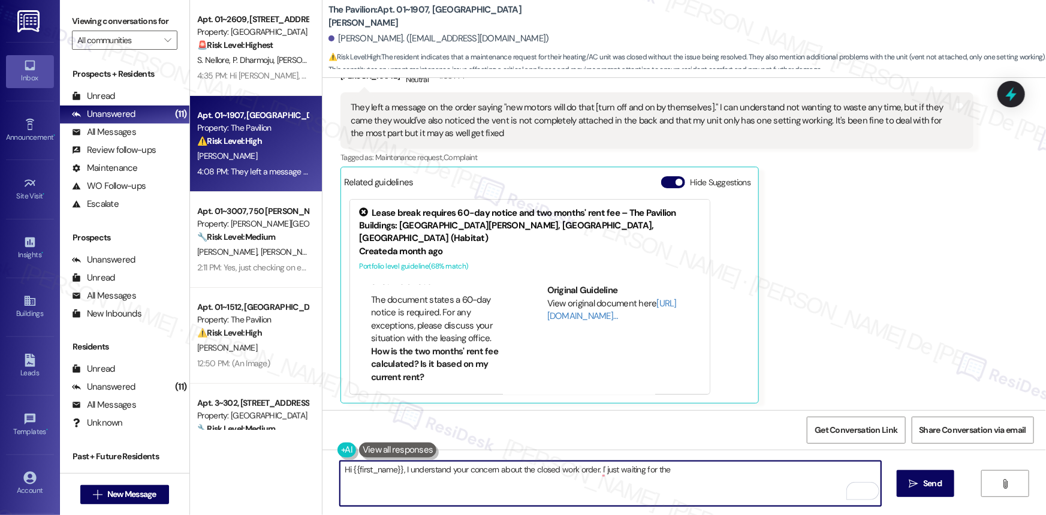
scroll to position [363, 0]
click at [685, 475] on textarea "Hi {{first_name}}, I understand your concern about the closed work order. I' ju…" at bounding box center [610, 483] width 541 height 45
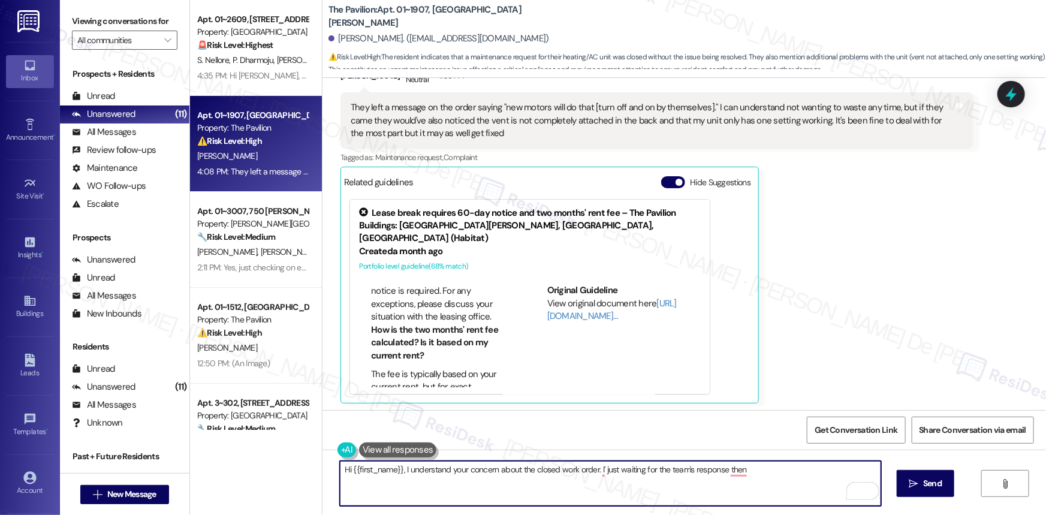
click at [600, 471] on textarea "Hi {{first_name}}, I understand your concern about the closed work order. I' ju…" at bounding box center [610, 483] width 541 height 45
drag, startPoint x: 402, startPoint y: 470, endPoint x: 290, endPoint y: 473, distance: 112.2
click at [290, 473] on div "Apt. 01~2609, 233 East Wacker Property: Columbus Plaza 🚨 Risk Level: Highest Th…" at bounding box center [618, 257] width 856 height 515
click at [781, 470] on textarea "understand your concern about the closed work order. I'm just waiting for the t…" at bounding box center [610, 483] width 541 height 45
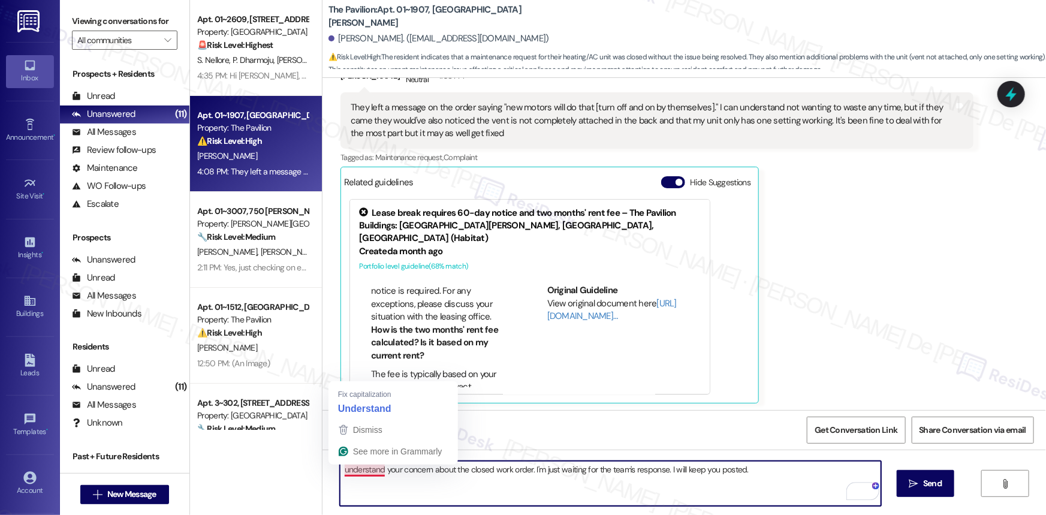
click at [340, 470] on textarea "understand your concern about the closed work order. I'm just waiting for the t…" at bounding box center [610, 483] width 541 height 45
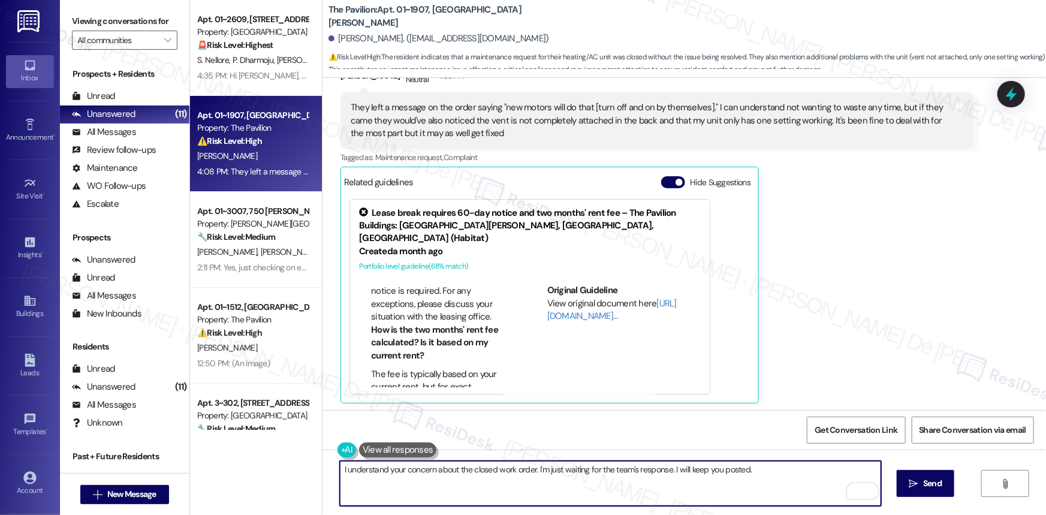
click at [523, 463] on textarea "I understand your concern about the closed work order. I'm just waiting for the…" at bounding box center [610, 483] width 541 height 45
click at [550, 471] on textarea "I understand your concern about the closed work order. I'm just waiting for the…" at bounding box center [610, 483] width 541 height 45
click at [660, 474] on textarea "I understand your concern about the closed work order. I'm just waiting for the…" at bounding box center [610, 483] width 541 height 45
click at [772, 477] on textarea "I understand your concern about the closed work order. I'm just waiting for the…" at bounding box center [610, 483] width 541 height 45
type textarea "I understand your concern about the closed work order. I'm just waiting for the…"
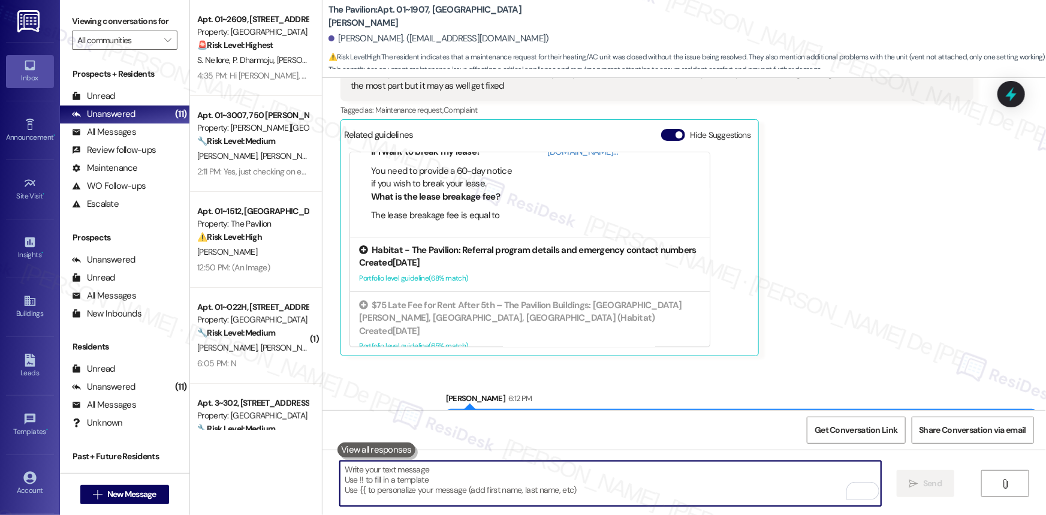
scroll to position [6607, 0]
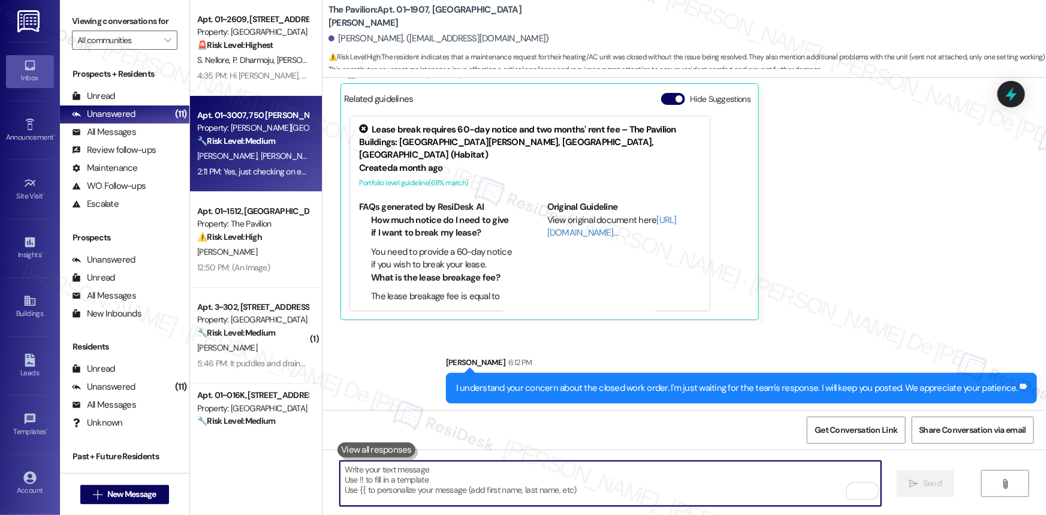
click at [249, 147] on div "Apt. 01~3007, 750 N. Dearborn Property: Asbury Plaza 🔧 Risk Level: Medium The r…" at bounding box center [252, 128] width 113 height 41
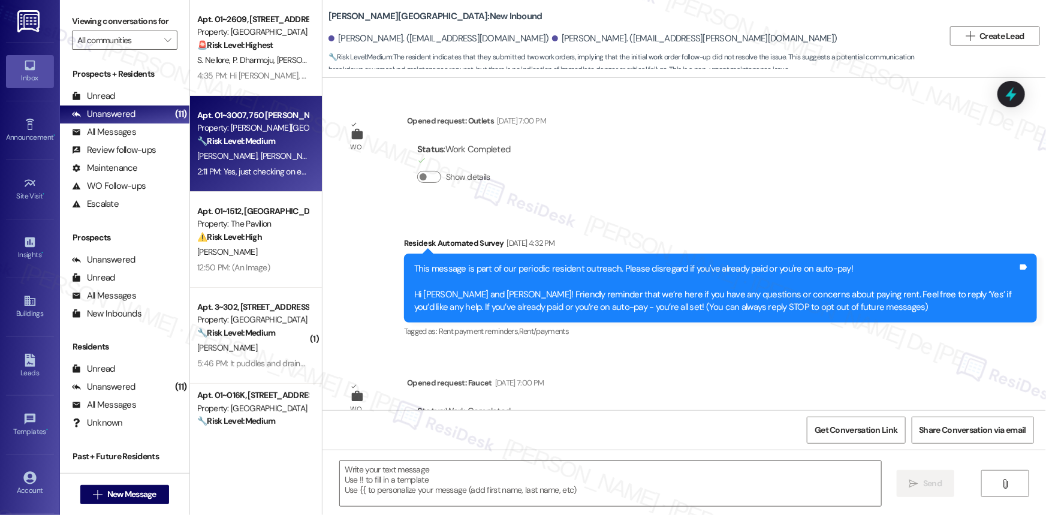
type textarea "Fetching suggested responses. Please feel free to read through the conversation…"
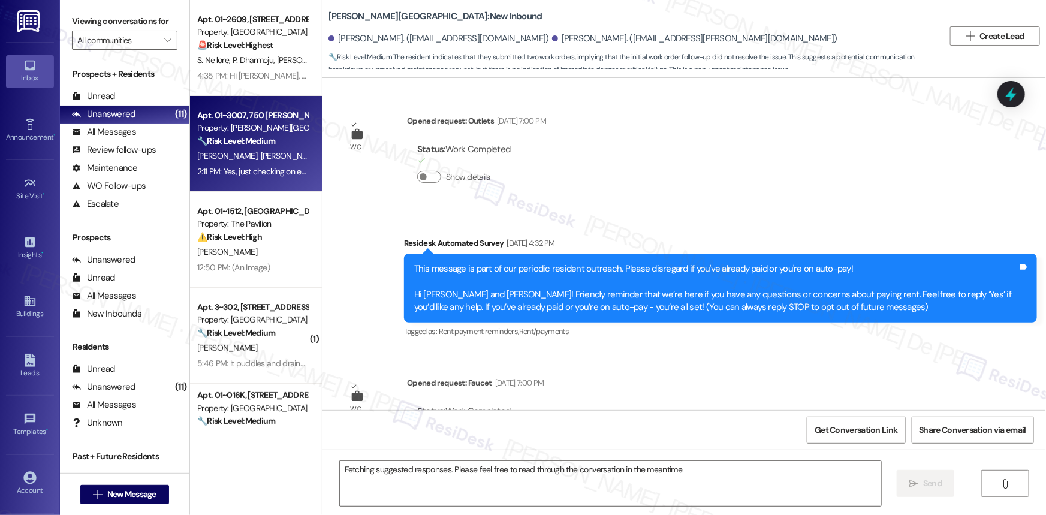
scroll to position [6562, 0]
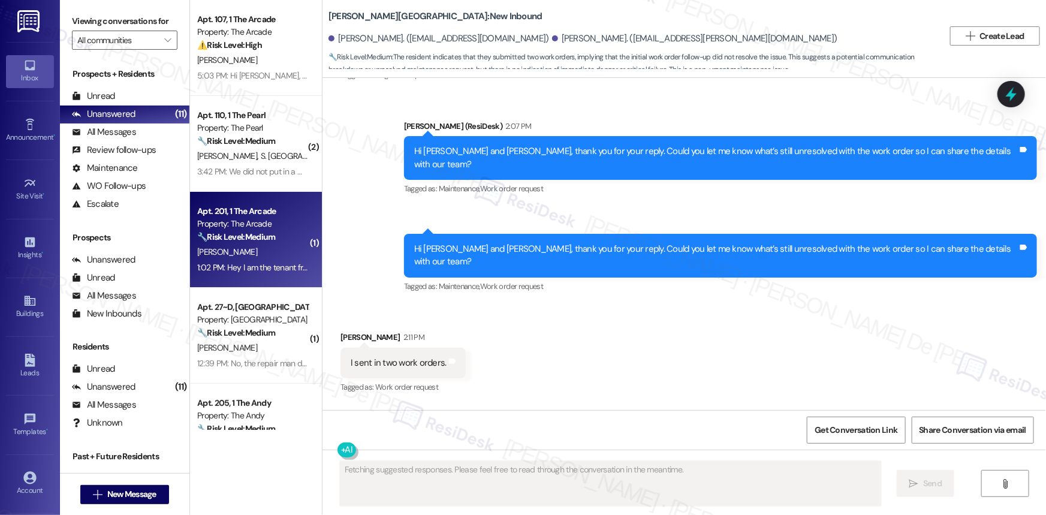
click at [252, 254] on div "G. Blaney" at bounding box center [252, 252] width 113 height 15
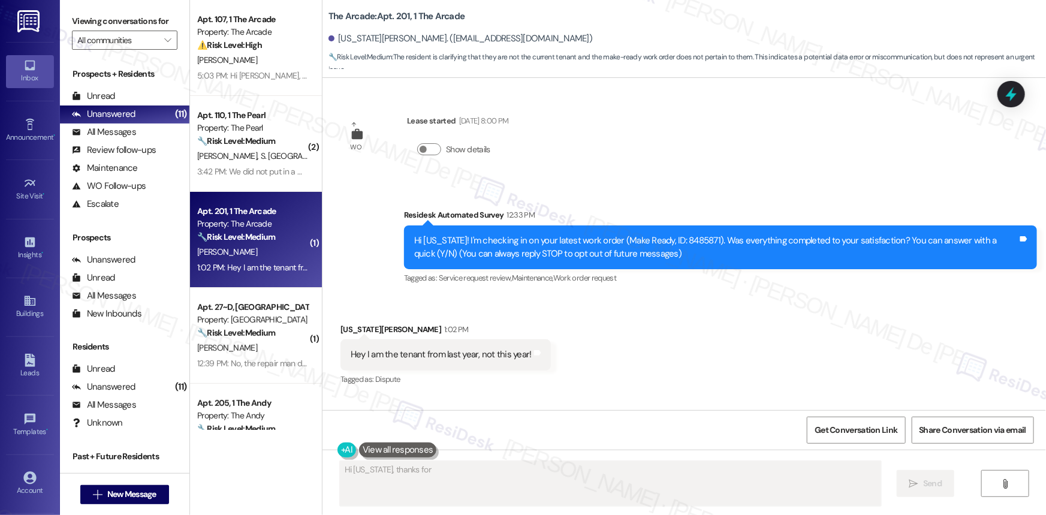
scroll to position [0, 0]
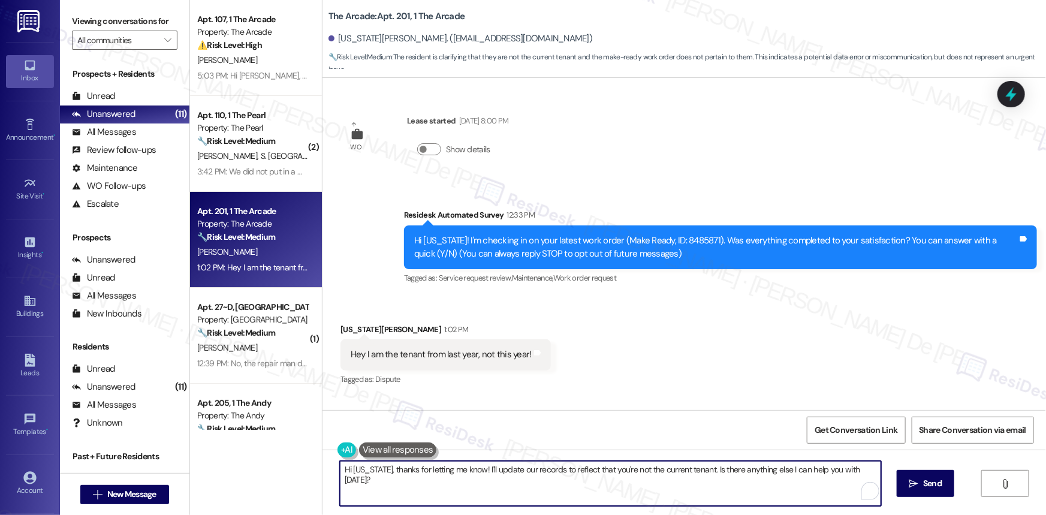
drag, startPoint x: 472, startPoint y: 468, endPoint x: 1021, endPoint y: 459, distance: 549.2
click at [859, 496] on div "Hi Georgia, thanks for letting me know! I'll update our records to reflect that…" at bounding box center [685, 495] width 724 height 90
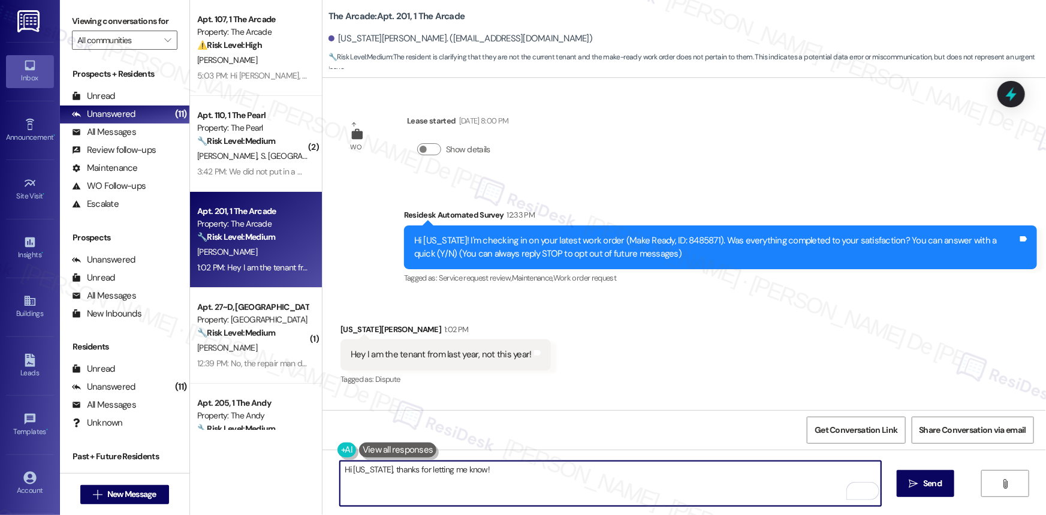
click at [486, 477] on textarea "Hi Georgia, thanks for letting me know!" at bounding box center [610, 483] width 541 height 45
paste textarea "Thanks for letting us know, {{first_name}}! I'll update our records to reflect …"
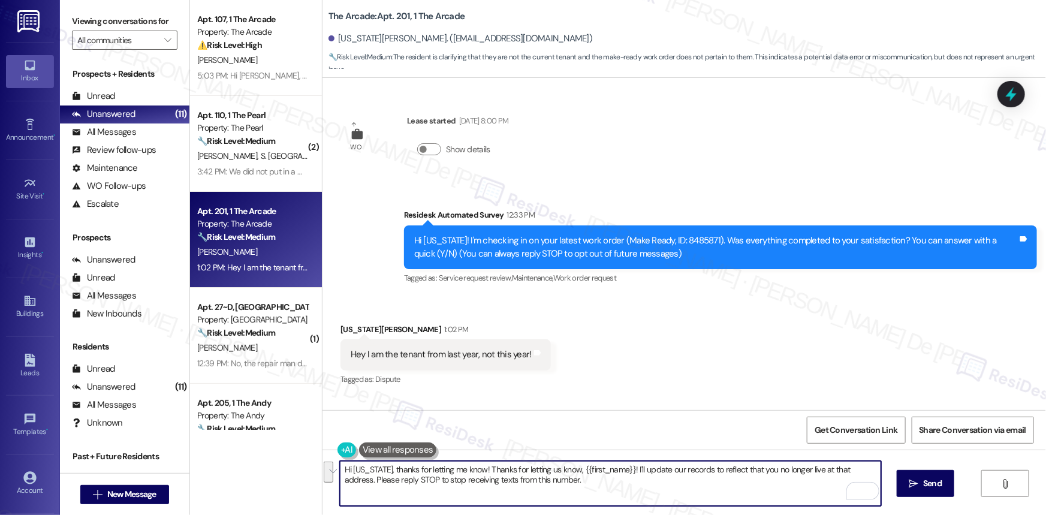
paste textarea "To enrich screen reader interactions, please activate Accessibility in Grammarl…"
type textarea "Thanks for letting us know, {{first_name}}! I'll update our records to reflect …"
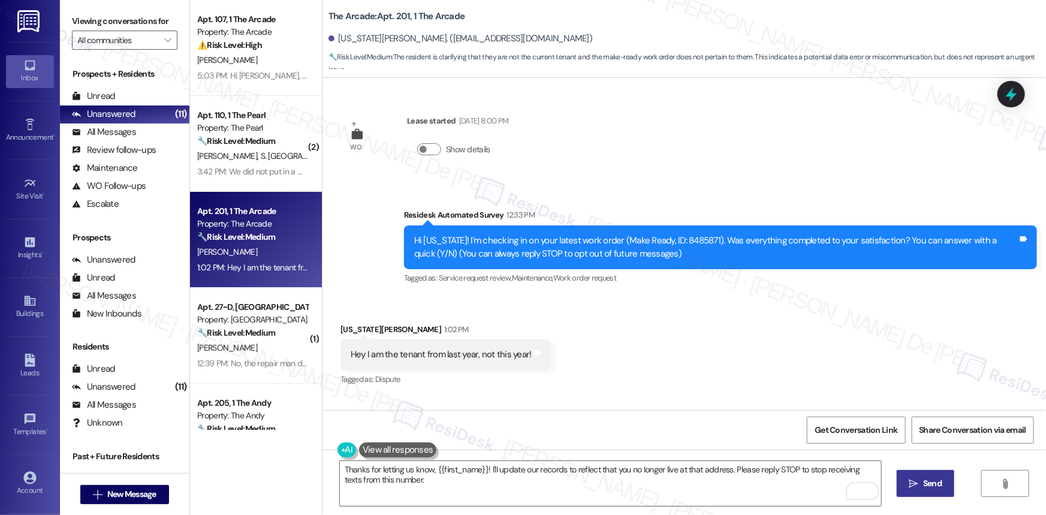
click at [859, 484] on span "Send" at bounding box center [932, 483] width 19 height 13
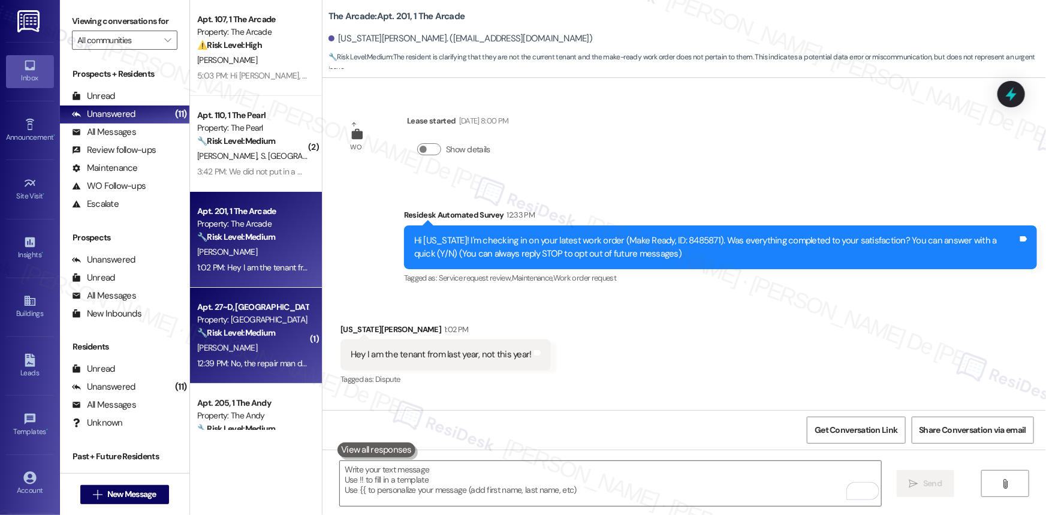
click at [228, 333] on strong "🔧 Risk Level: Medium" at bounding box center [236, 332] width 78 height 11
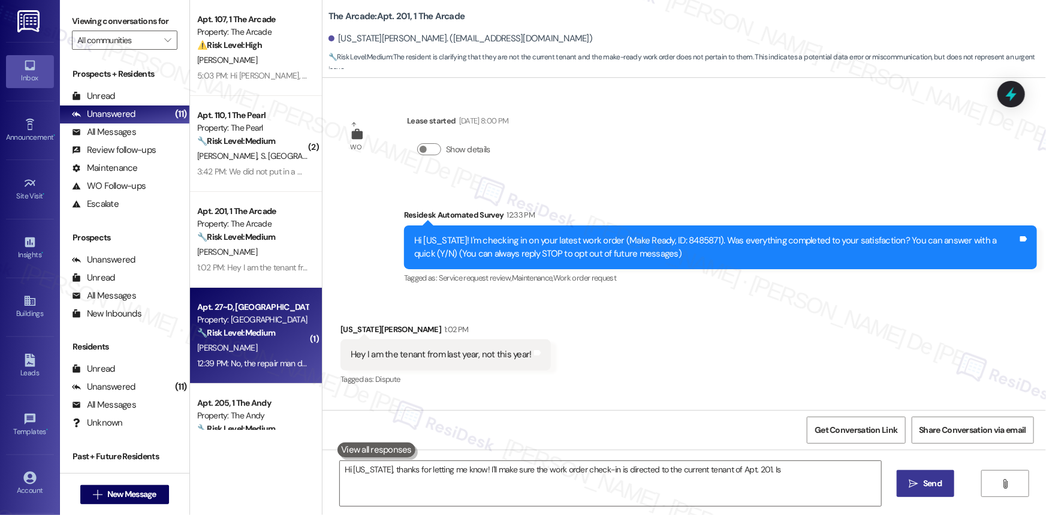
type textarea "Hi Georgia, thanks for letting me know! I'll make sure the work order check-in …"
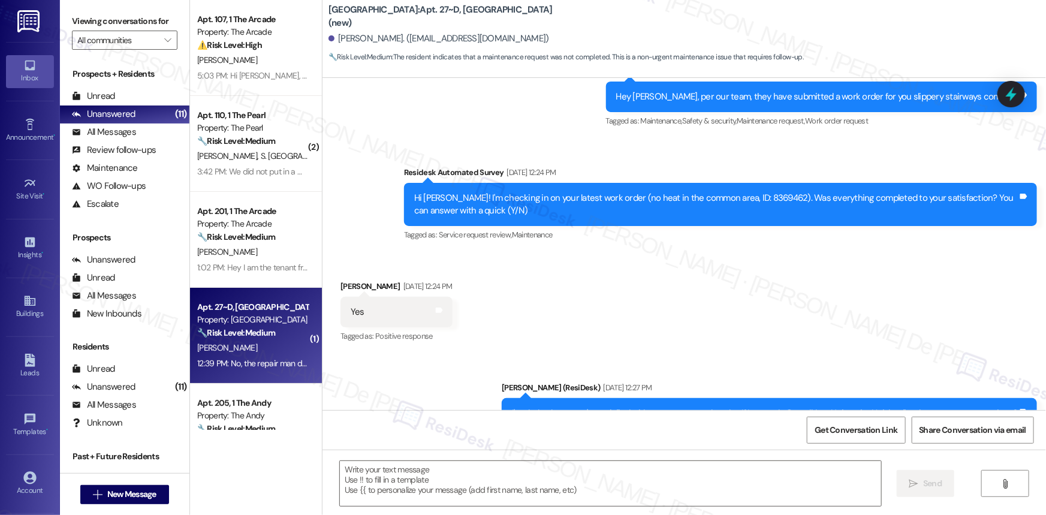
scroll to position [6262, 0]
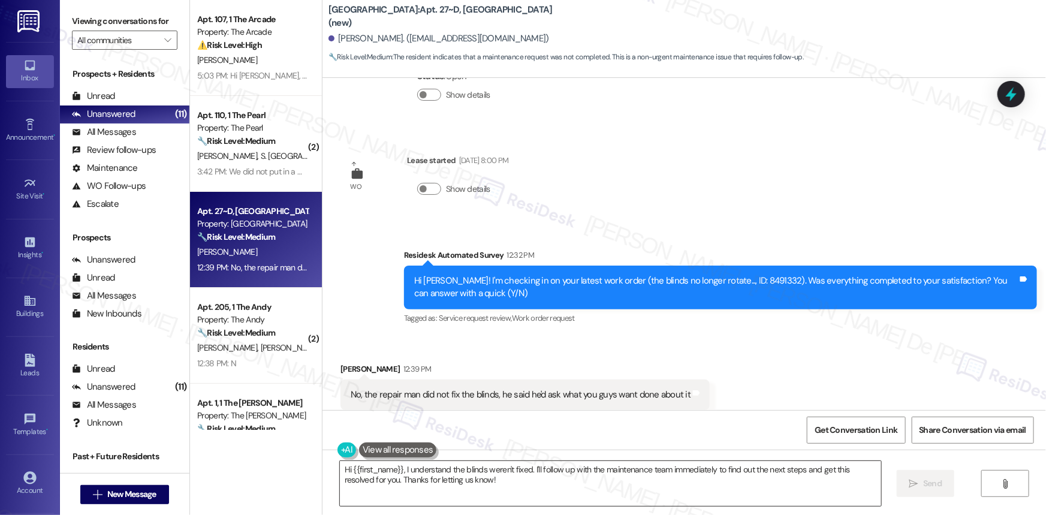
click at [621, 469] on textarea "Hi {{first_name}}, I understand the blinds weren't fixed. I'll follow up with t…" at bounding box center [610, 483] width 541 height 45
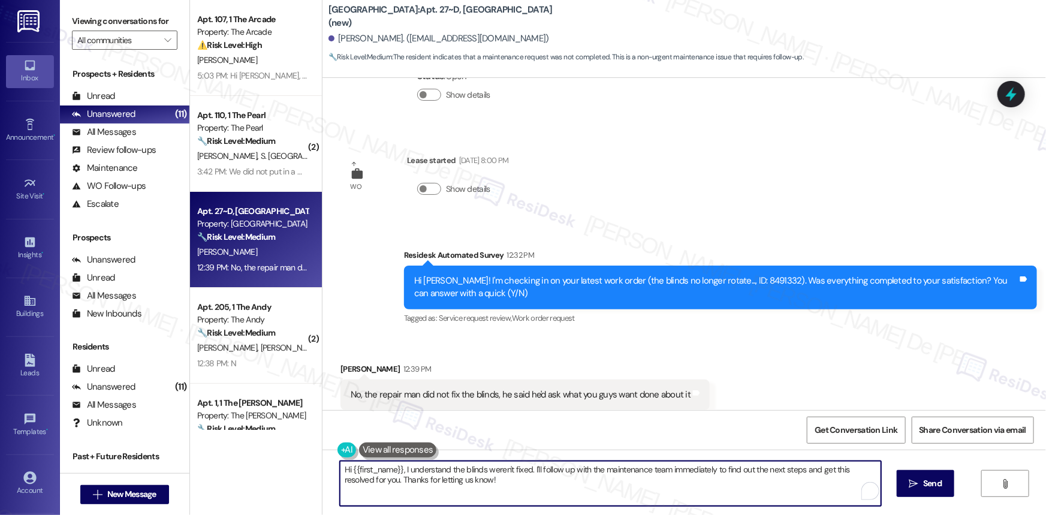
click at [622, 469] on textarea "Hi {{first_name}}, I understand the blinds weren't fixed. I'll follow up with t…" at bounding box center [610, 483] width 541 height 45
click at [725, 490] on textarea "Hi {{first_name}}, I understand the blinds weren't fixed. I'll follow up with t…" at bounding box center [610, 483] width 541 height 45
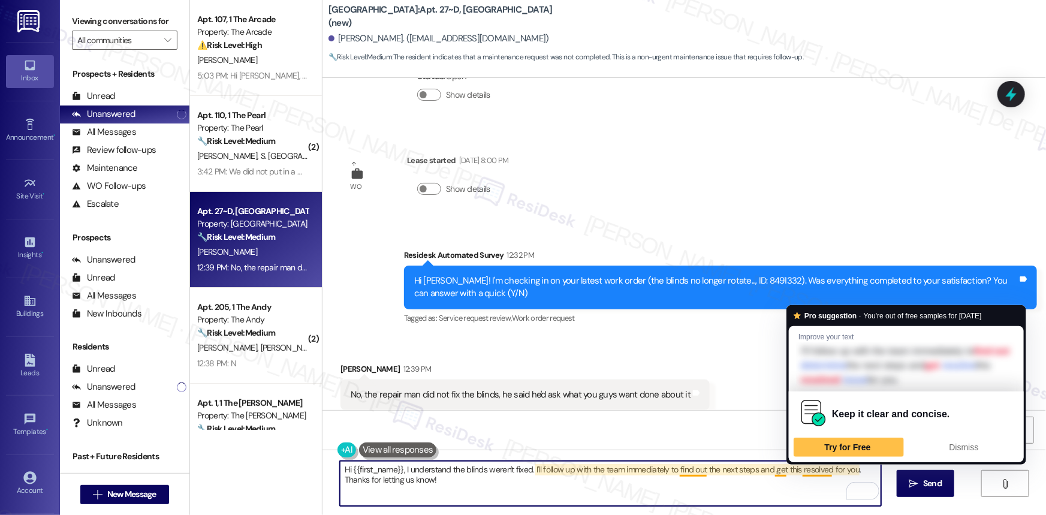
click at [763, 501] on textarea "Hi {{first_name}}, I understand the blinds weren't fixed. I'll follow up with t…" at bounding box center [610, 483] width 541 height 45
click at [790, 504] on textarea "Hi {{first_name}}, I understand the blinds weren't fixed. I'll follow up with t…" at bounding box center [610, 483] width 541 height 45
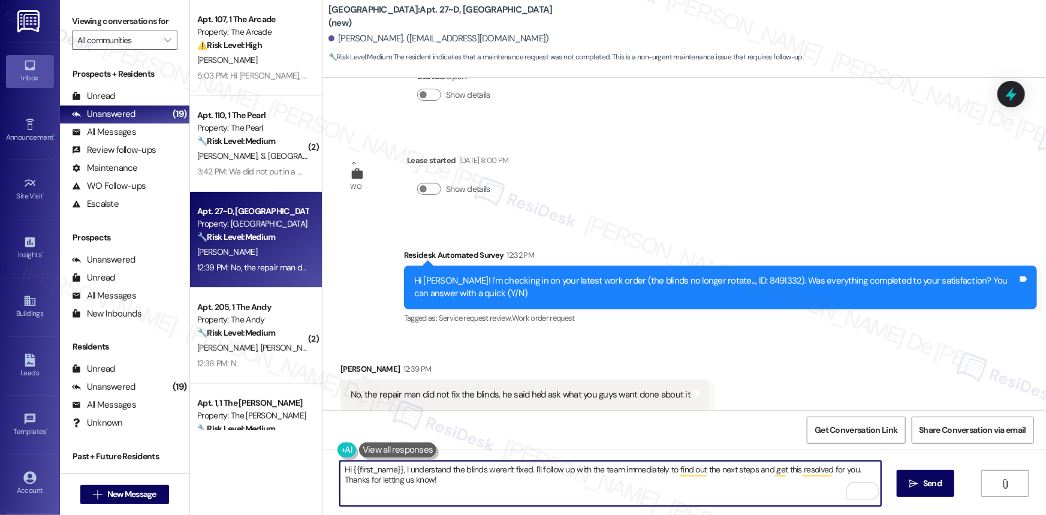
drag, startPoint x: 752, startPoint y: 469, endPoint x: 809, endPoint y: 474, distance: 57.2
click at [784, 474] on textarea "Hi {{first_name}}, I understand the blinds weren't fixed. I'll follow up with t…" at bounding box center [610, 483] width 541 height 45
click at [857, 470] on textarea "Hi {{first_name}}, I understand the blinds weren't fixed. I'll follow up with t…" at bounding box center [610, 483] width 541 height 45
click at [346, 468] on textarea "Hi {{first_name}}, I understand the blinds weren't fixed. I'll follow up with t…" at bounding box center [610, 483] width 541 height 45
click at [480, 469] on textarea "Hello {{first_name}}, I understand the blinds weren't fixed. I'll follow up wit…" at bounding box center [610, 483] width 541 height 45
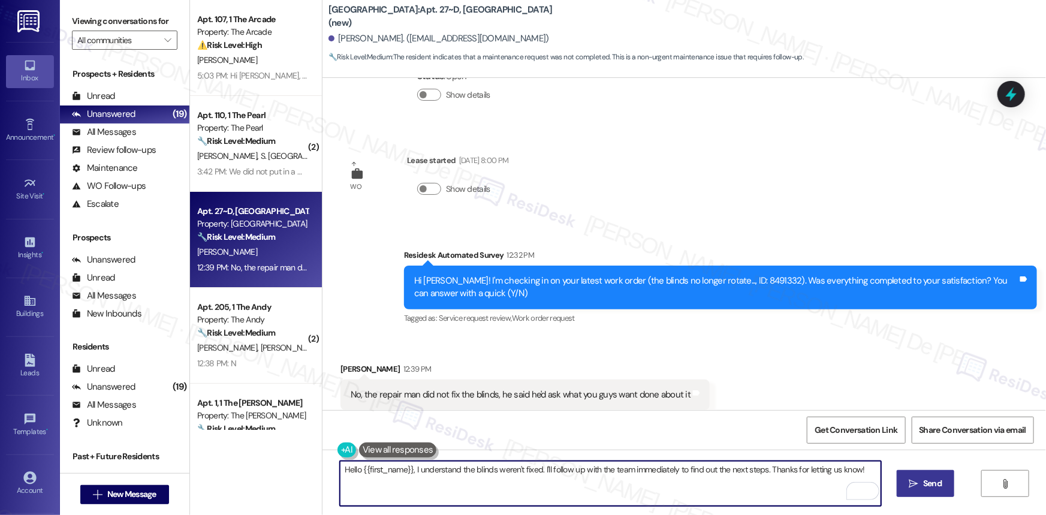
type textarea "Hello {{first_name}}, I understand the blinds weren't fixed. I'll follow up wit…"
click at [859, 475] on button " Send" at bounding box center [926, 483] width 58 height 27
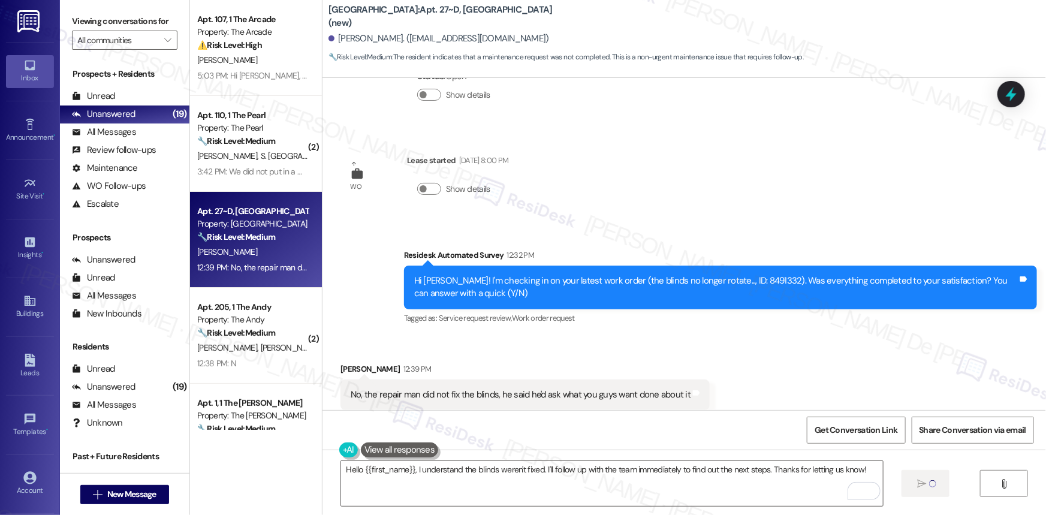
click at [720, 275] on div "Hi David! I'm checking in on your latest work order (the blinds no longer rotat…" at bounding box center [716, 288] width 604 height 26
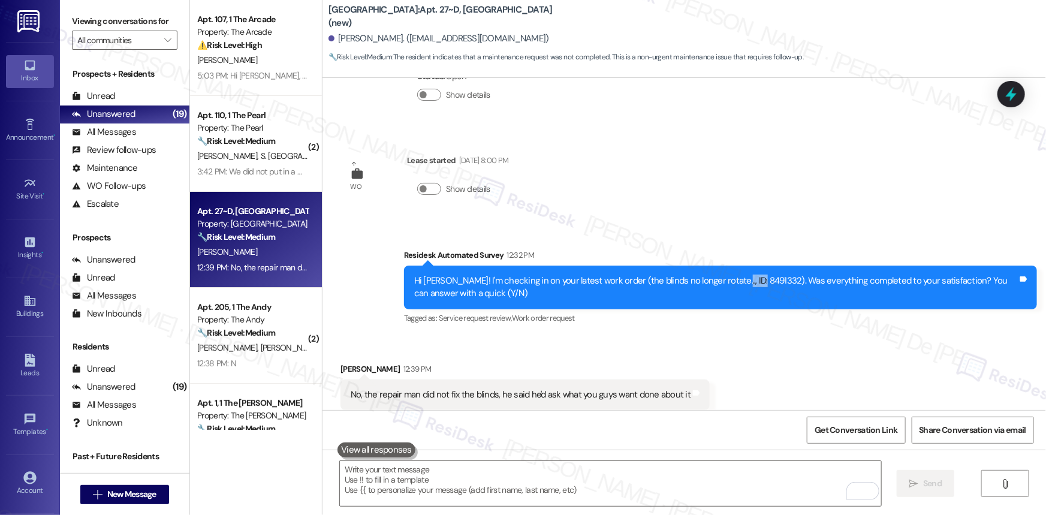
copy div "8491332"
click at [859, 339] on div "Received via SMS David Christiansen 12:39 PM No, the repair man did not fix the…" at bounding box center [685, 386] width 724 height 101
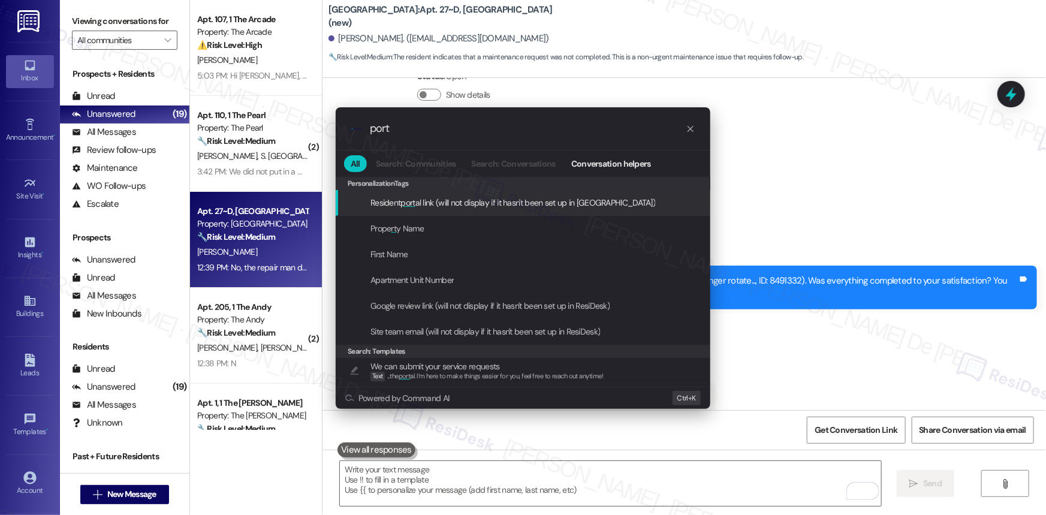
click at [521, 141] on div ".cls-1{fill:#0a055f;}.cls-2{fill:#0cc4c4;} resideskLogoBlueOrange port" at bounding box center [523, 128] width 375 height 43
click at [472, 128] on input "port" at bounding box center [528, 128] width 316 height 13
type input "p"
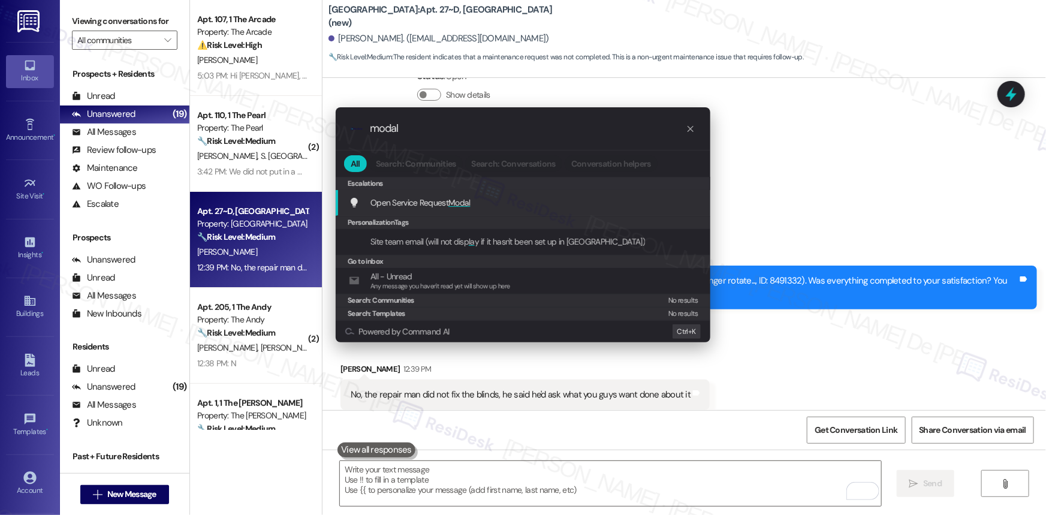
type input "modal"
click at [488, 204] on div "Open Service Request Modal Add shortcut" at bounding box center [524, 202] width 351 height 13
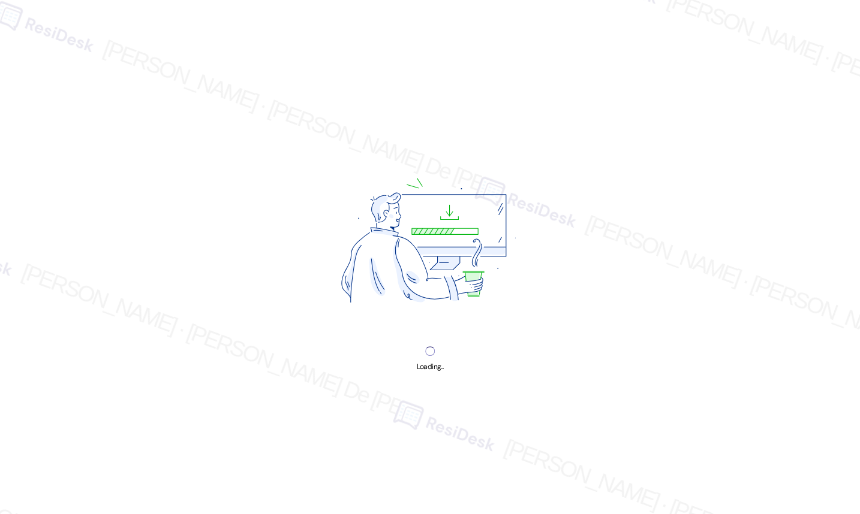
scroll to position [8504, 0]
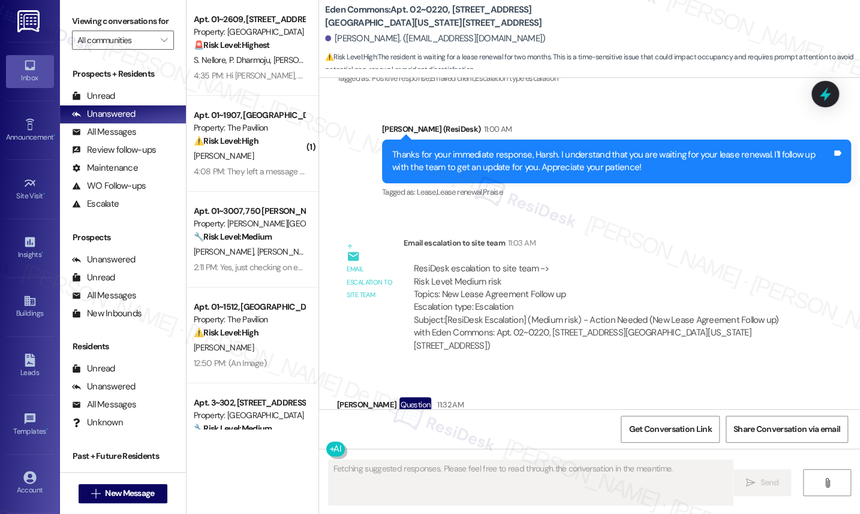
scroll to position [2554, 0]
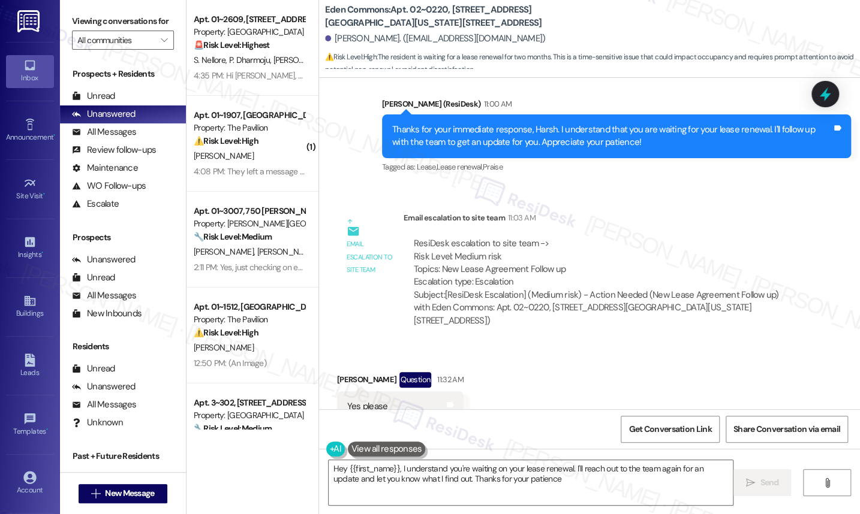
type textarea "Hey {{first_name}}, I understand you're waiting on your lease renewal. I'll rea…"
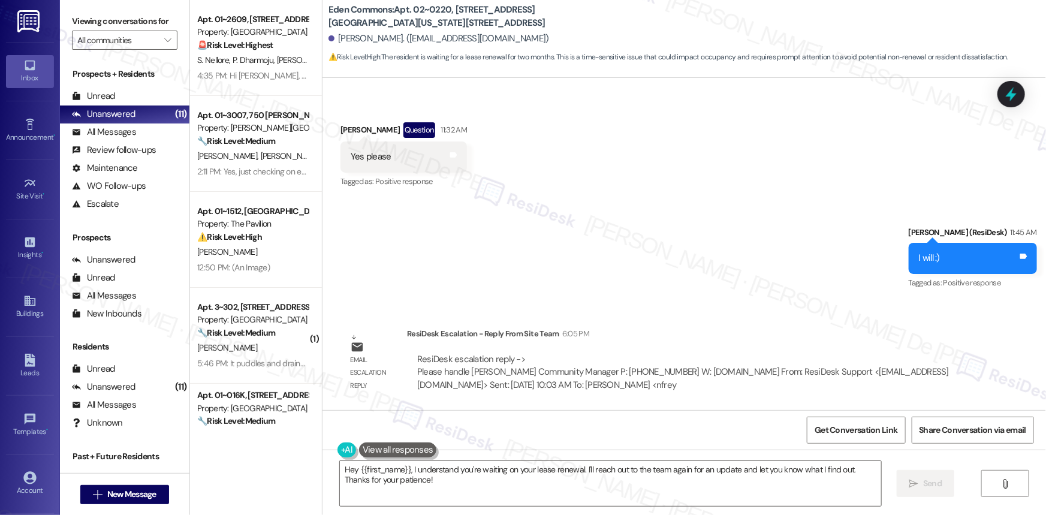
scroll to position [8504, 0]
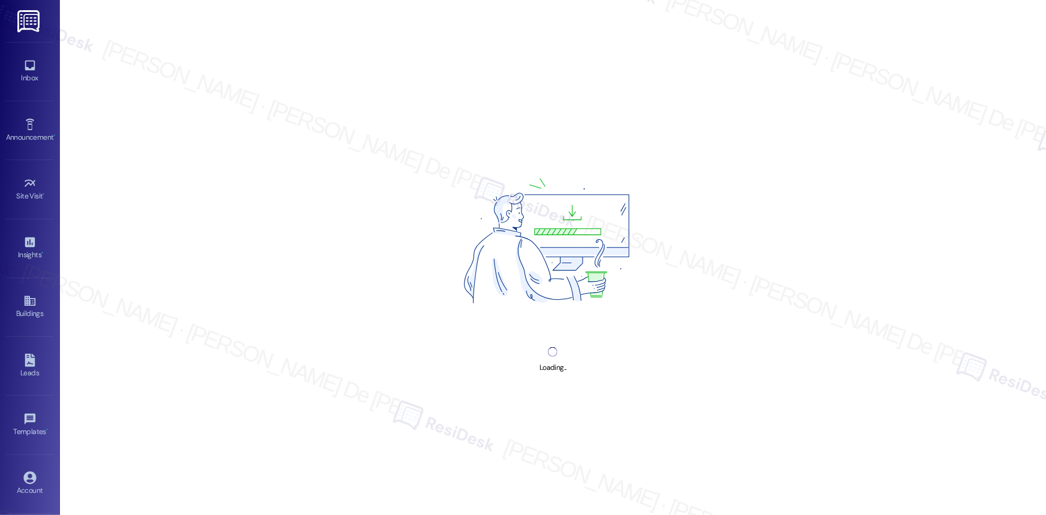
scroll to position [8504, 0]
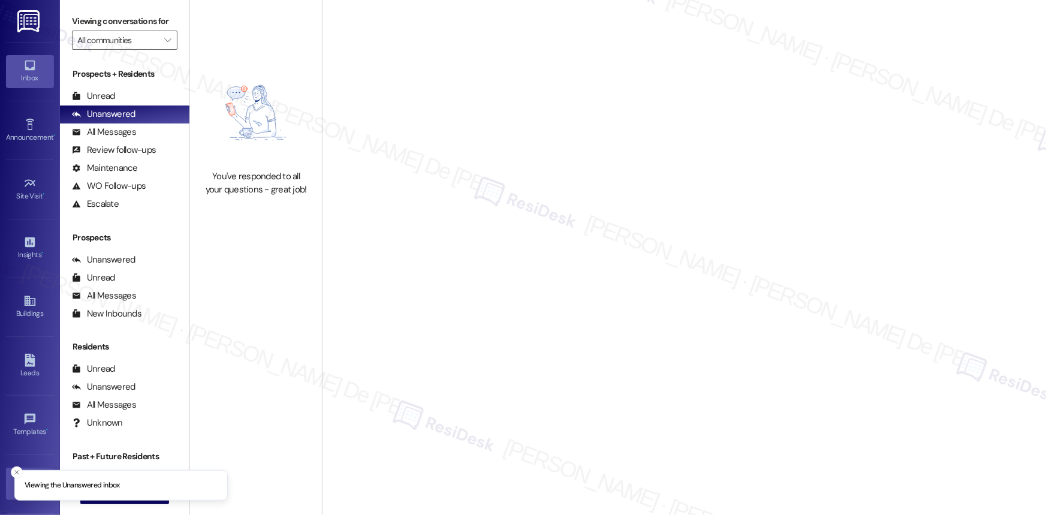
scroll to position [55, 0]
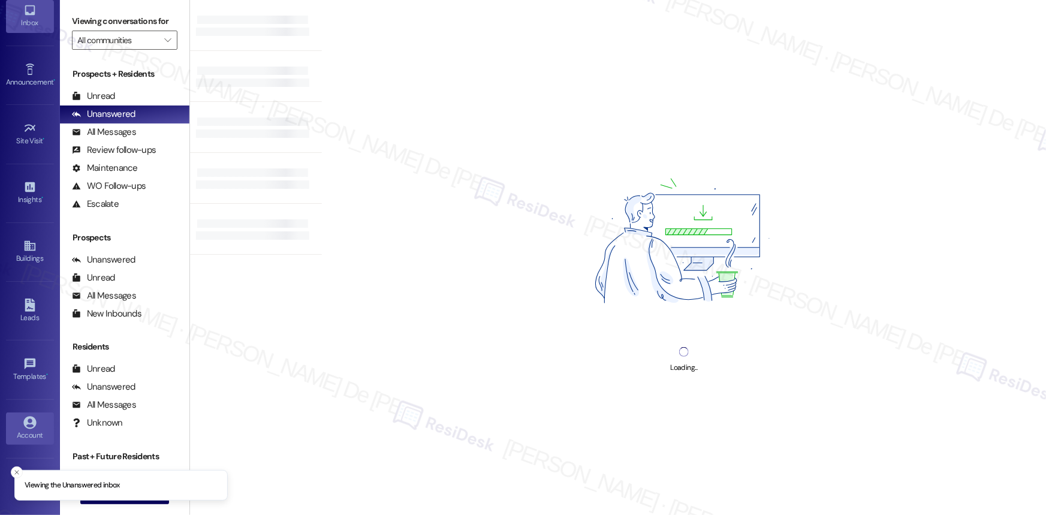
click at [41, 429] on div "Account" at bounding box center [30, 435] width 60 height 12
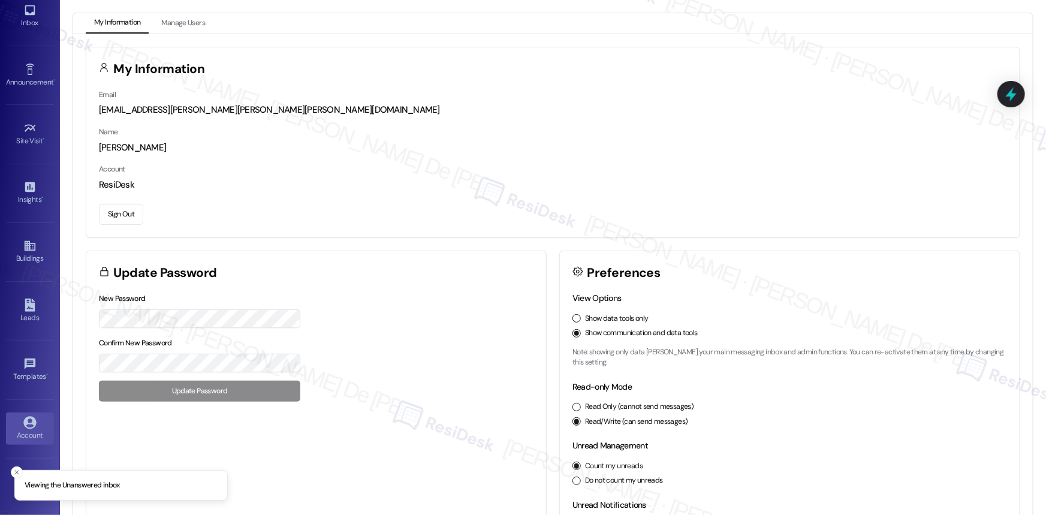
click at [103, 221] on button "Sign Out" at bounding box center [121, 214] width 44 height 21
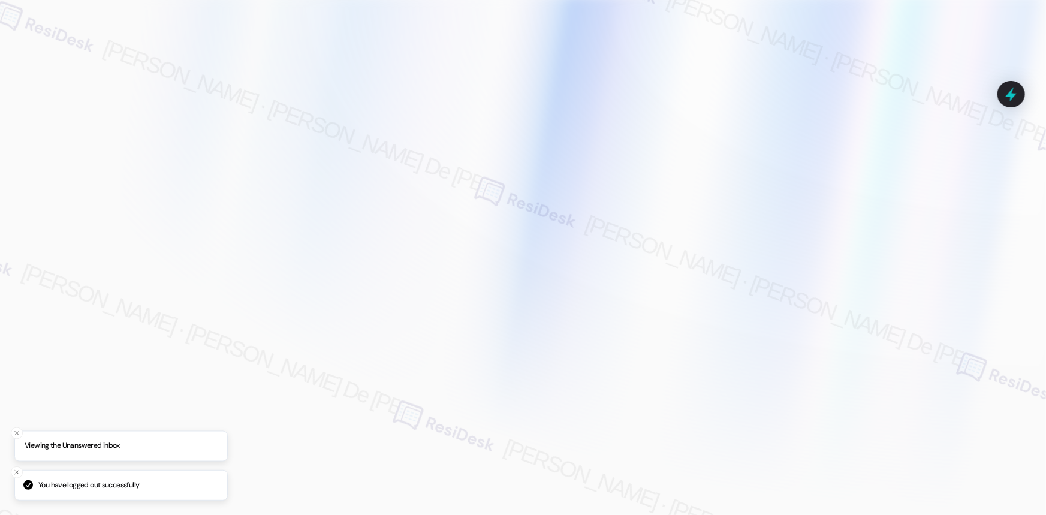
click at [109, 216] on div at bounding box center [523, 257] width 1046 height 515
click at [110, 216] on div at bounding box center [523, 257] width 1046 height 515
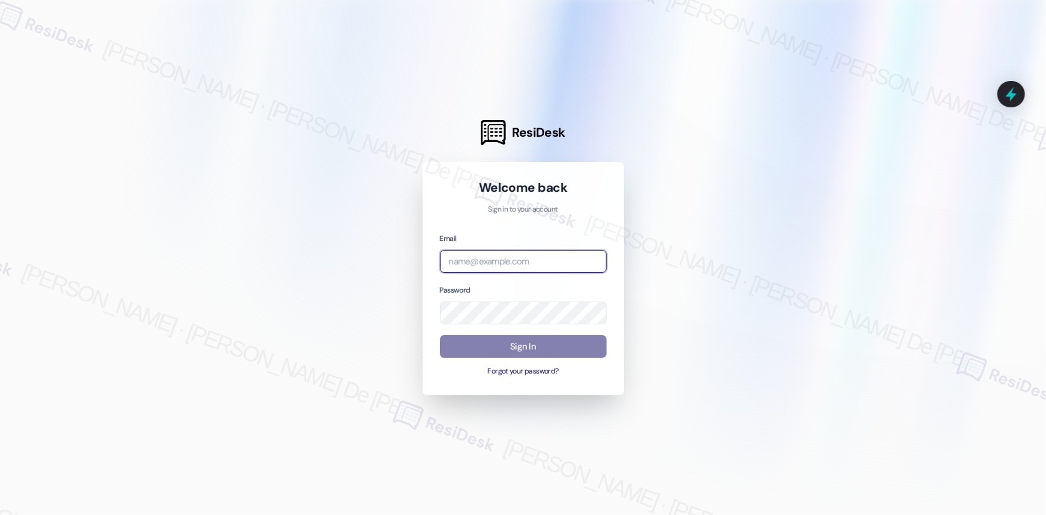
click at [550, 265] on input "email" at bounding box center [523, 261] width 167 height 23
click at [0, 514] on com-1password-button at bounding box center [0, 515] width 0 height 0
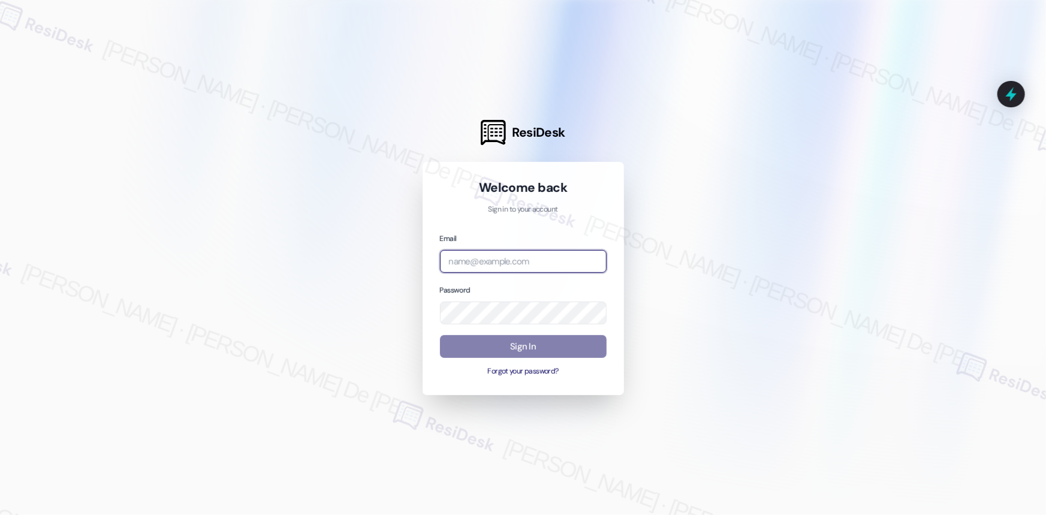
click at [0, 514] on com-1password-button at bounding box center [0, 515] width 0 height 0
click at [599, 260] on input "email" at bounding box center [523, 261] width 167 height 23
click at [0, 514] on com-1password-button at bounding box center [0, 515] width 0 height 0
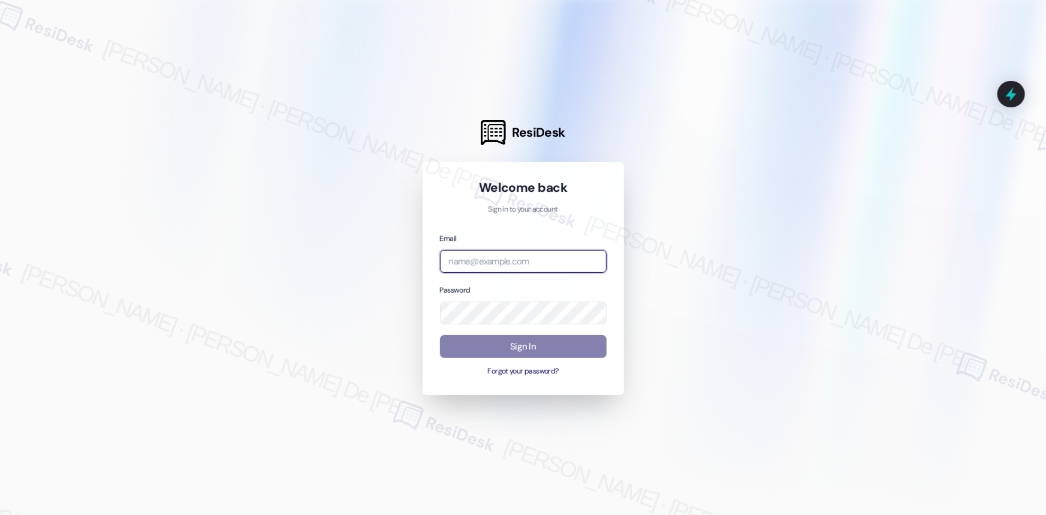
click at [520, 258] on input "email" at bounding box center [523, 261] width 167 height 23
type input "h"
type input "[EMAIL_ADDRESS][PERSON_NAME][PERSON_NAME][PERSON_NAME][DOMAIN_NAME]"
